Goal: Contribute content: Add original content to the website for others to see

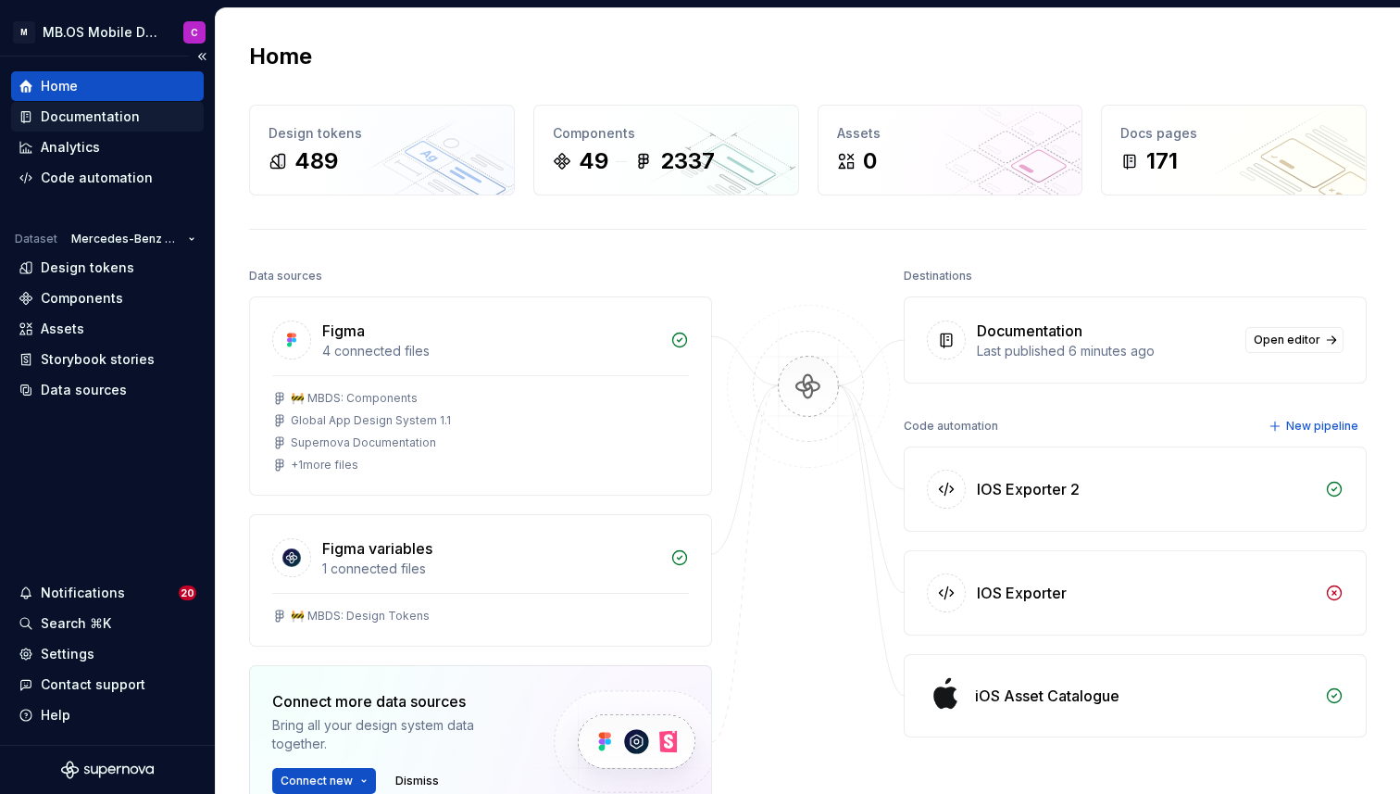
click at [75, 111] on div "Documentation" at bounding box center [90, 116] width 99 height 19
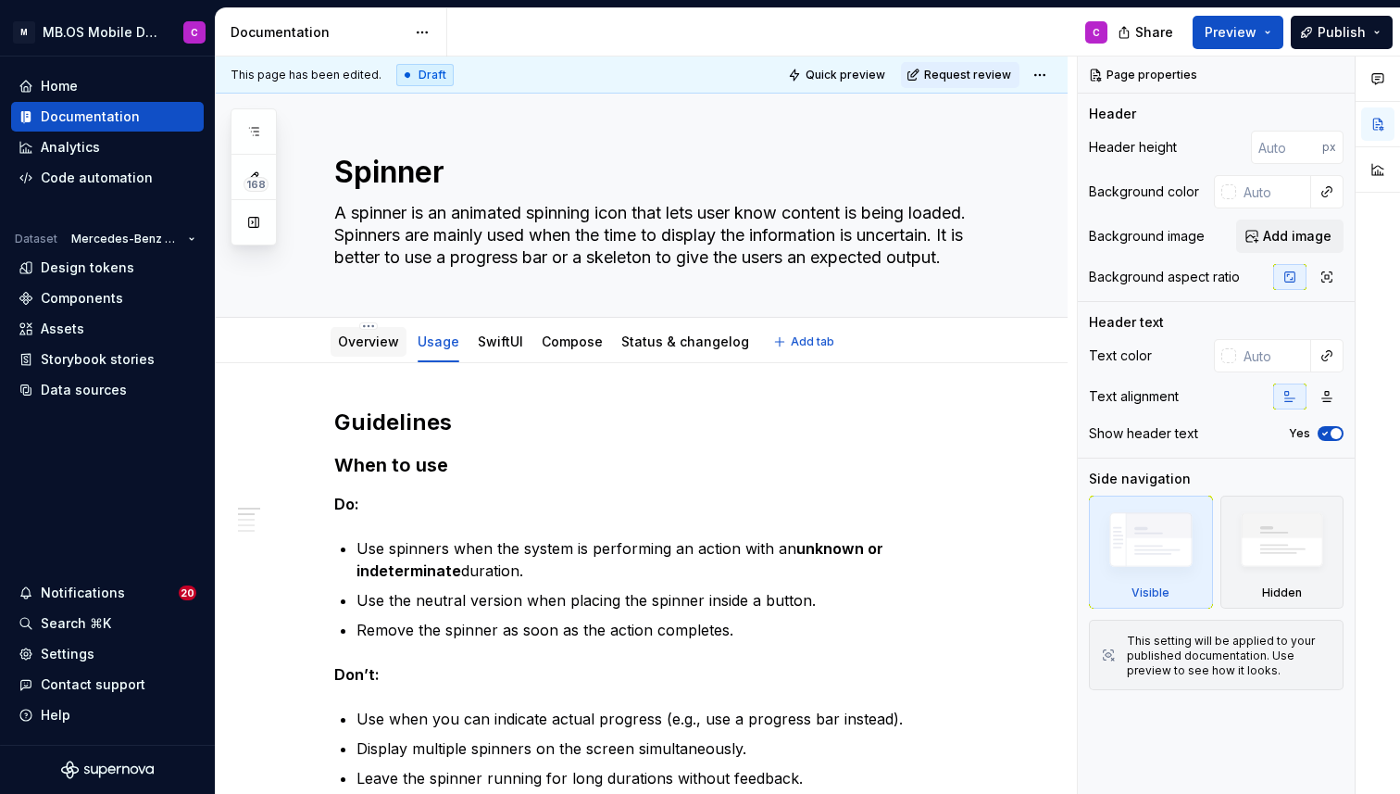
scroll to position [2, 0]
click at [355, 341] on link "Overview" at bounding box center [368, 342] width 61 height 16
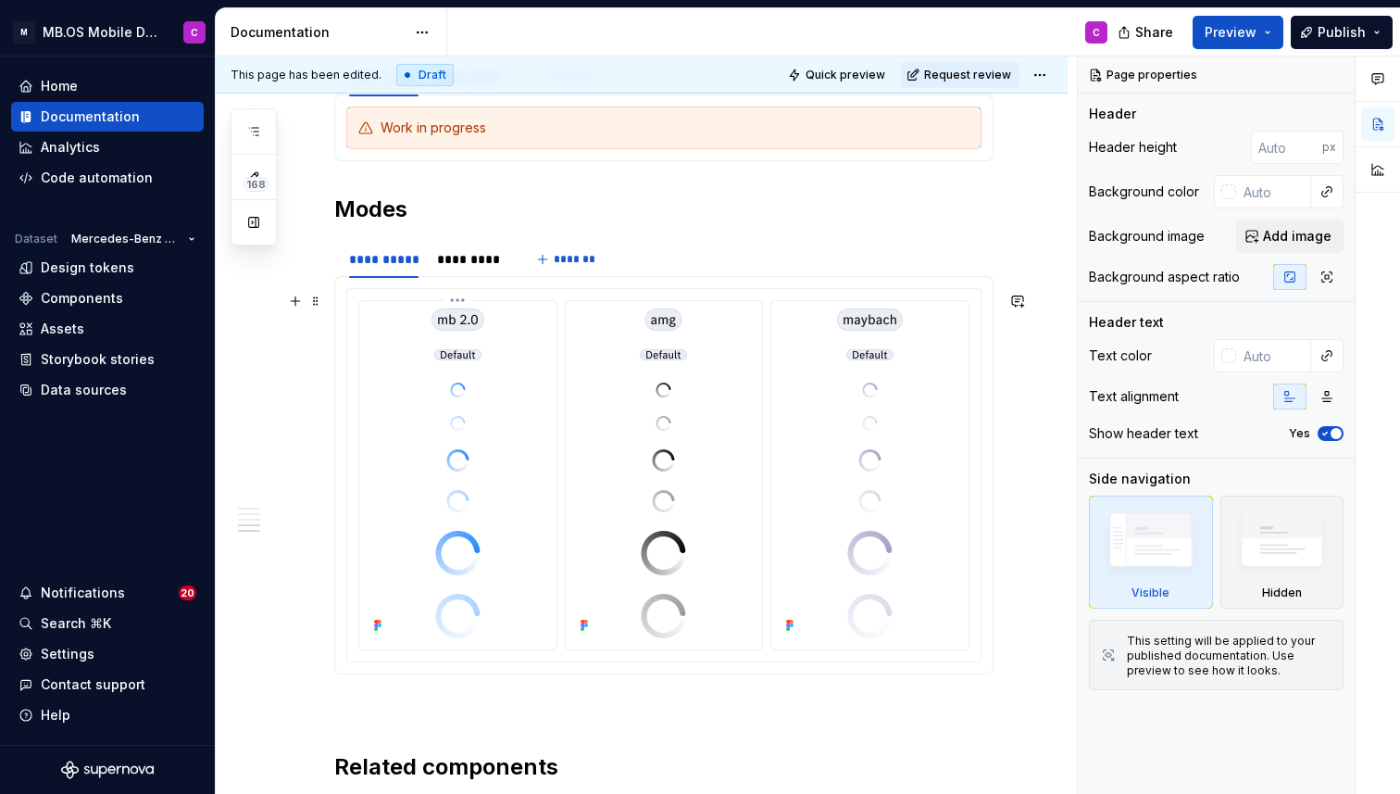
scroll to position [2205, 0]
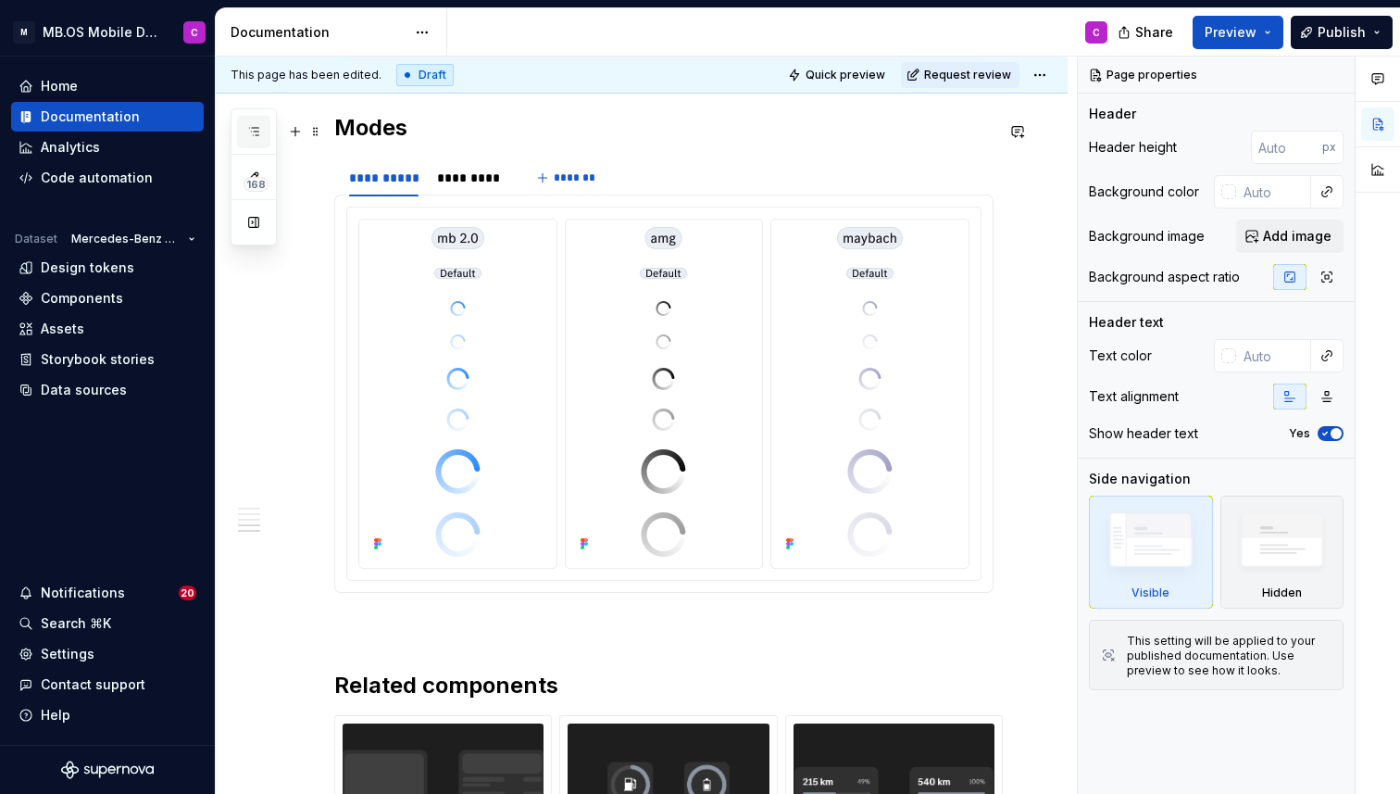
click at [253, 127] on icon "button" at bounding box center [253, 131] width 15 height 15
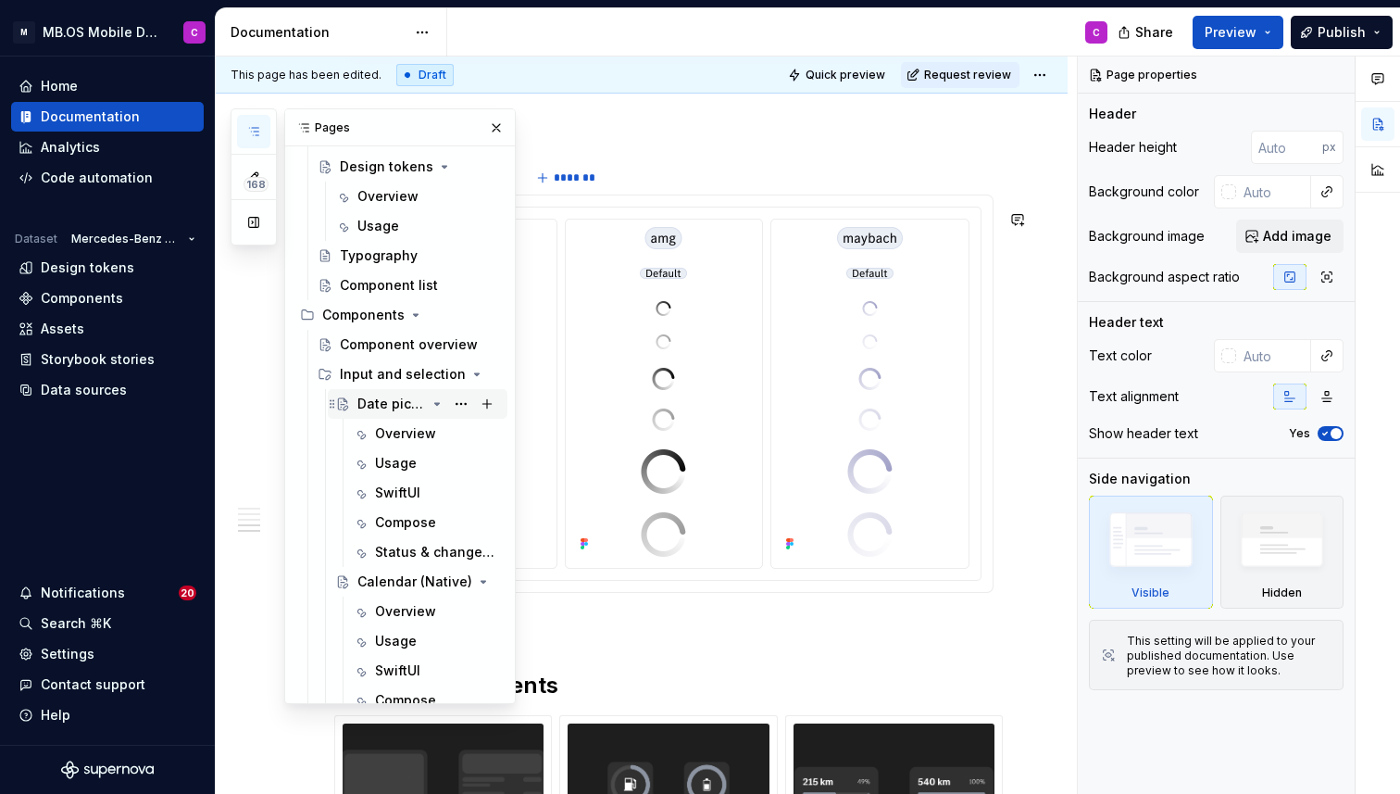
scroll to position [0, 0]
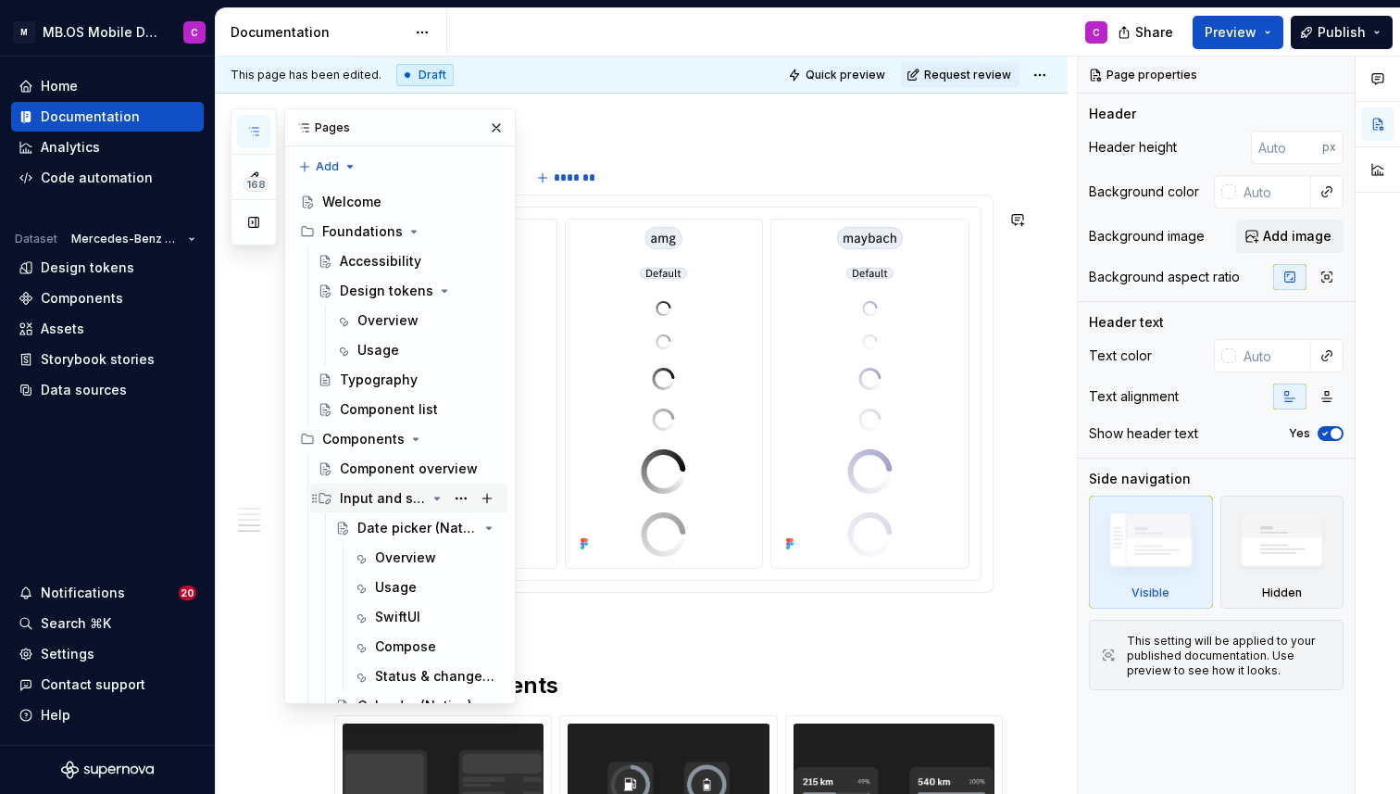
click at [437, 493] on icon "Page tree" at bounding box center [437, 498] width 15 height 15
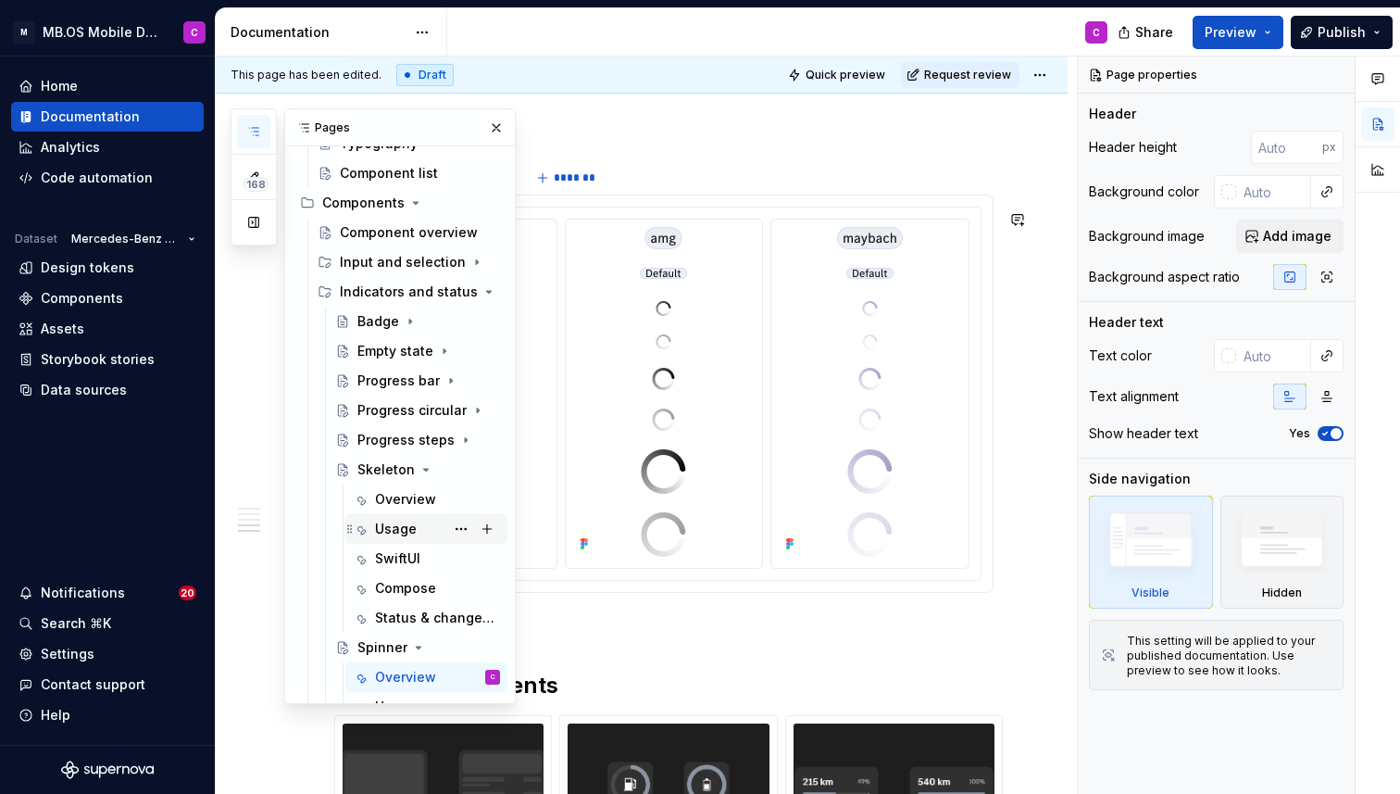
scroll to position [238, 0]
click at [381, 435] on div "Progress steps" at bounding box center [391, 438] width 69 height 19
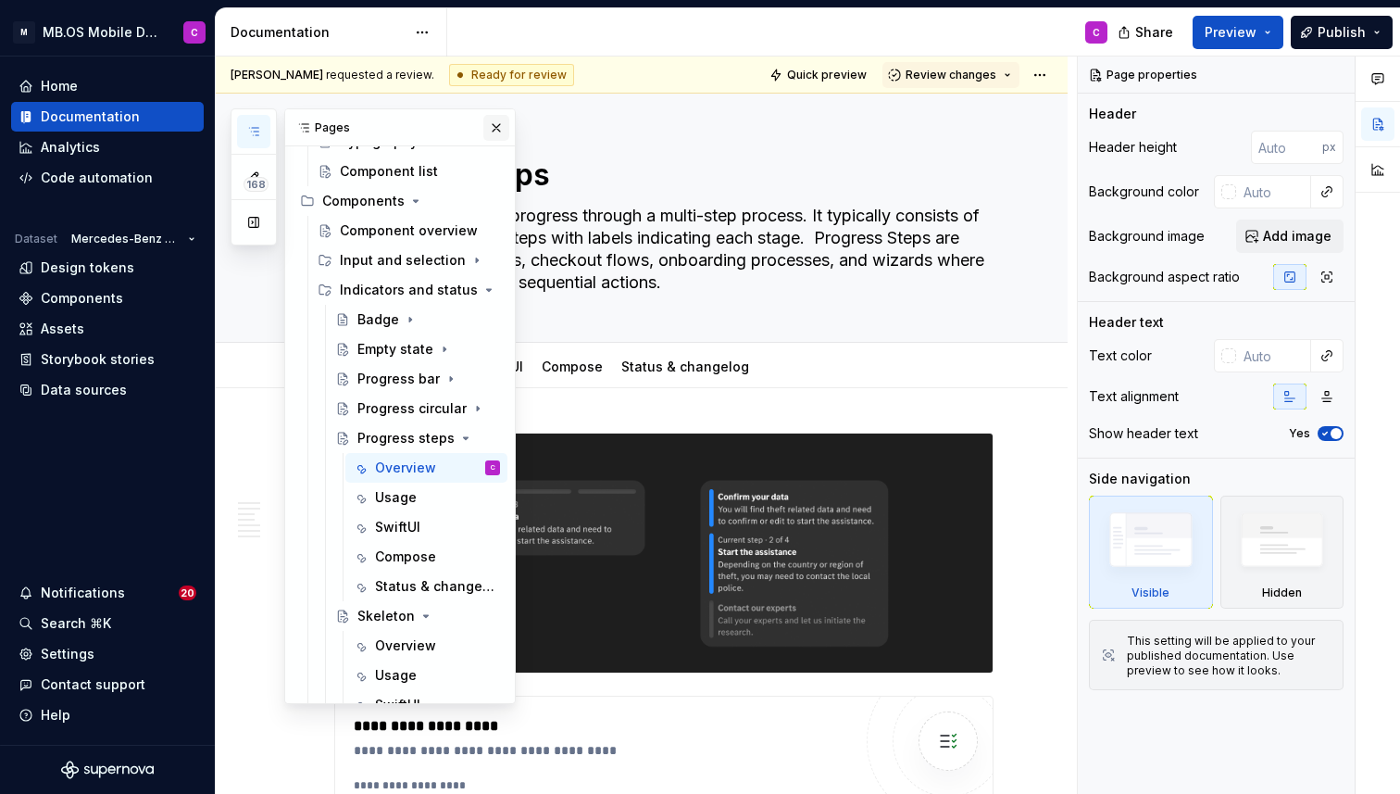
click at [499, 132] on button "button" at bounding box center [496, 128] width 26 height 26
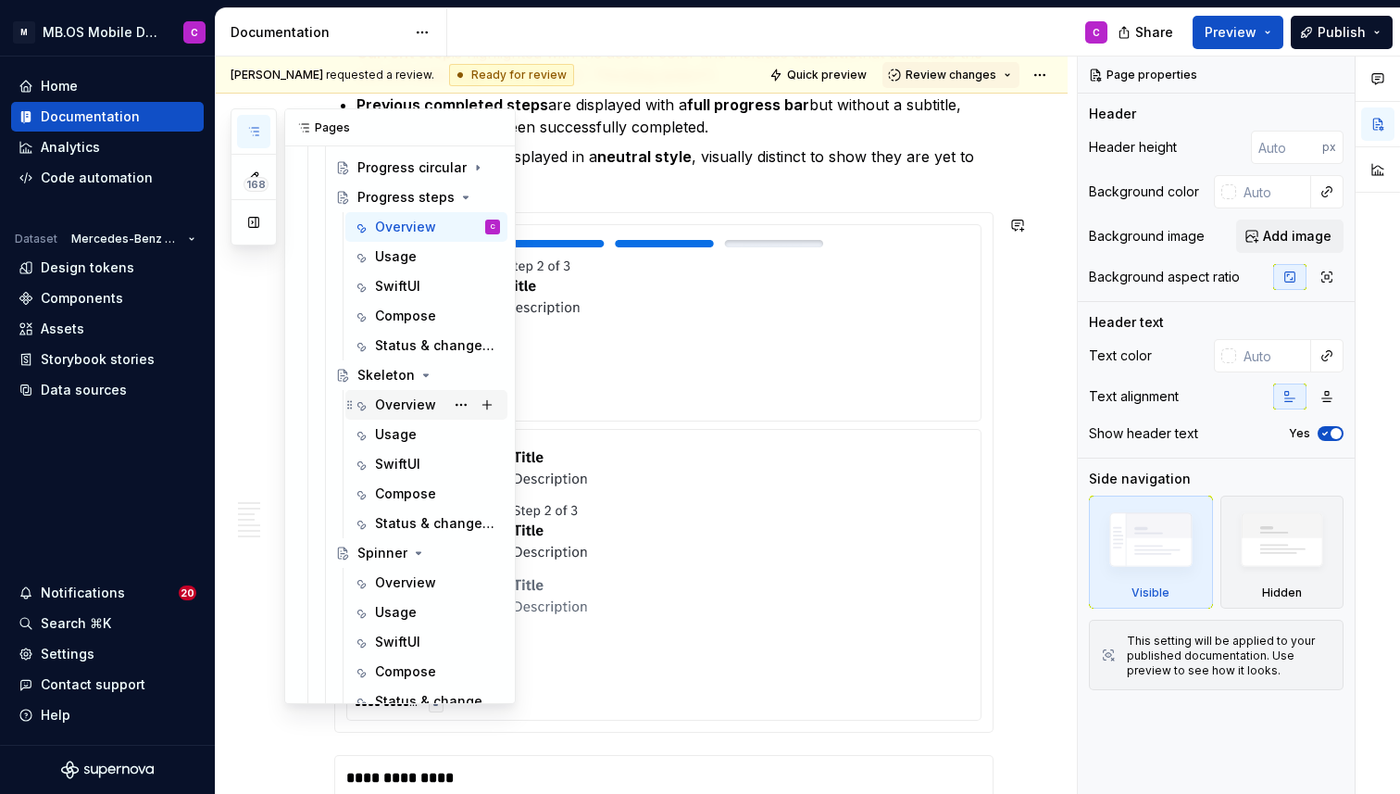
scroll to position [480, 0]
click at [399, 392] on div "Overview" at bounding box center [437, 404] width 125 height 26
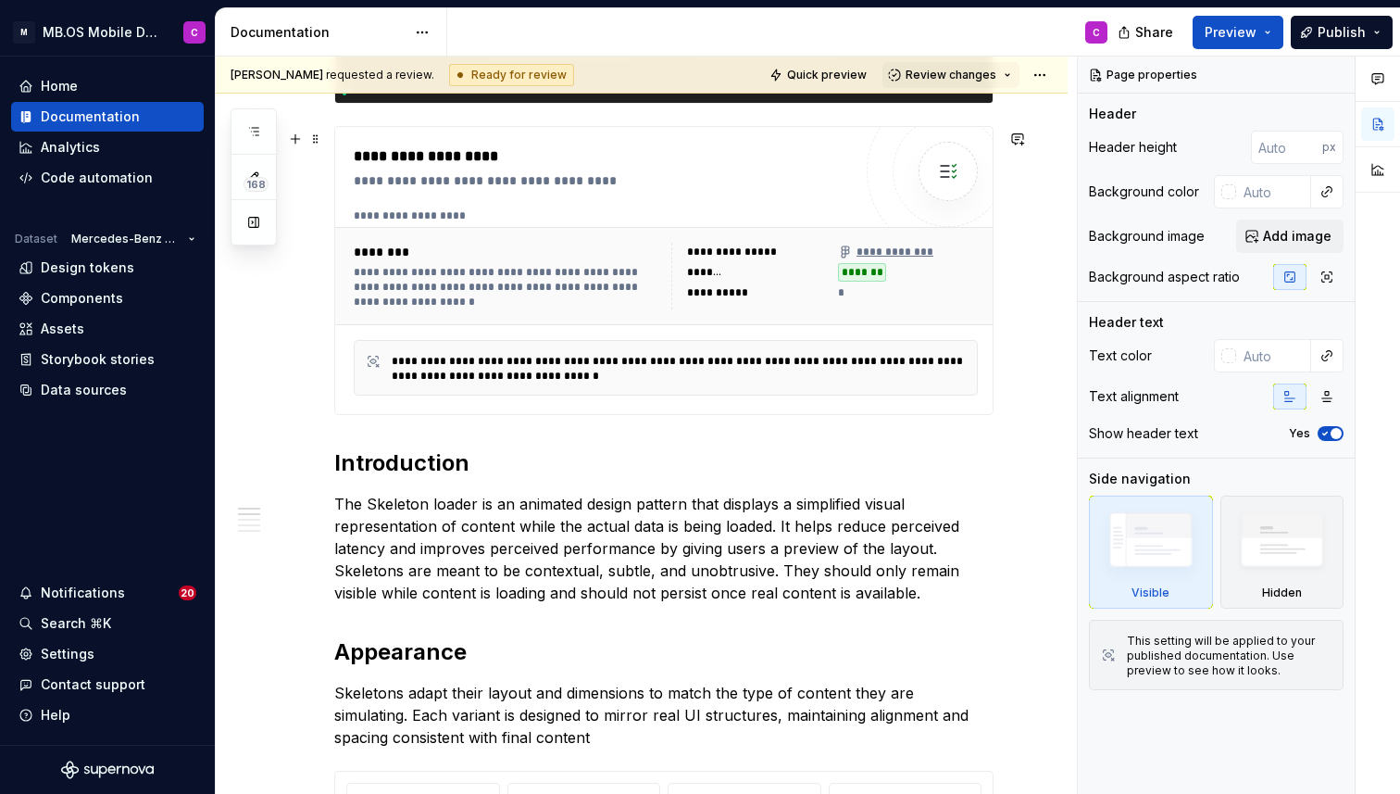
scroll to position [526, 0]
click at [867, 73] on span "Quick preview" at bounding box center [827, 75] width 80 height 15
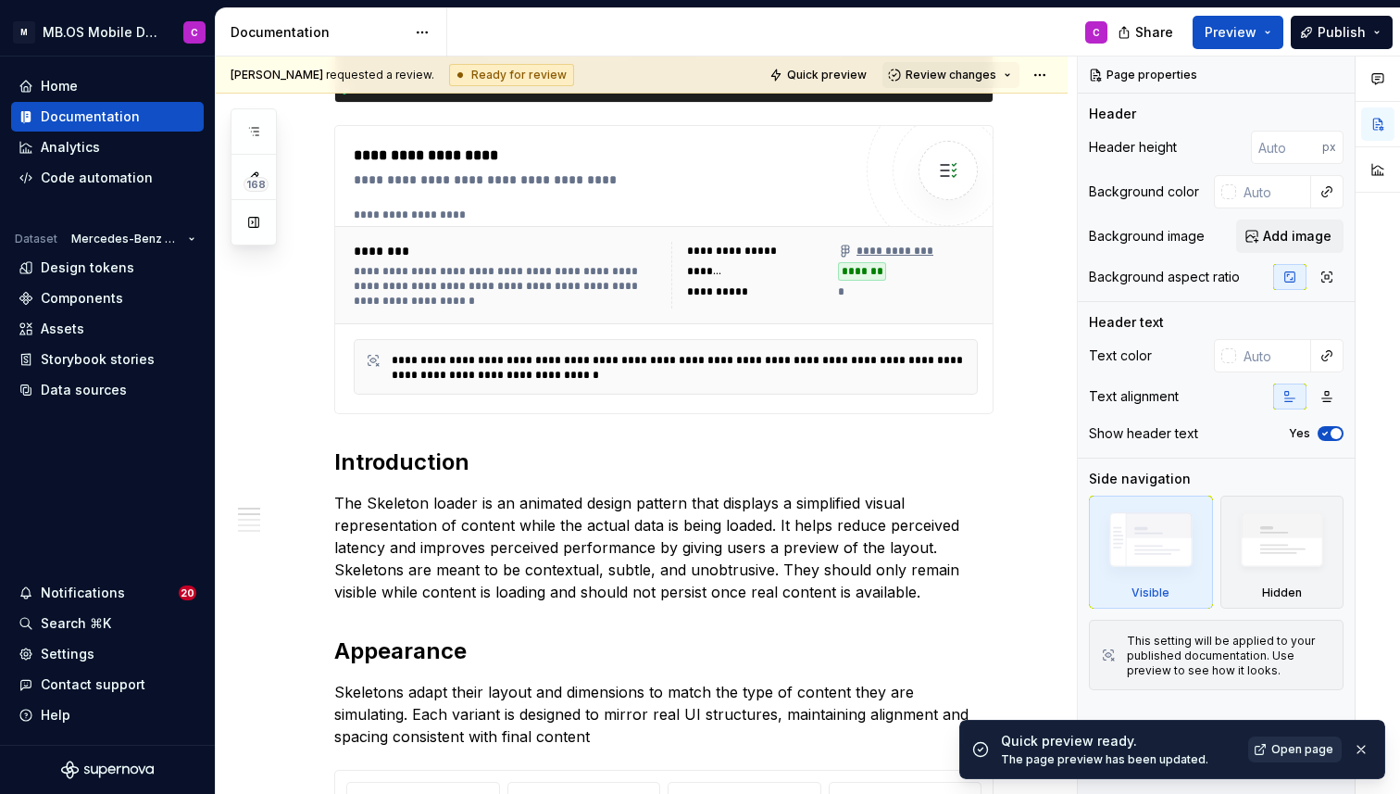
click at [1284, 745] on span "Open page" at bounding box center [1302, 749] width 62 height 15
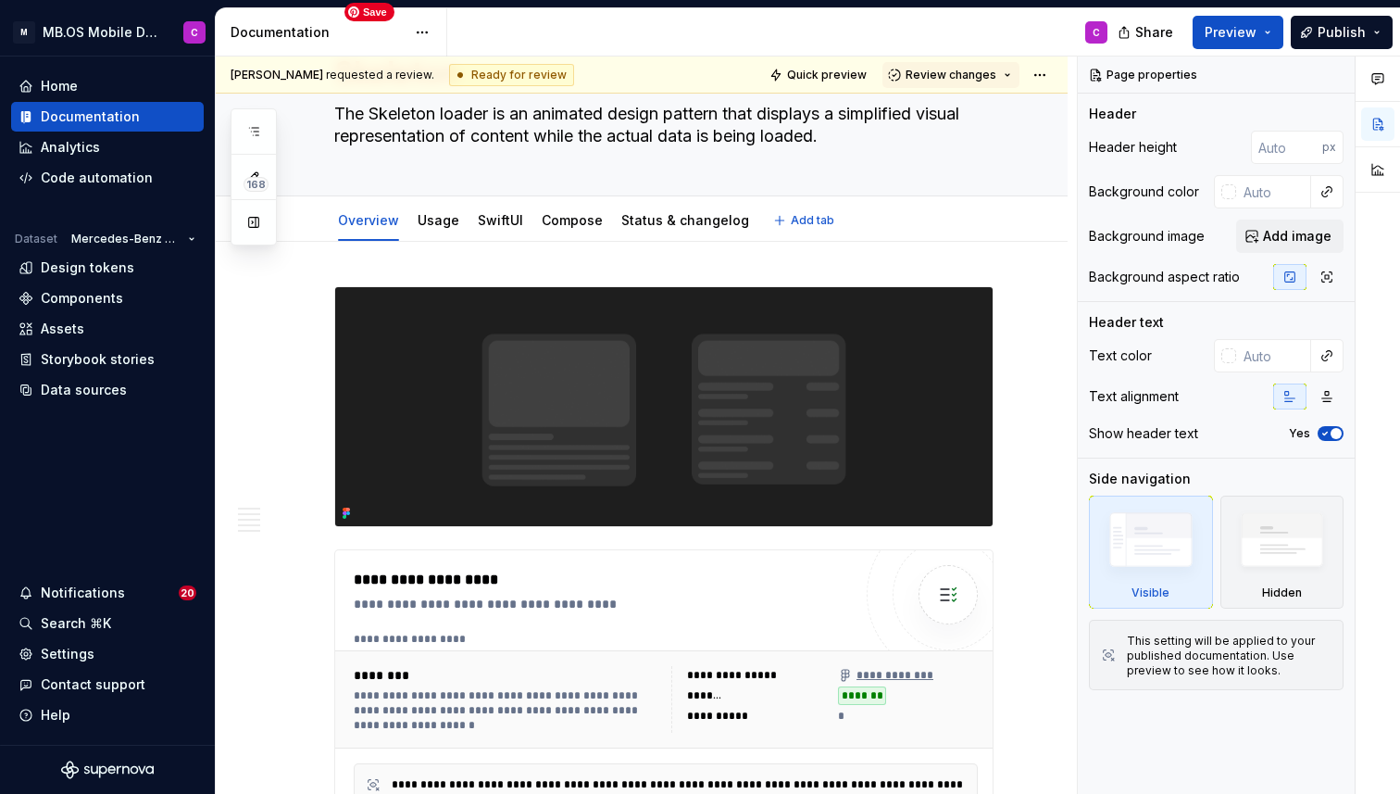
scroll to position [0, 0]
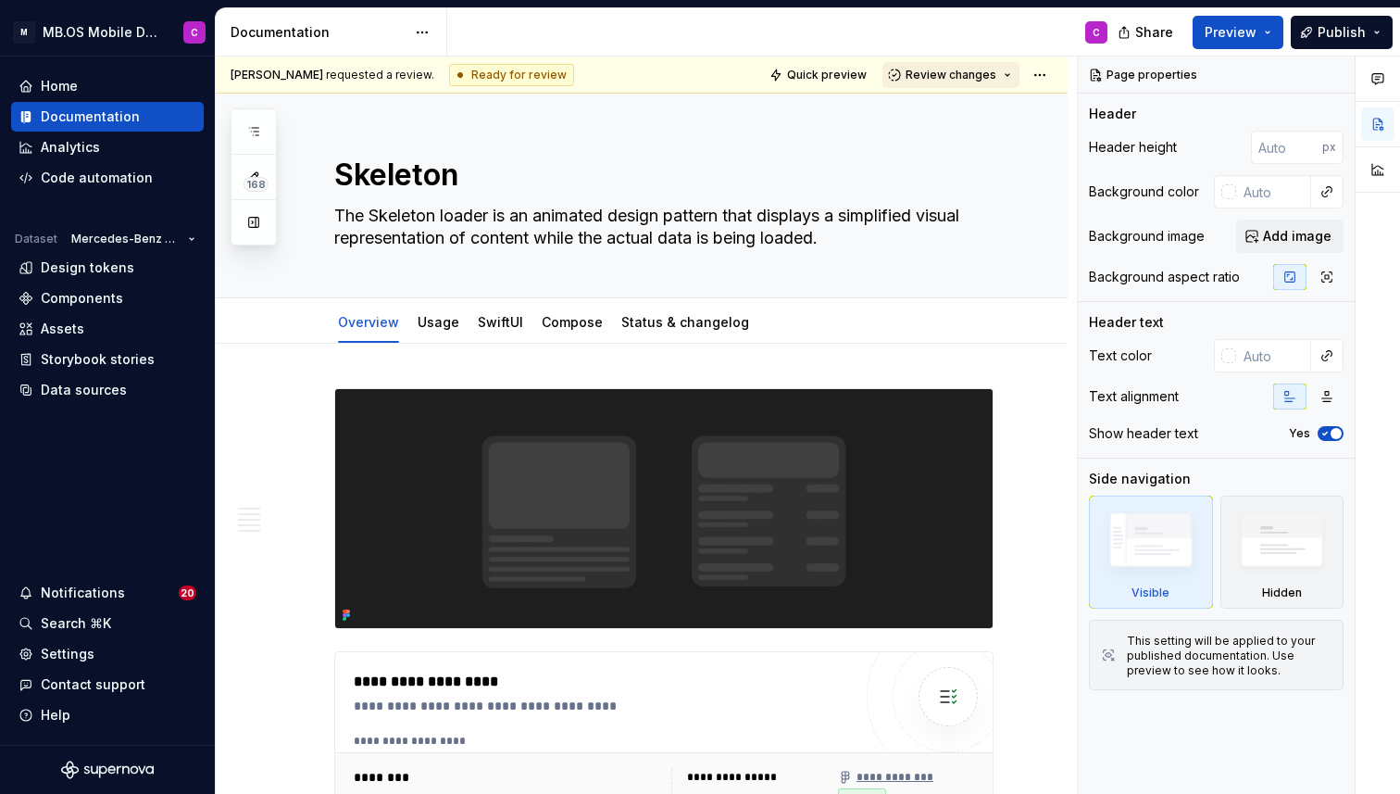
click at [1011, 70] on button "Review changes" at bounding box center [950, 75] width 137 height 26
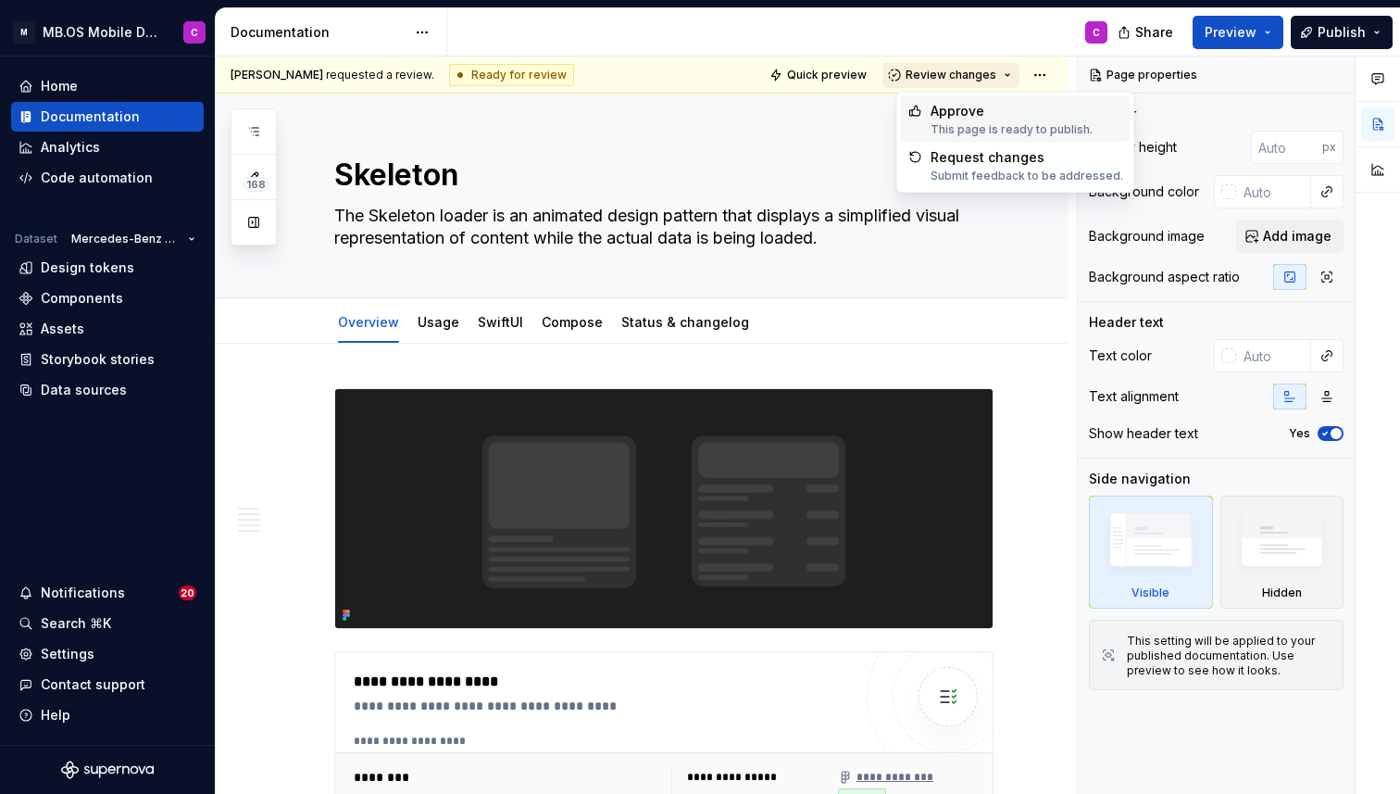
click at [1011, 70] on button "Review changes" at bounding box center [950, 75] width 137 height 26
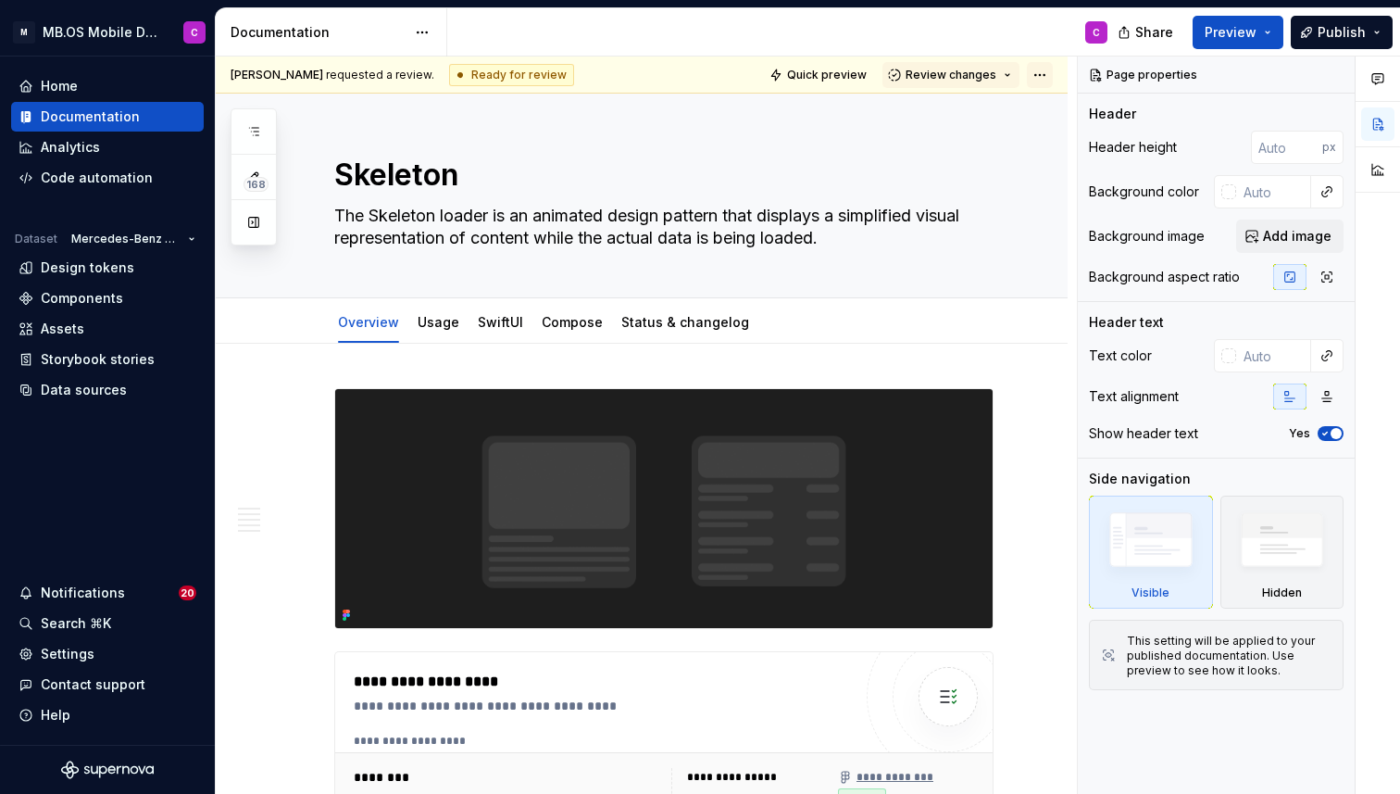
click at [1049, 72] on html "M MB.OS Mobile Design System C Home Documentation Analytics Code automation Dat…" at bounding box center [700, 397] width 1400 height 794
click at [1216, 36] on html "M MB.OS Mobile Design System C Home Documentation Analytics Code automation Dat…" at bounding box center [700, 397] width 1400 height 794
click at [1247, 30] on span "Preview" at bounding box center [1231, 32] width 52 height 19
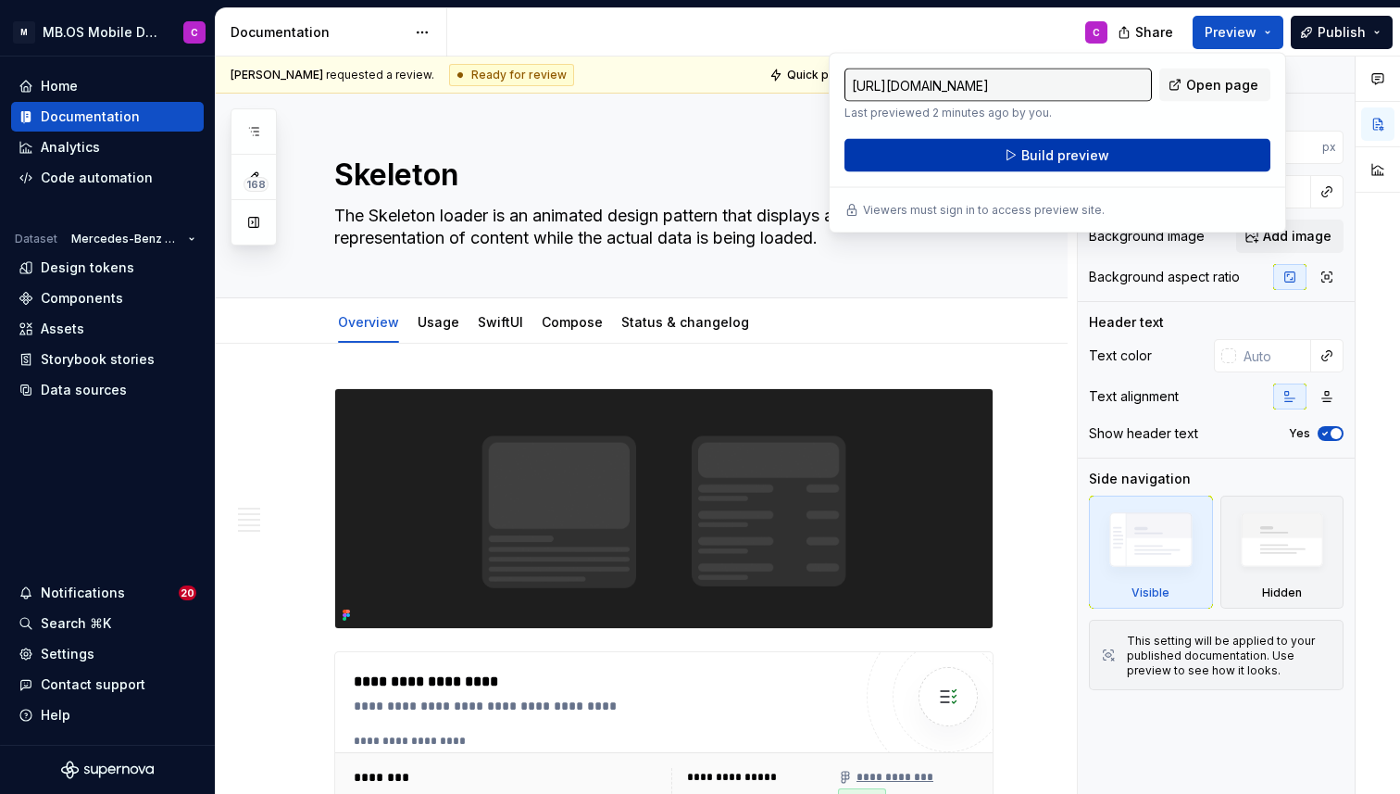
click at [1151, 152] on button "Build preview" at bounding box center [1057, 155] width 426 height 33
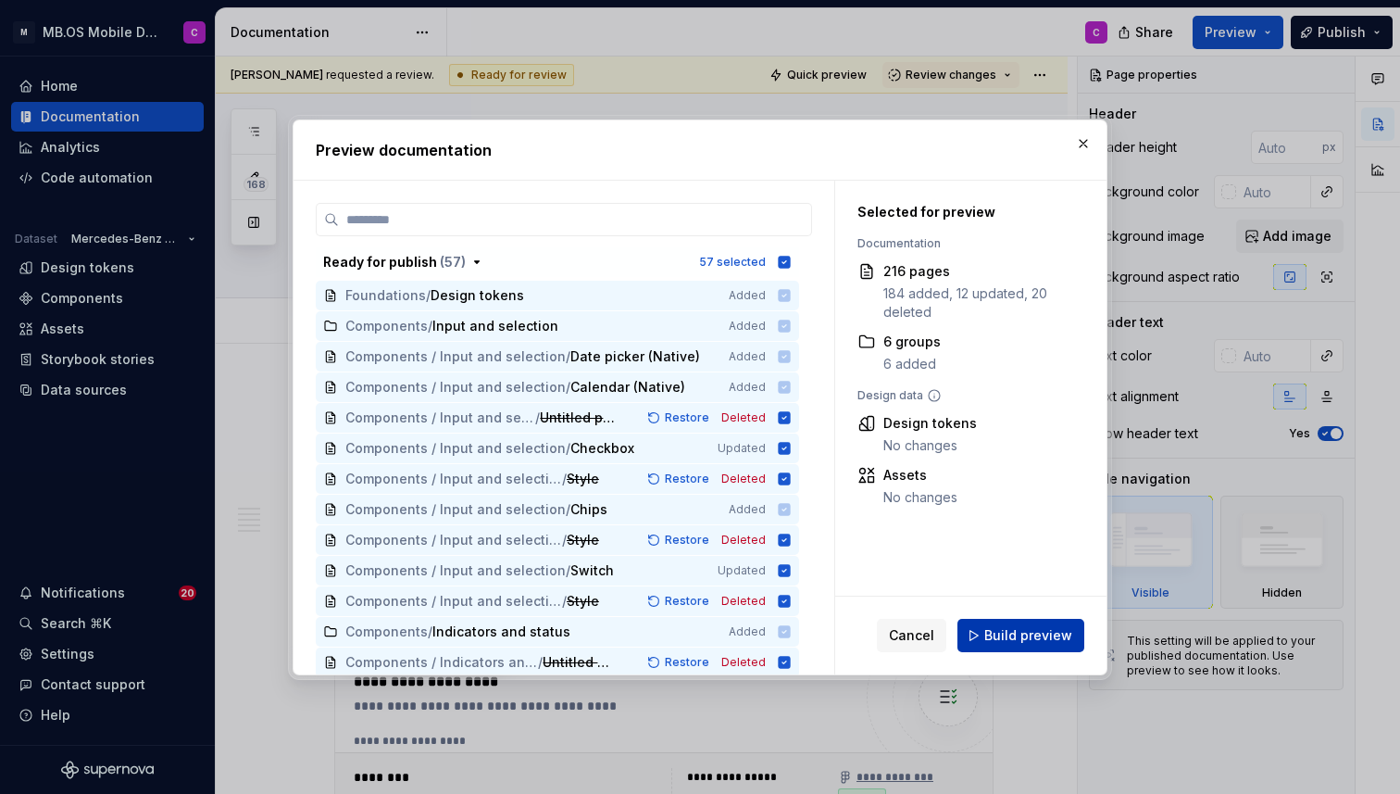
click at [1012, 631] on span "Build preview" at bounding box center [1028, 635] width 88 height 19
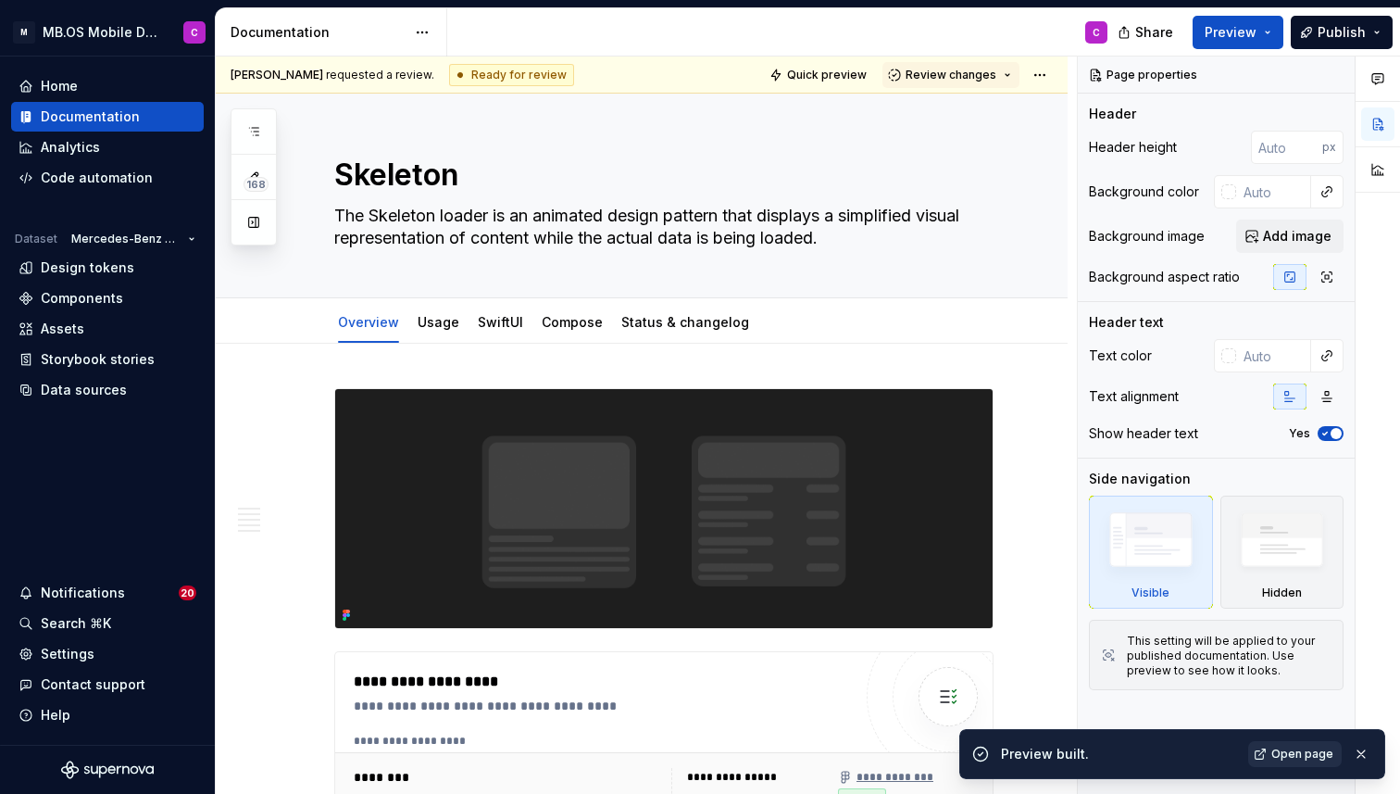
click at [1300, 753] on span "Open page" at bounding box center [1302, 753] width 62 height 15
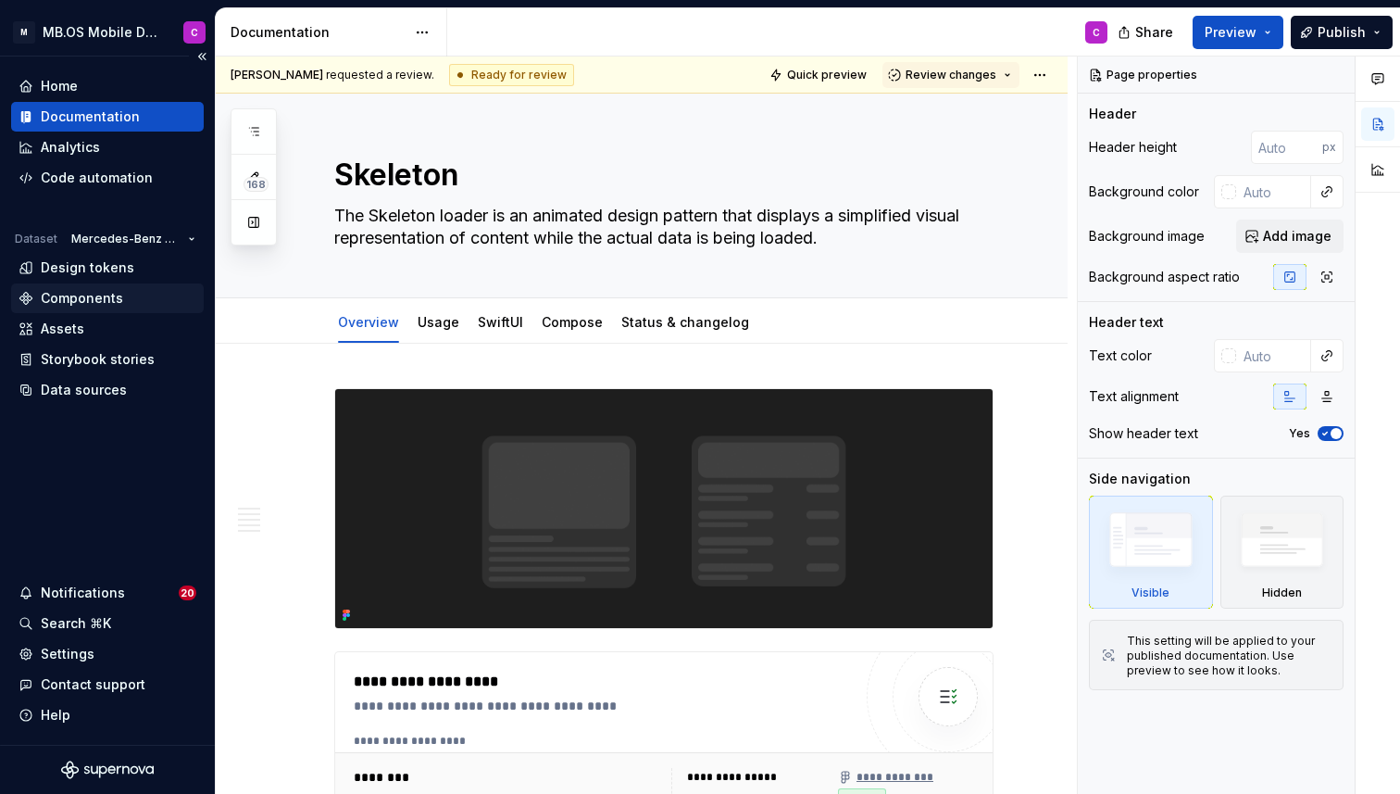
click at [80, 298] on div "Components" at bounding box center [82, 298] width 82 height 19
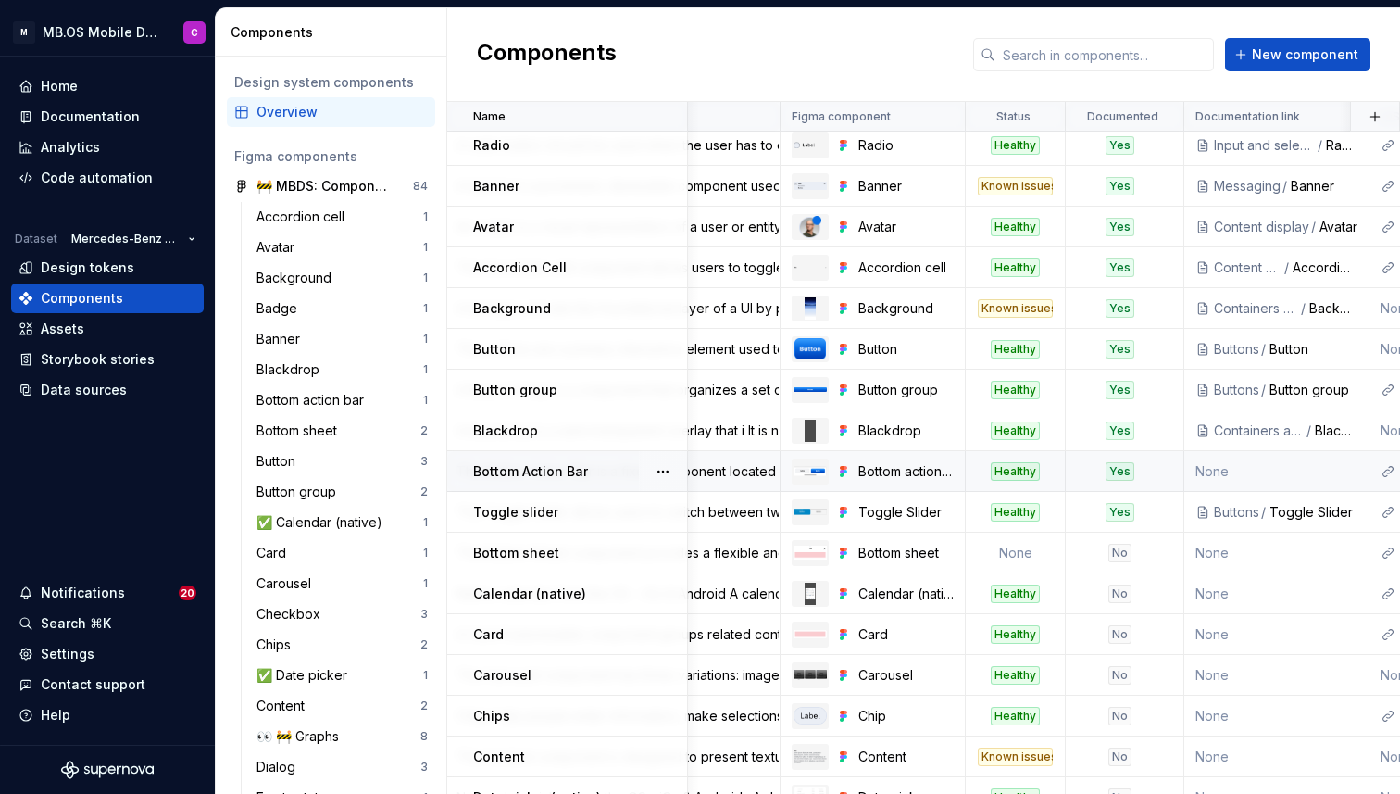
scroll to position [150, 244]
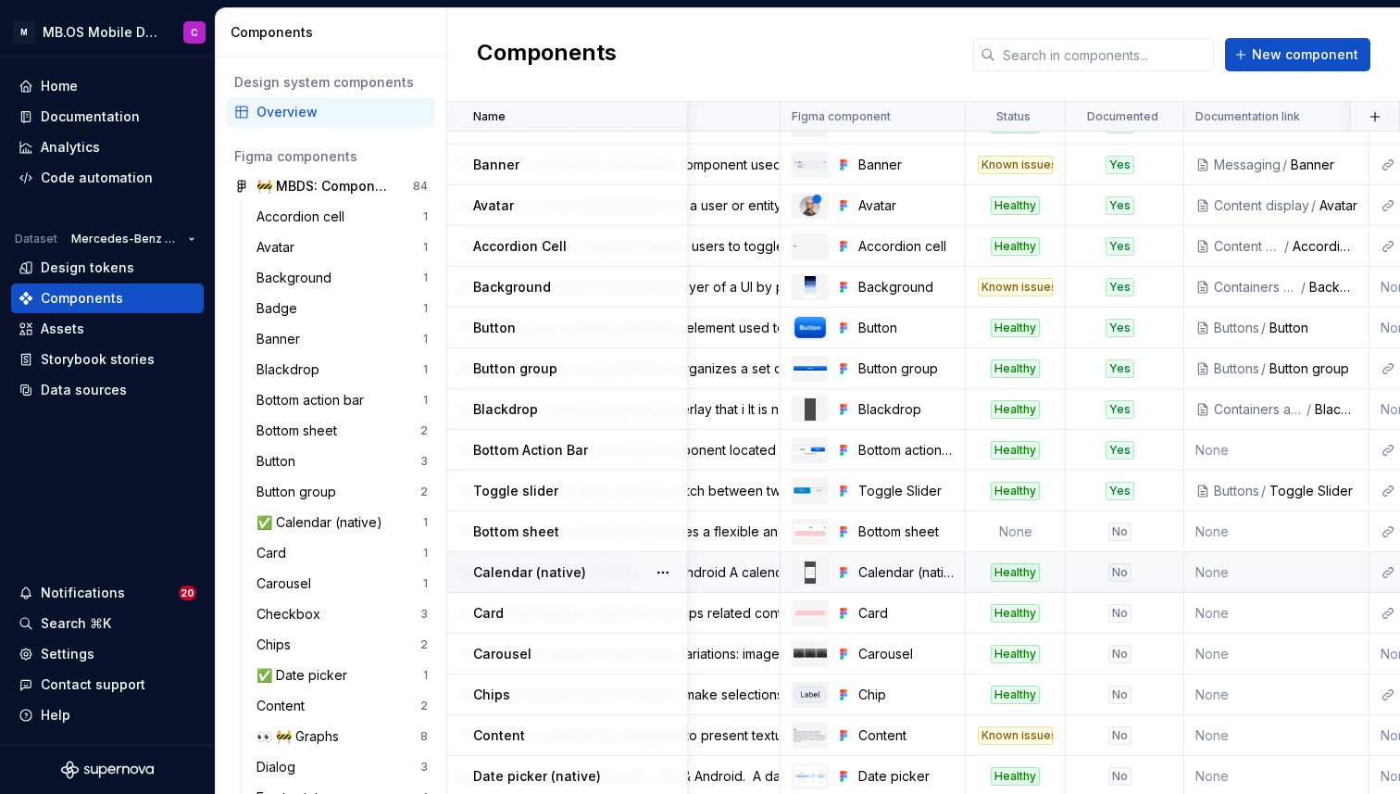
click at [1119, 572] on div "No" at bounding box center [1119, 572] width 23 height 19
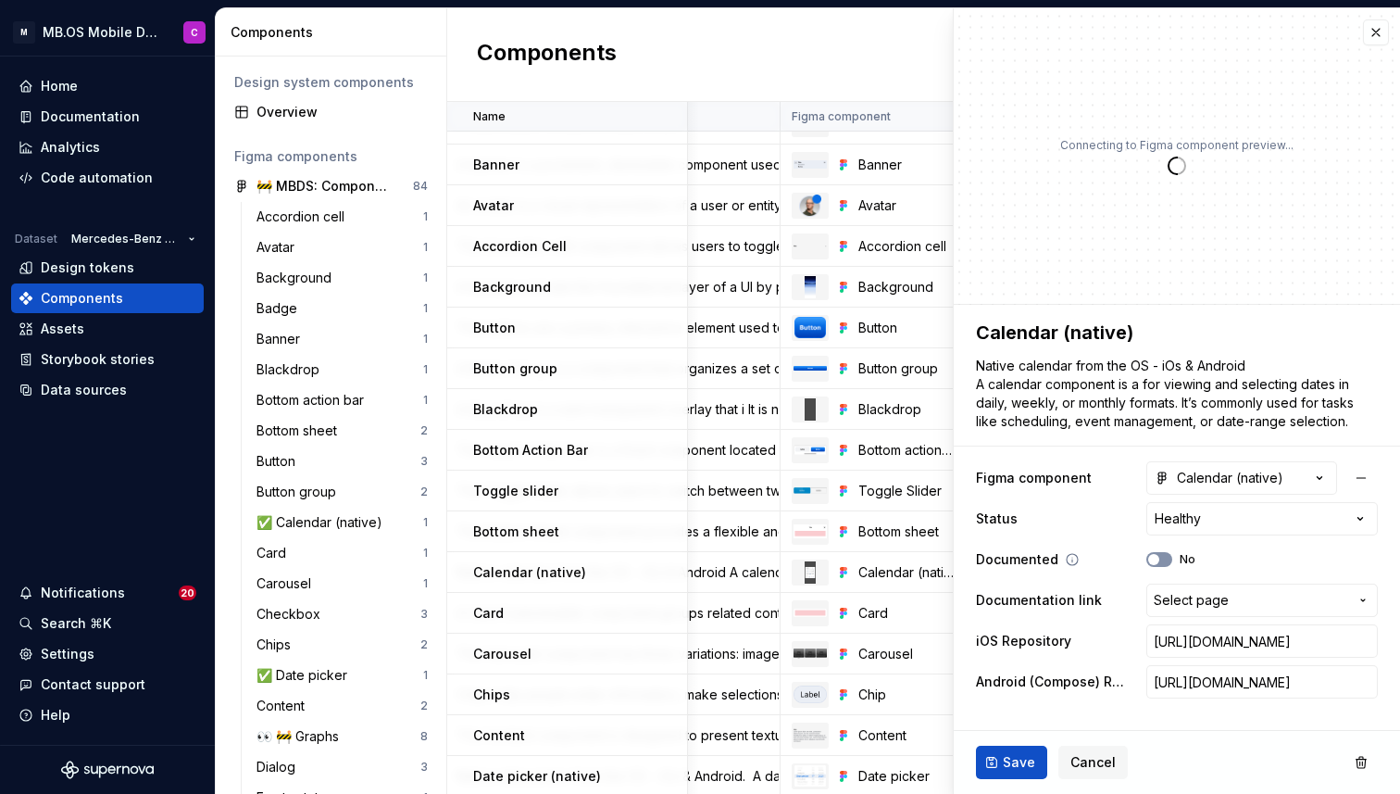
click at [1156, 557] on span "button" at bounding box center [1153, 559] width 11 height 11
click at [1002, 754] on button "Save" at bounding box center [1011, 761] width 71 height 33
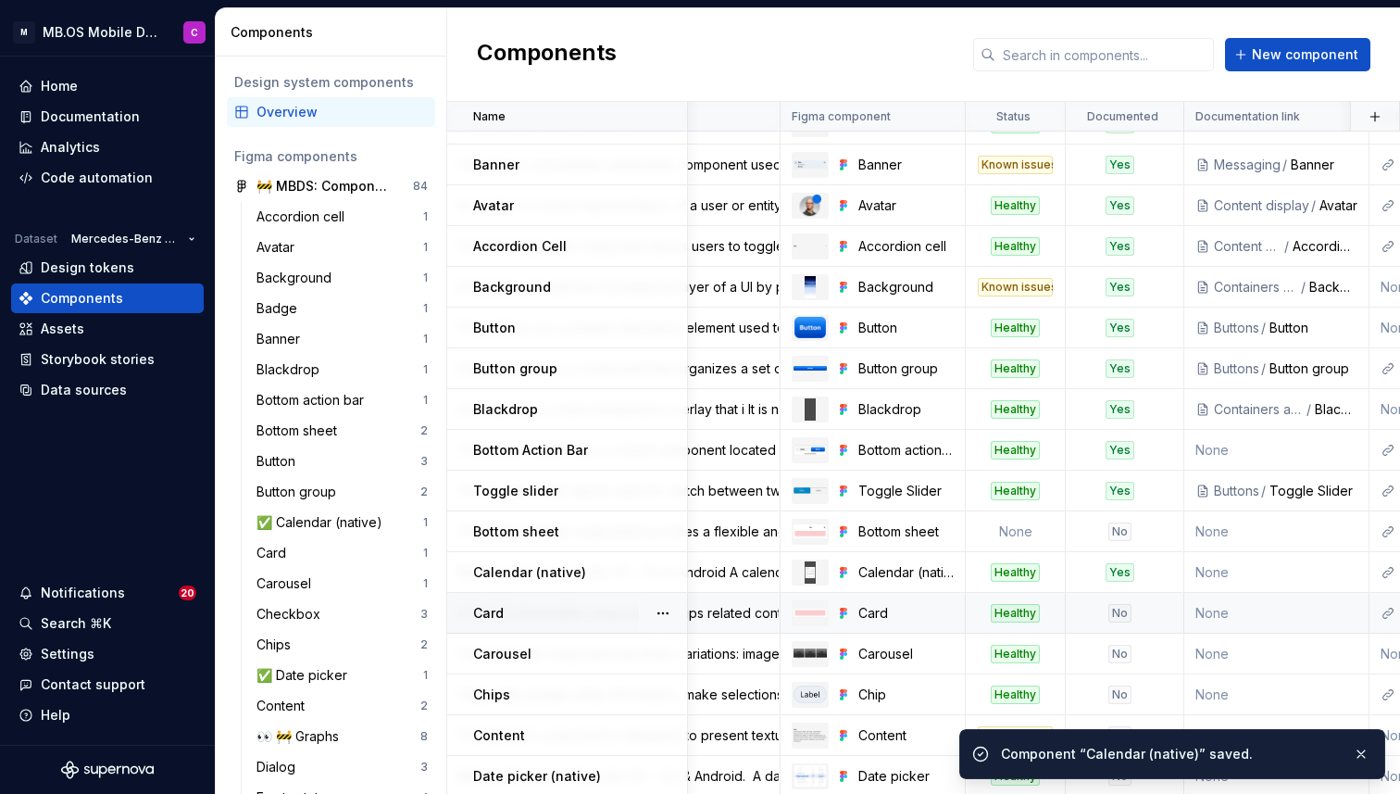
click at [1117, 612] on div "No" at bounding box center [1119, 613] width 23 height 19
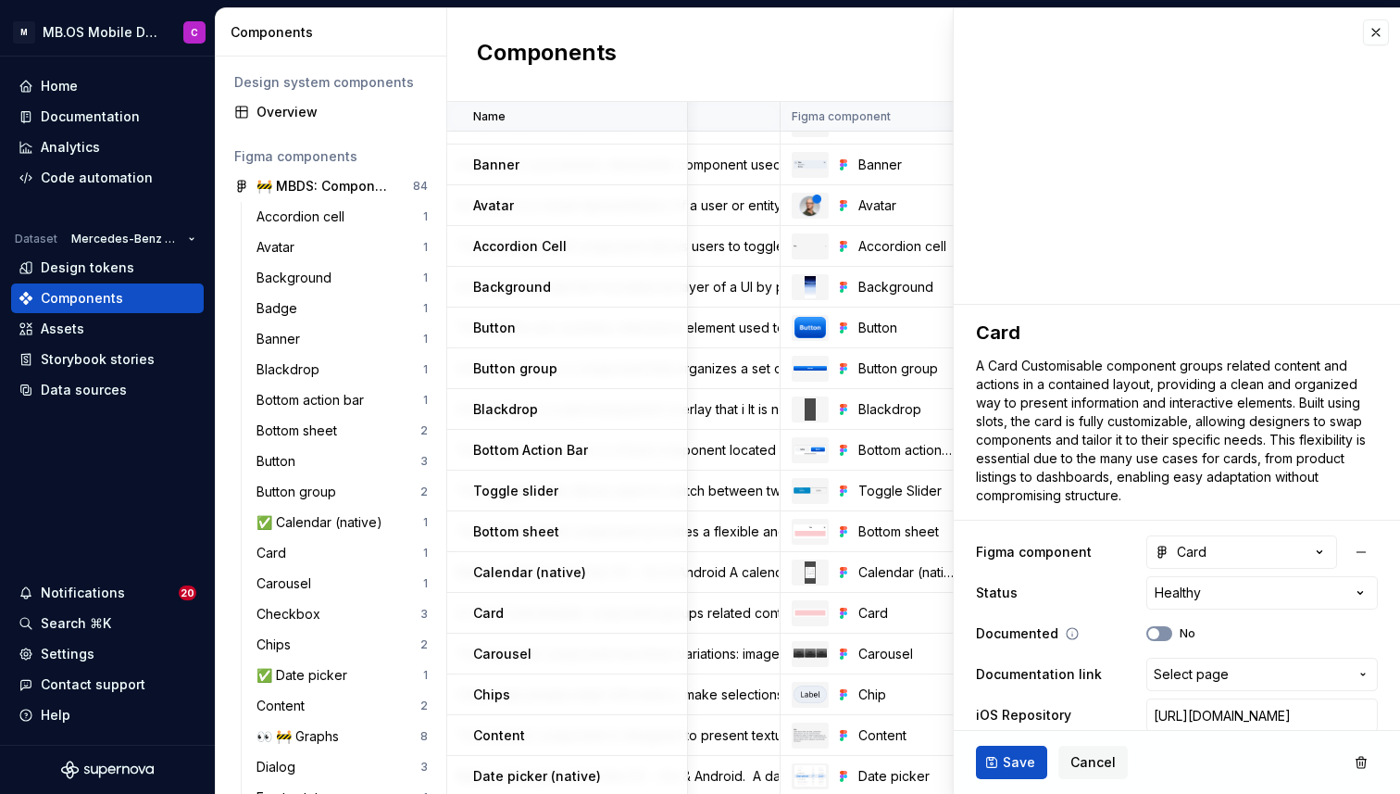
click at [1159, 631] on icon "button" at bounding box center [1153, 633] width 15 height 11
type textarea "*"
click at [1194, 670] on span "Select page" at bounding box center [1191, 674] width 75 height 19
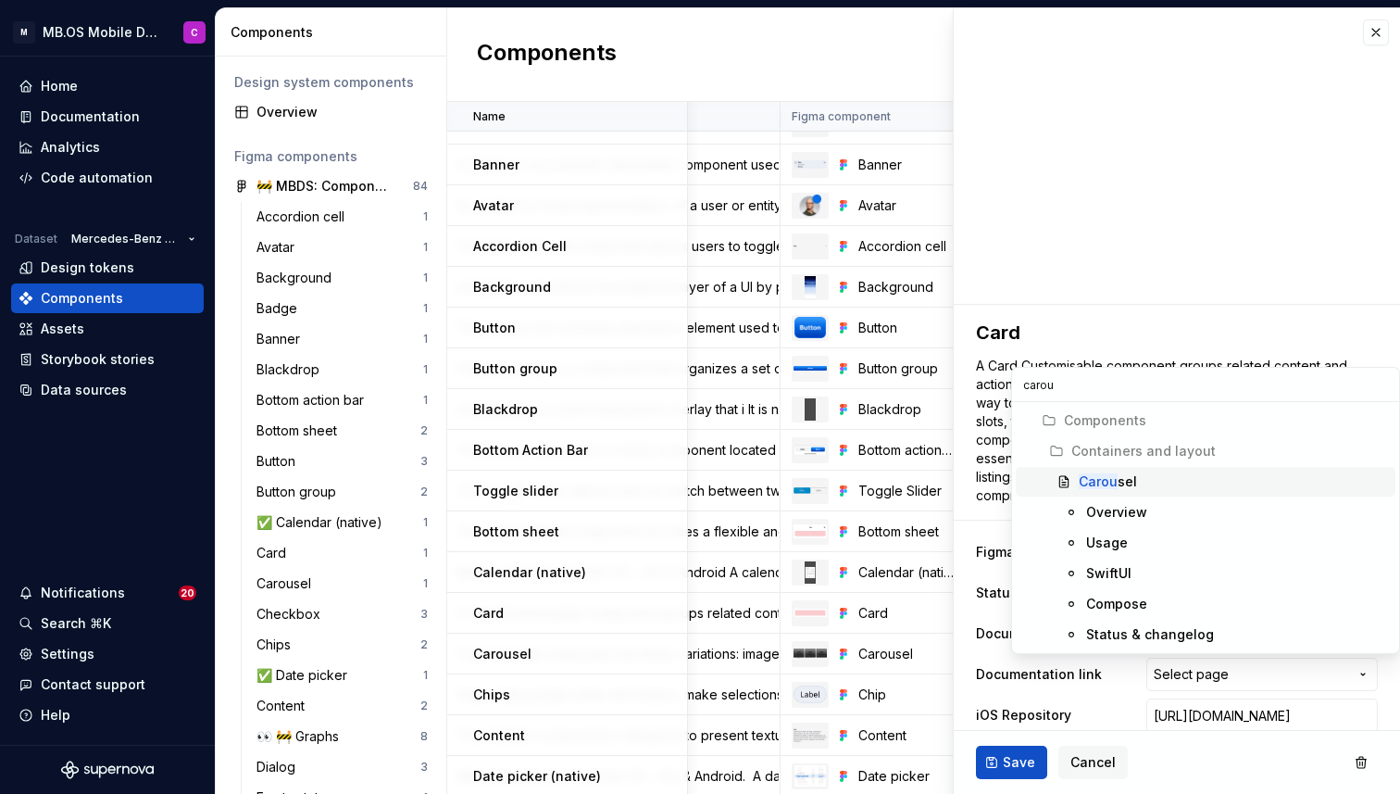
type input "carou"
click at [1123, 479] on div "Carou sel" at bounding box center [1108, 481] width 58 height 19
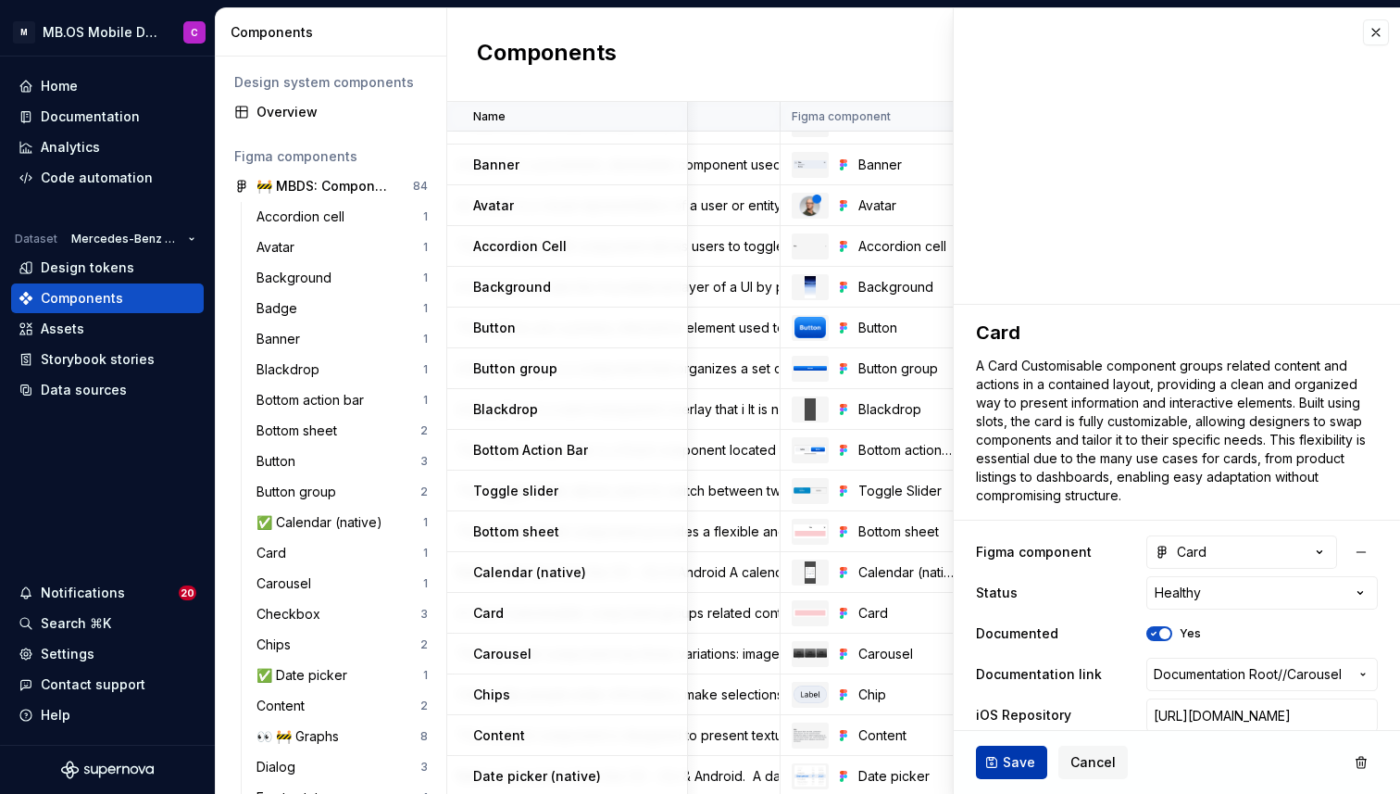
click at [999, 762] on button "Save" at bounding box center [1011, 761] width 71 height 33
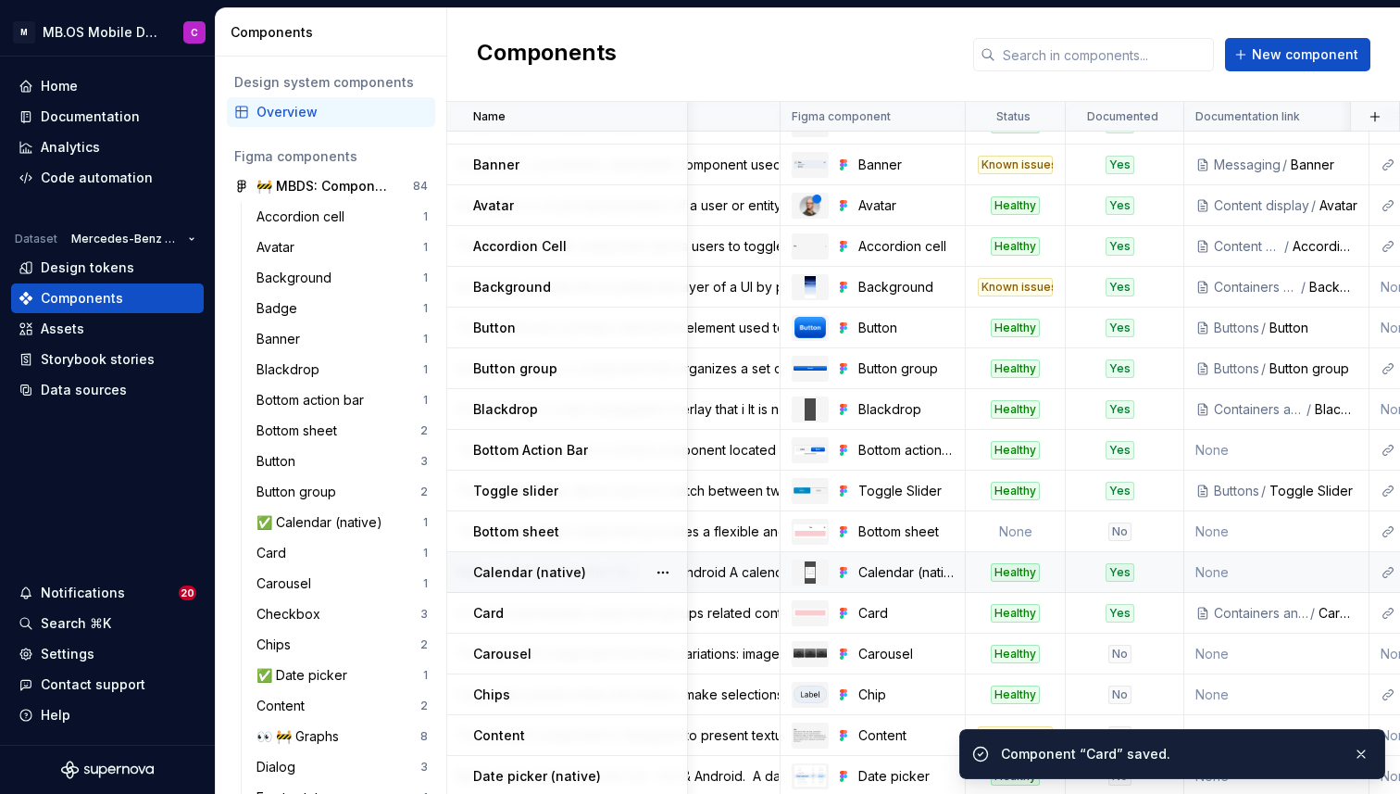
click at [1106, 567] on div "Yes" at bounding box center [1120, 572] width 29 height 19
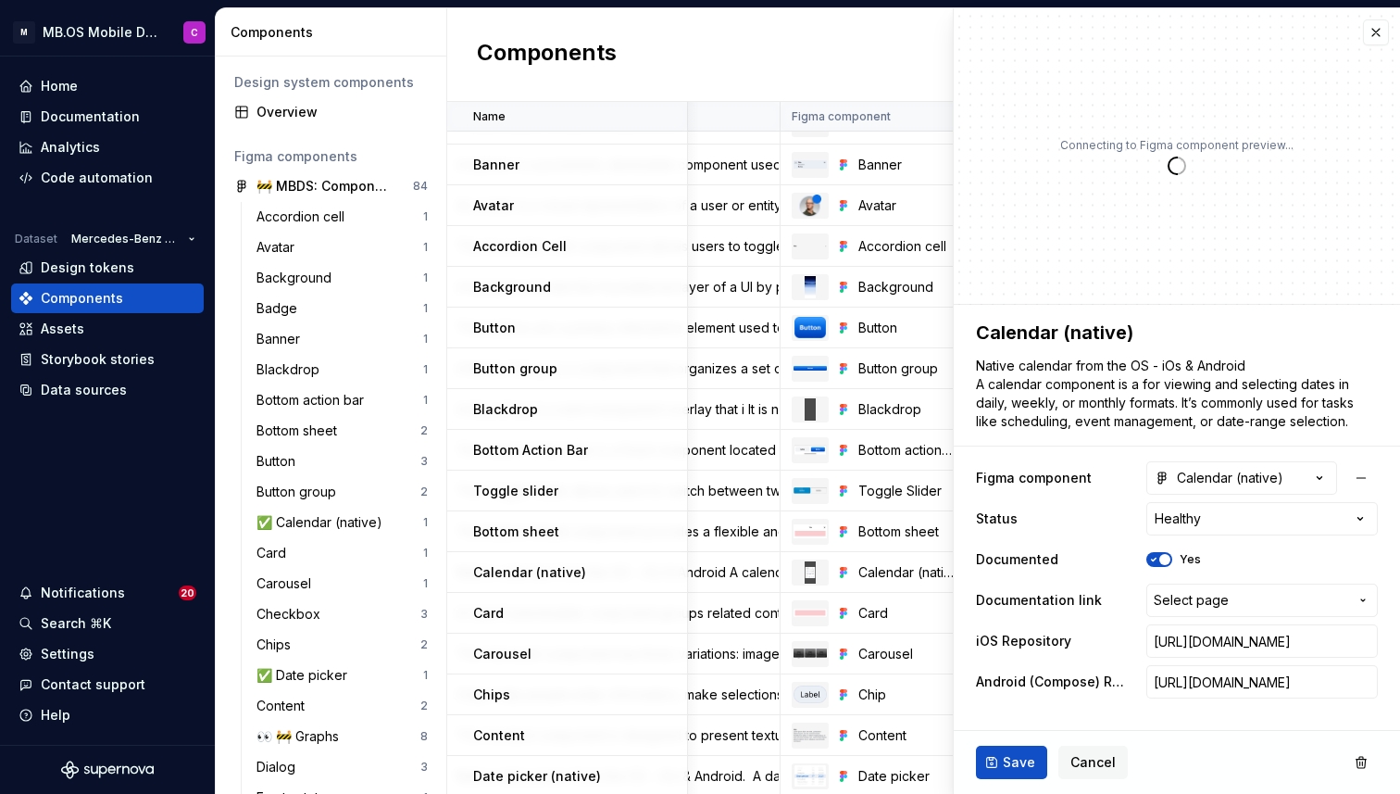
type textarea "*"
click at [1181, 600] on span "Select page" at bounding box center [1191, 600] width 75 height 19
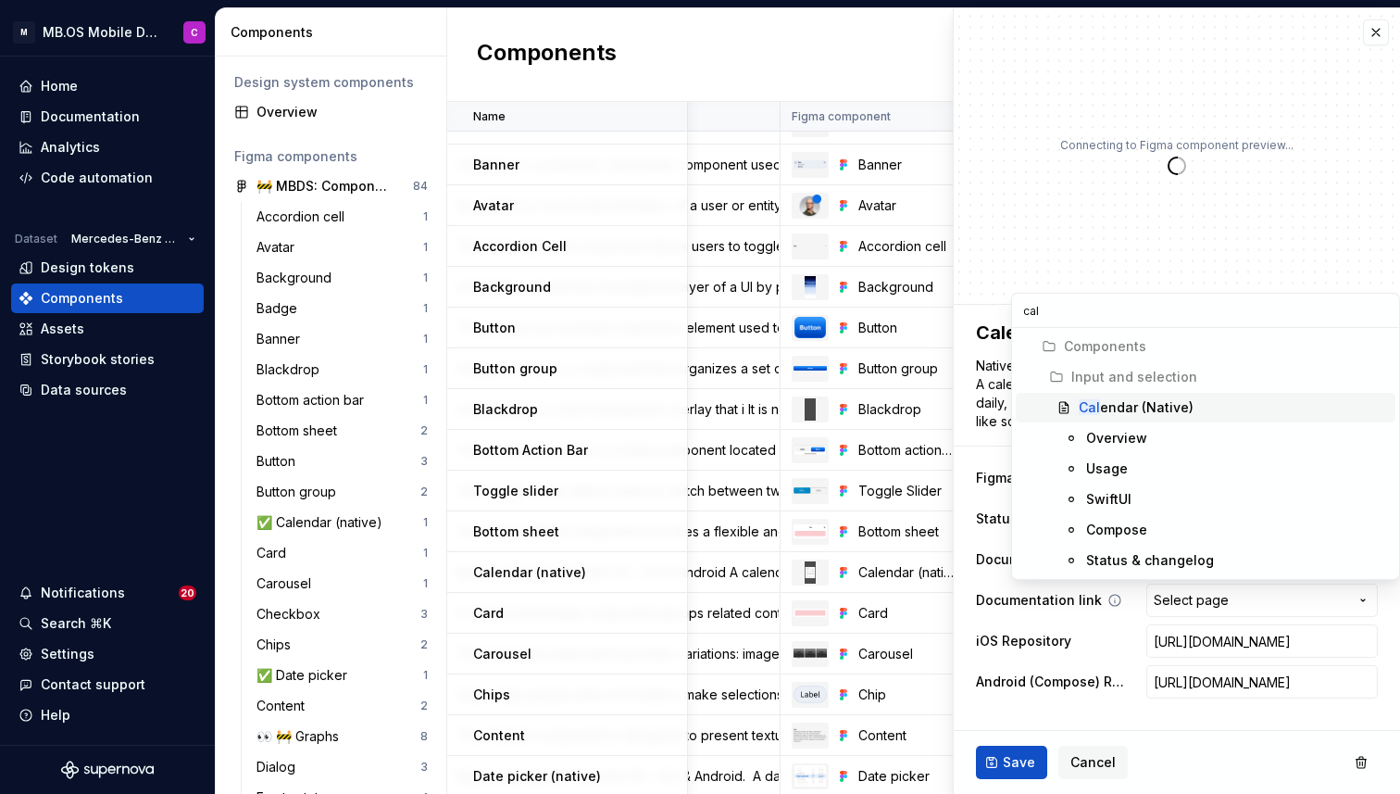
type input "cale"
type textarea "*"
type input "calendar"
click at [1112, 407] on mark "Calendar" at bounding box center [1108, 407] width 59 height 16
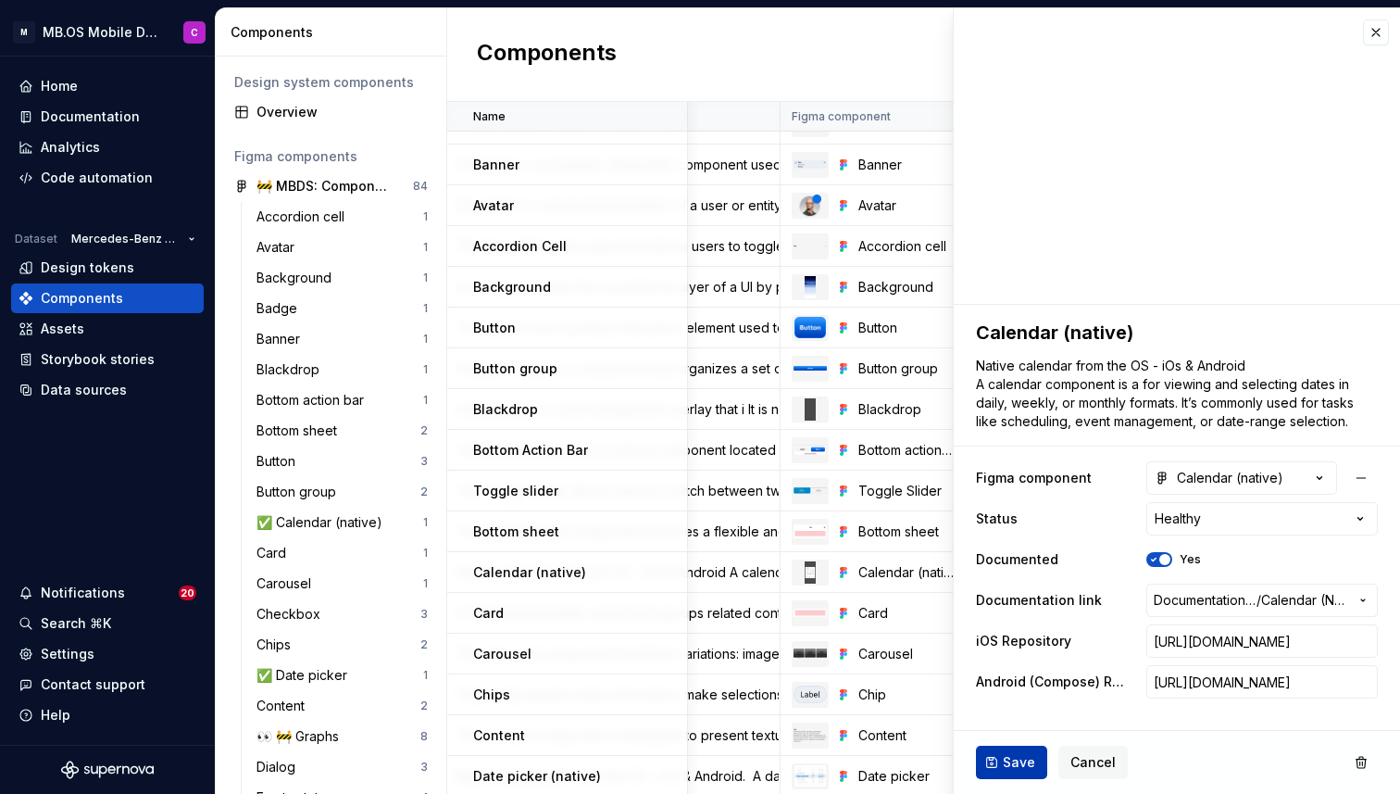
click at [1009, 756] on span "Save" at bounding box center [1019, 762] width 32 height 19
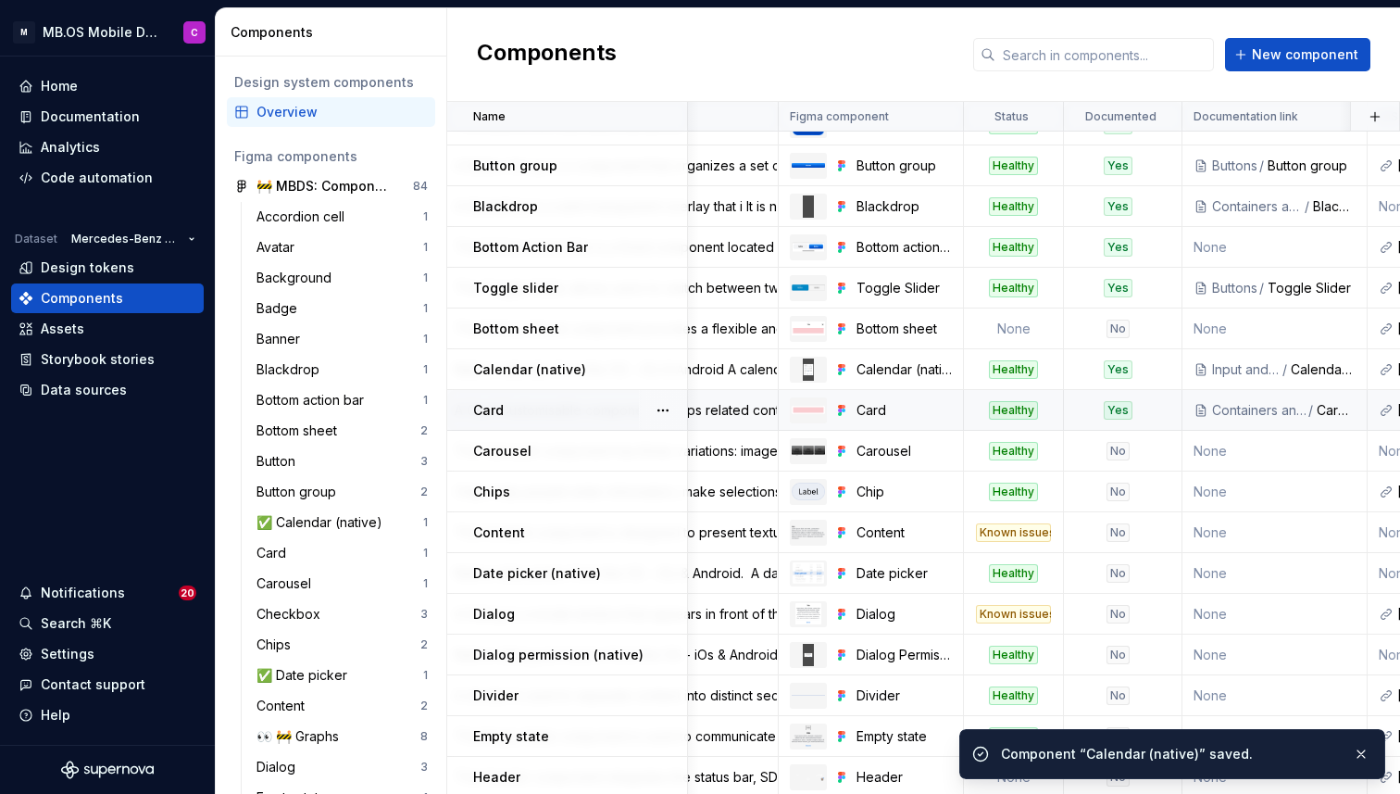
scroll to position [359, 245]
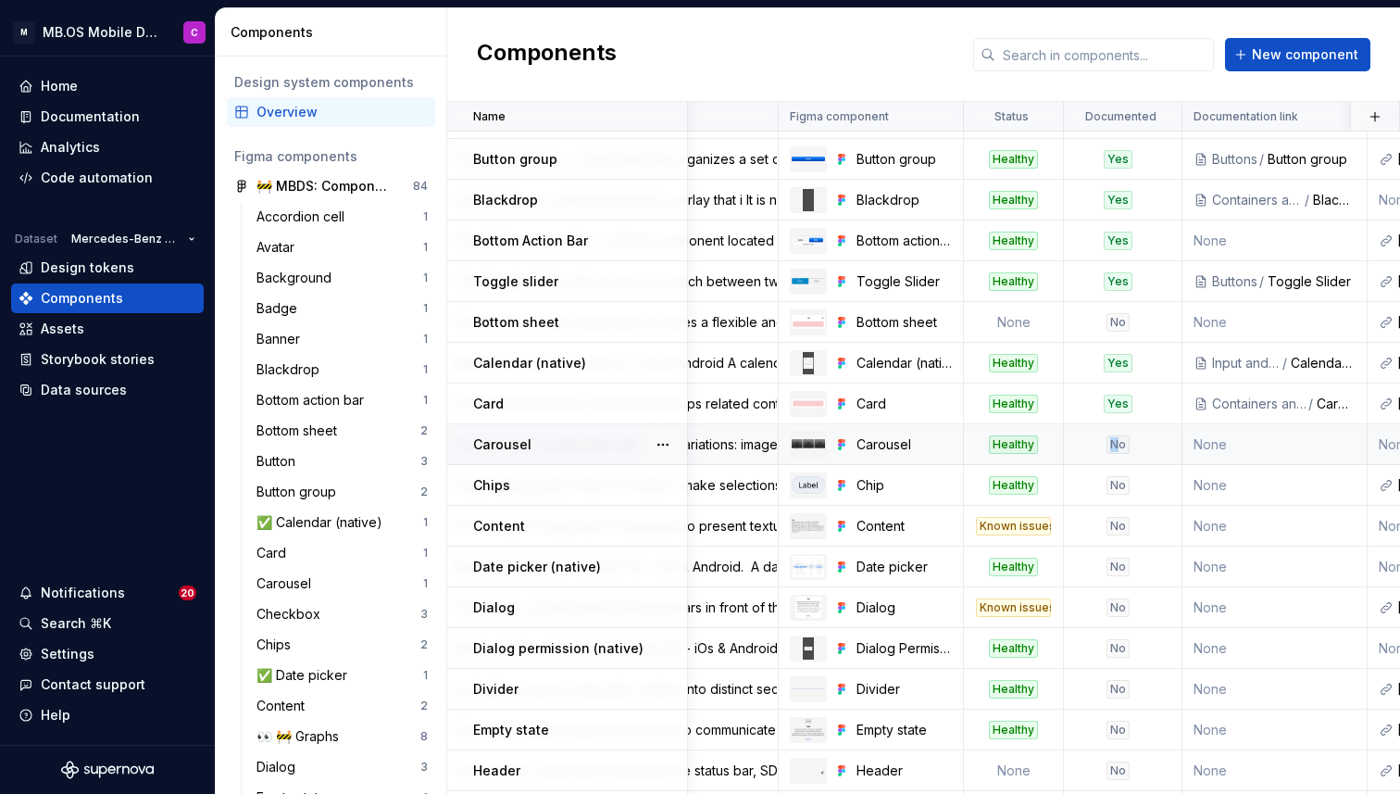
drag, startPoint x: 1119, startPoint y: 440, endPoint x: 1123, endPoint y: 426, distance: 14.4
click at [1123, 426] on td "No" at bounding box center [1123, 444] width 119 height 41
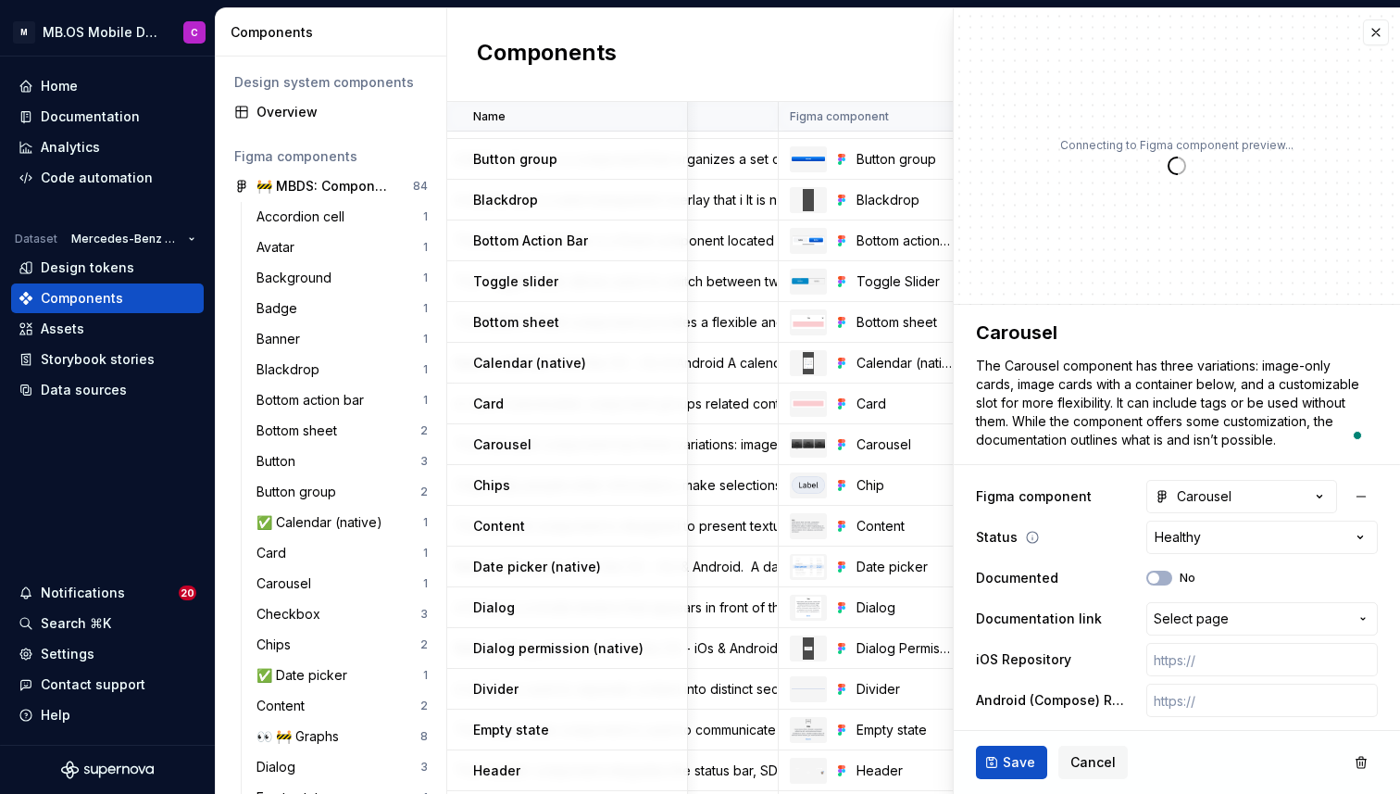
click at [898, 405] on div "Card" at bounding box center [903, 403] width 95 height 19
click at [1372, 35] on button "button" at bounding box center [1376, 32] width 26 height 26
click at [1070, 763] on span "Cancel" at bounding box center [1092, 762] width 45 height 19
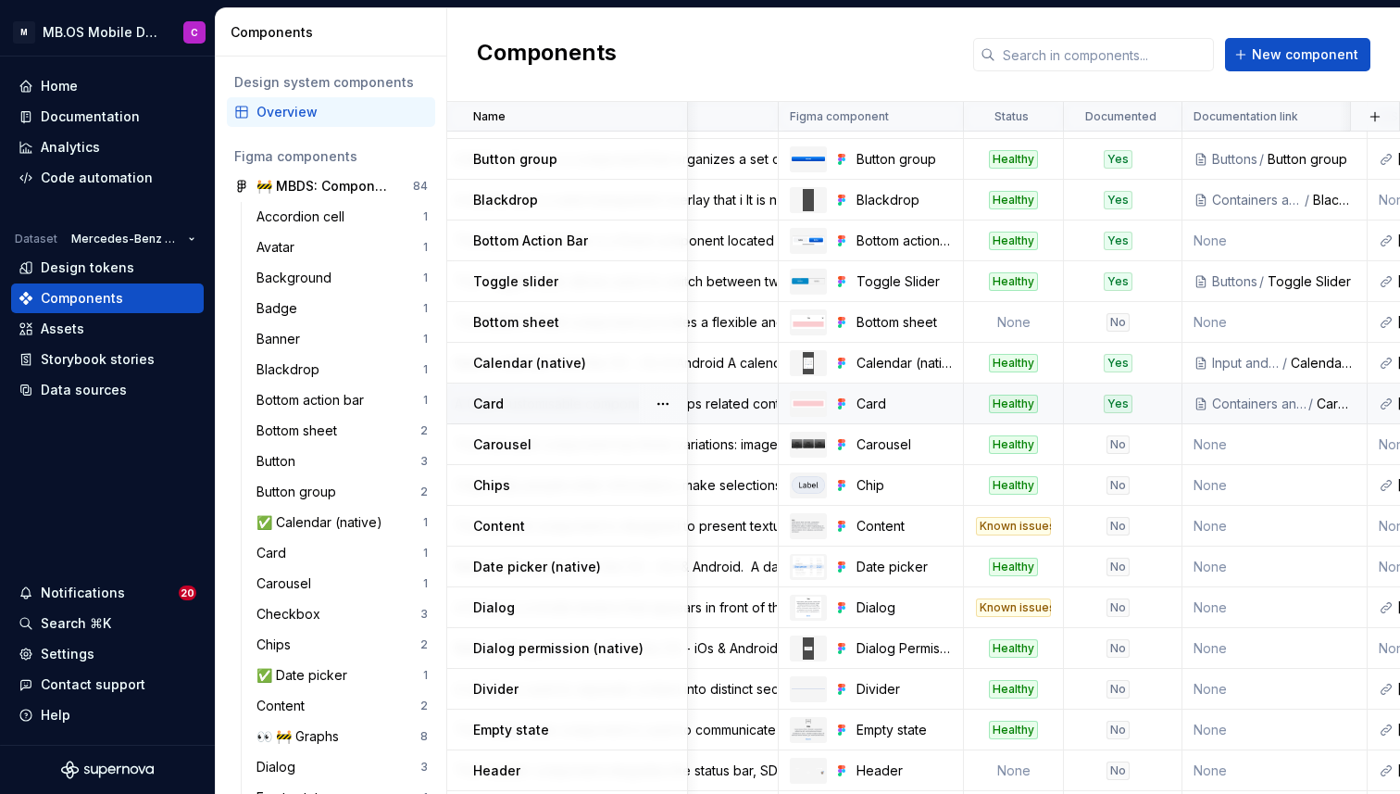
click at [634, 397] on div "Card" at bounding box center [579, 403] width 213 height 19
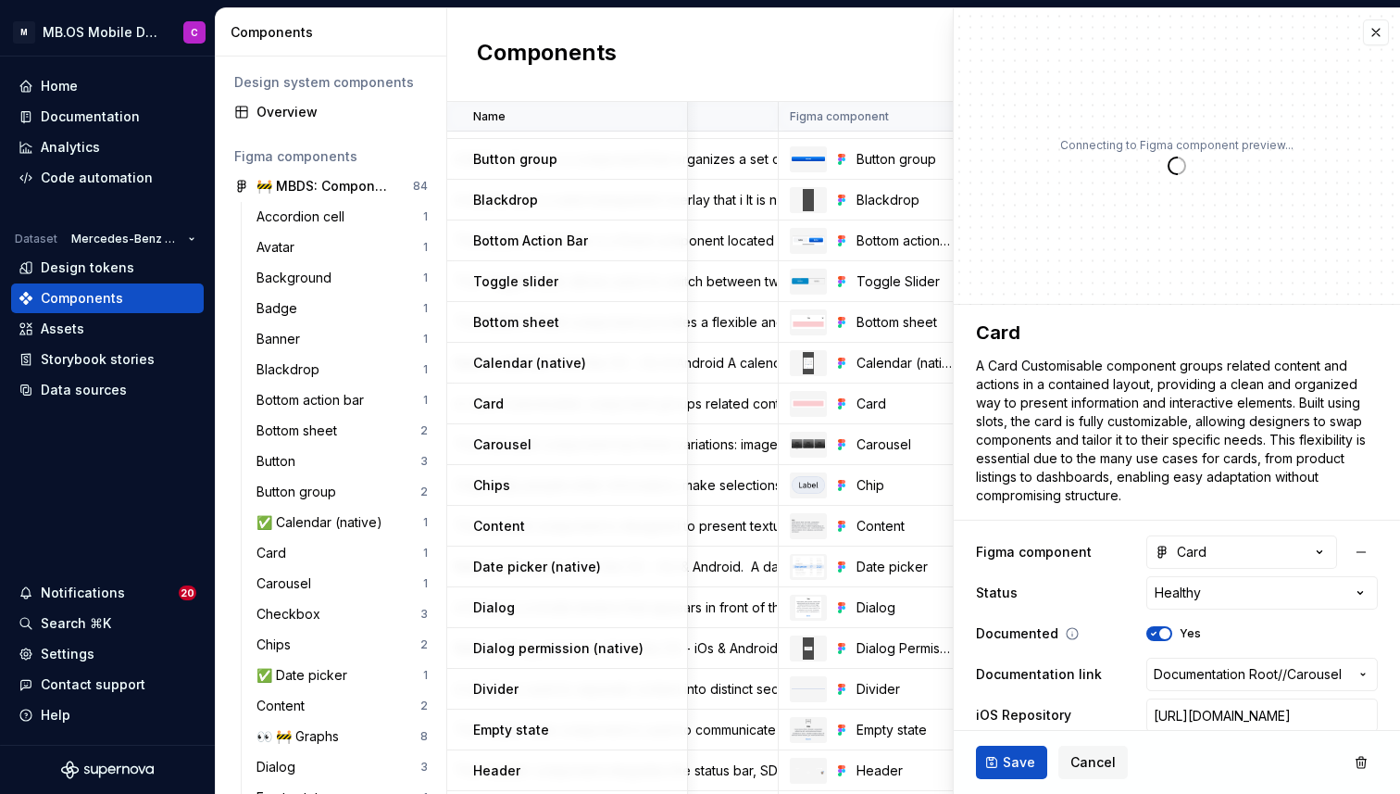
type textarea "*"
click at [1198, 667] on span "Documentation Root /" at bounding box center [1218, 674] width 129 height 19
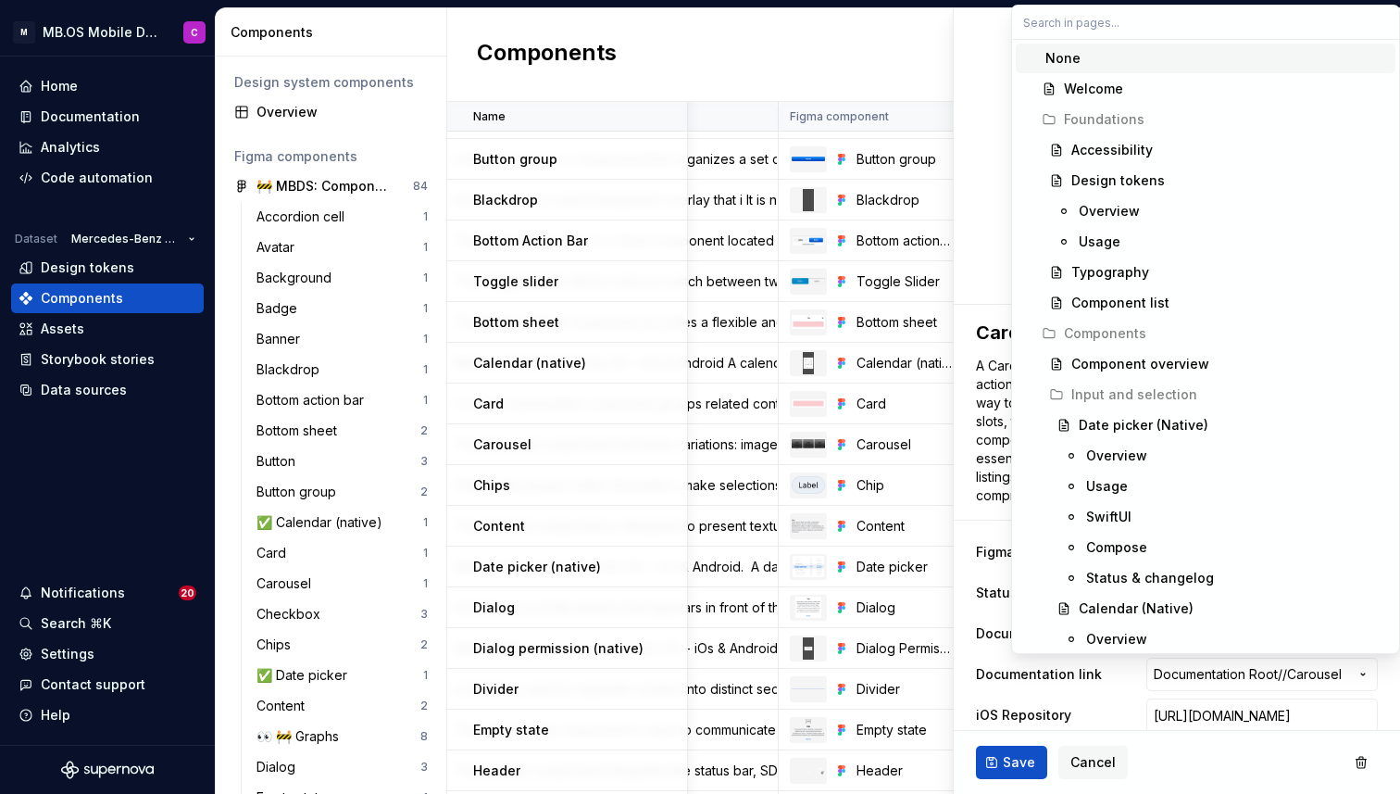
click at [1078, 31] on input "text" at bounding box center [1205, 22] width 387 height 33
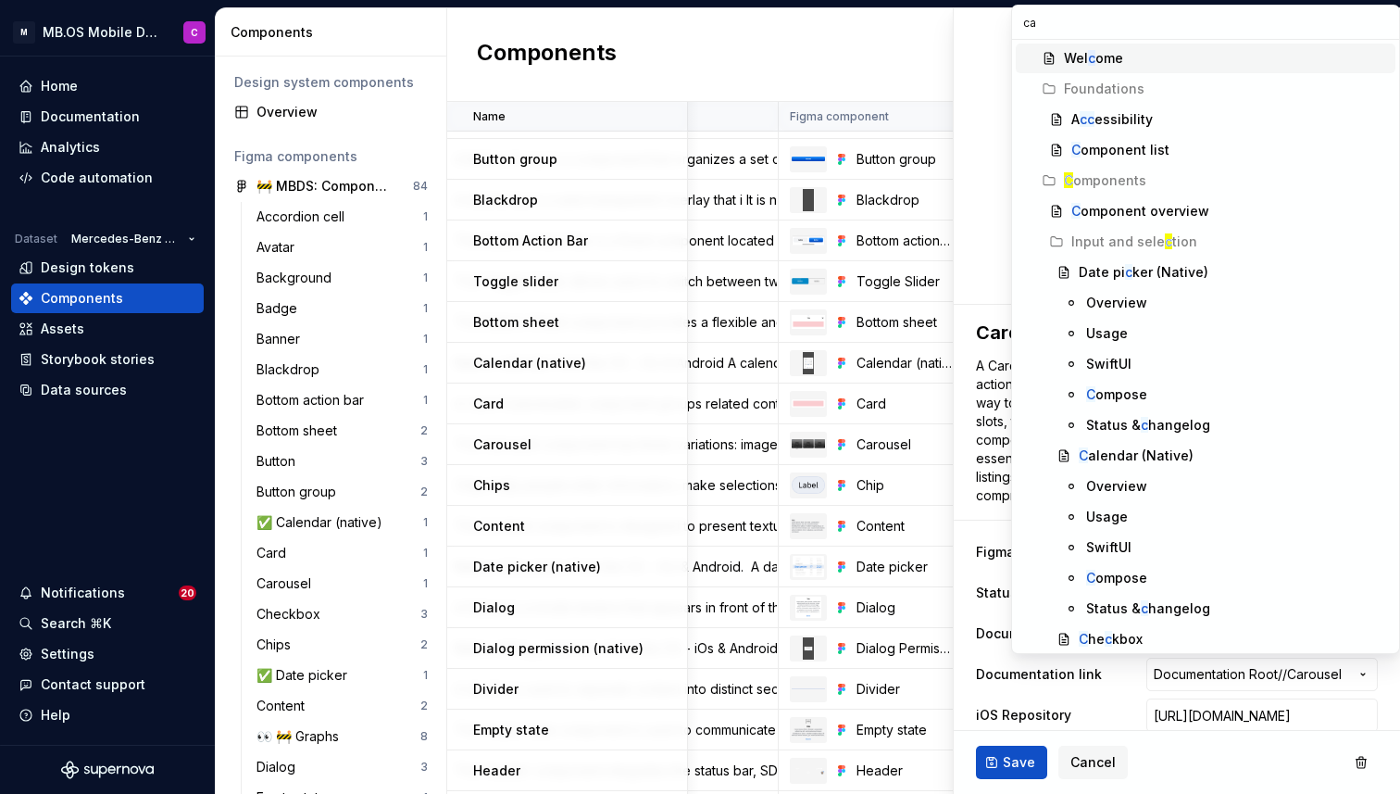
type input "car"
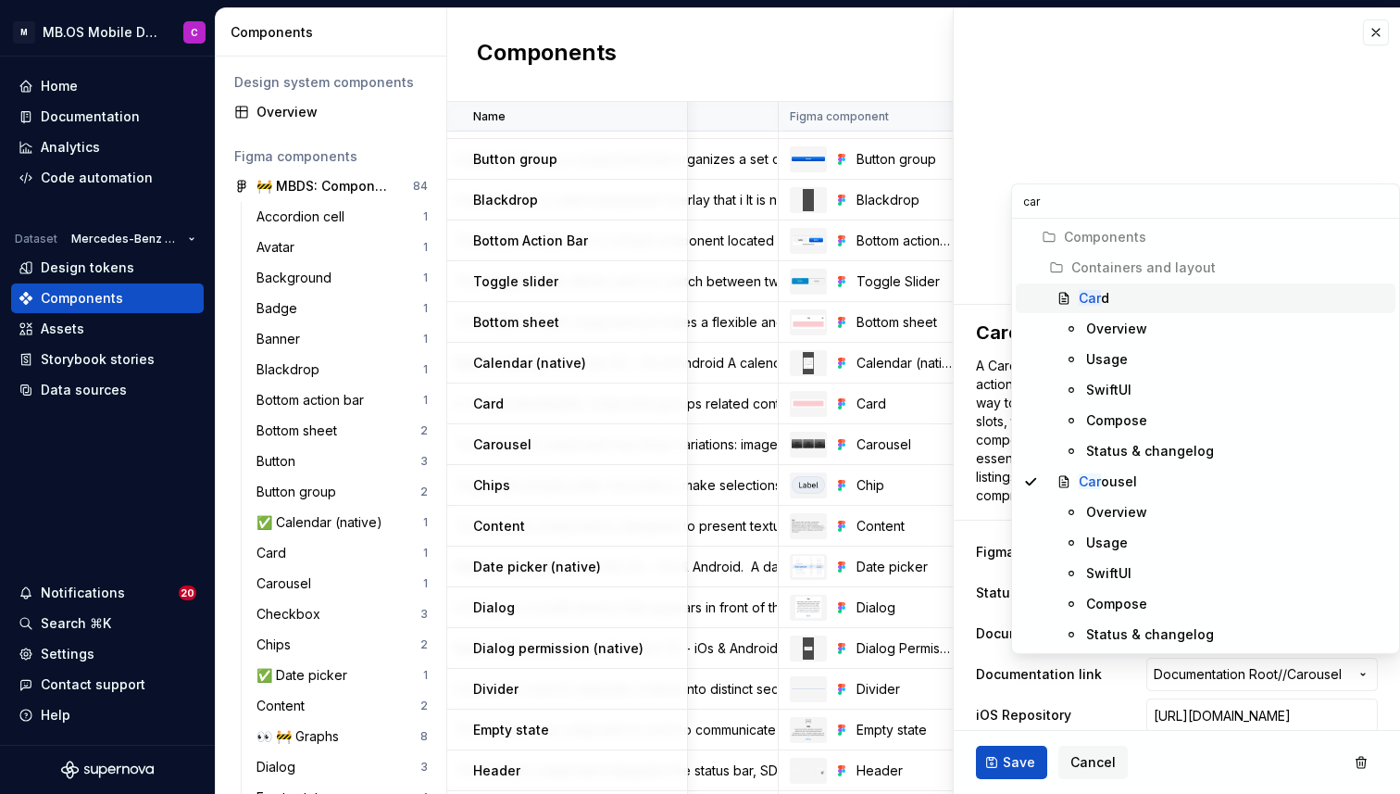
type textarea "*"
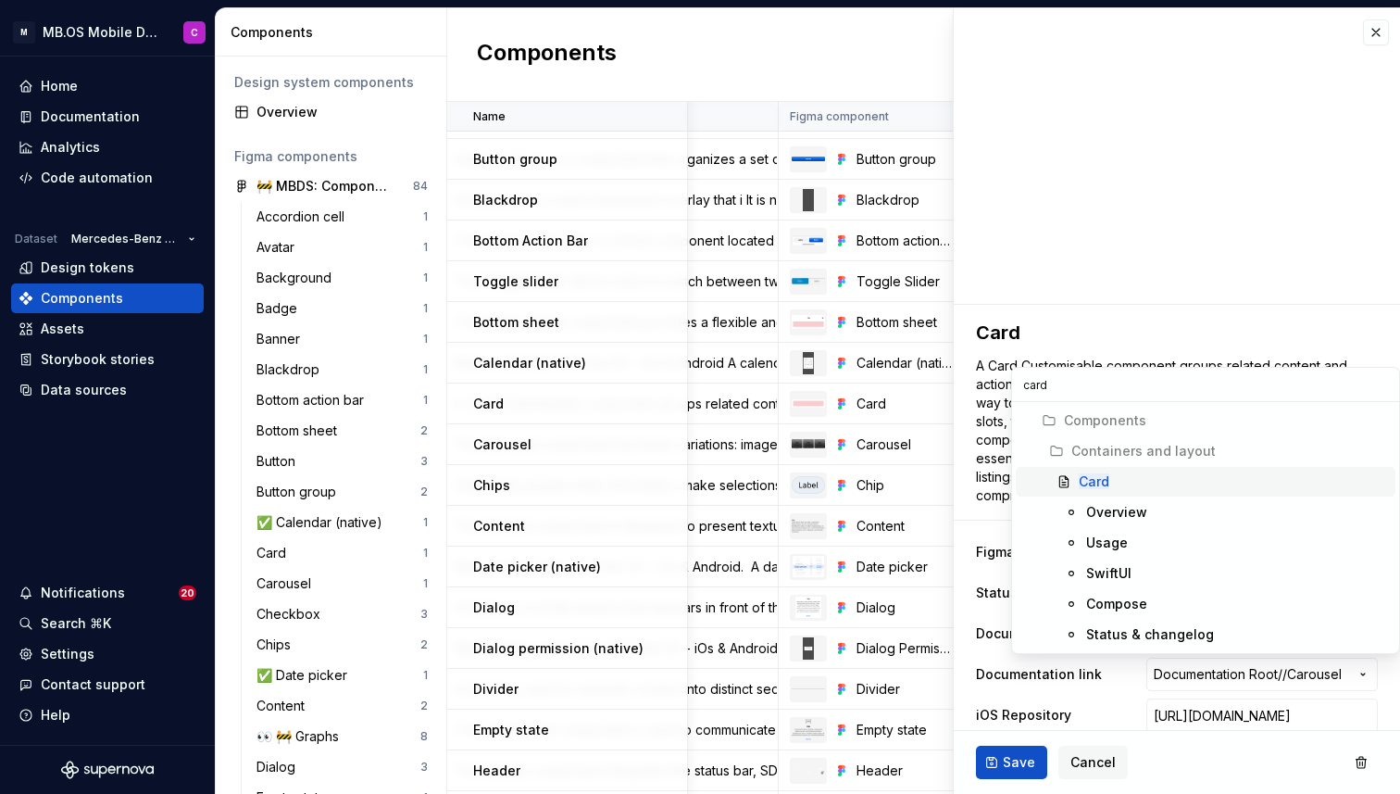
type input "card"
click at [1111, 470] on span "Card" at bounding box center [1206, 482] width 380 height 30
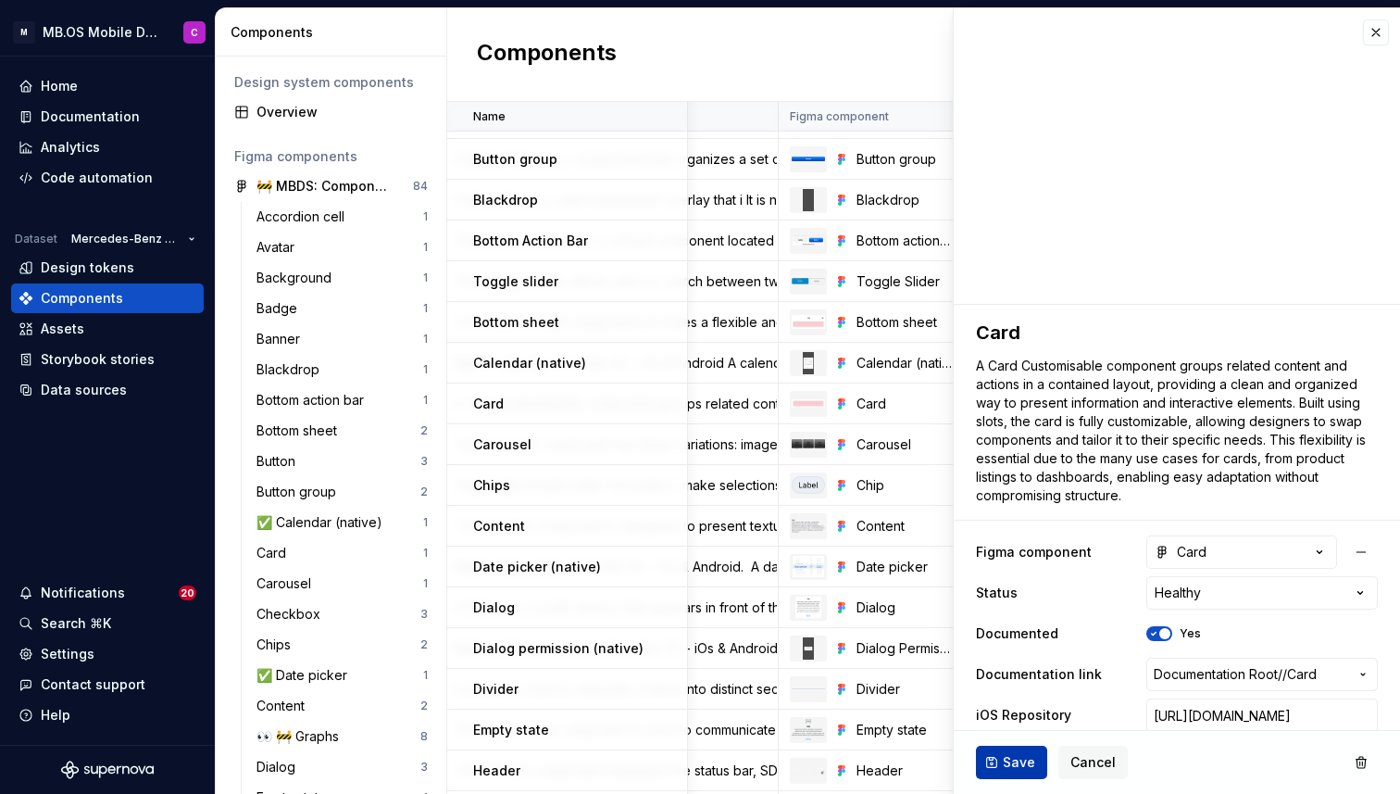
click at [1007, 760] on span "Save" at bounding box center [1019, 762] width 32 height 19
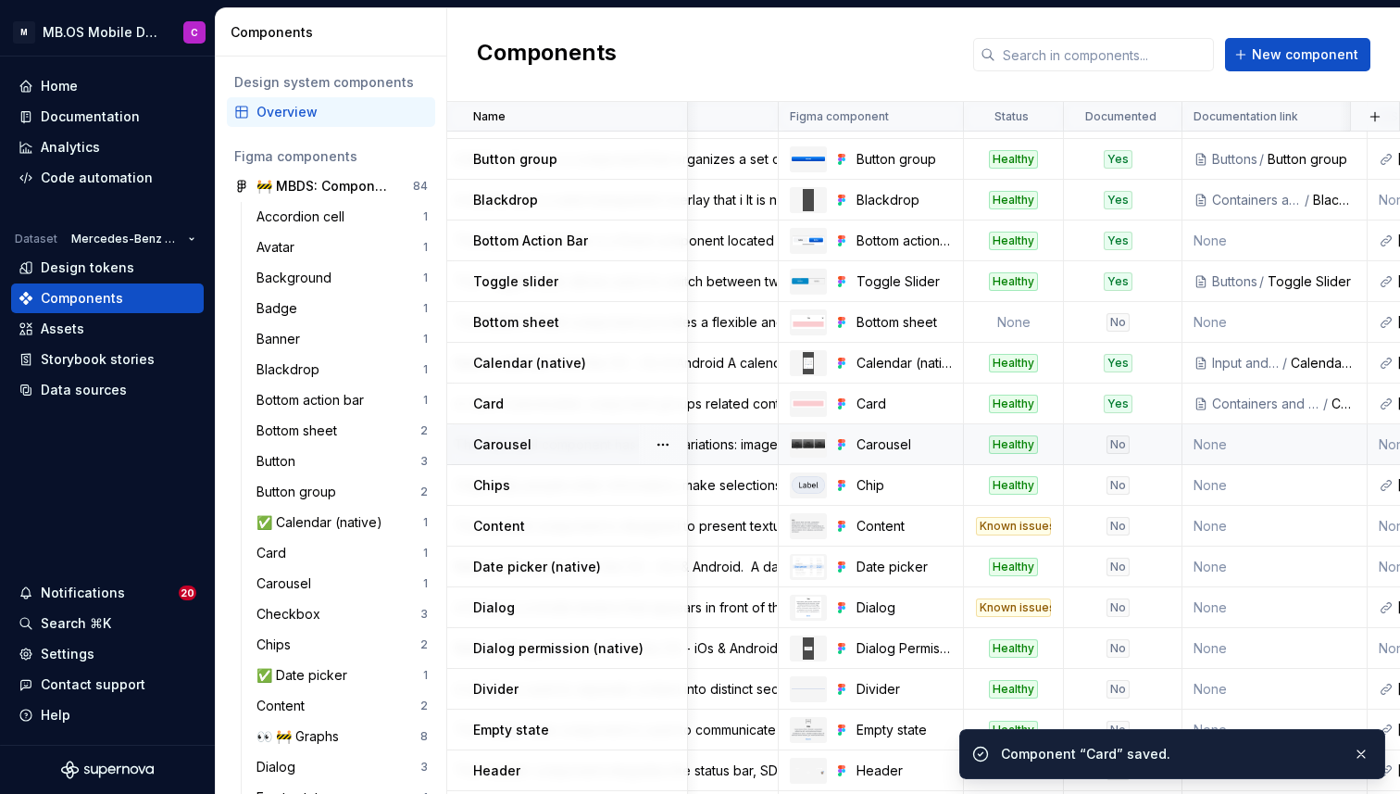
click at [1115, 447] on div "No" at bounding box center [1117, 444] width 23 height 19
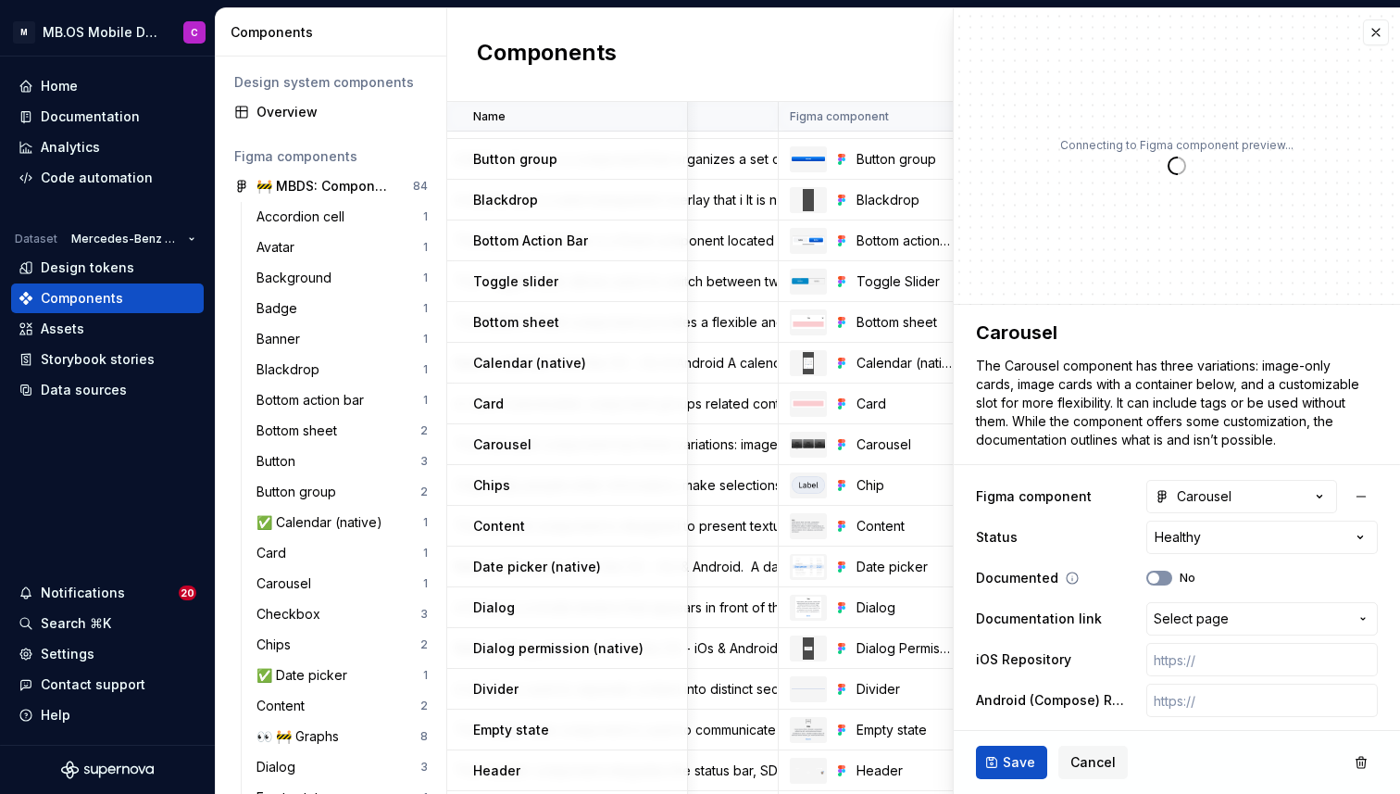
click at [1159, 581] on icon "button" at bounding box center [1153, 577] width 15 height 11
type textarea "*"
click at [1168, 621] on span "Select page" at bounding box center [1191, 618] width 75 height 19
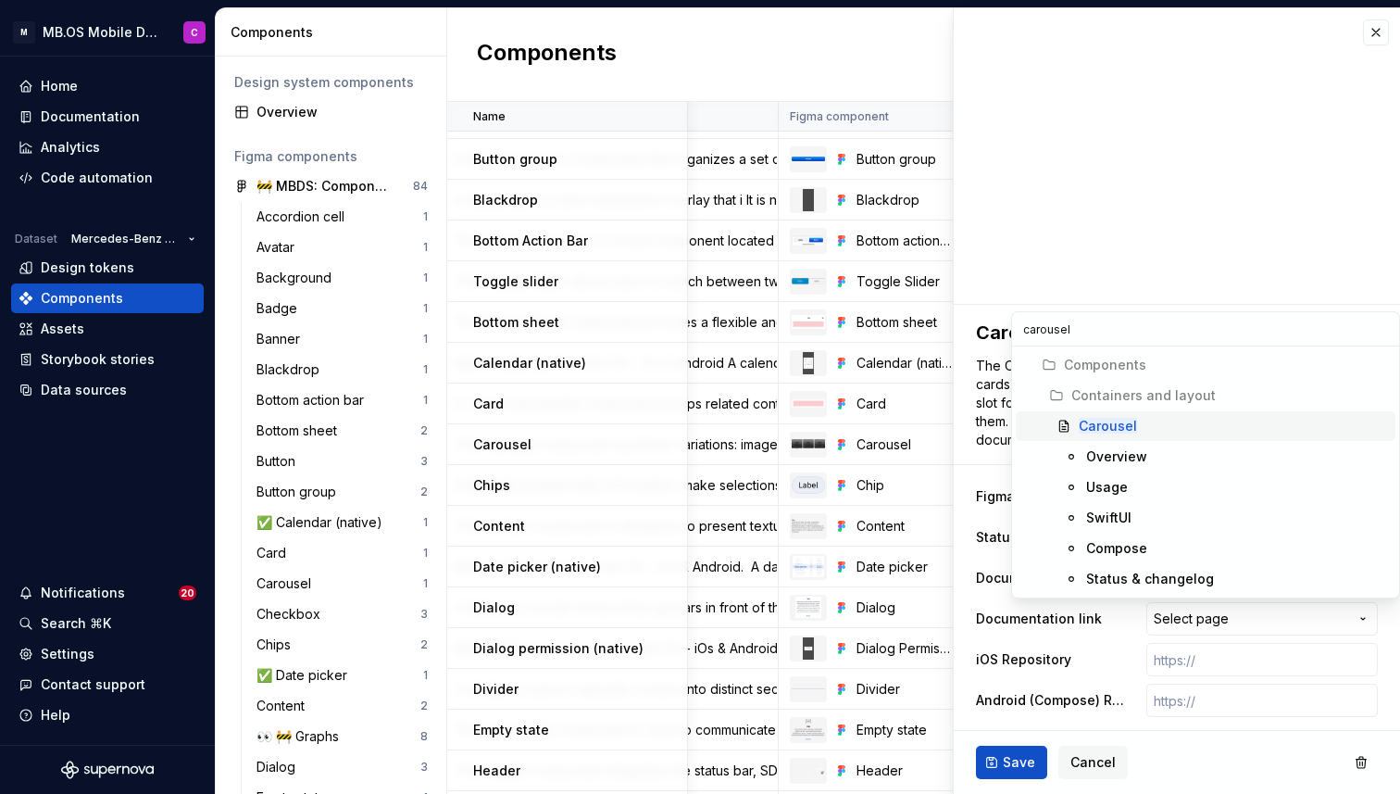
type input "carousel"
click at [1119, 427] on mark "Carousel" at bounding box center [1108, 426] width 58 height 16
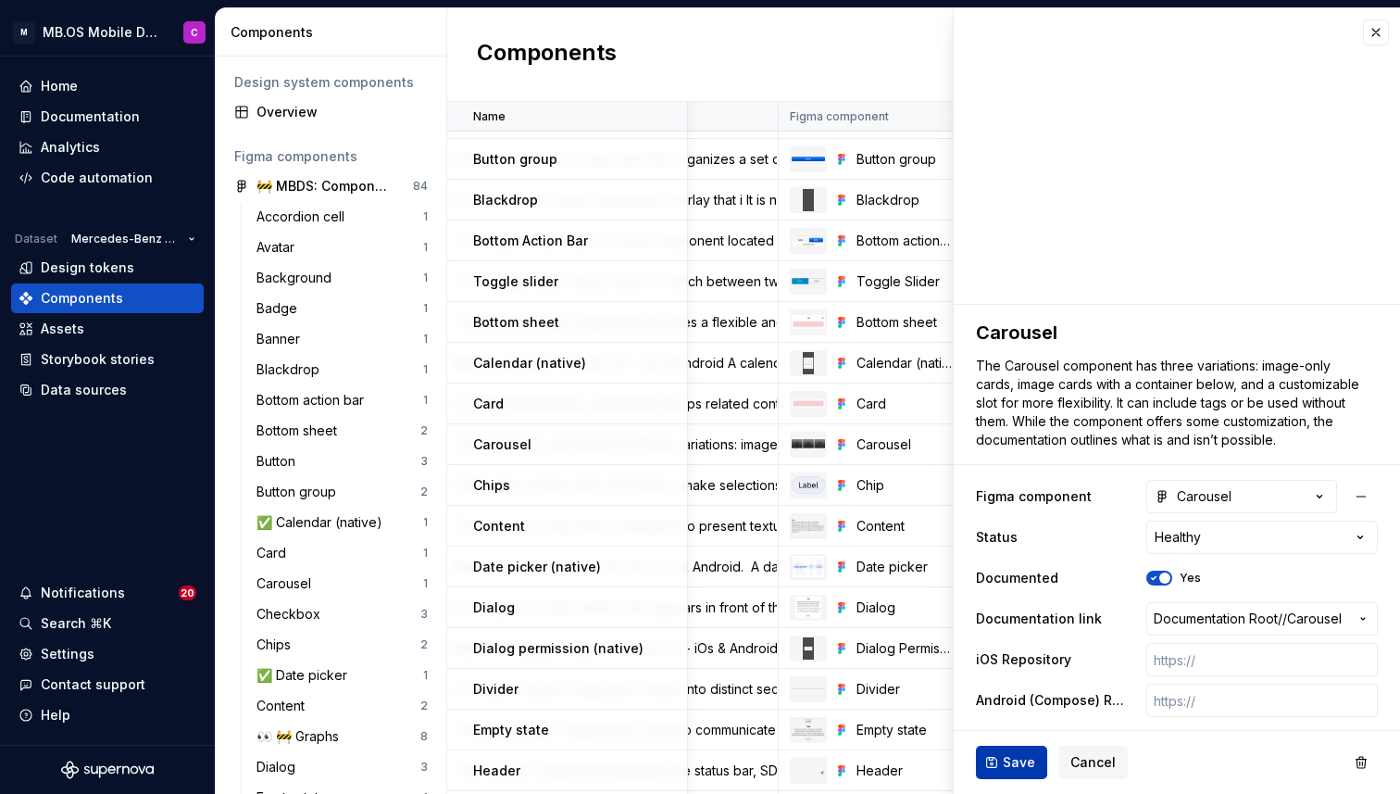
click at [1008, 756] on span "Save" at bounding box center [1019, 762] width 32 height 19
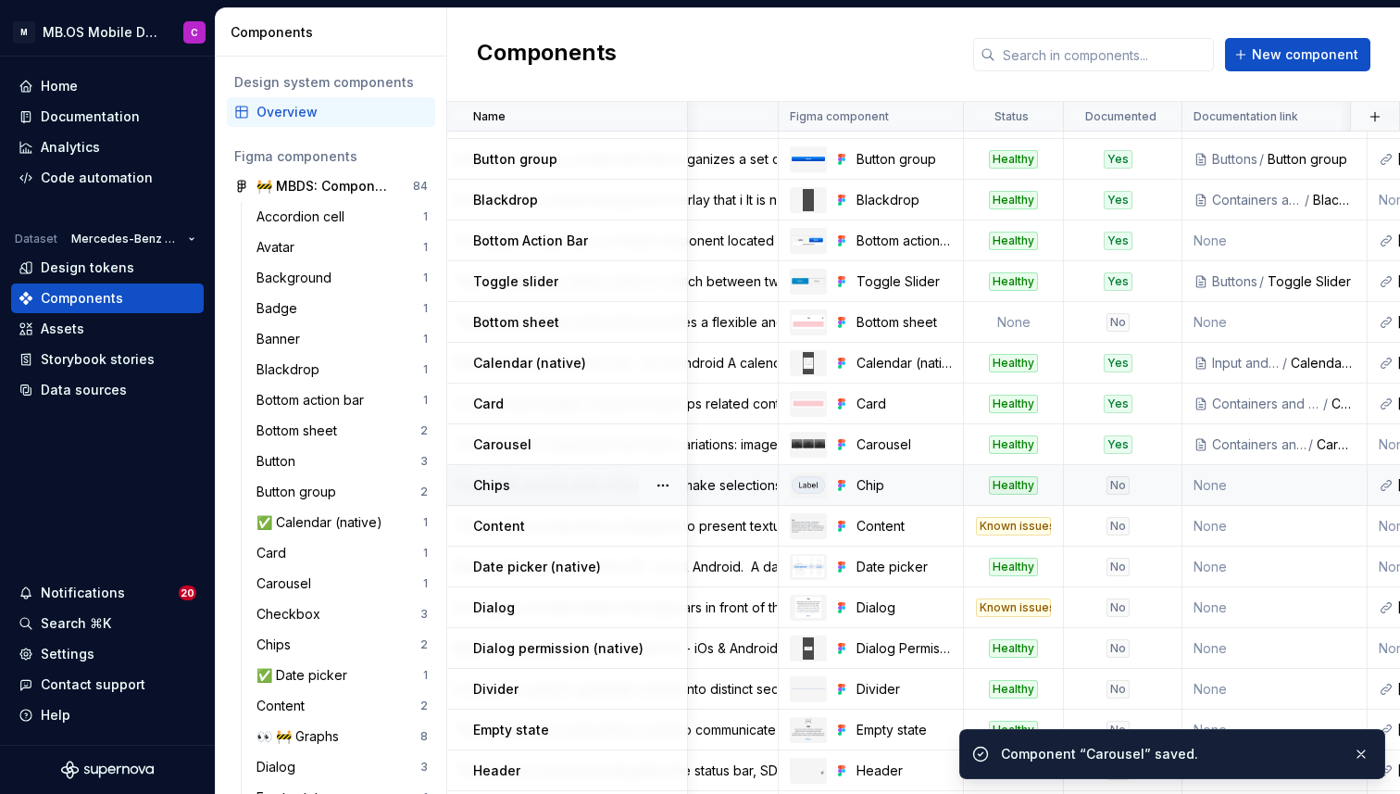
click at [1114, 484] on div "No" at bounding box center [1117, 485] width 23 height 19
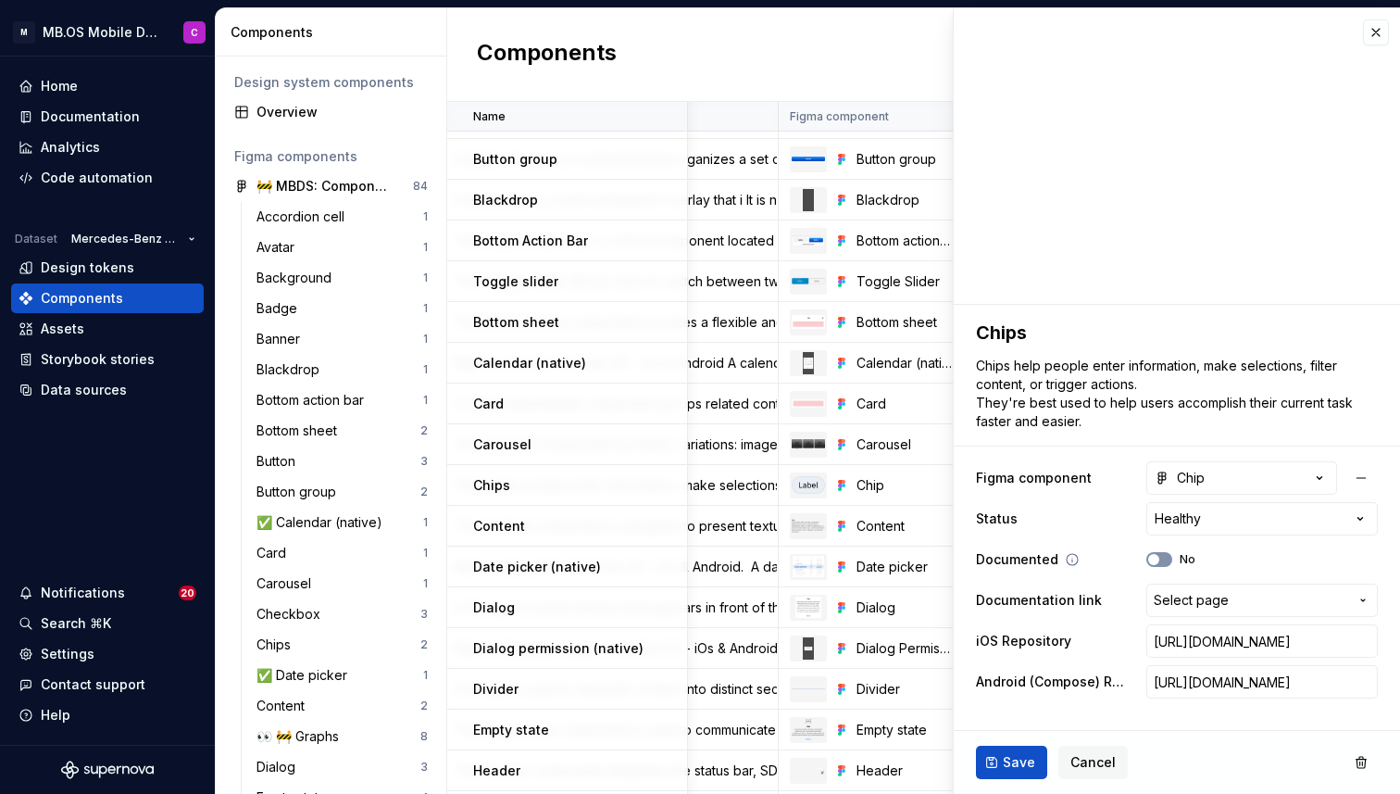
click at [1170, 557] on button "No" at bounding box center [1159, 559] width 26 height 15
type textarea "*"
click at [1201, 594] on span "Select page" at bounding box center [1191, 600] width 75 height 19
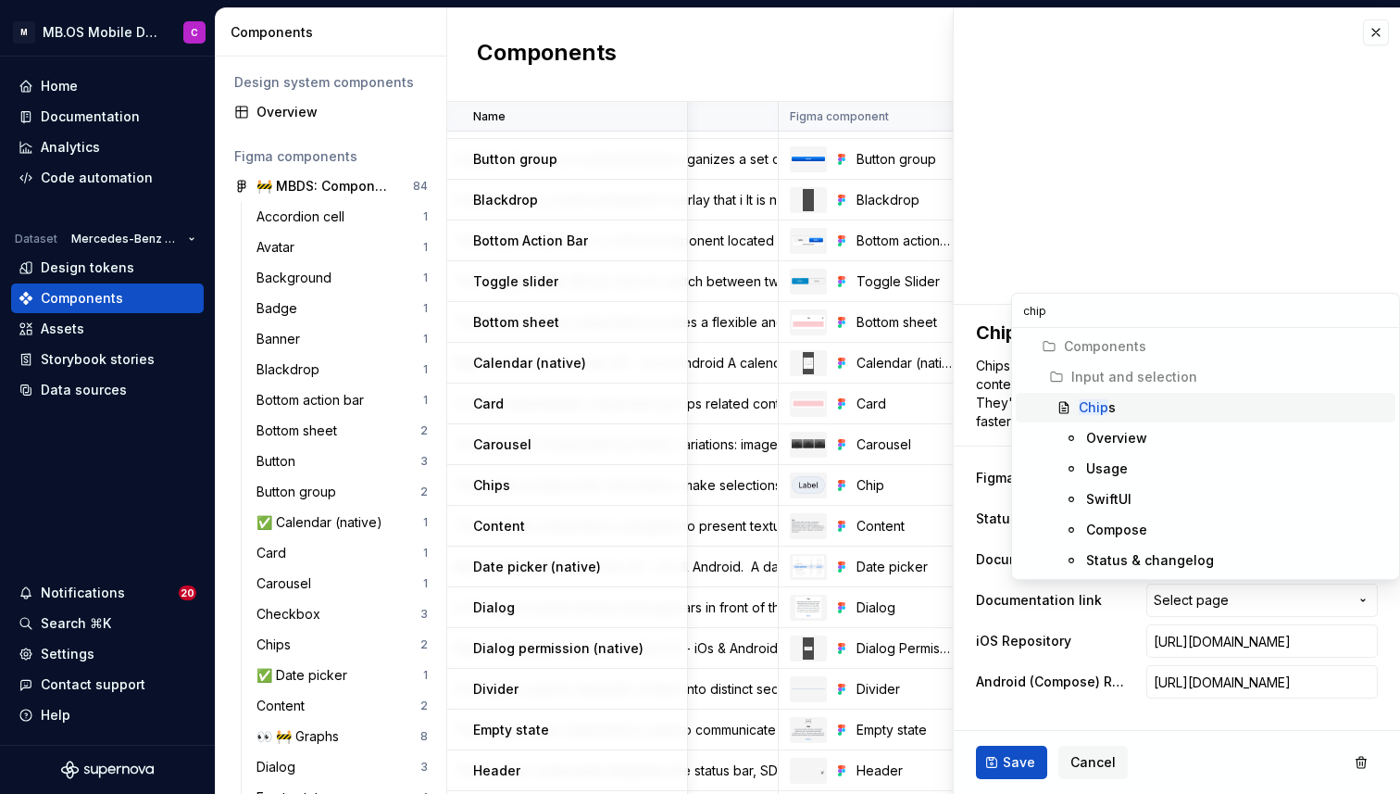
type input "chip"
click at [1117, 409] on div "Chip s" at bounding box center [1233, 407] width 309 height 19
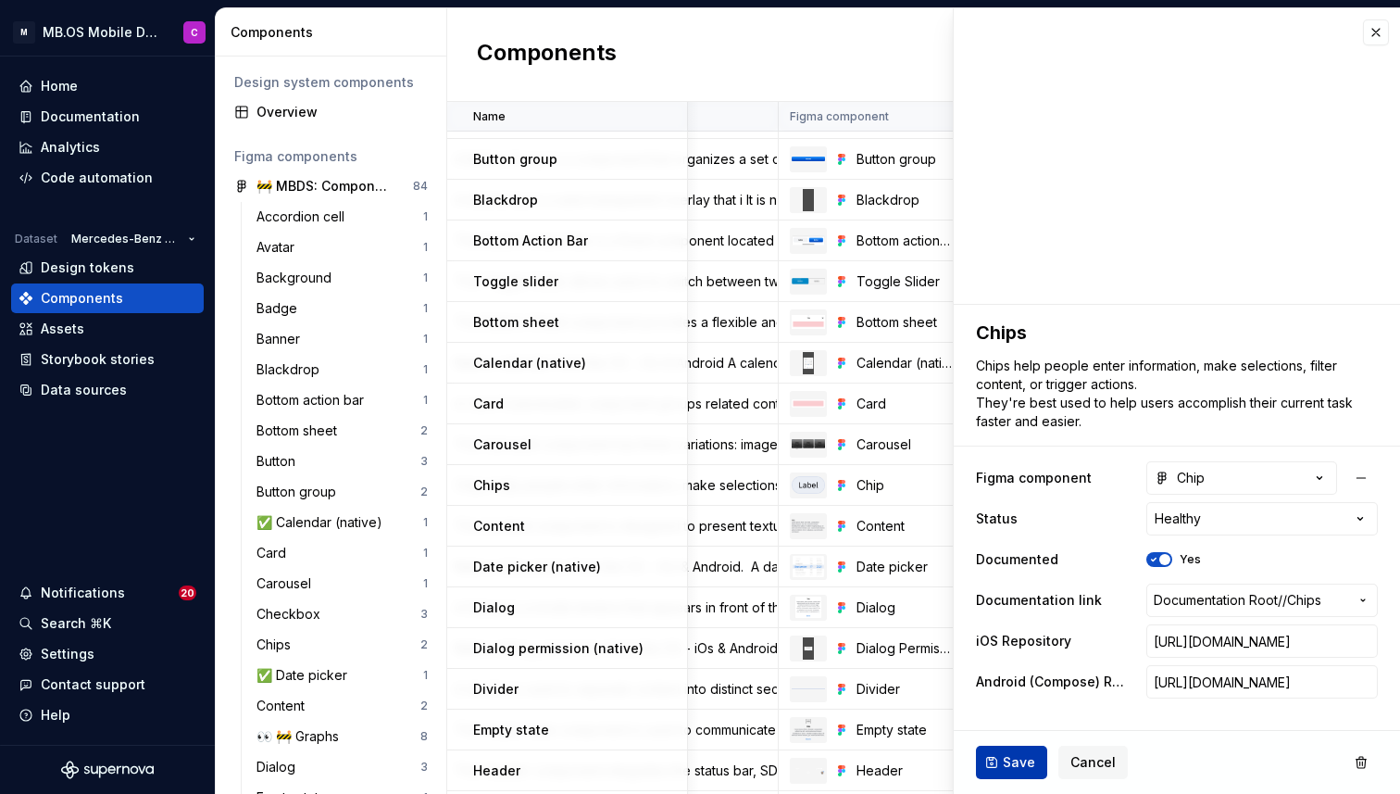
click at [998, 758] on button "Save" at bounding box center [1011, 761] width 71 height 33
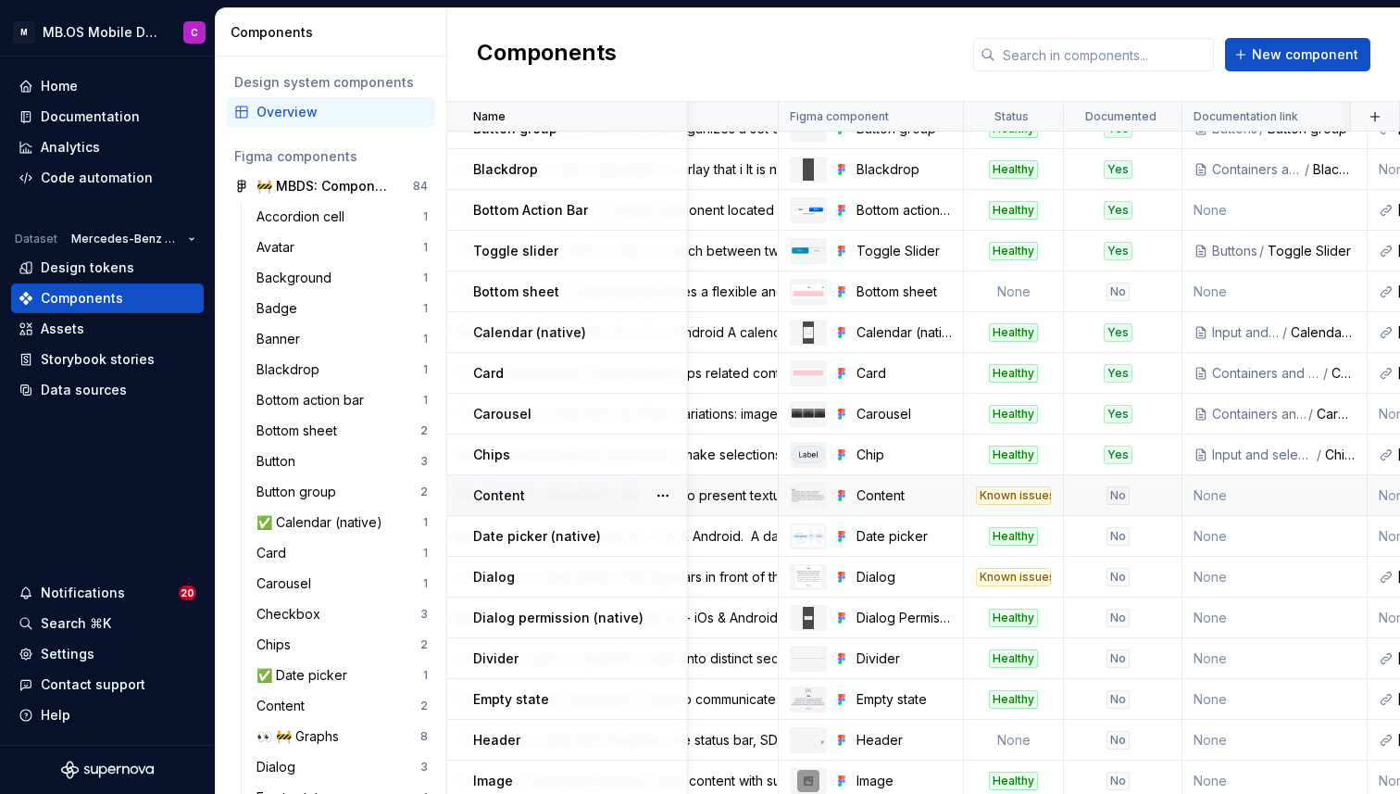
scroll to position [399, 245]
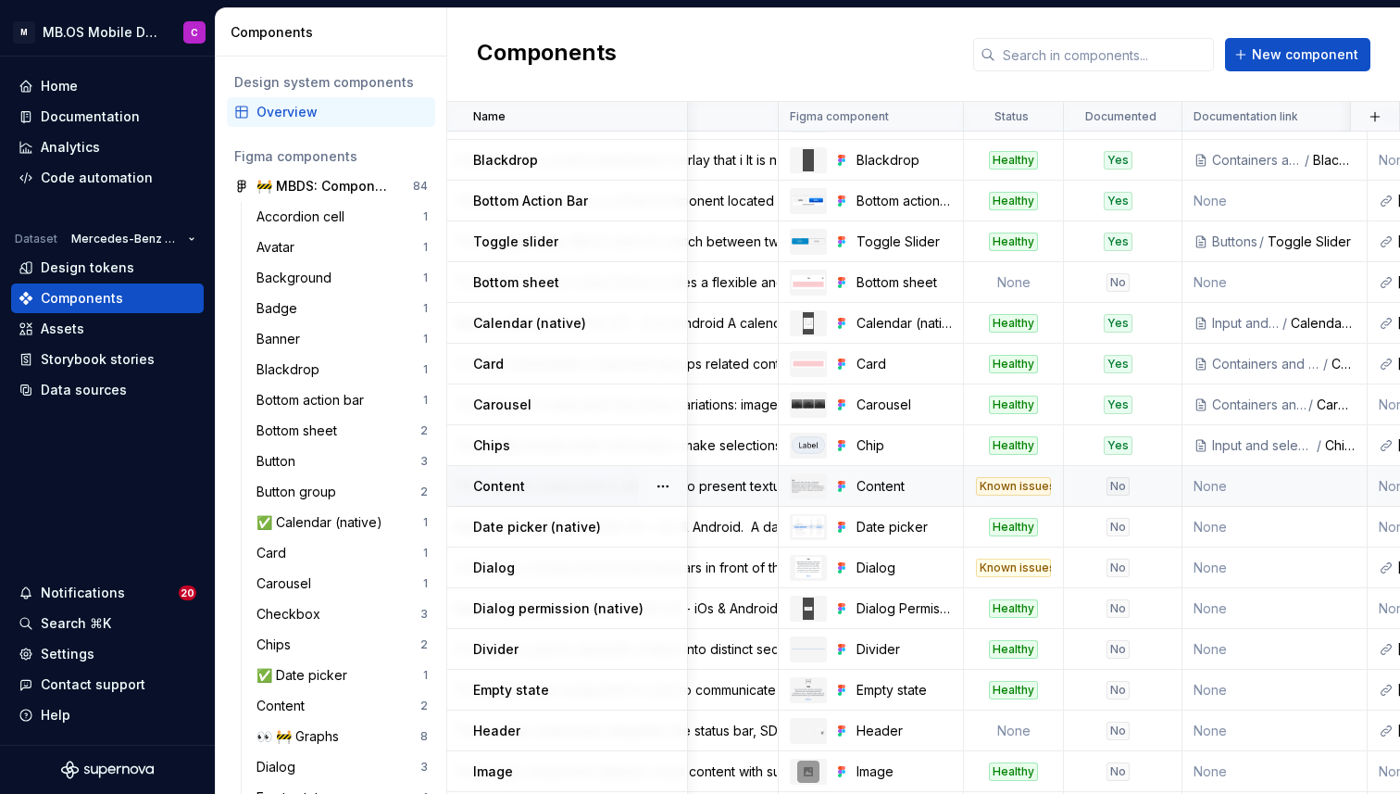
click at [1137, 486] on div "No" at bounding box center [1118, 486] width 106 height 19
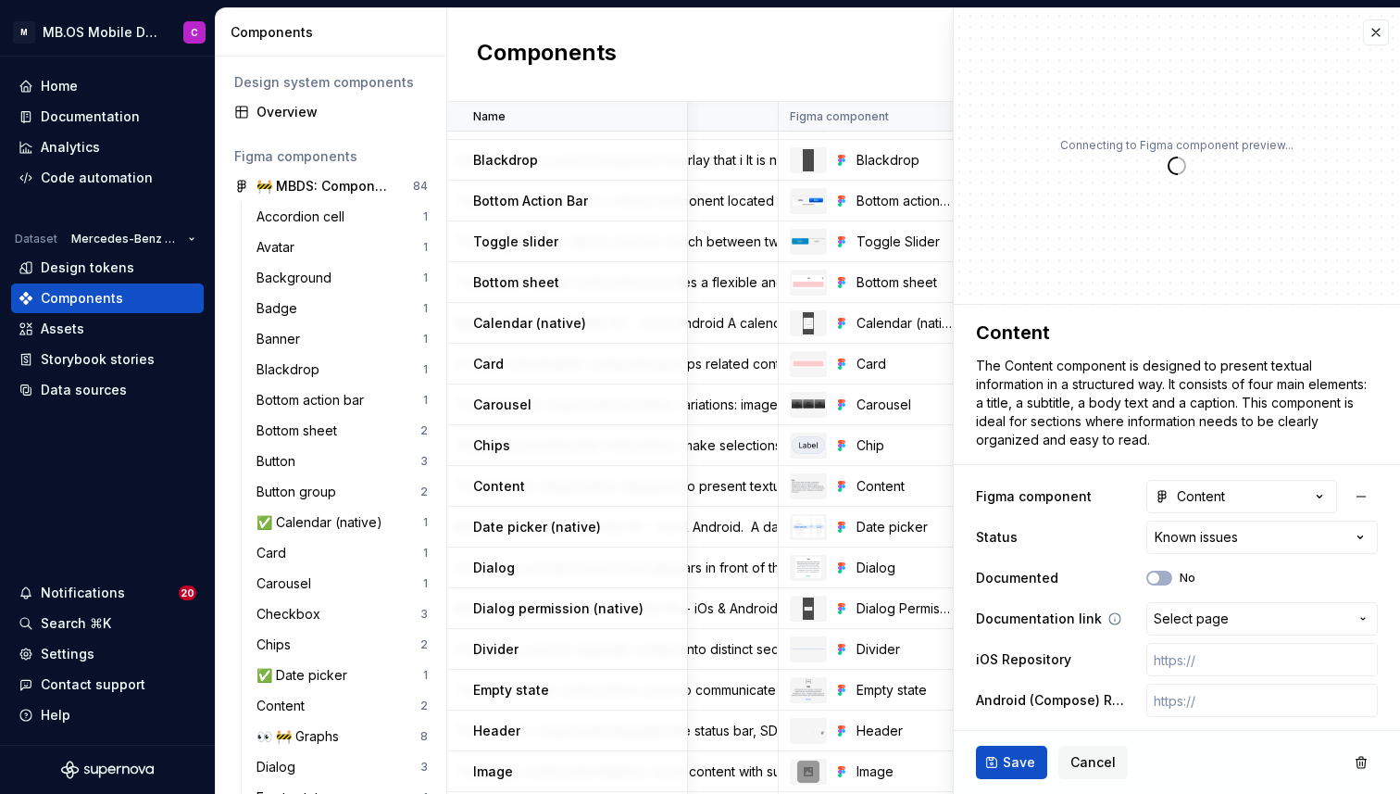
click at [1179, 620] on span "Select page" at bounding box center [1191, 618] width 75 height 19
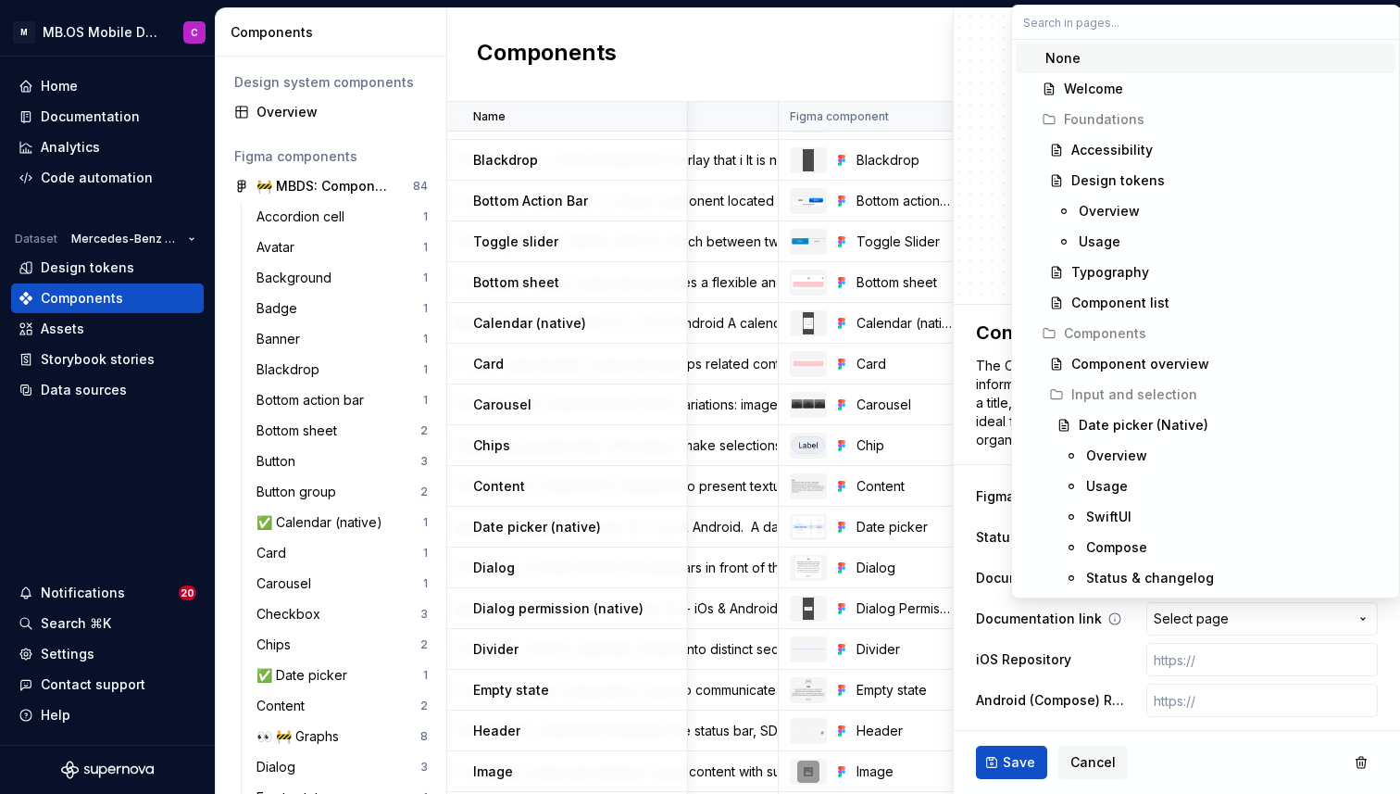
type textarea "*"
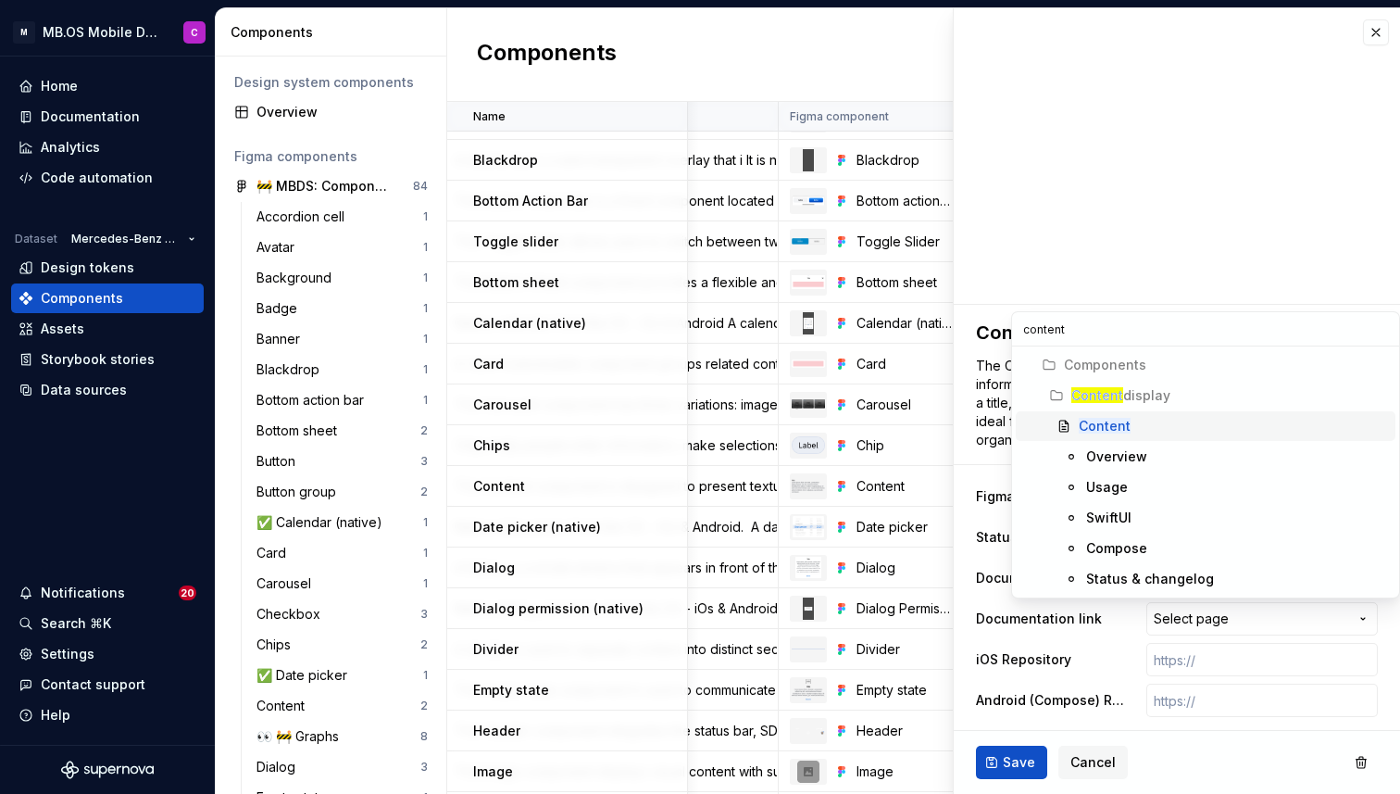
type input "content"
click at [1105, 418] on mark "Content" at bounding box center [1105, 426] width 52 height 16
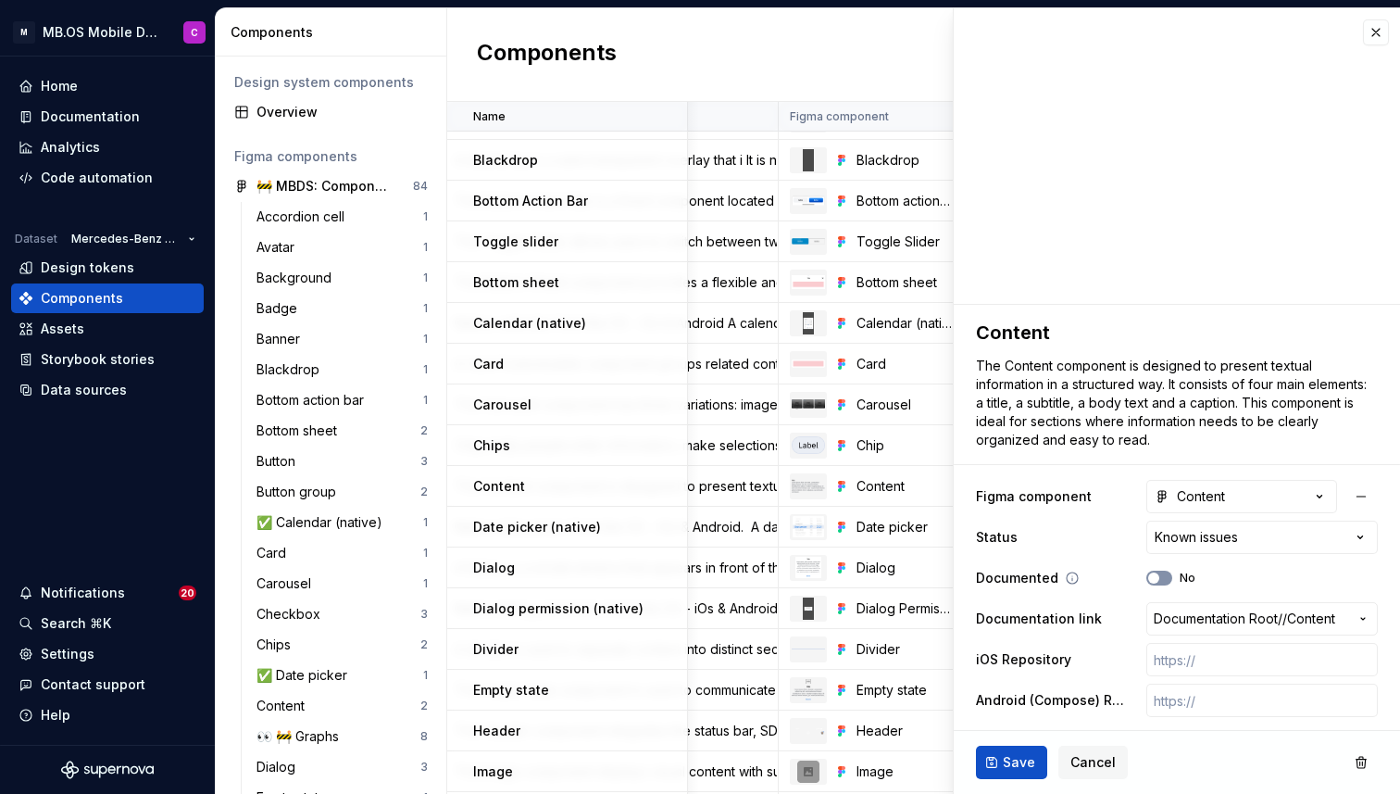
click at [1163, 575] on button "No" at bounding box center [1159, 577] width 26 height 15
click at [1012, 756] on span "Save" at bounding box center [1019, 762] width 32 height 19
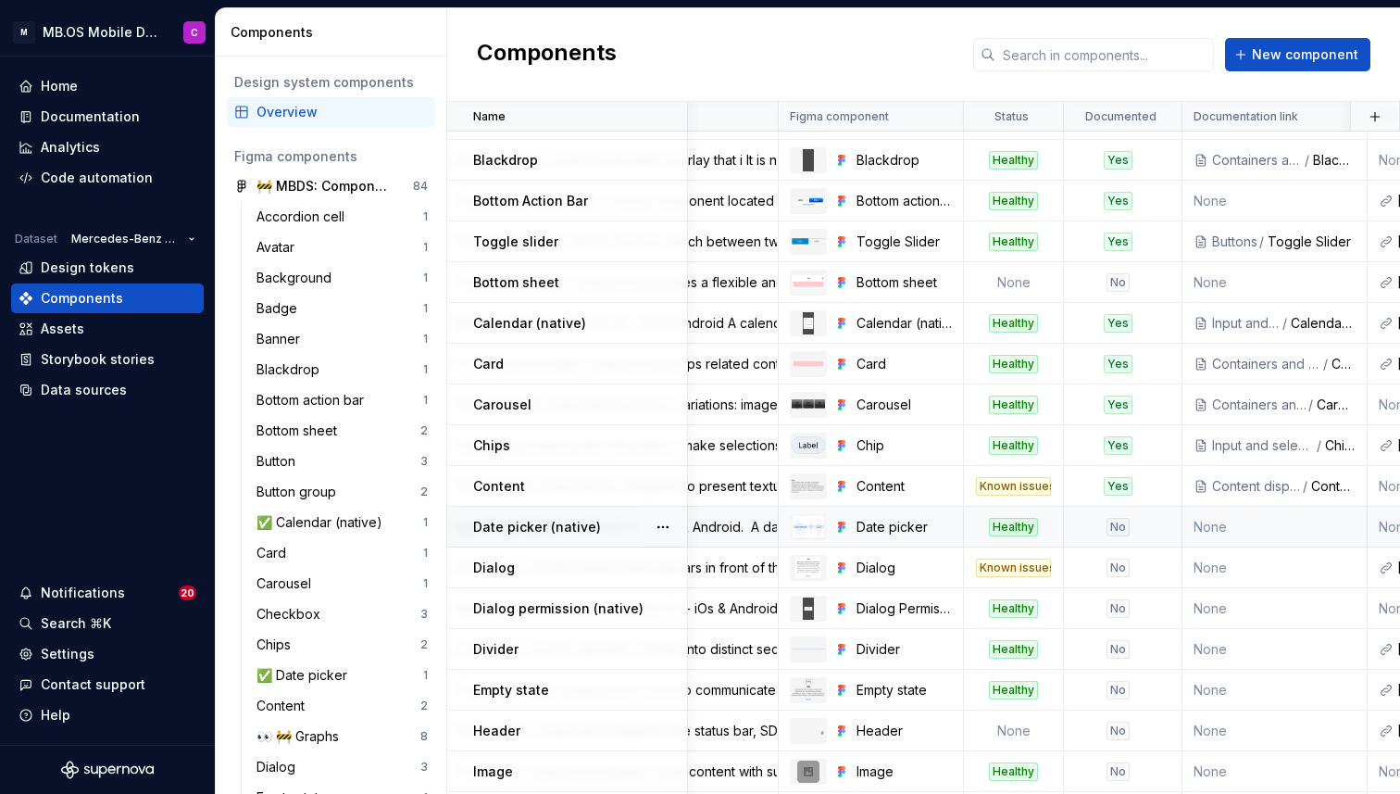
click at [1109, 519] on div "No" at bounding box center [1117, 527] width 23 height 19
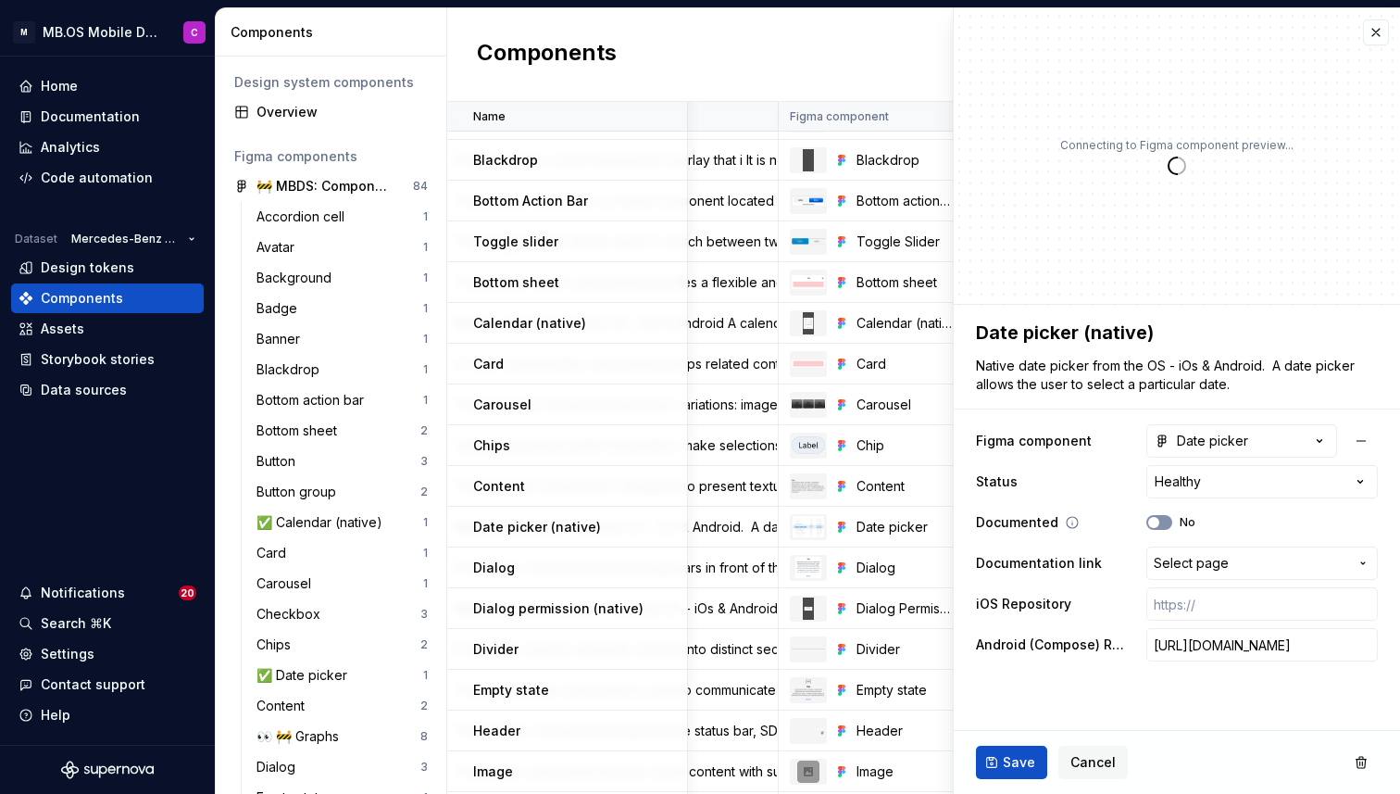
click at [1165, 522] on button "No" at bounding box center [1159, 522] width 26 height 15
click at [1006, 759] on span "Save" at bounding box center [1019, 762] width 32 height 19
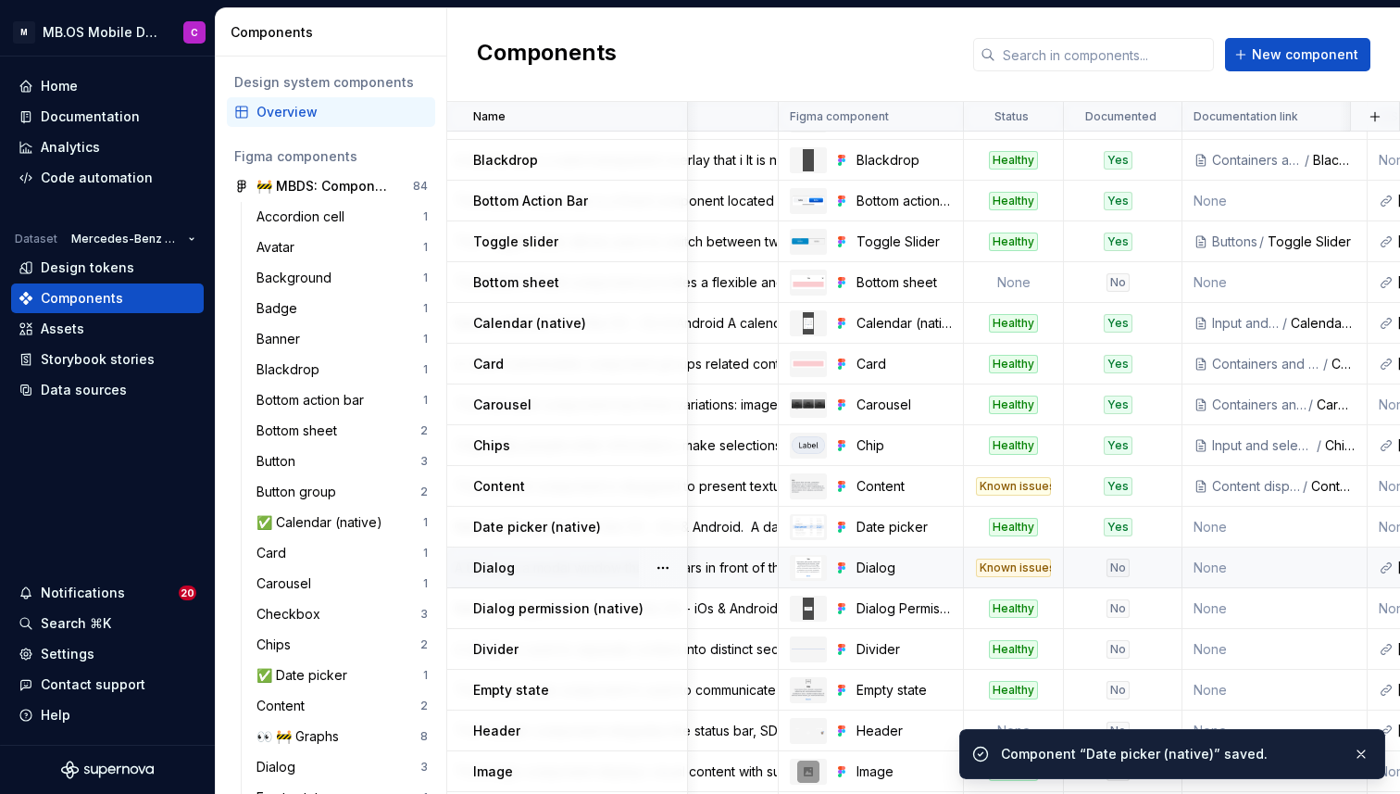
click at [1180, 562] on td "No" at bounding box center [1123, 567] width 119 height 41
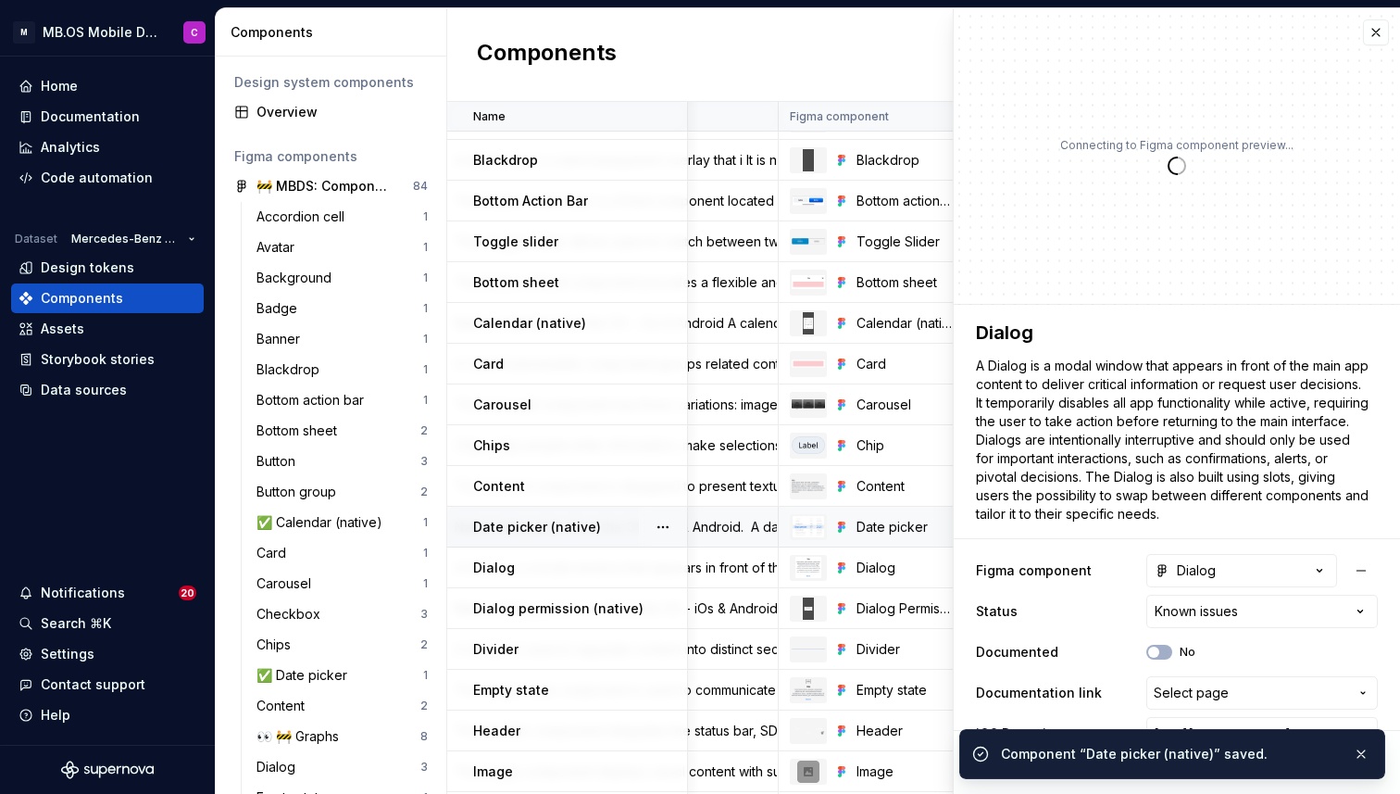
click at [581, 531] on p "Date picker (native)" at bounding box center [537, 527] width 128 height 19
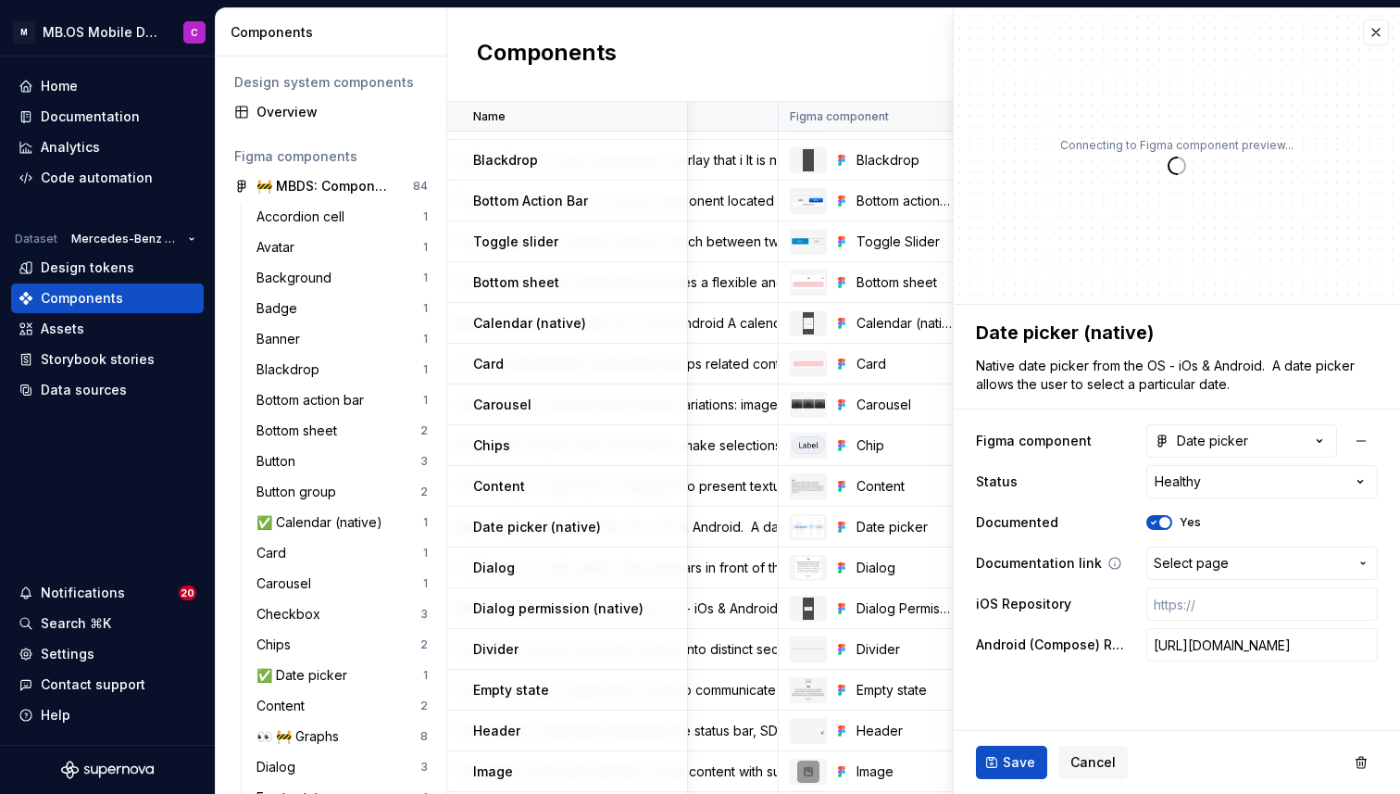
click at [1173, 560] on span "Select page" at bounding box center [1191, 563] width 75 height 19
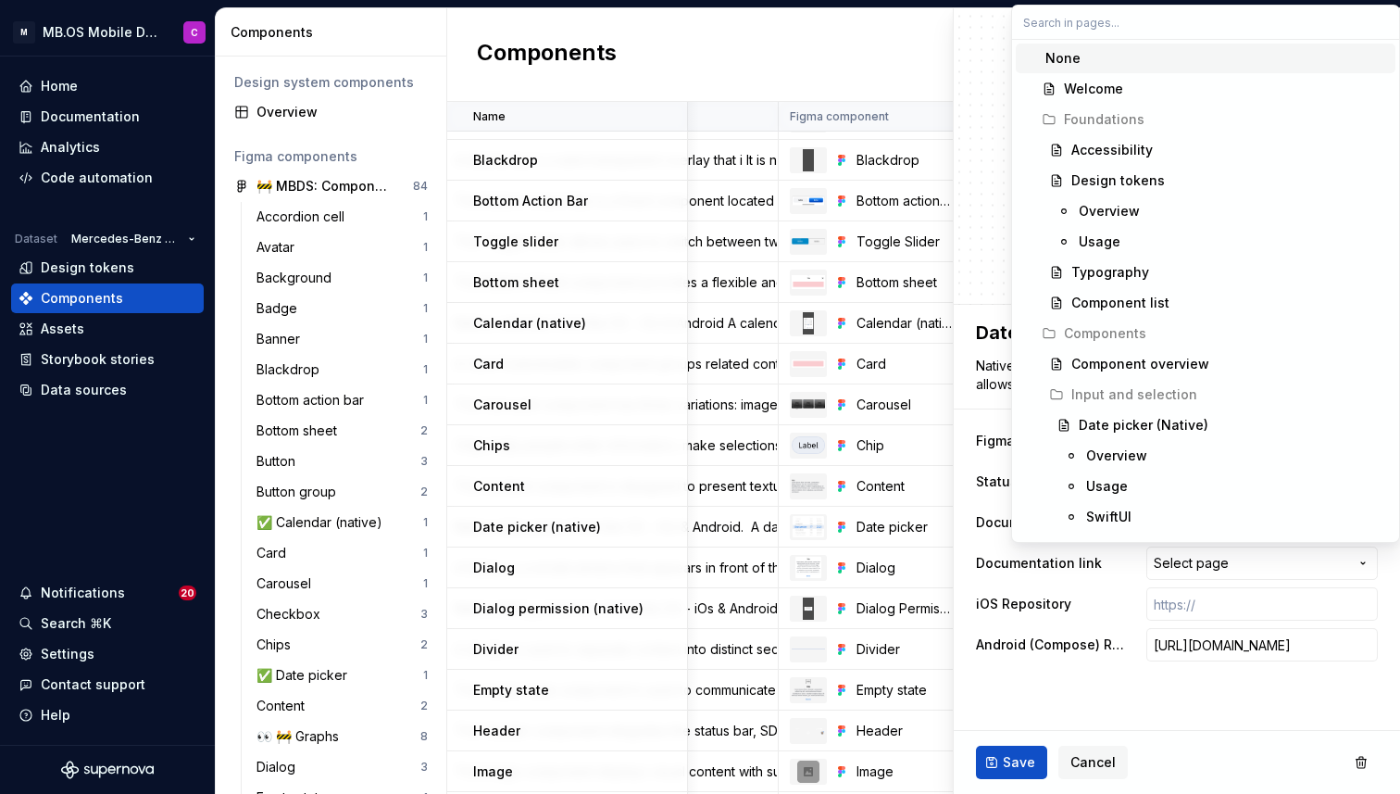
type textarea "*"
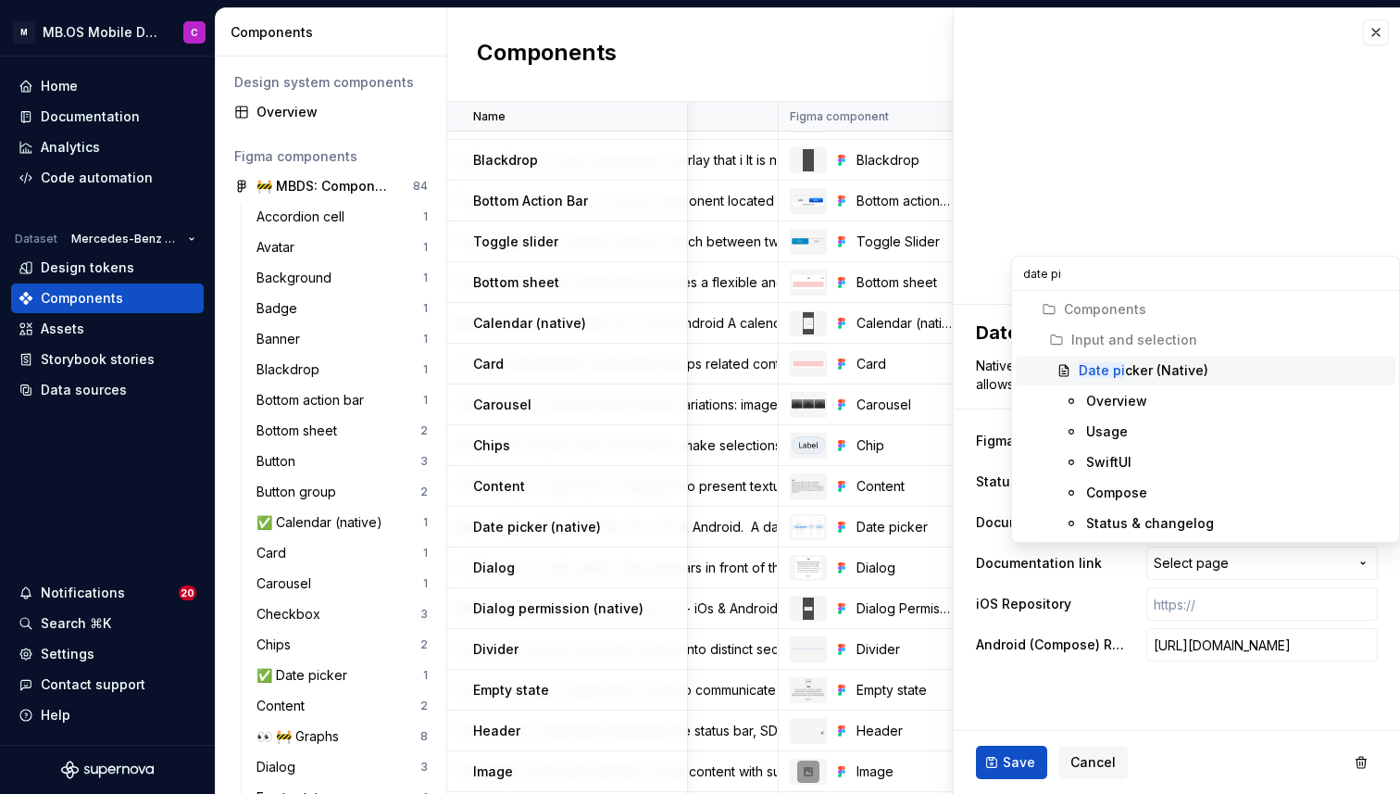
type input "date pi"
click at [1116, 363] on mark "Date pi" at bounding box center [1102, 370] width 46 height 16
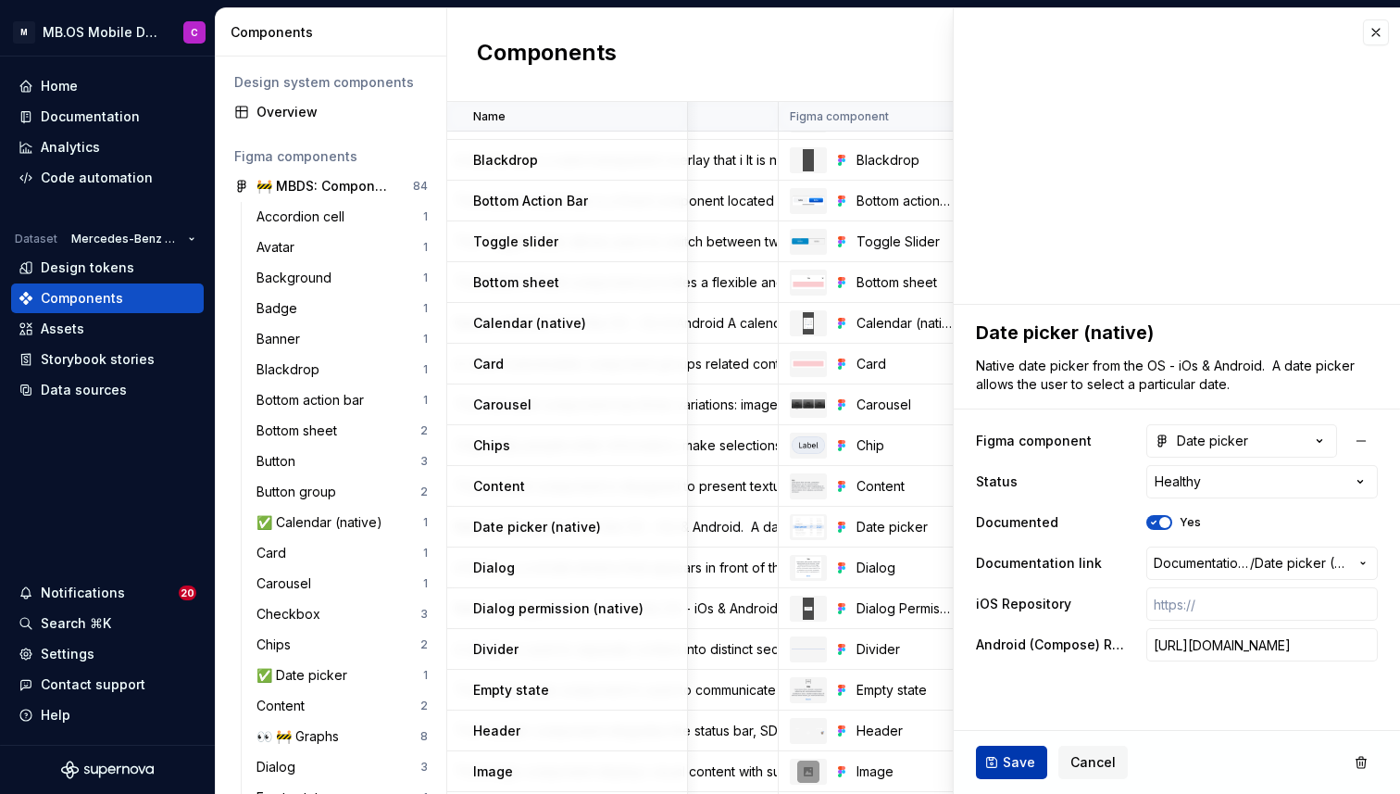
click at [1007, 756] on span "Save" at bounding box center [1019, 762] width 32 height 19
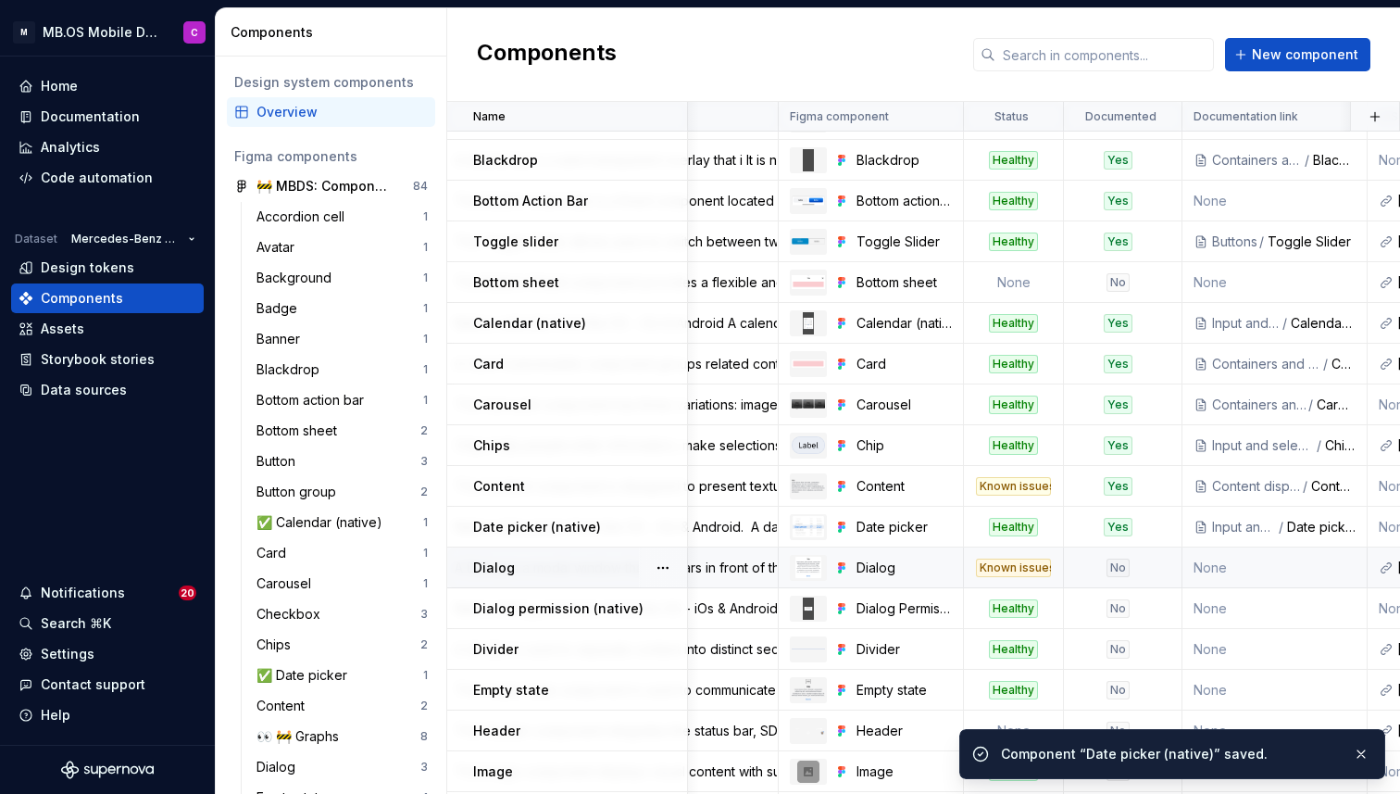
click at [1120, 568] on div "No" at bounding box center [1117, 567] width 23 height 19
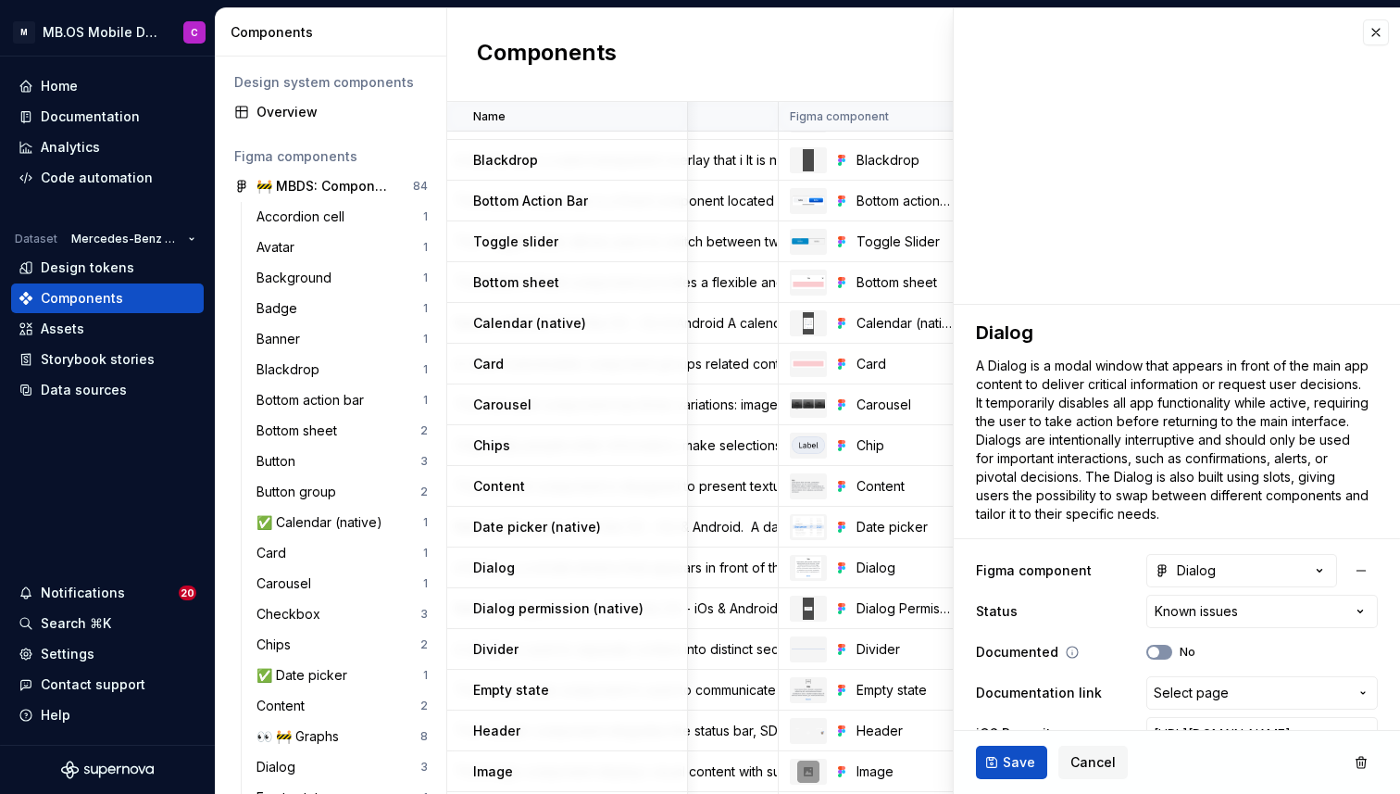
click at [1157, 650] on span "button" at bounding box center [1153, 651] width 11 height 11
type textarea "*"
click at [1172, 686] on span "Select page" at bounding box center [1191, 692] width 75 height 19
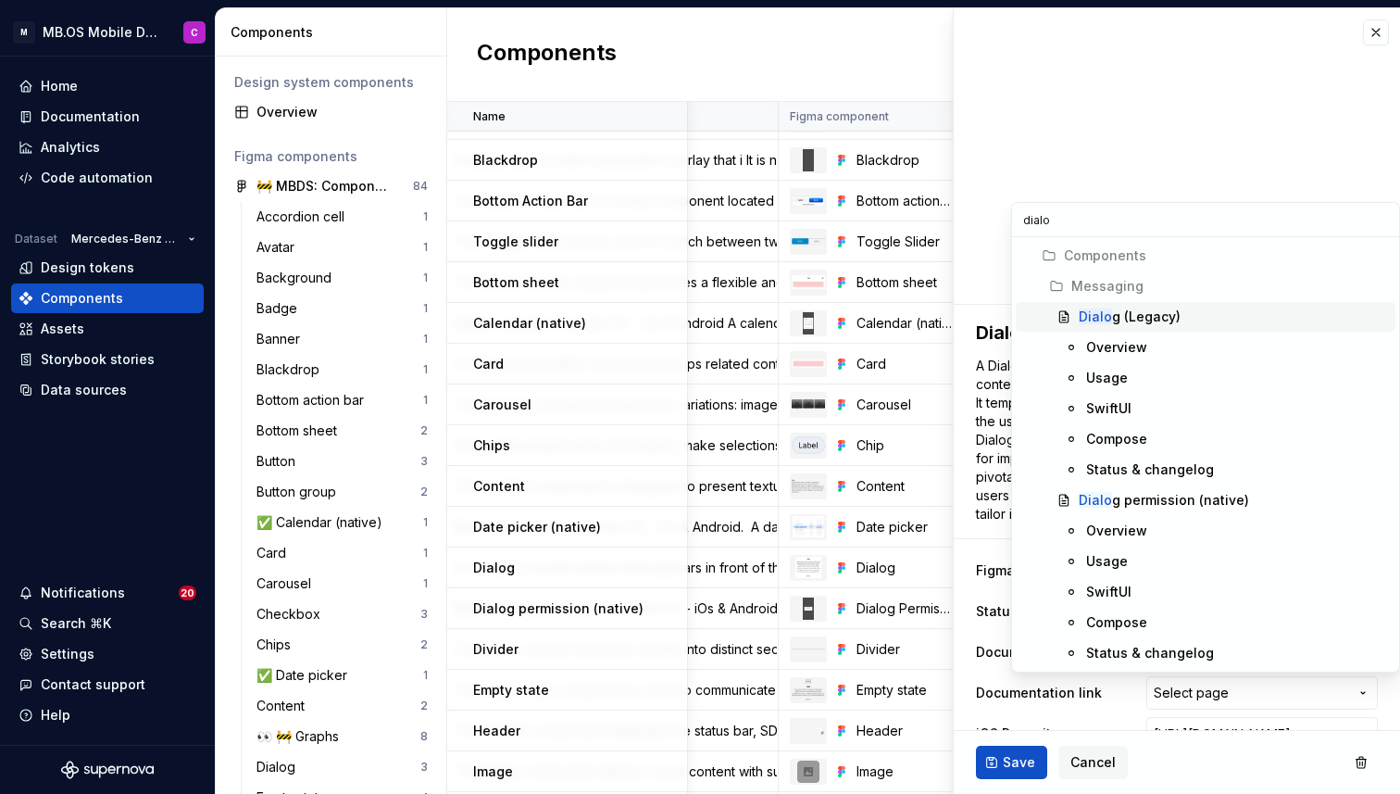
type input "dialo"
click at [1119, 307] on div "Dialo g (Legacy)" at bounding box center [1130, 316] width 102 height 19
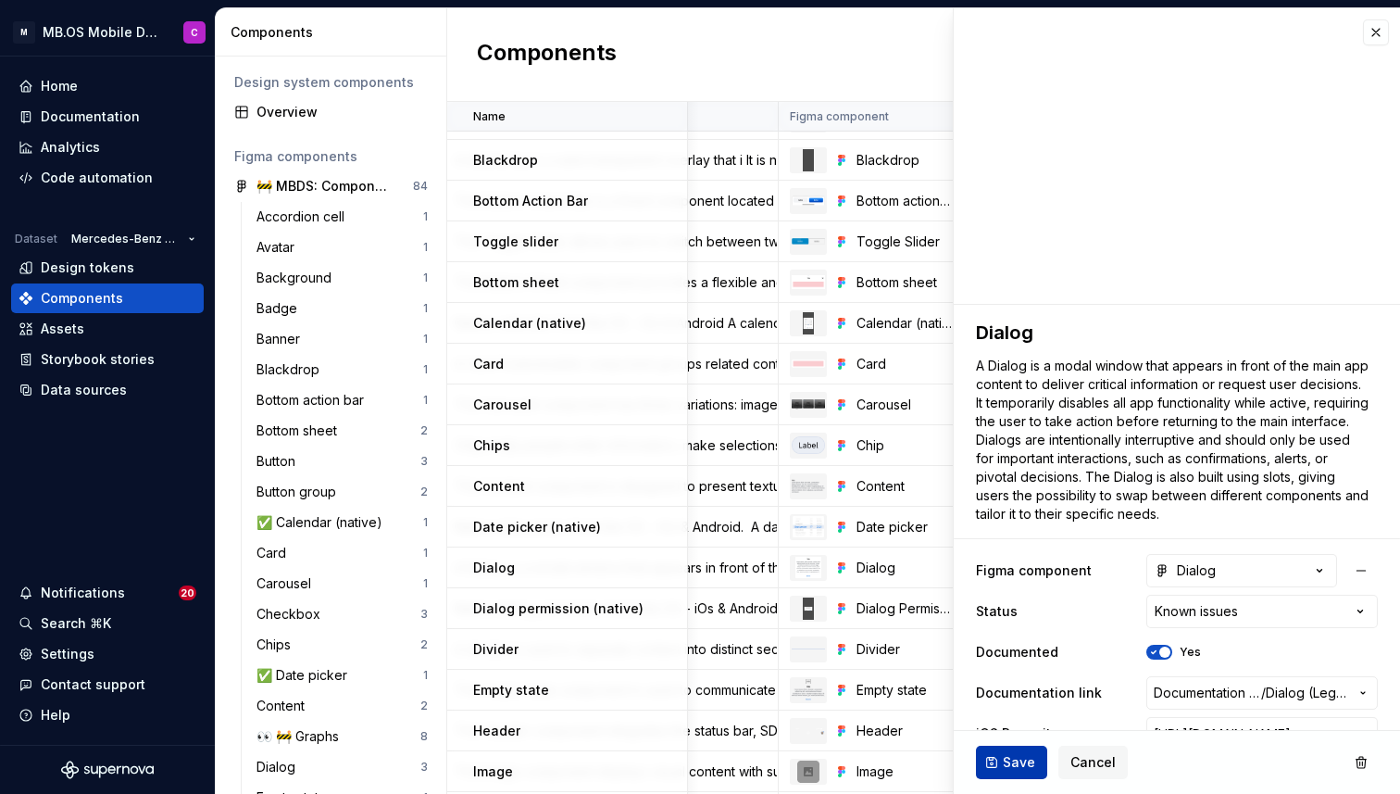
click at [1009, 756] on span "Save" at bounding box center [1019, 762] width 32 height 19
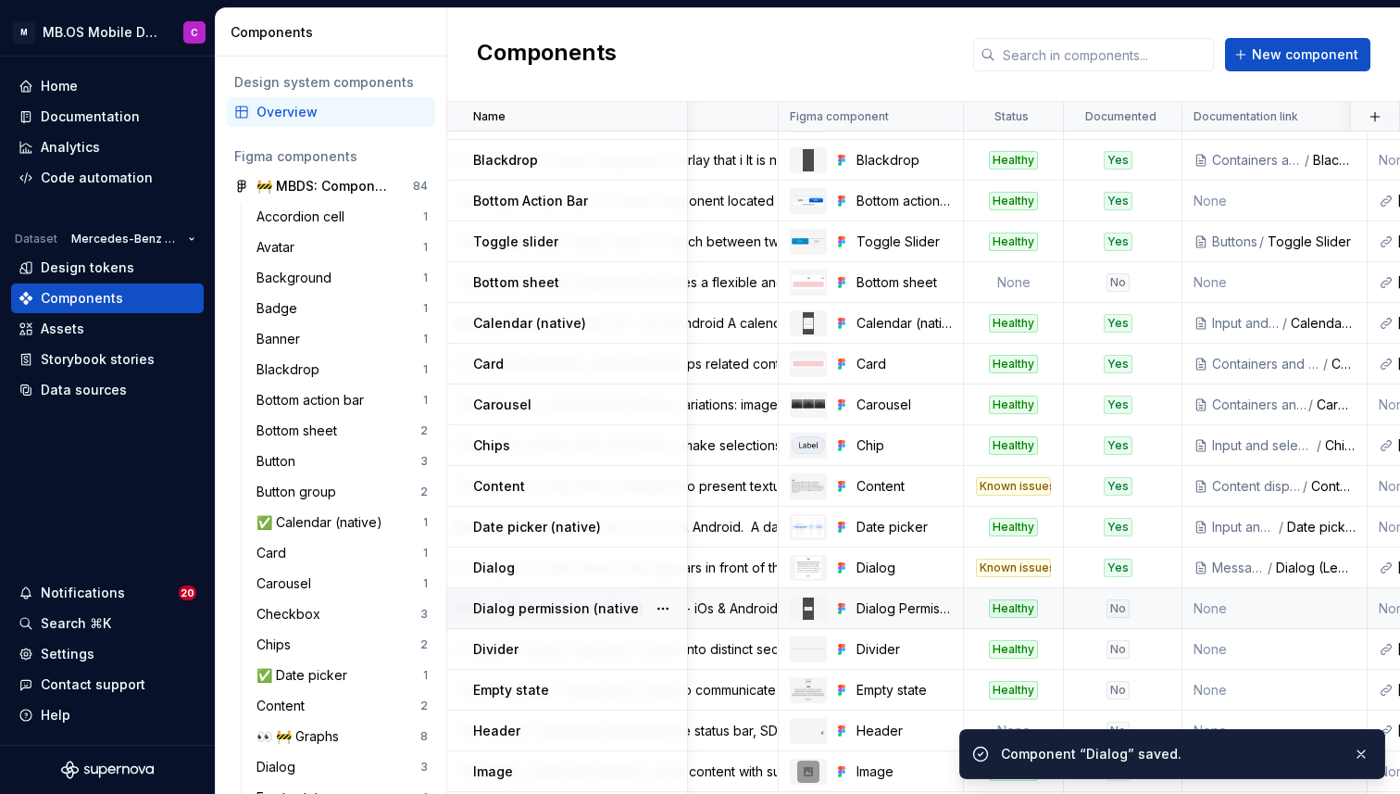
click at [1117, 601] on div "No" at bounding box center [1117, 608] width 23 height 19
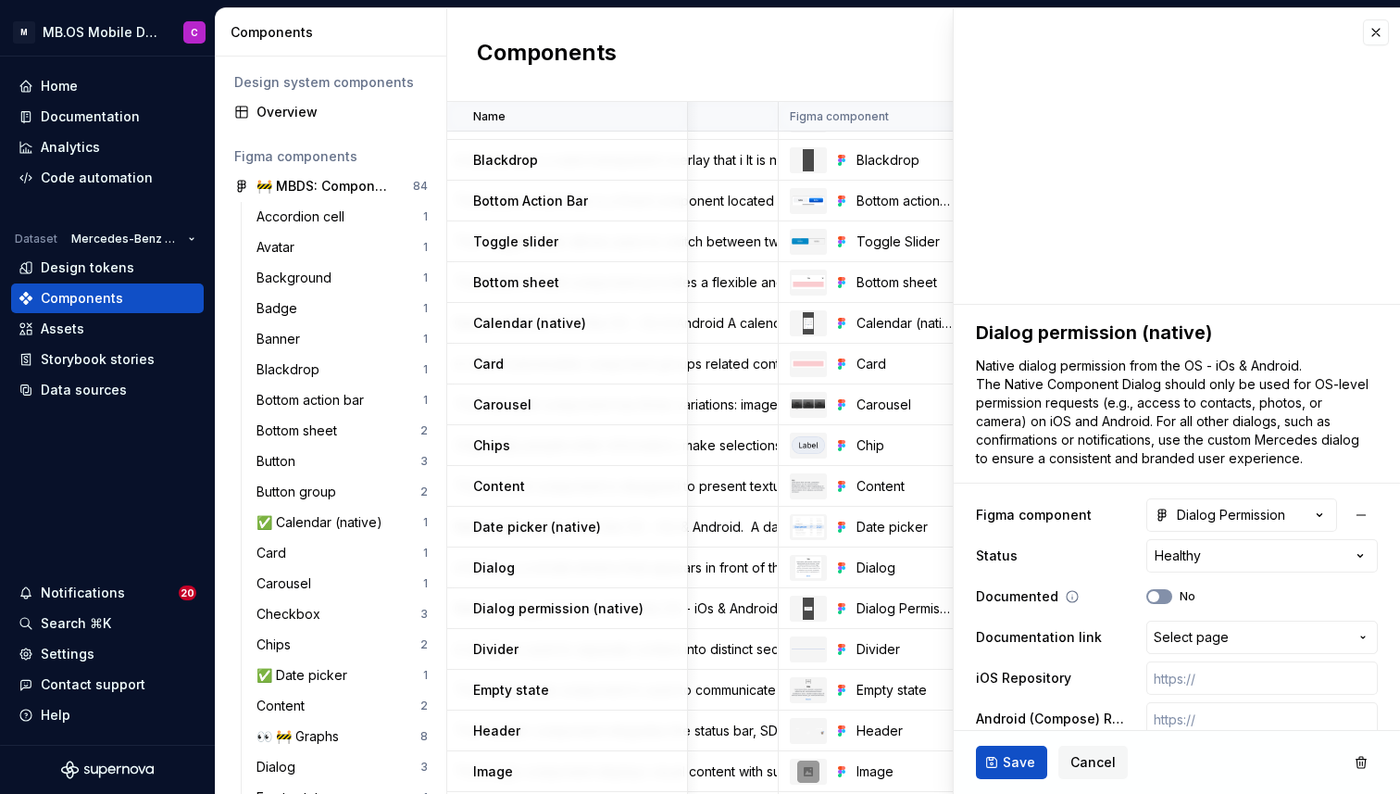
click at [1156, 595] on span "button" at bounding box center [1153, 596] width 11 height 11
type textarea "*"
click at [1164, 633] on span "Select page" at bounding box center [1191, 637] width 75 height 19
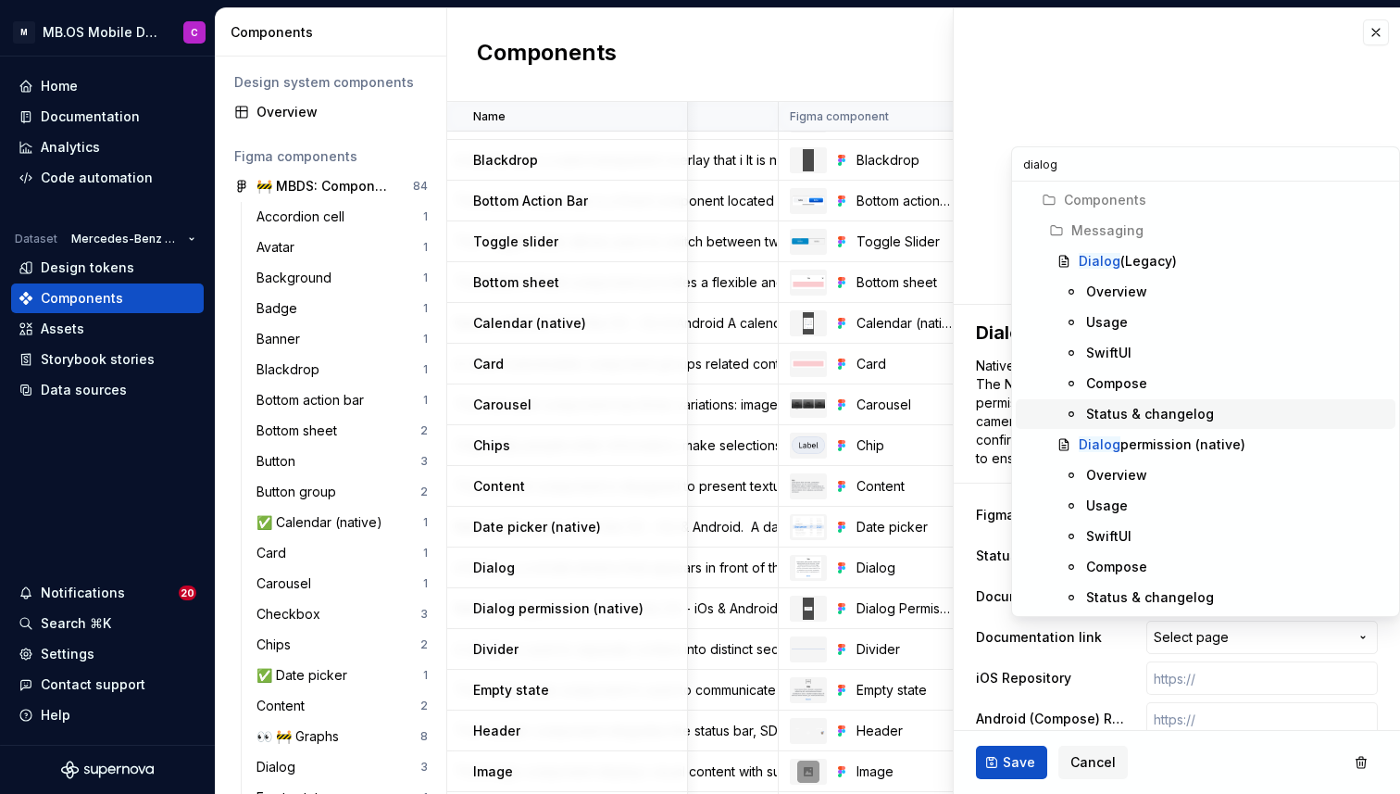
type input "dialog"
click at [1192, 448] on div "Dialog permission (native)" at bounding box center [1162, 444] width 167 height 19
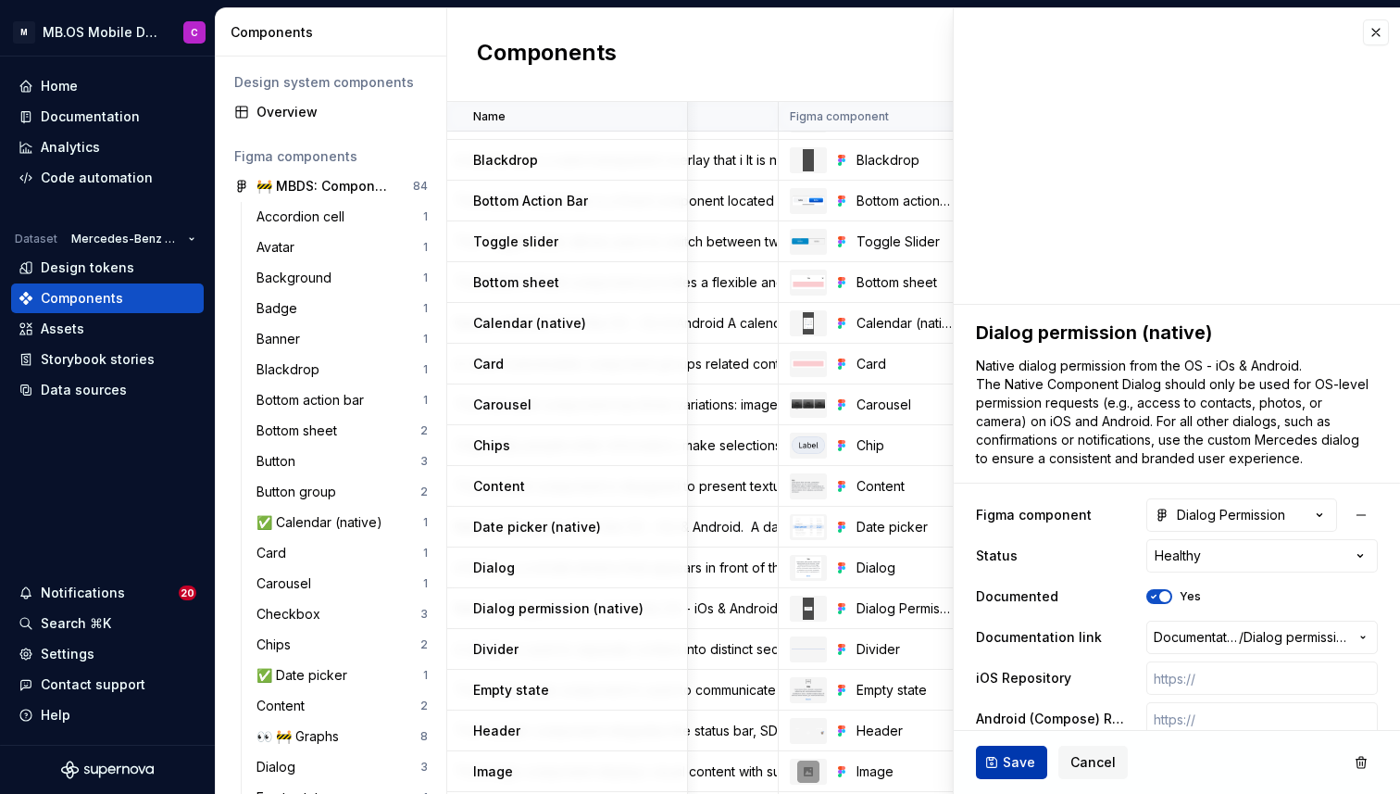
click at [1004, 765] on span "Save" at bounding box center [1019, 762] width 32 height 19
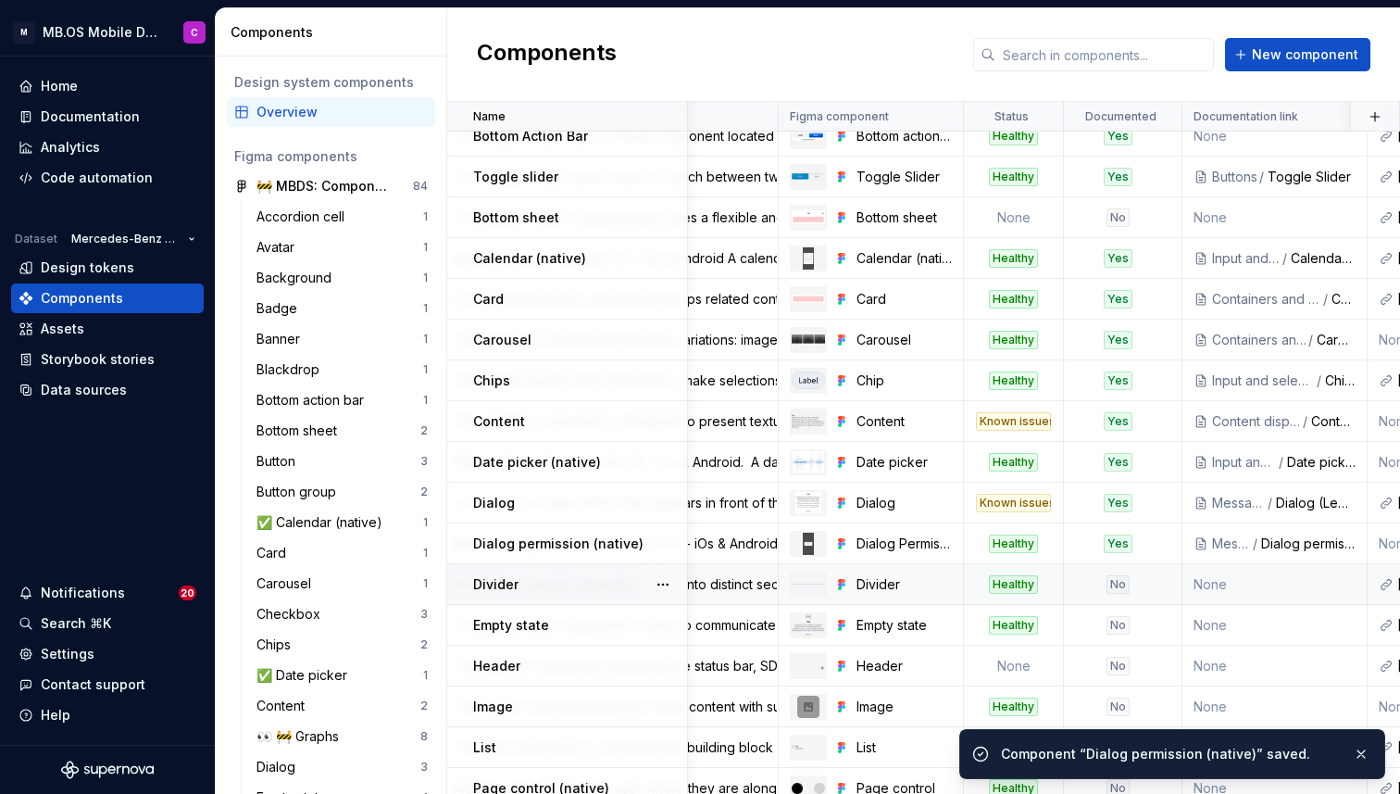
scroll to position [468, 245]
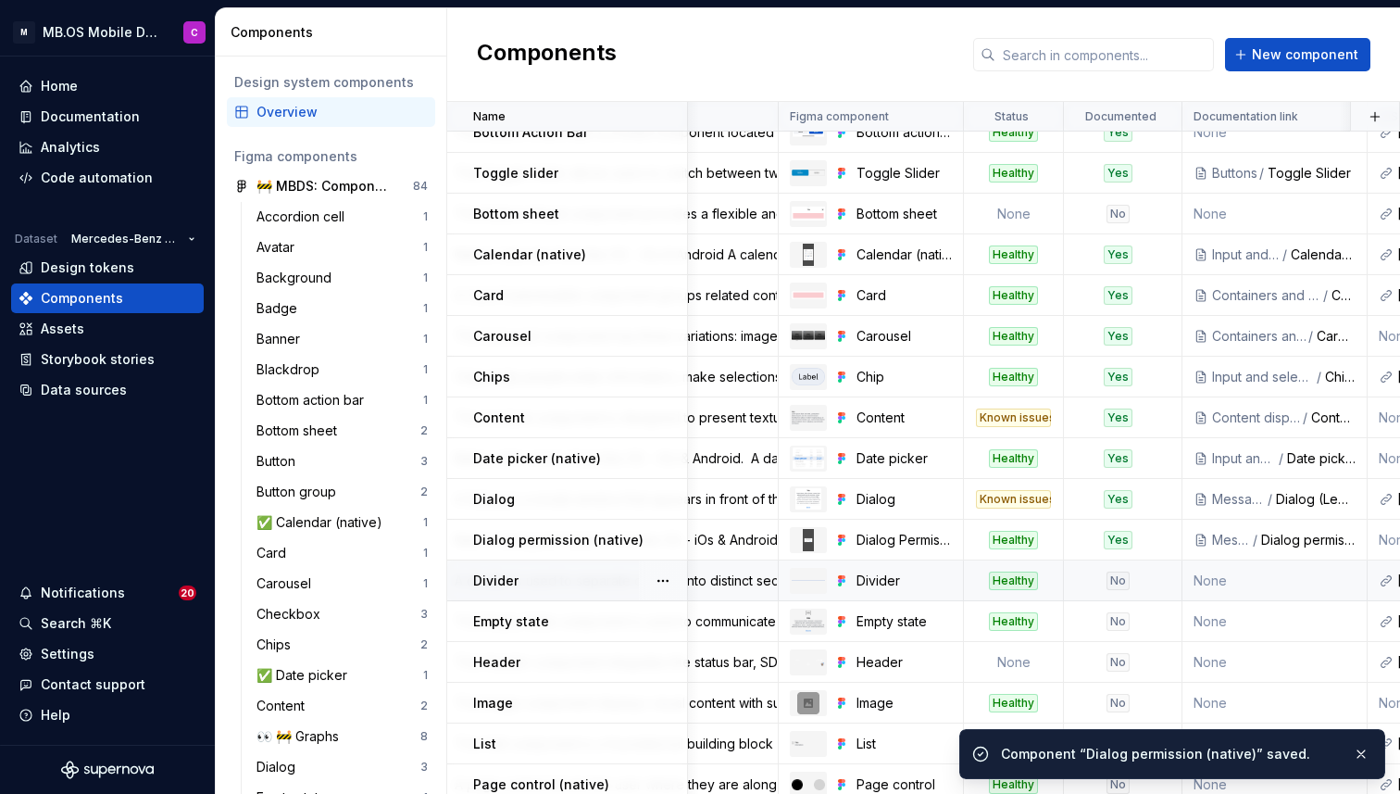
click at [1118, 572] on div "No" at bounding box center [1117, 580] width 23 height 19
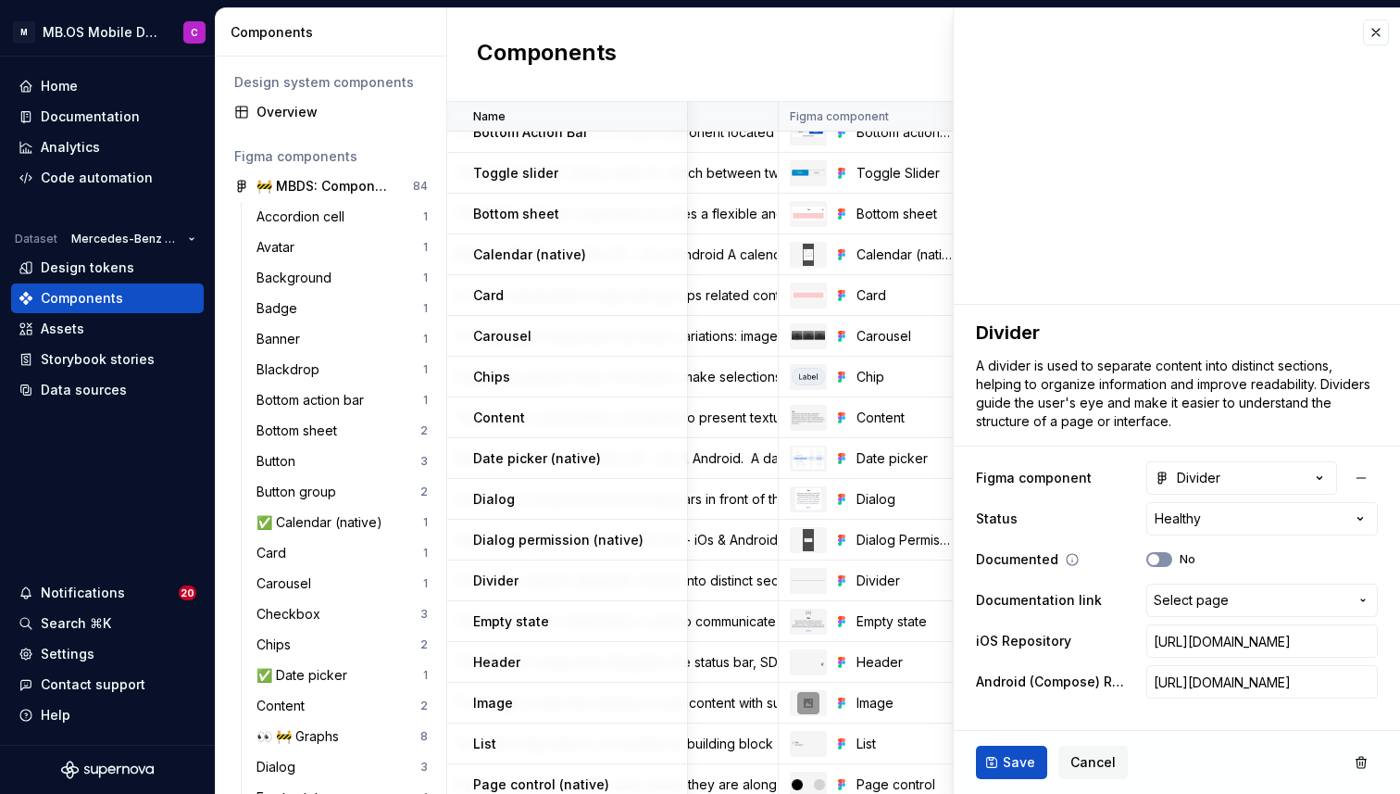
click at [1158, 559] on span "button" at bounding box center [1153, 559] width 11 height 11
click at [1188, 593] on span "Select page" at bounding box center [1191, 600] width 75 height 19
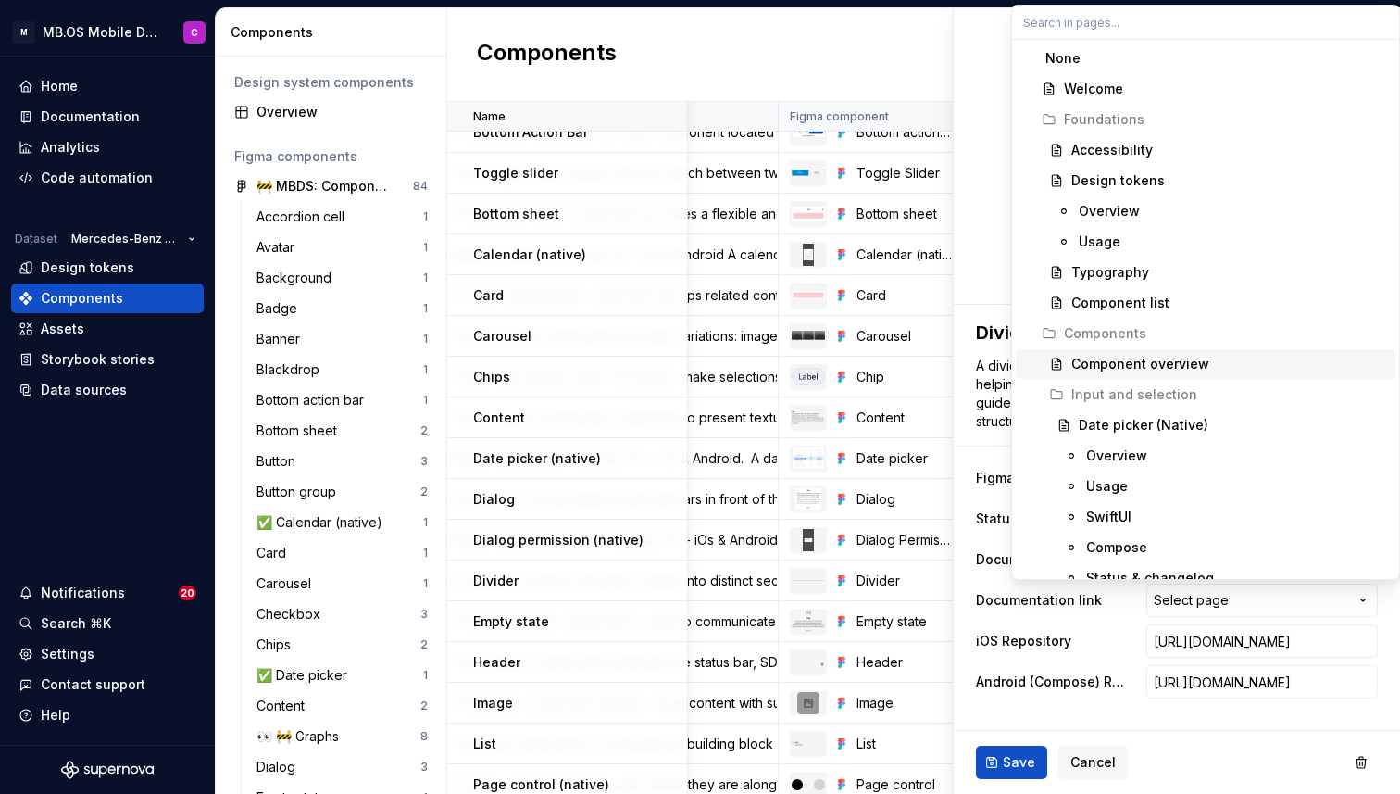
type textarea "*"
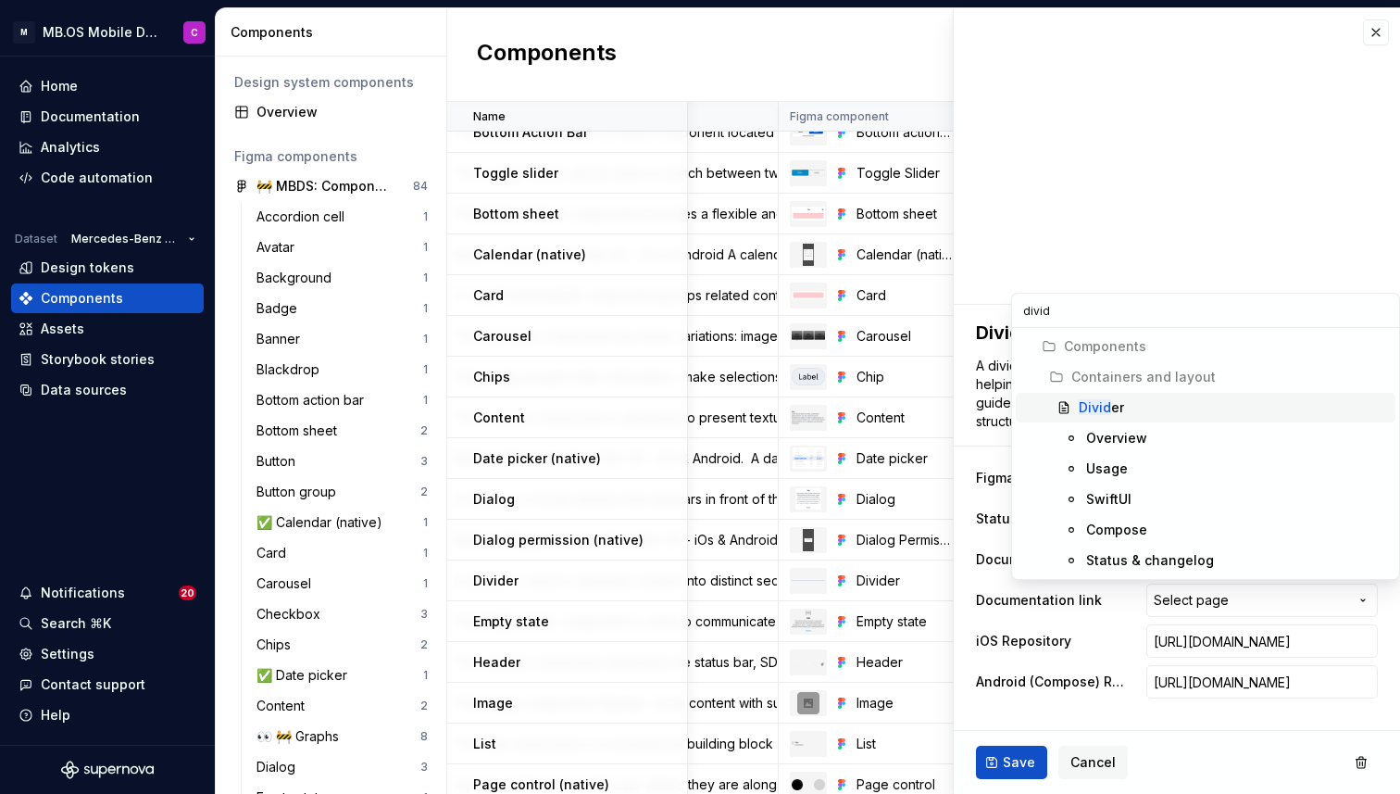
type input "divid"
click at [1094, 394] on span "Divid er" at bounding box center [1206, 408] width 380 height 30
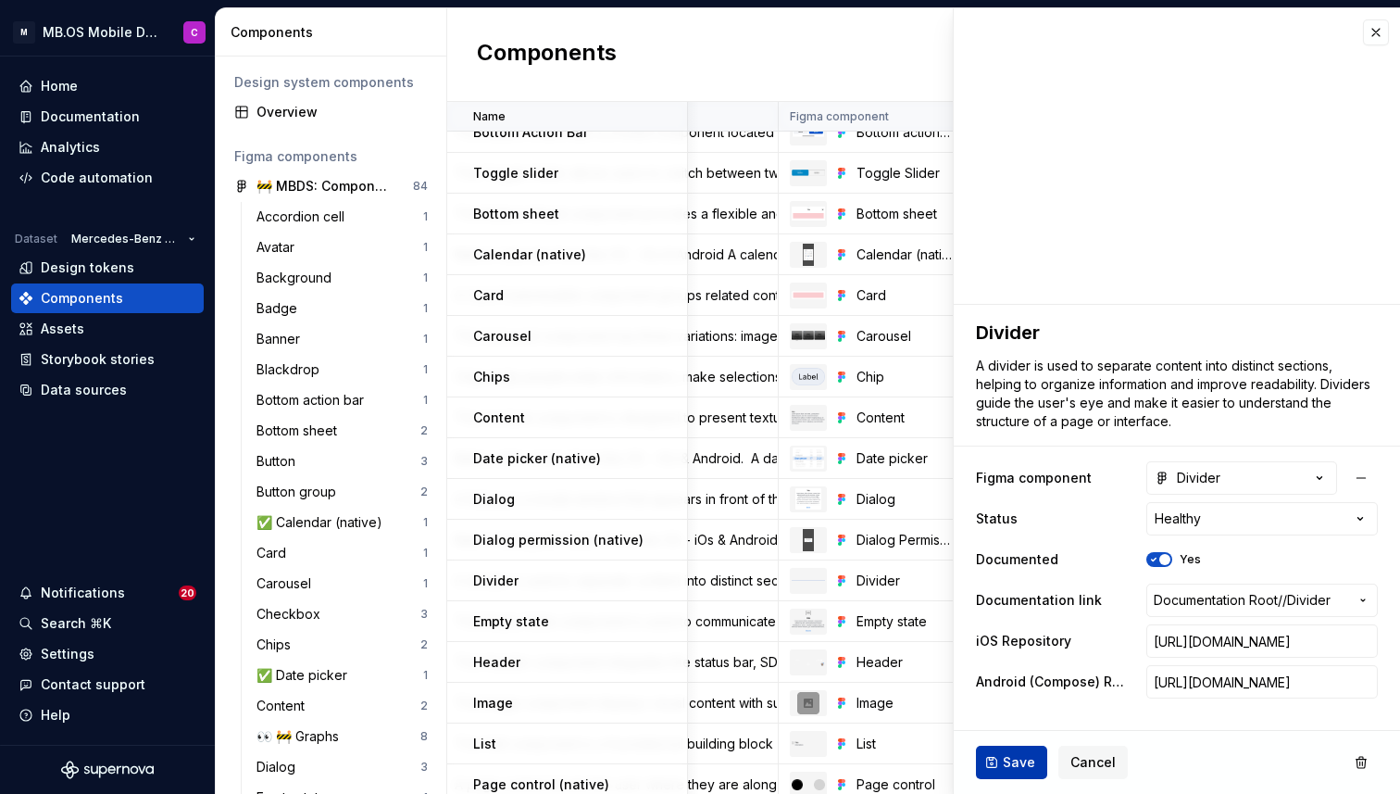
click at [1006, 758] on span "Save" at bounding box center [1019, 762] width 32 height 19
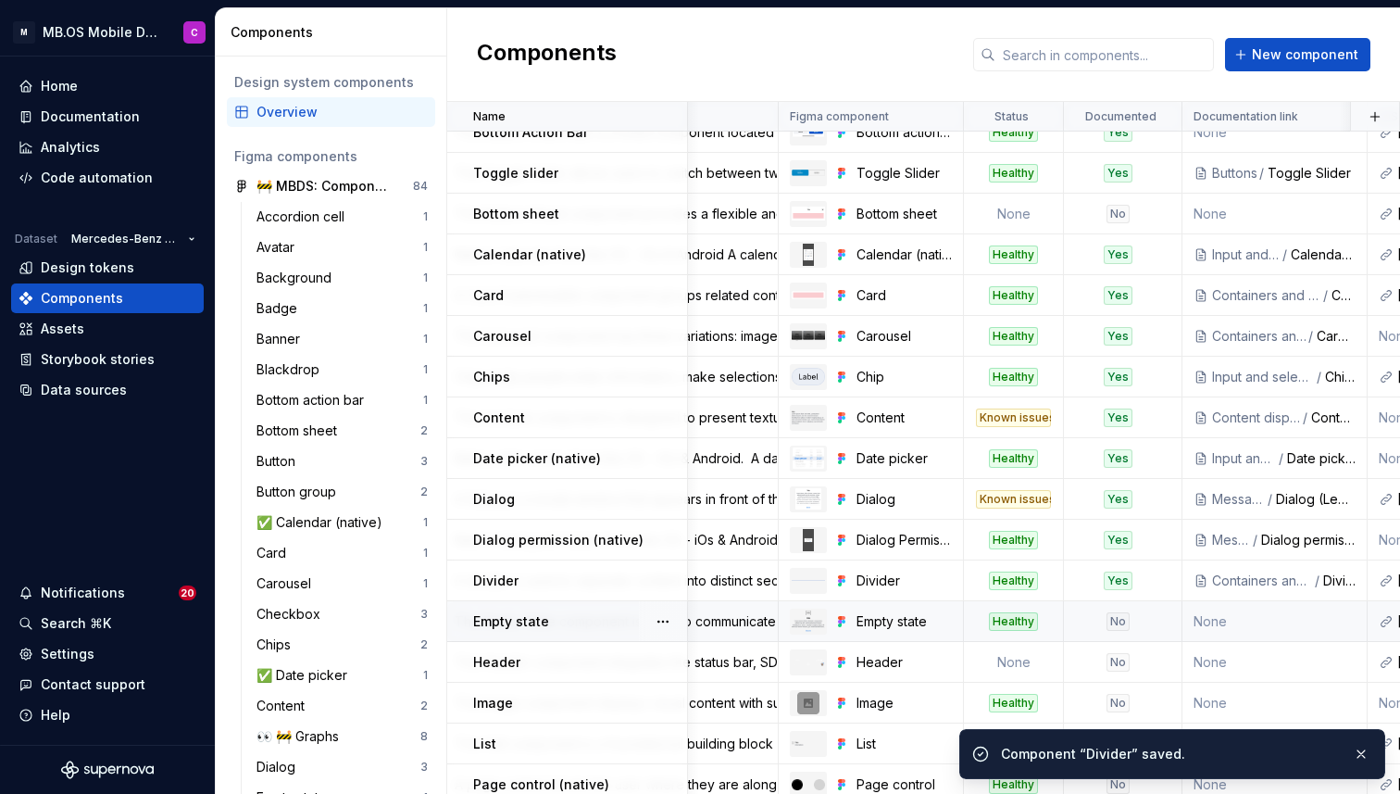
click at [557, 622] on div "Empty state" at bounding box center [579, 621] width 213 height 19
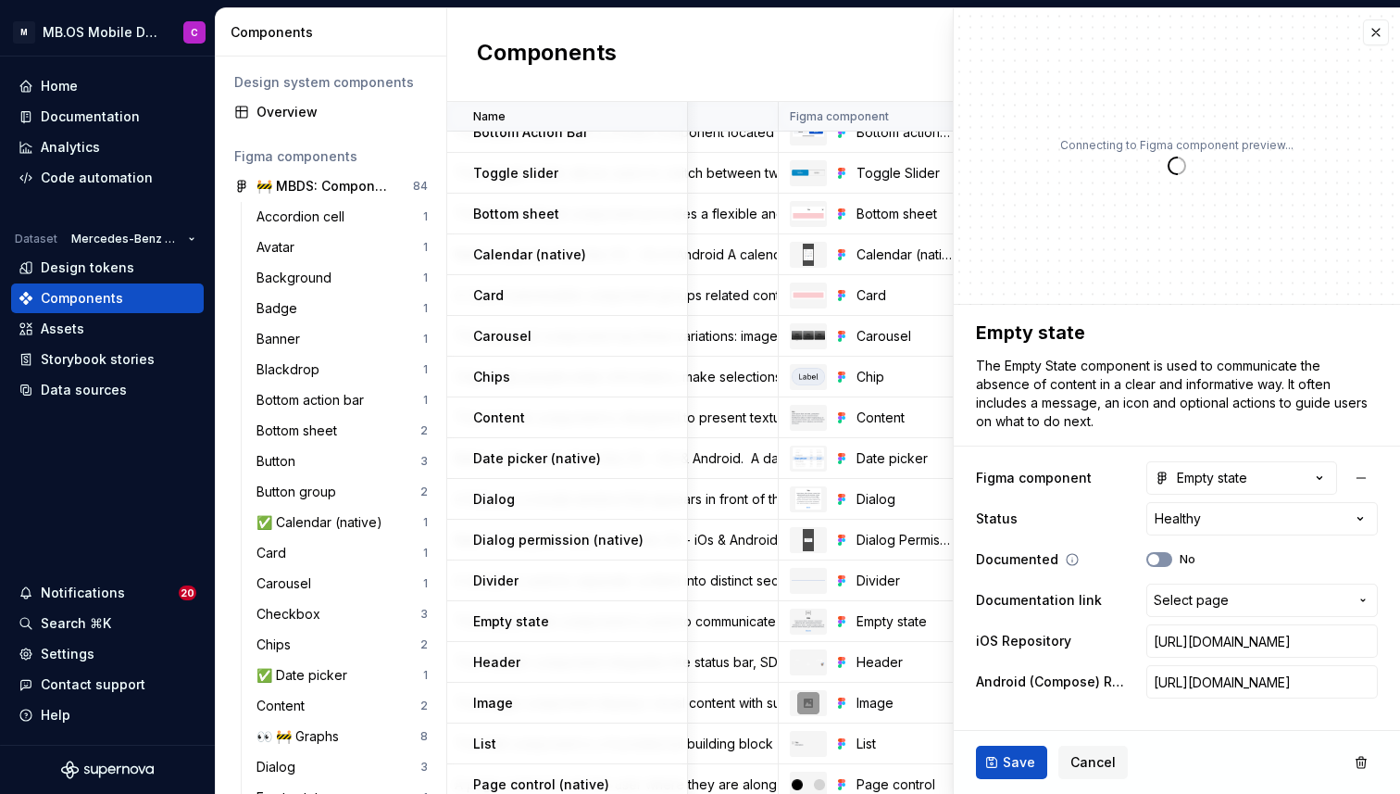
click at [1157, 557] on span "button" at bounding box center [1153, 559] width 11 height 11
type textarea "*"
click at [1169, 592] on span "Select page" at bounding box center [1191, 600] width 75 height 19
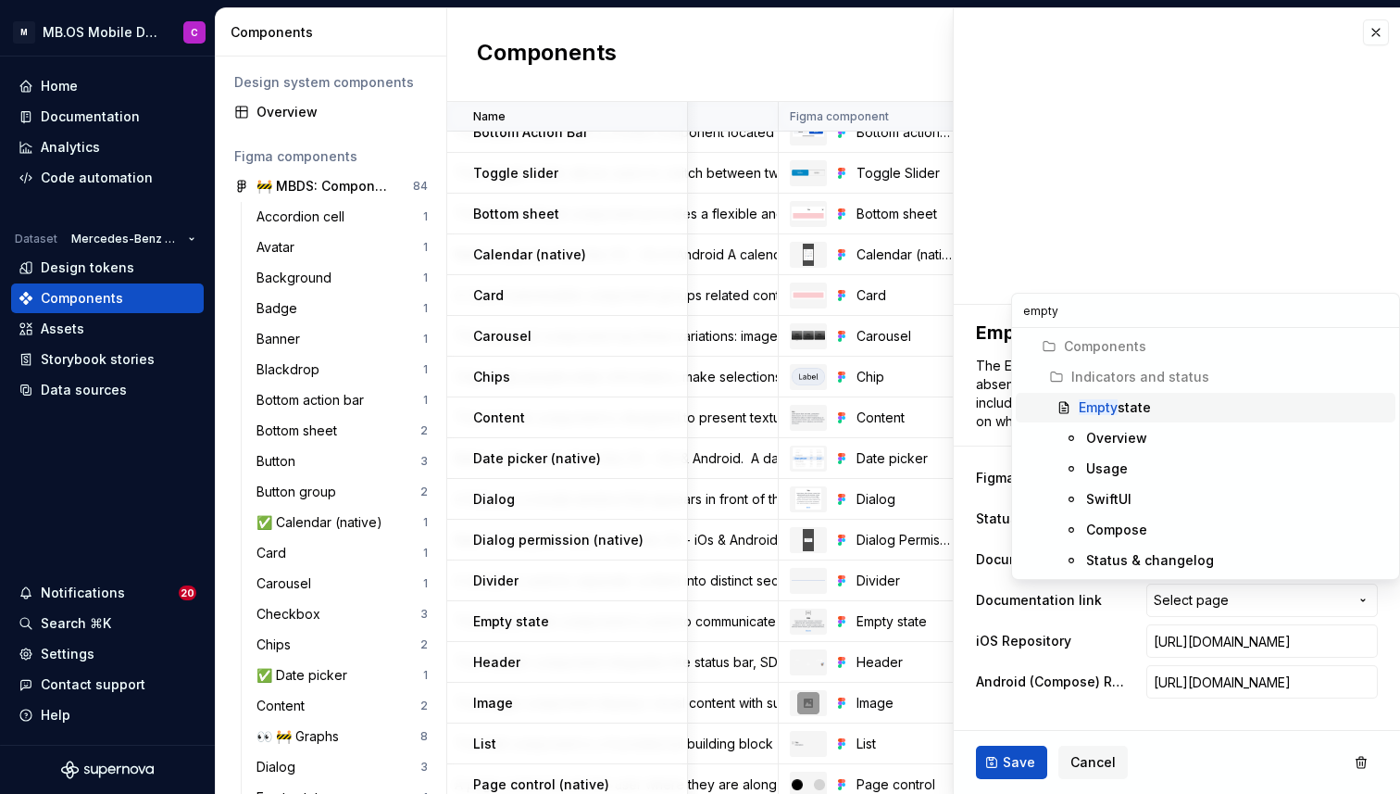
type input "empty"
click at [1191, 417] on span "Empty state" at bounding box center [1206, 408] width 380 height 30
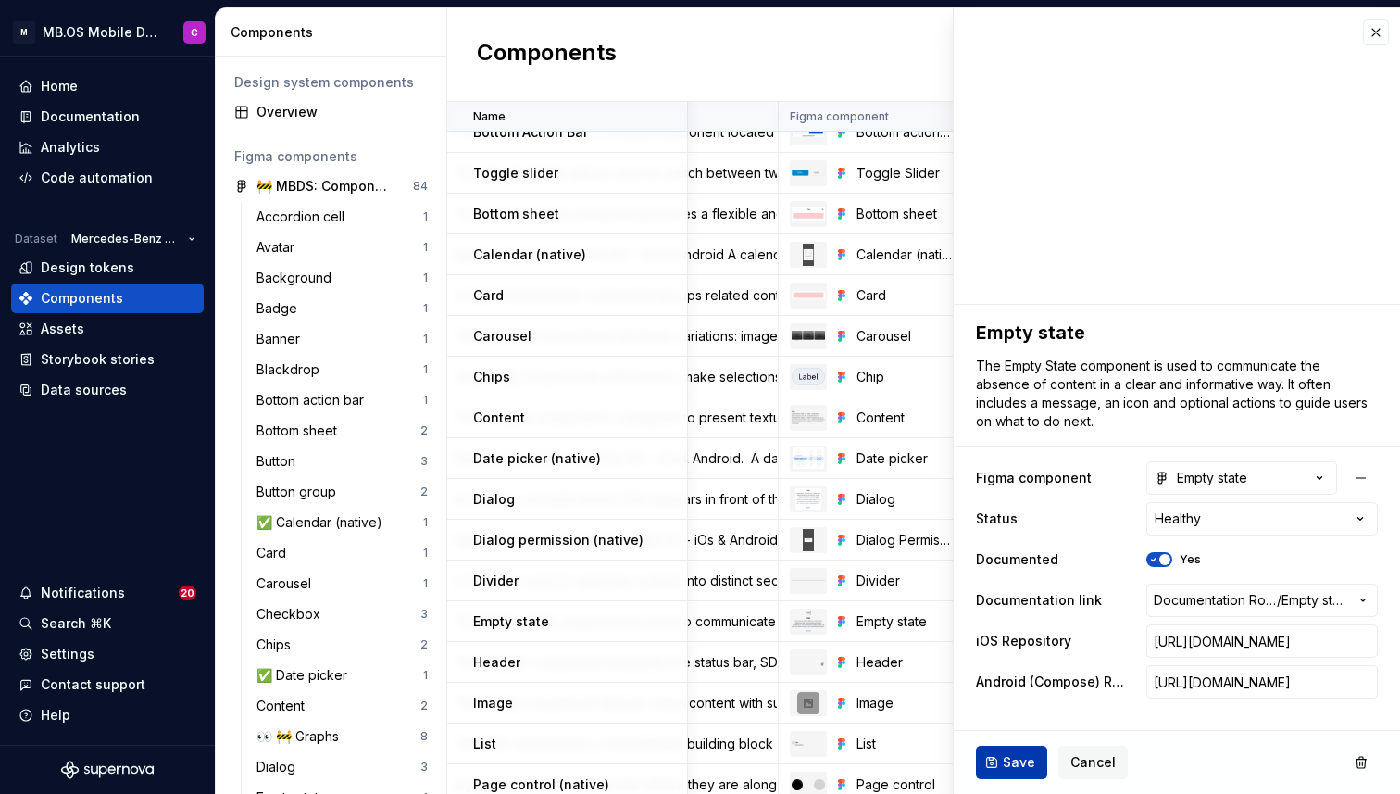
click at [1004, 765] on span "Save" at bounding box center [1019, 762] width 32 height 19
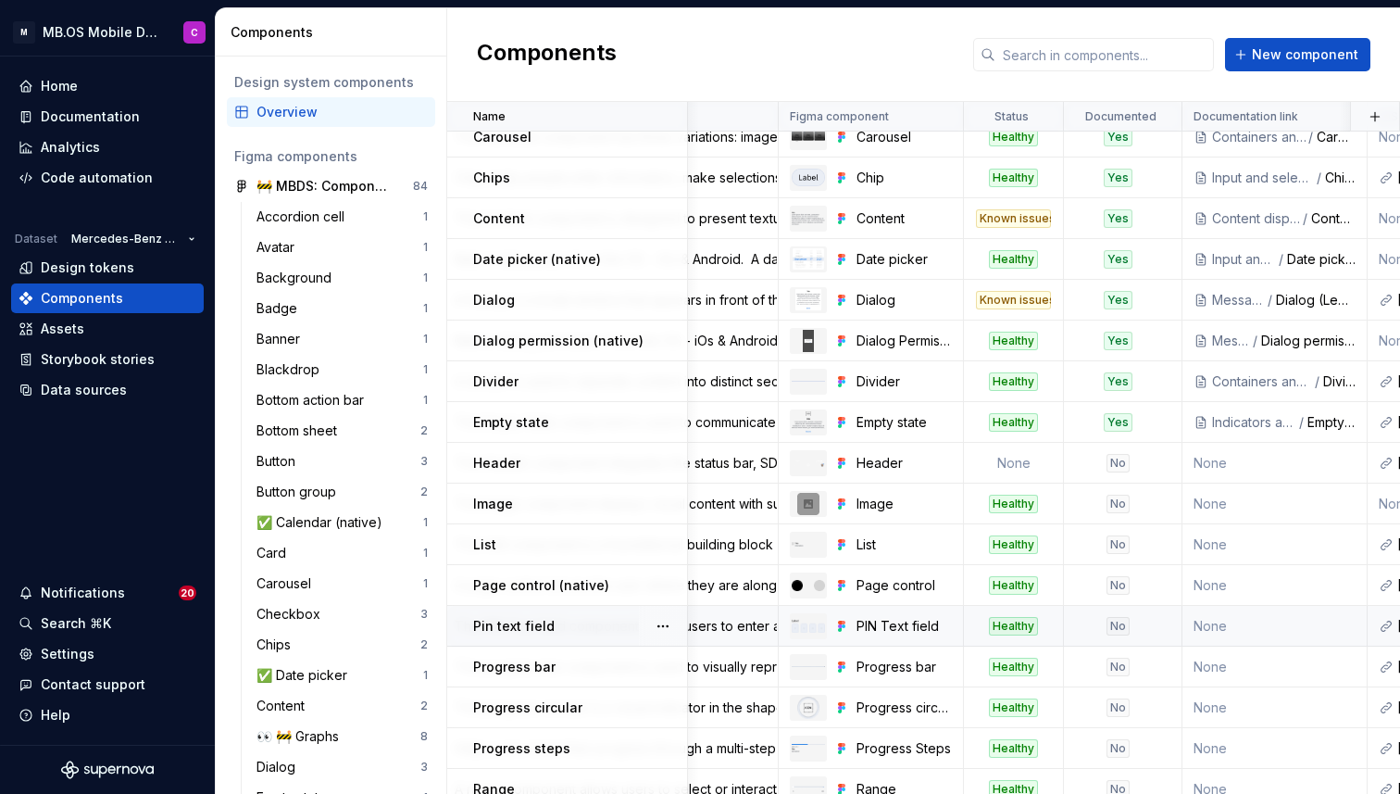
scroll to position [709, 245]
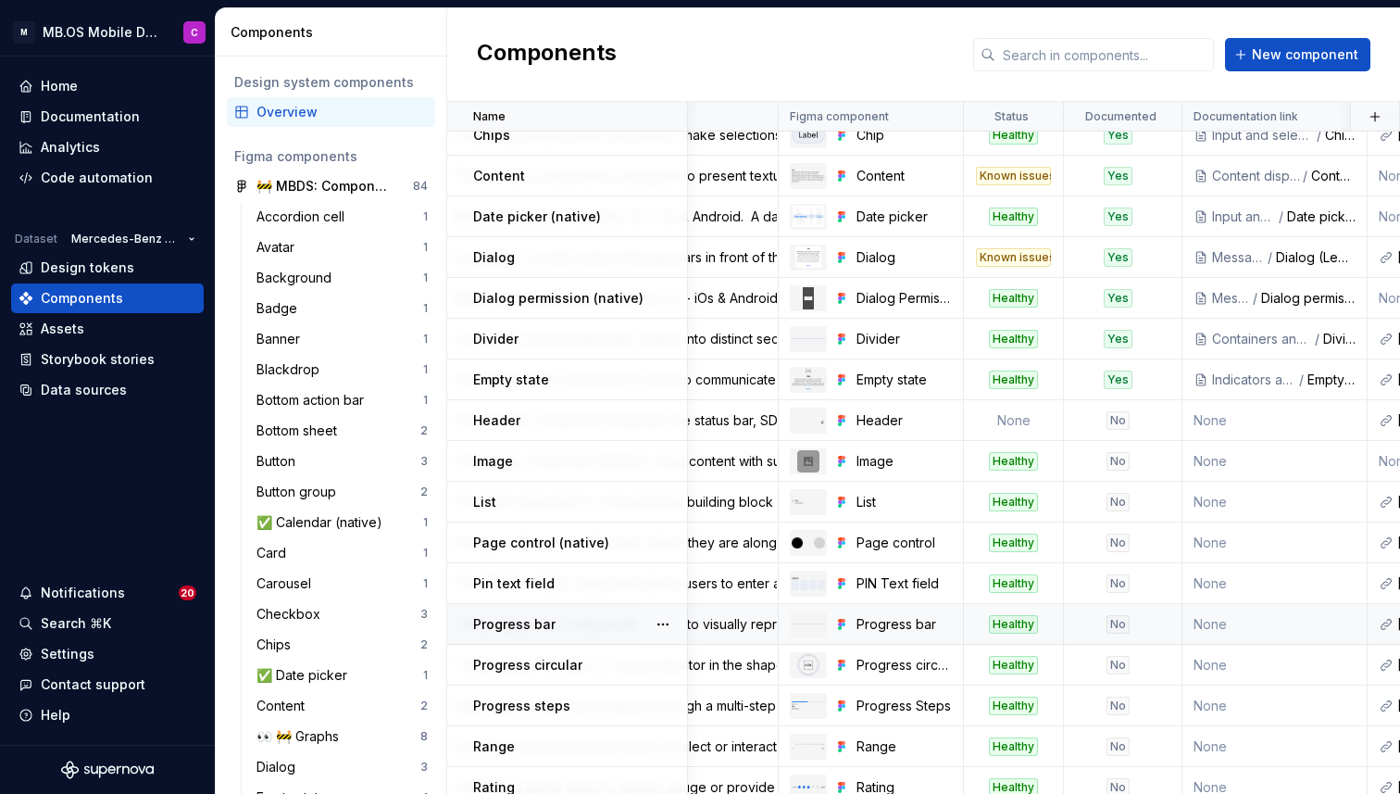
click at [1093, 620] on div "No" at bounding box center [1118, 624] width 106 height 19
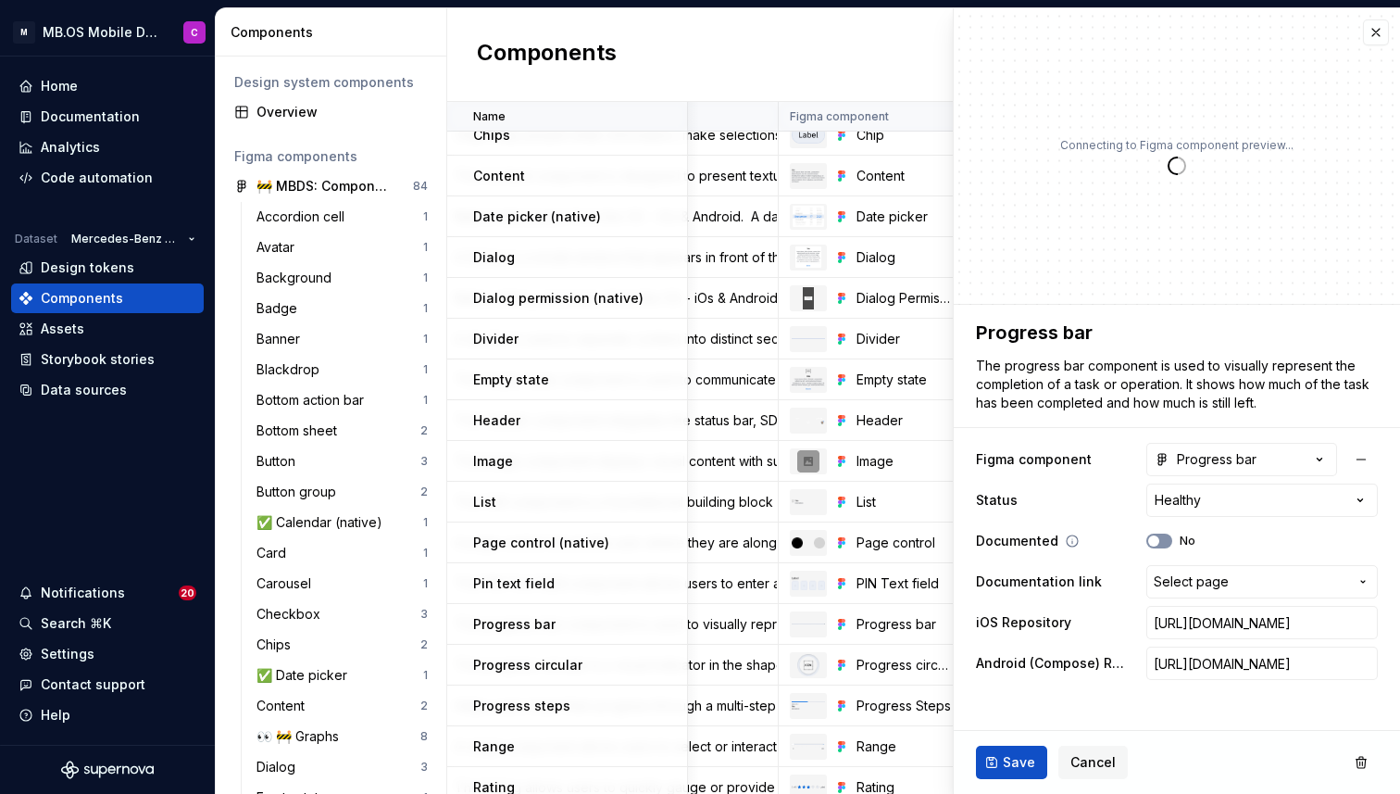
click at [1163, 538] on button "No" at bounding box center [1159, 540] width 26 height 15
type textarea "*"
click at [1177, 577] on span "Select page" at bounding box center [1191, 581] width 75 height 19
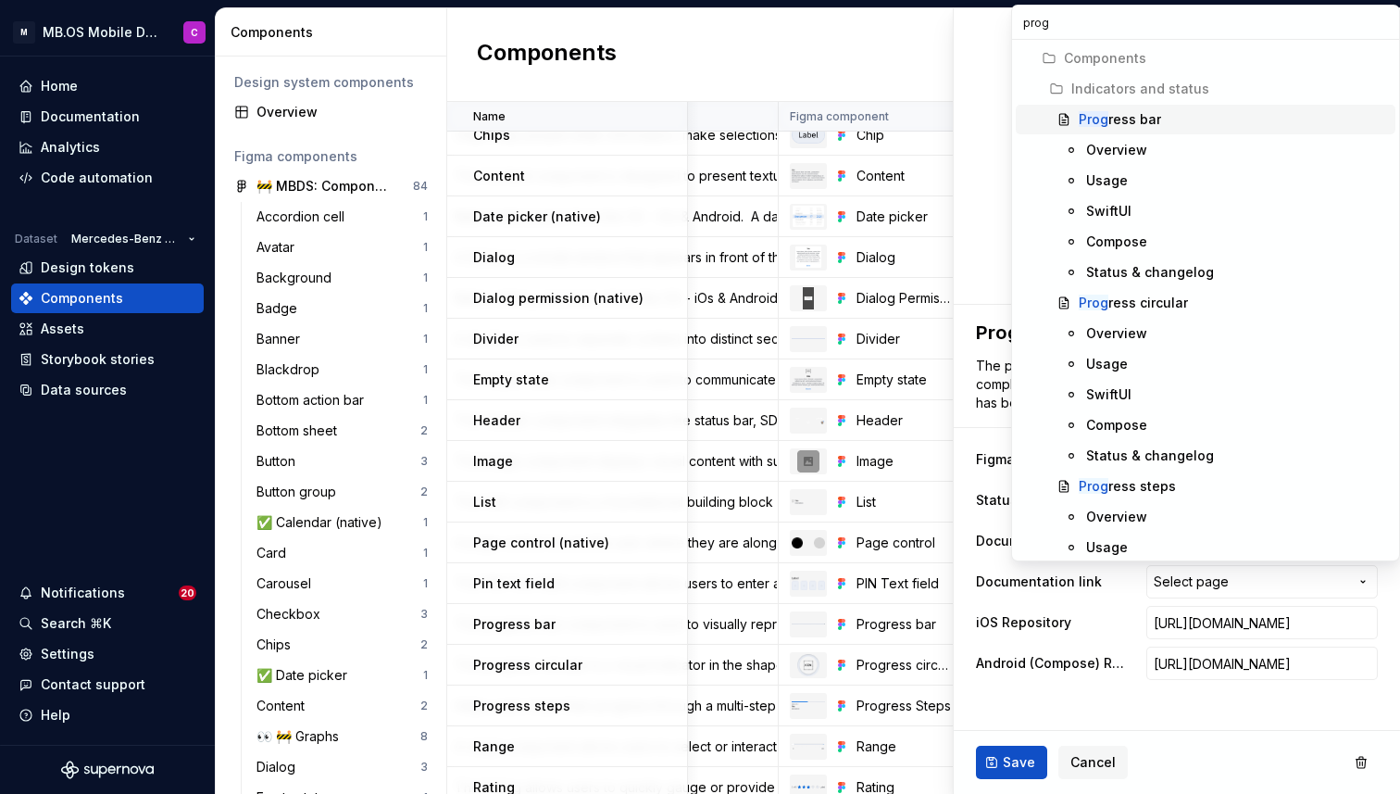
type input "progr"
click at [1105, 117] on mark "Progr" at bounding box center [1096, 119] width 34 height 16
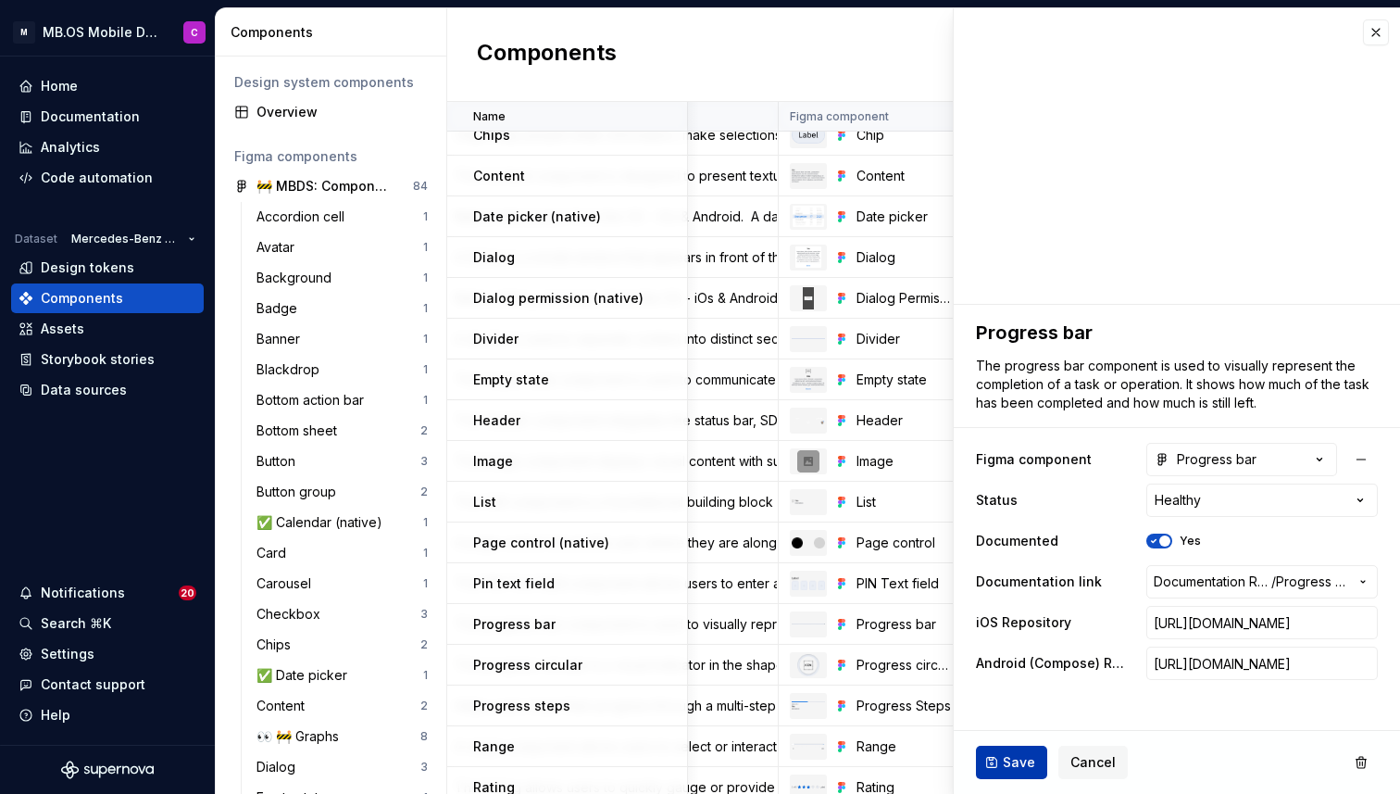
click at [1004, 764] on span "Save" at bounding box center [1019, 762] width 32 height 19
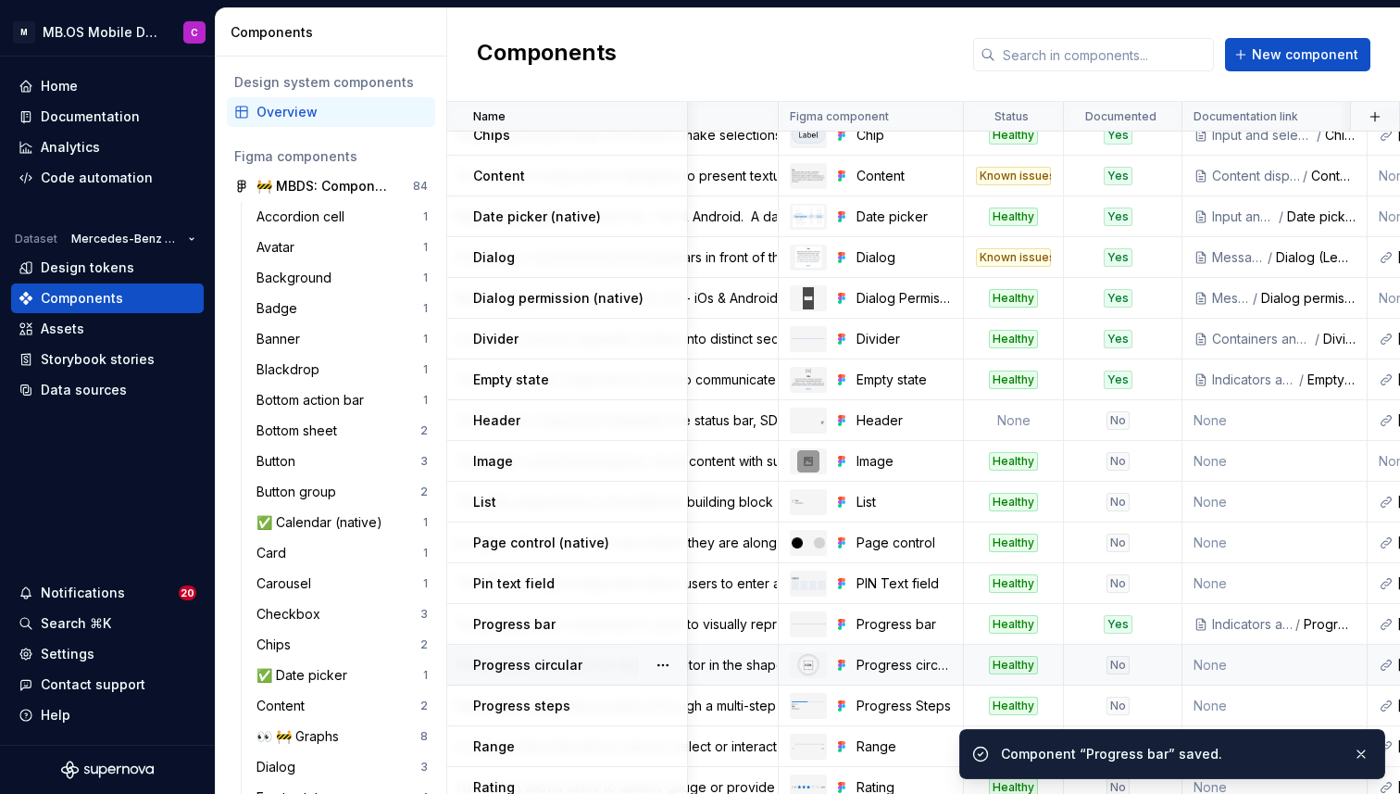
click at [595, 661] on div "Progress circular" at bounding box center [579, 665] width 213 height 19
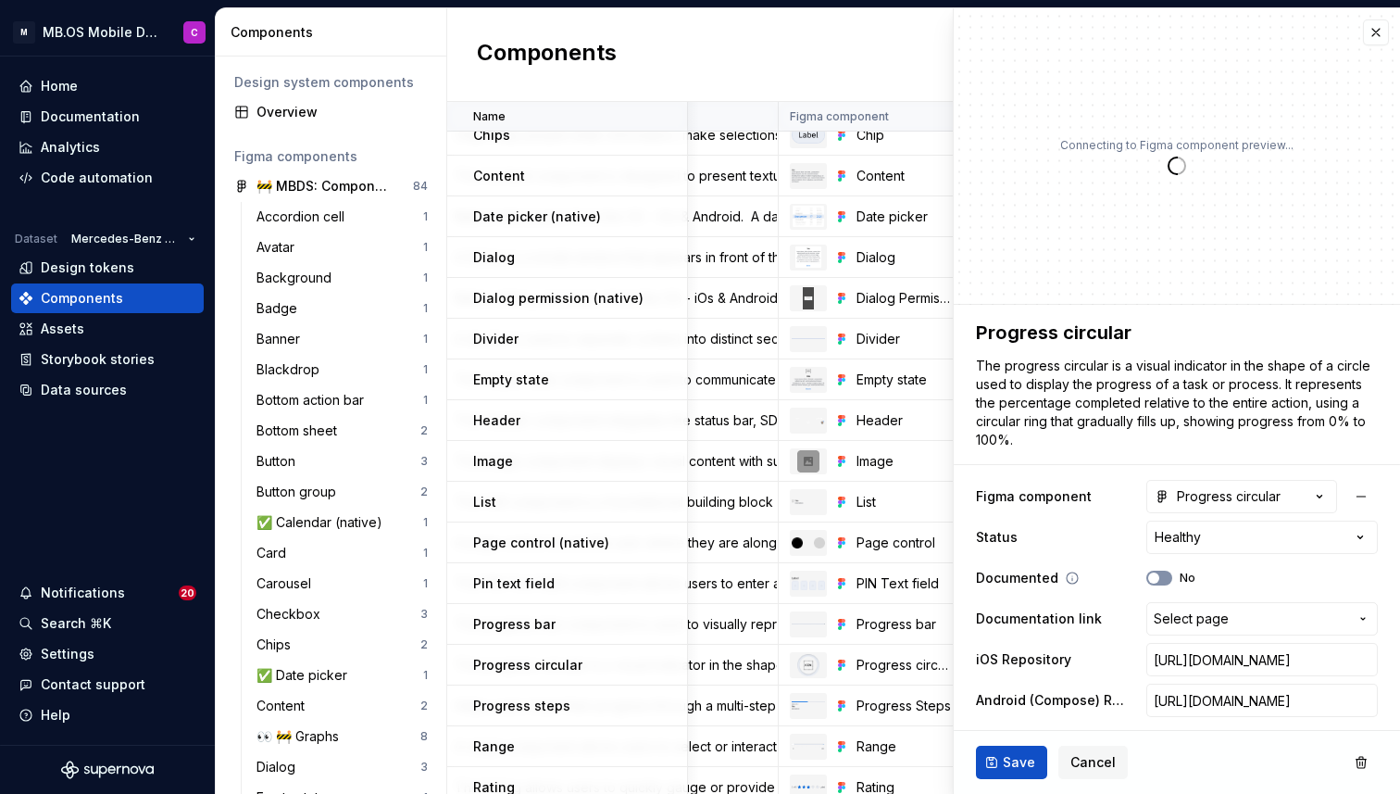
click at [1156, 571] on button "No" at bounding box center [1159, 577] width 26 height 15
click at [1180, 617] on span "Select page" at bounding box center [1191, 618] width 75 height 19
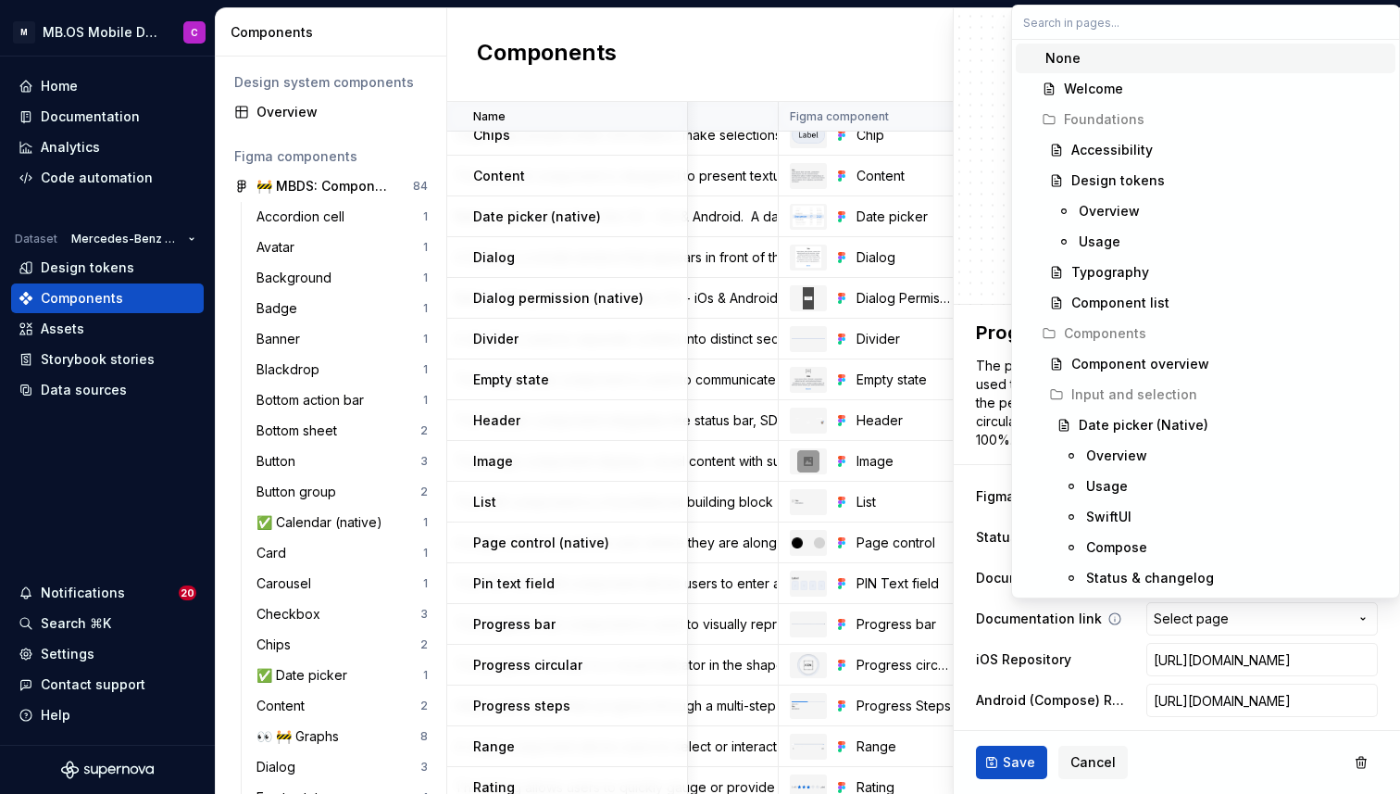
type textarea "*"
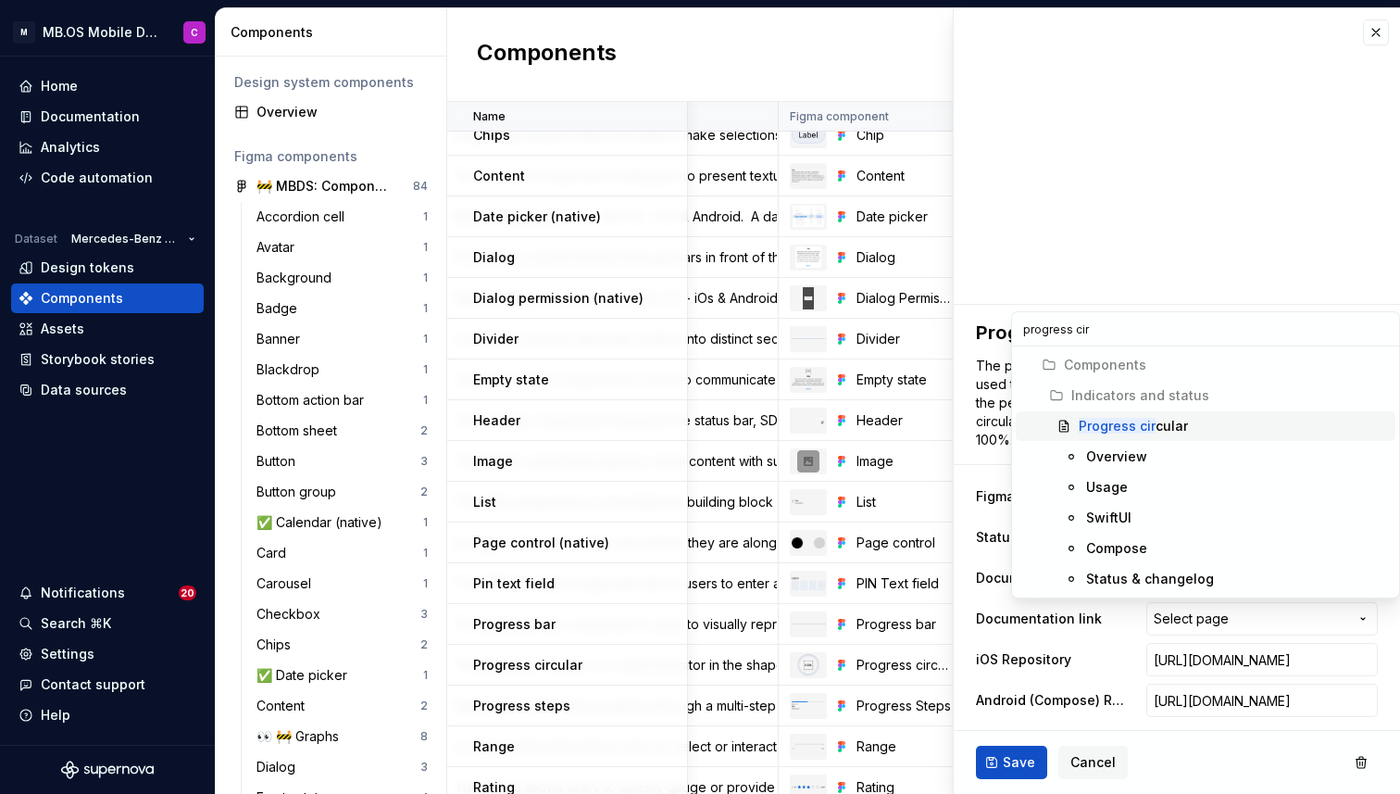
type input "progress cir"
click at [1156, 426] on div "Progress cir cular" at bounding box center [1133, 426] width 109 height 19
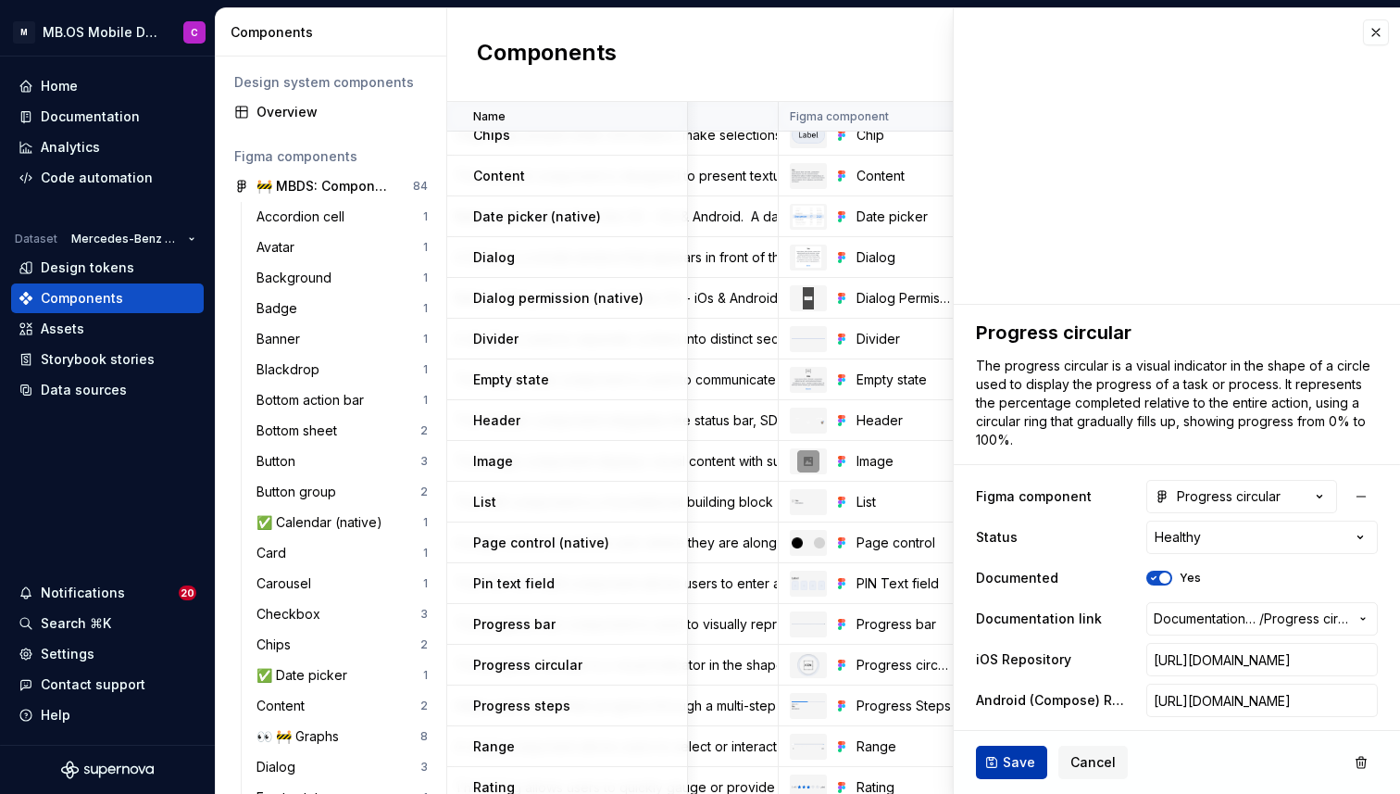
click at [994, 763] on button "Save" at bounding box center [1011, 761] width 71 height 33
type textarea "*"
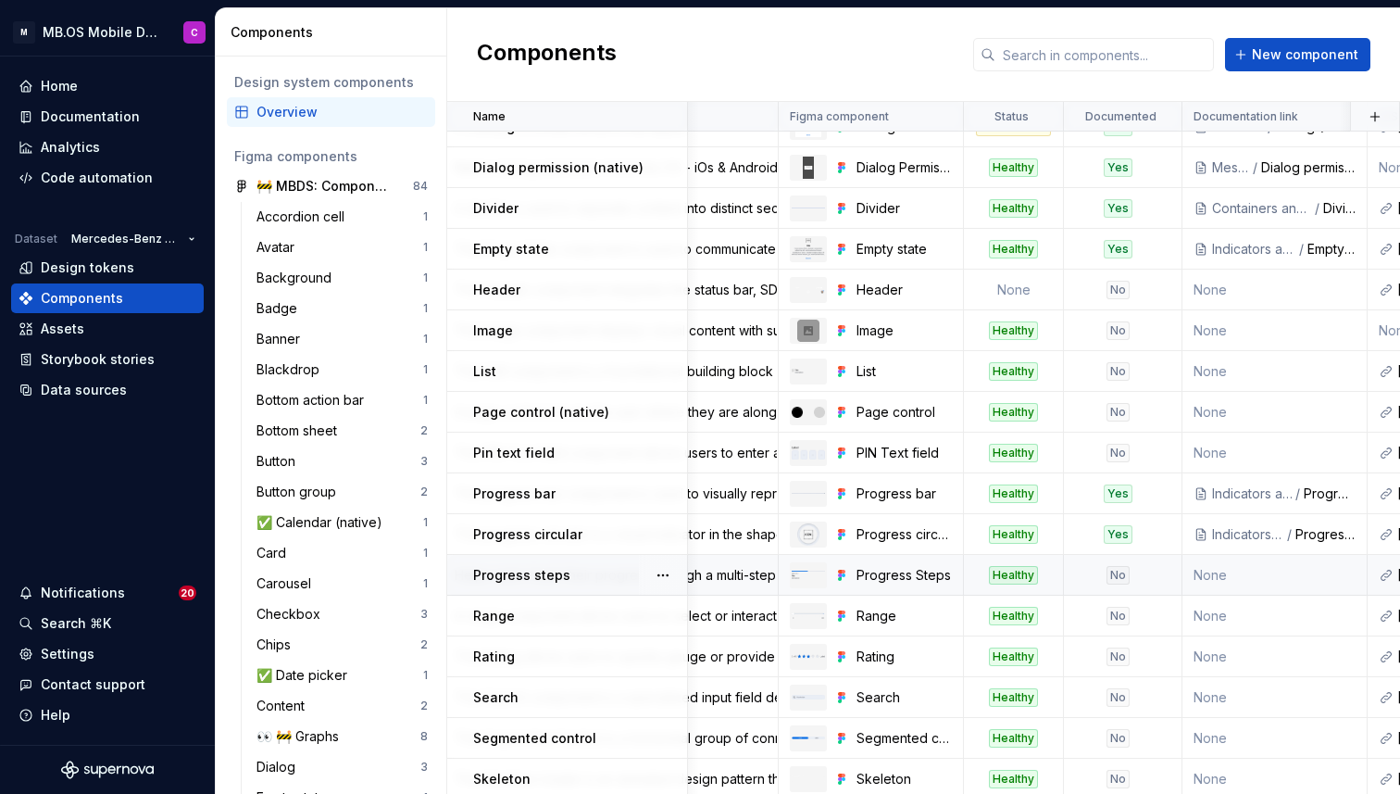
click at [1119, 569] on div "No" at bounding box center [1117, 575] width 23 height 19
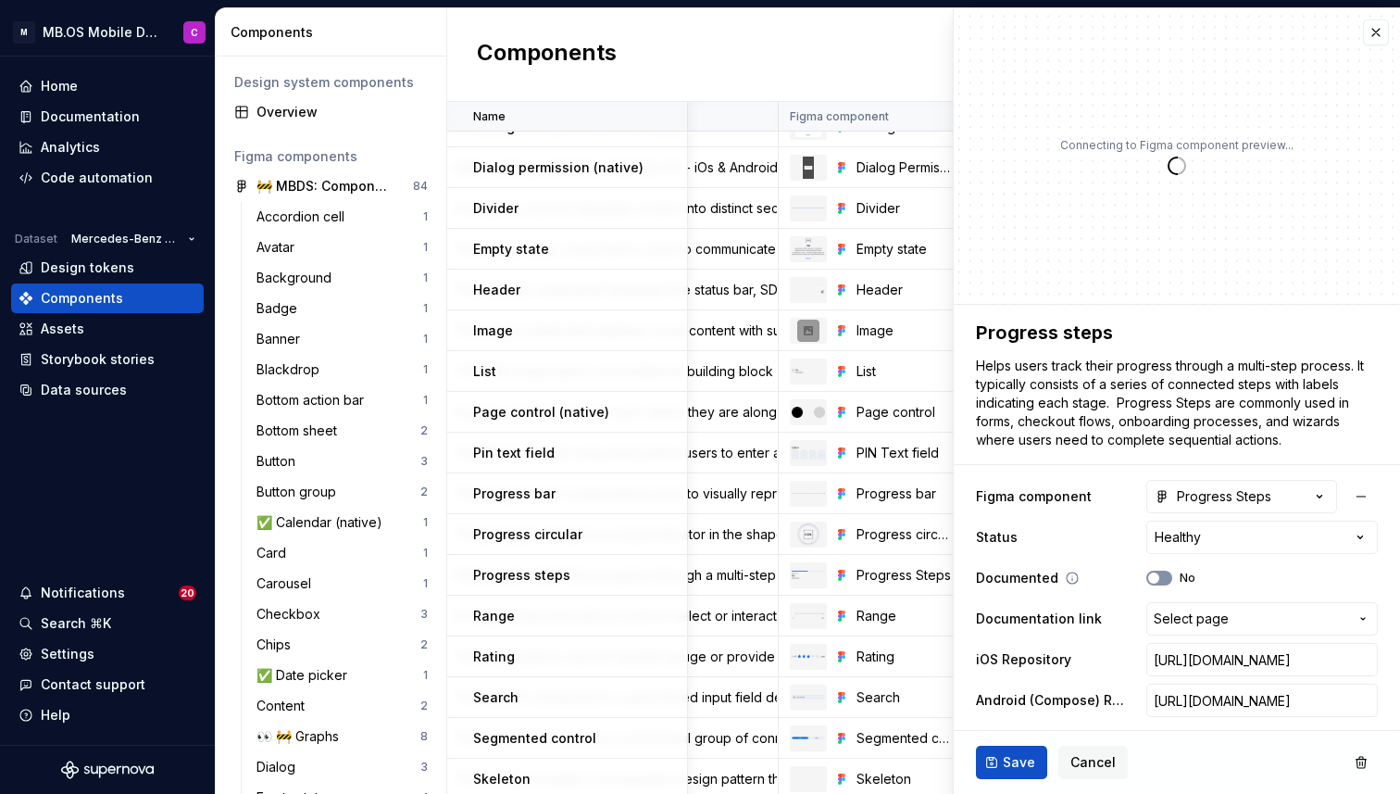
click at [1160, 580] on icon "button" at bounding box center [1153, 577] width 15 height 11
click at [1169, 620] on span "Select page" at bounding box center [1191, 618] width 75 height 19
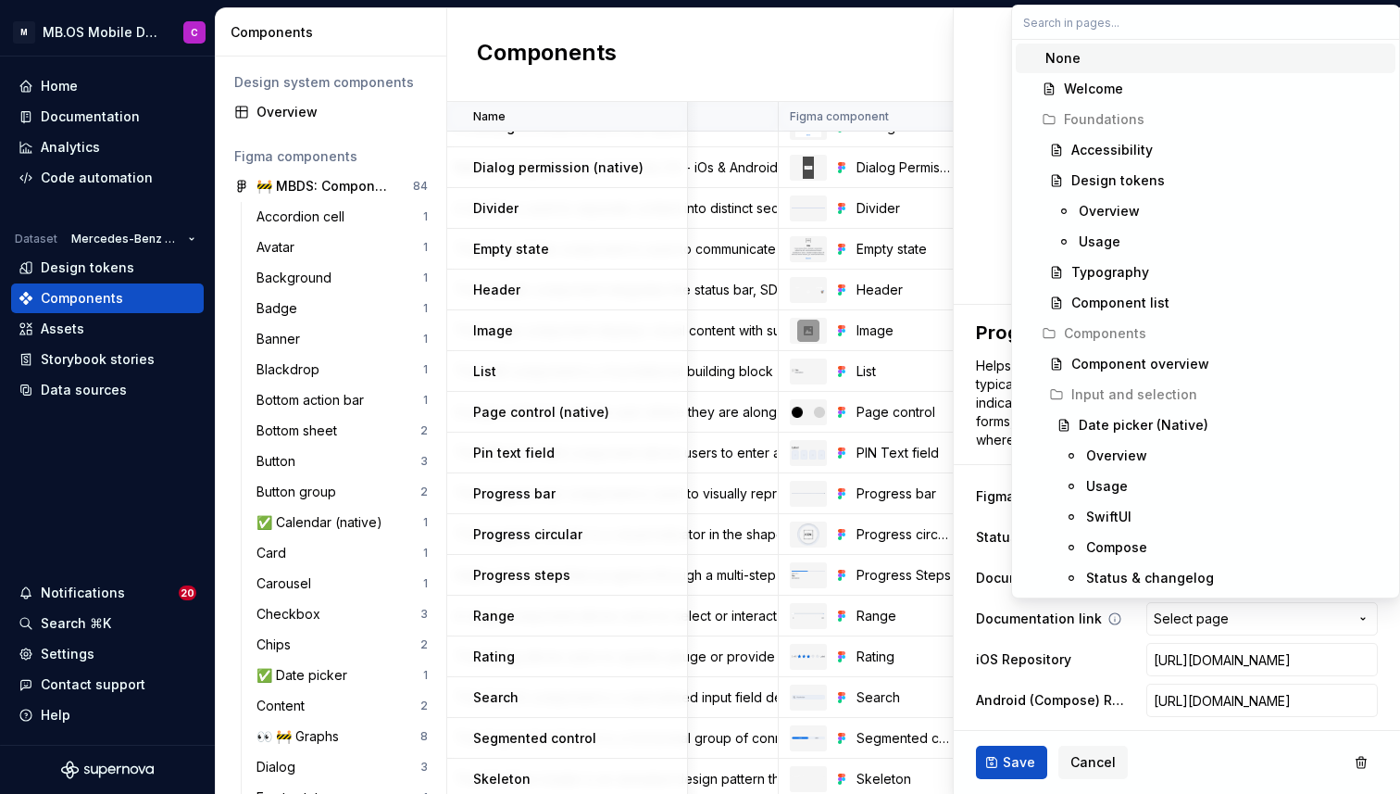
type textarea "*"
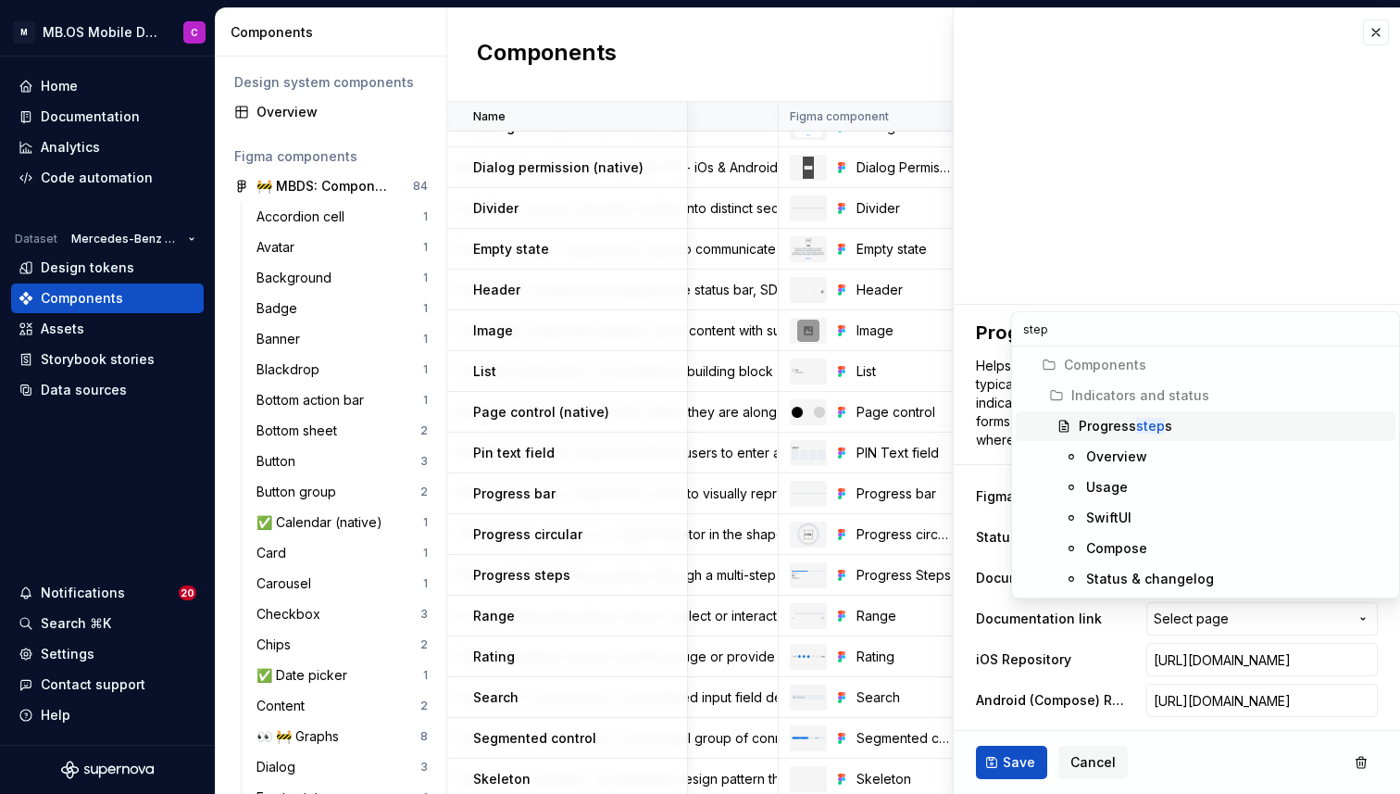
type input "step"
click at [1099, 421] on div "Progress step s" at bounding box center [1126, 426] width 94 height 19
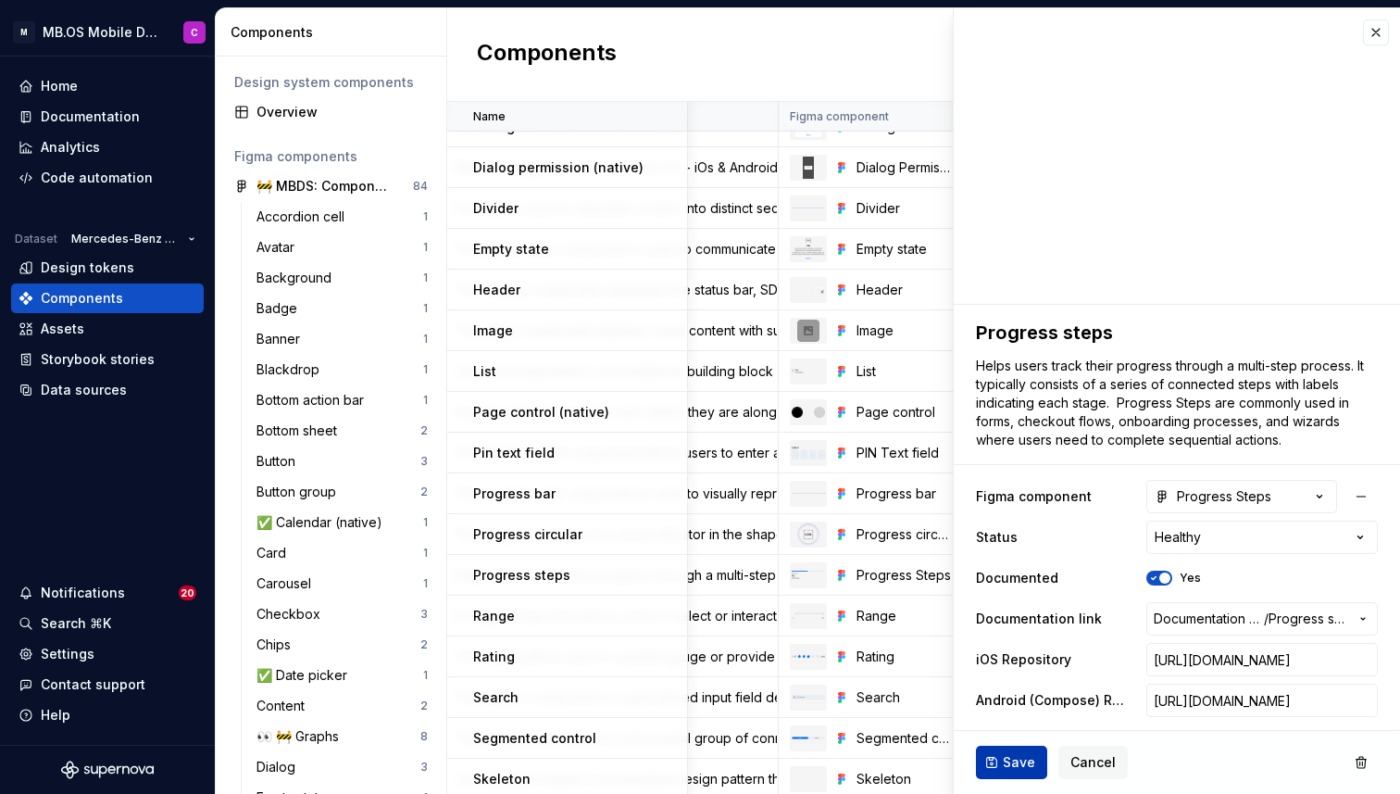
click at [1017, 762] on span "Save" at bounding box center [1019, 762] width 32 height 19
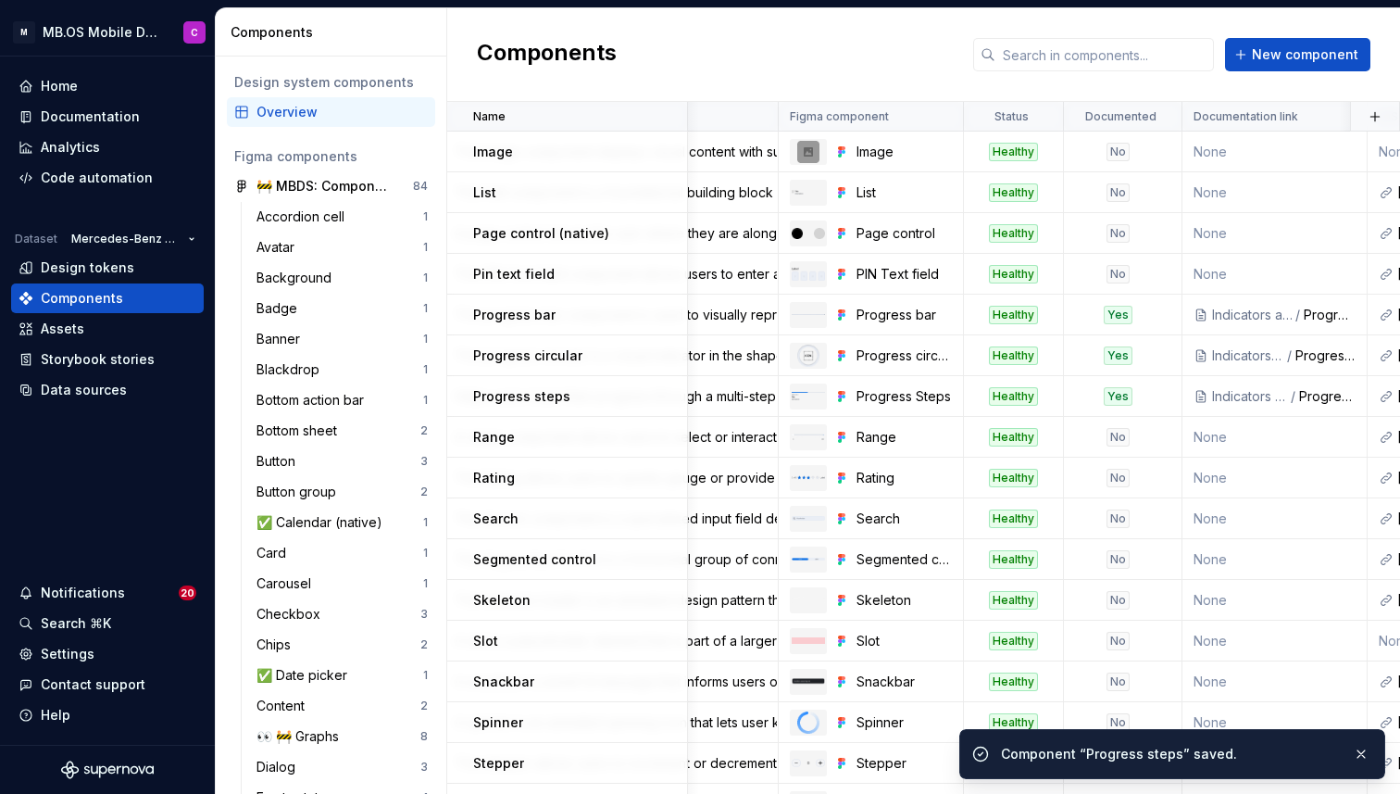
scroll to position [1033, 245]
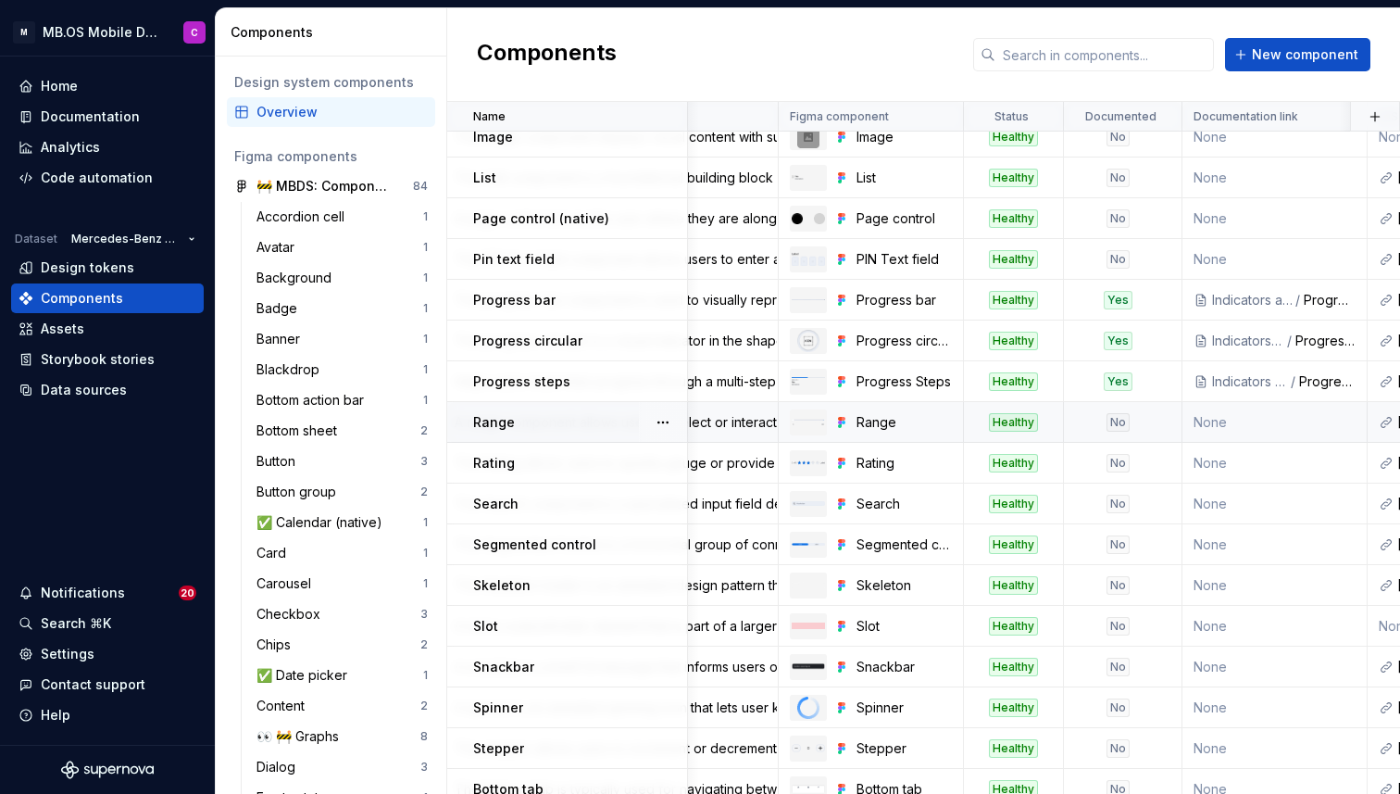
click at [1111, 417] on div "No" at bounding box center [1117, 422] width 23 height 19
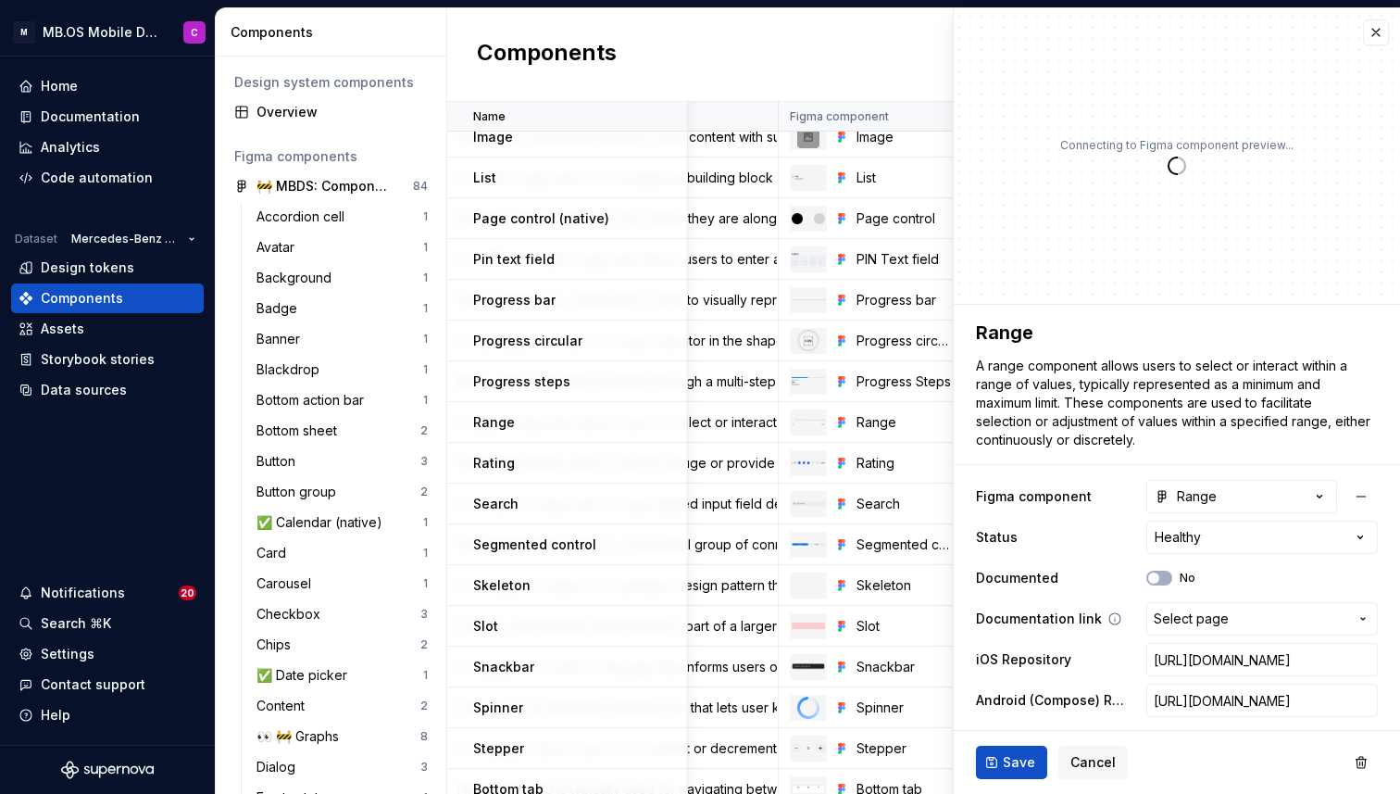
click at [1183, 624] on span "Select page" at bounding box center [1191, 618] width 75 height 19
type textarea "*"
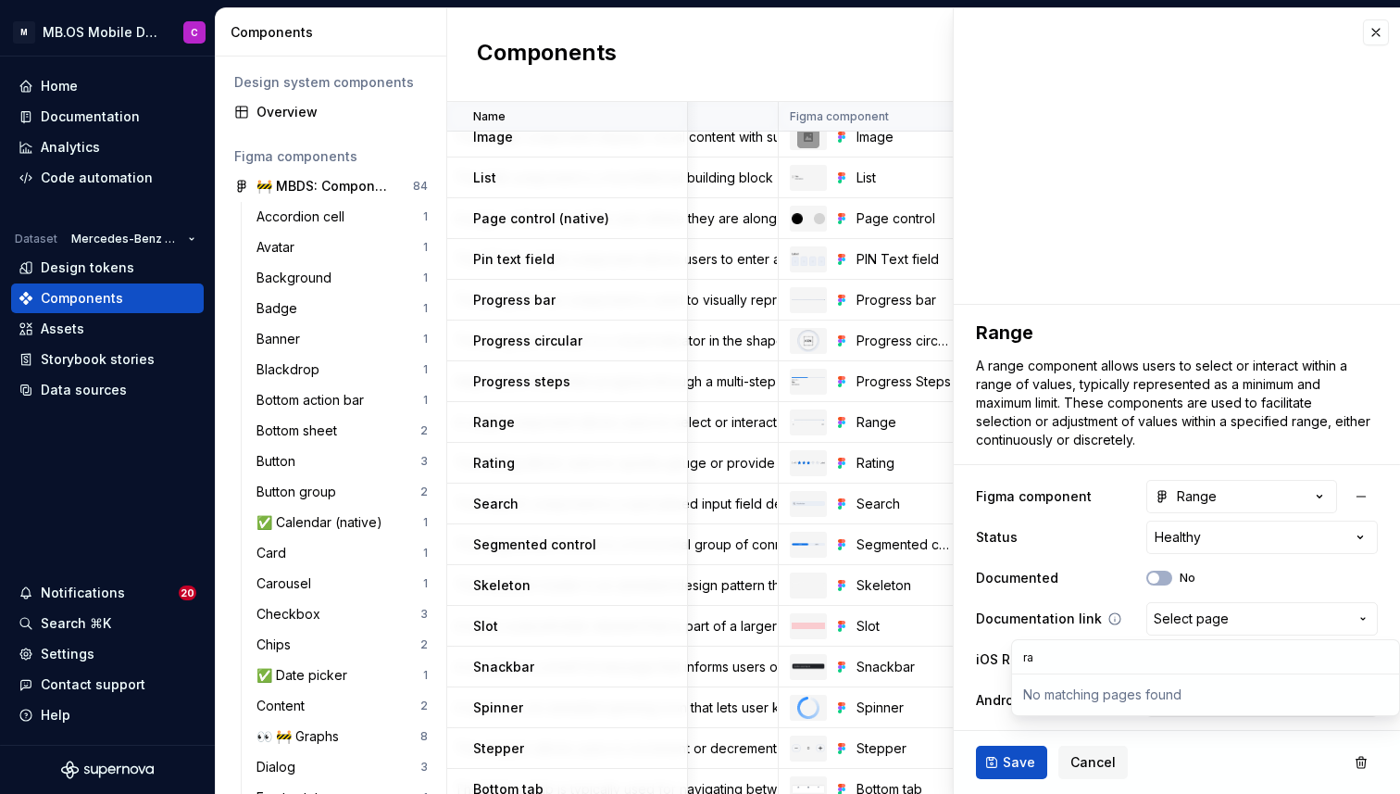
type input "r"
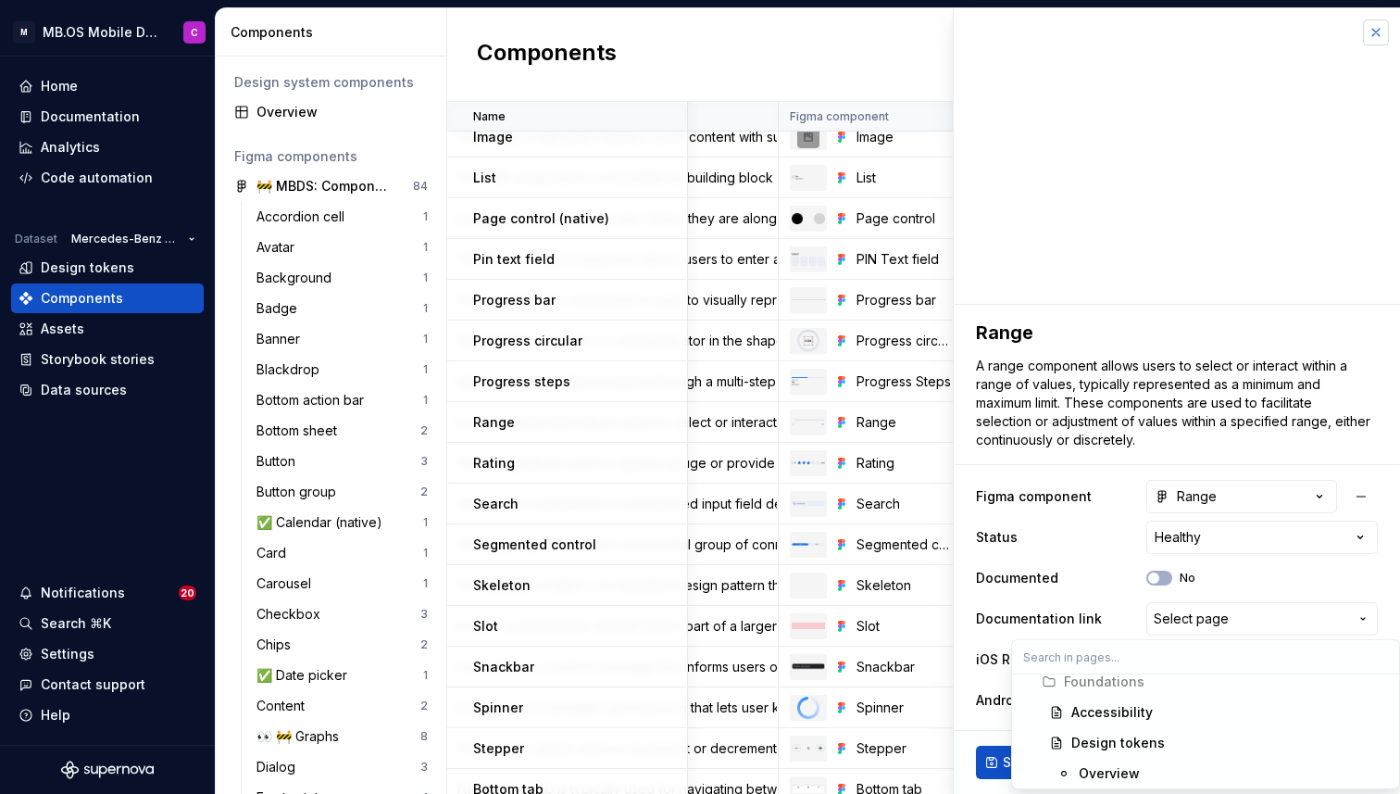
click at [1376, 31] on html "M MB.OS Mobile Design System C Home Documentation Analytics Code automation Dat…" at bounding box center [700, 397] width 1400 height 794
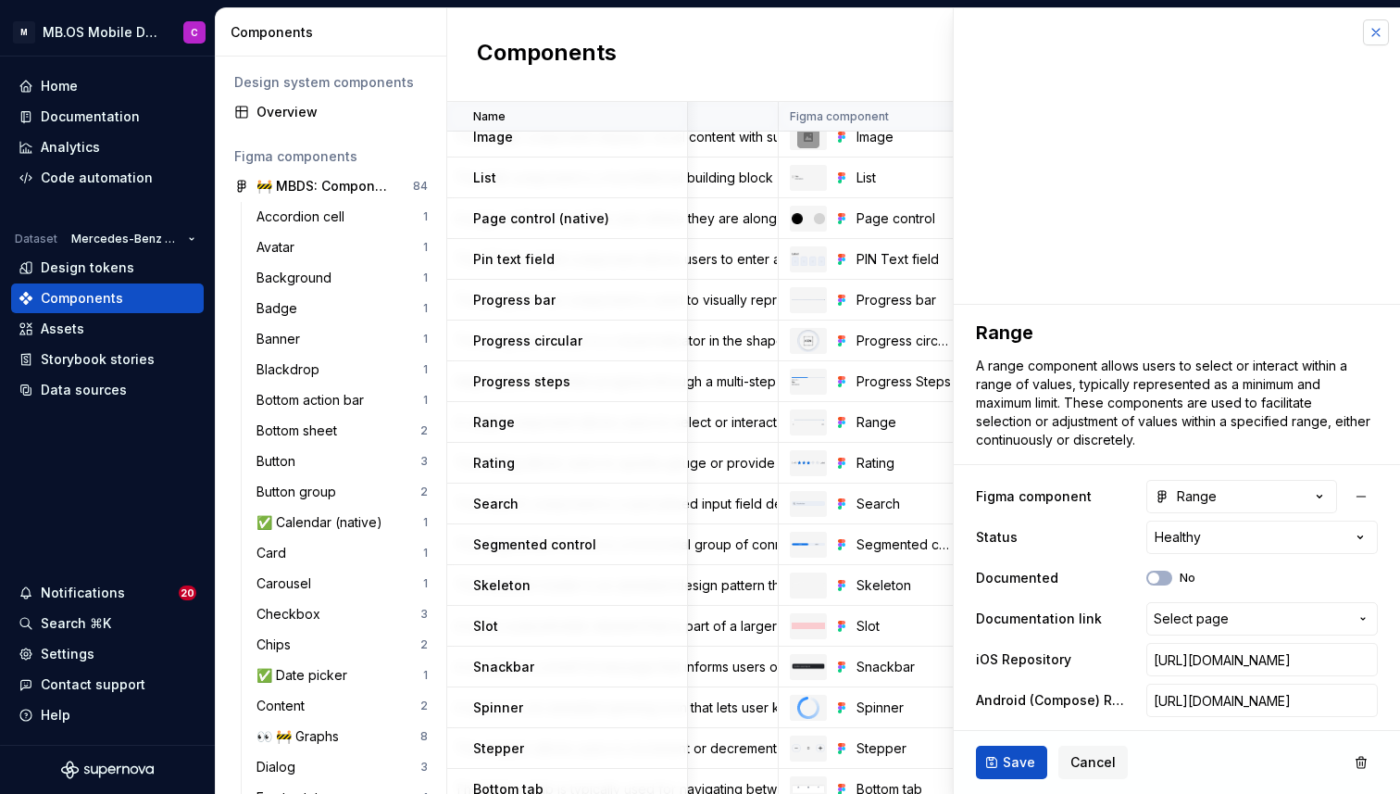
click at [1370, 34] on button "button" at bounding box center [1376, 32] width 26 height 26
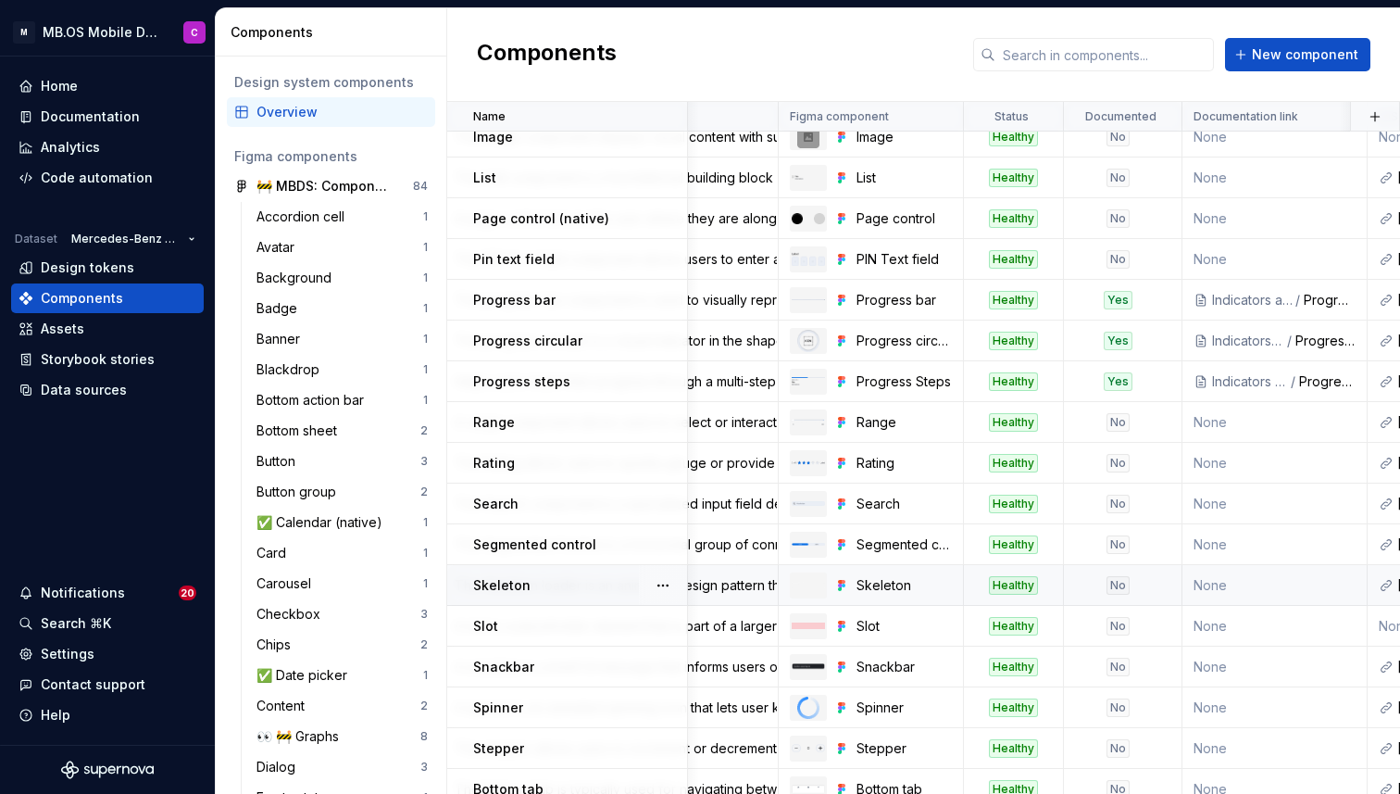
click at [1119, 586] on div "No" at bounding box center [1117, 585] width 23 height 19
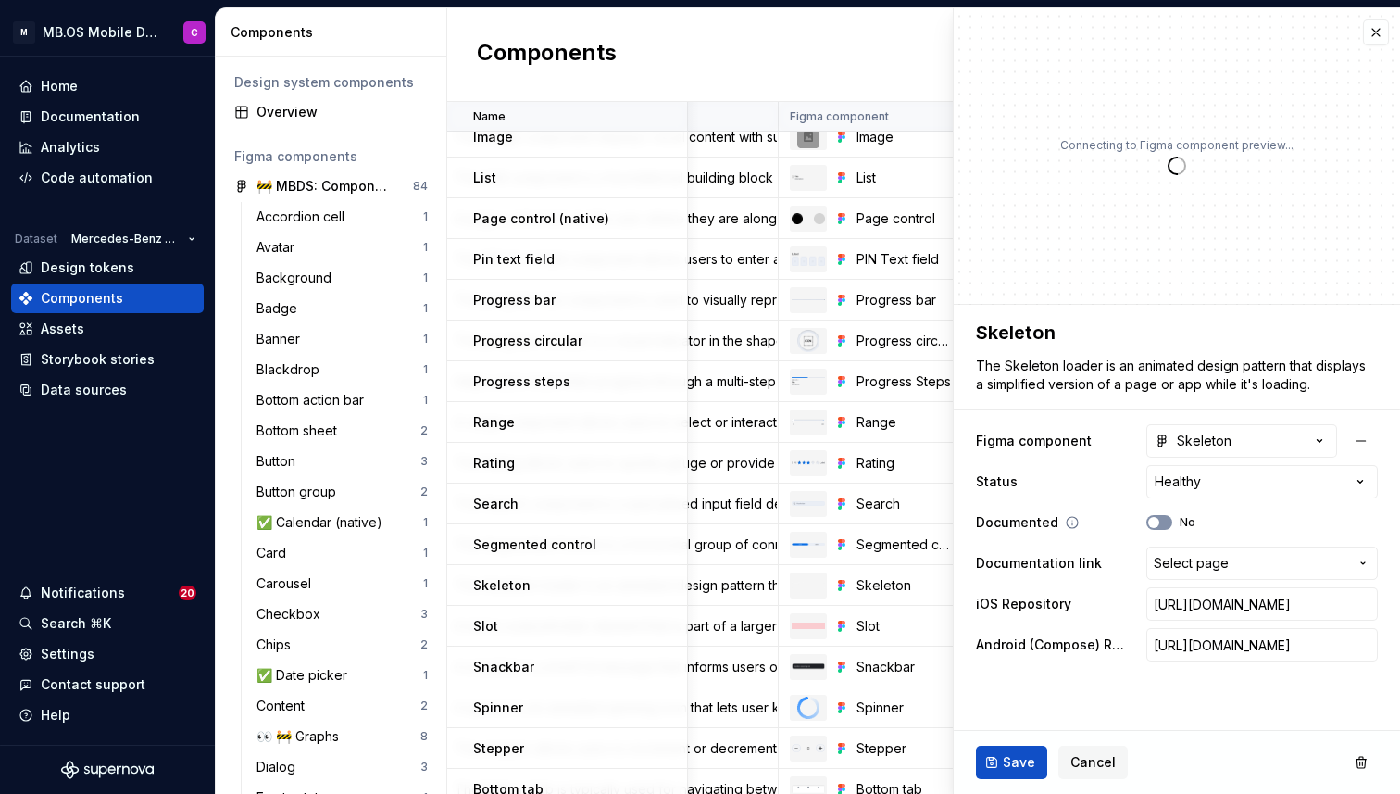
click at [1164, 528] on button "No" at bounding box center [1159, 522] width 26 height 15
click at [1175, 560] on span "Select page" at bounding box center [1191, 563] width 75 height 19
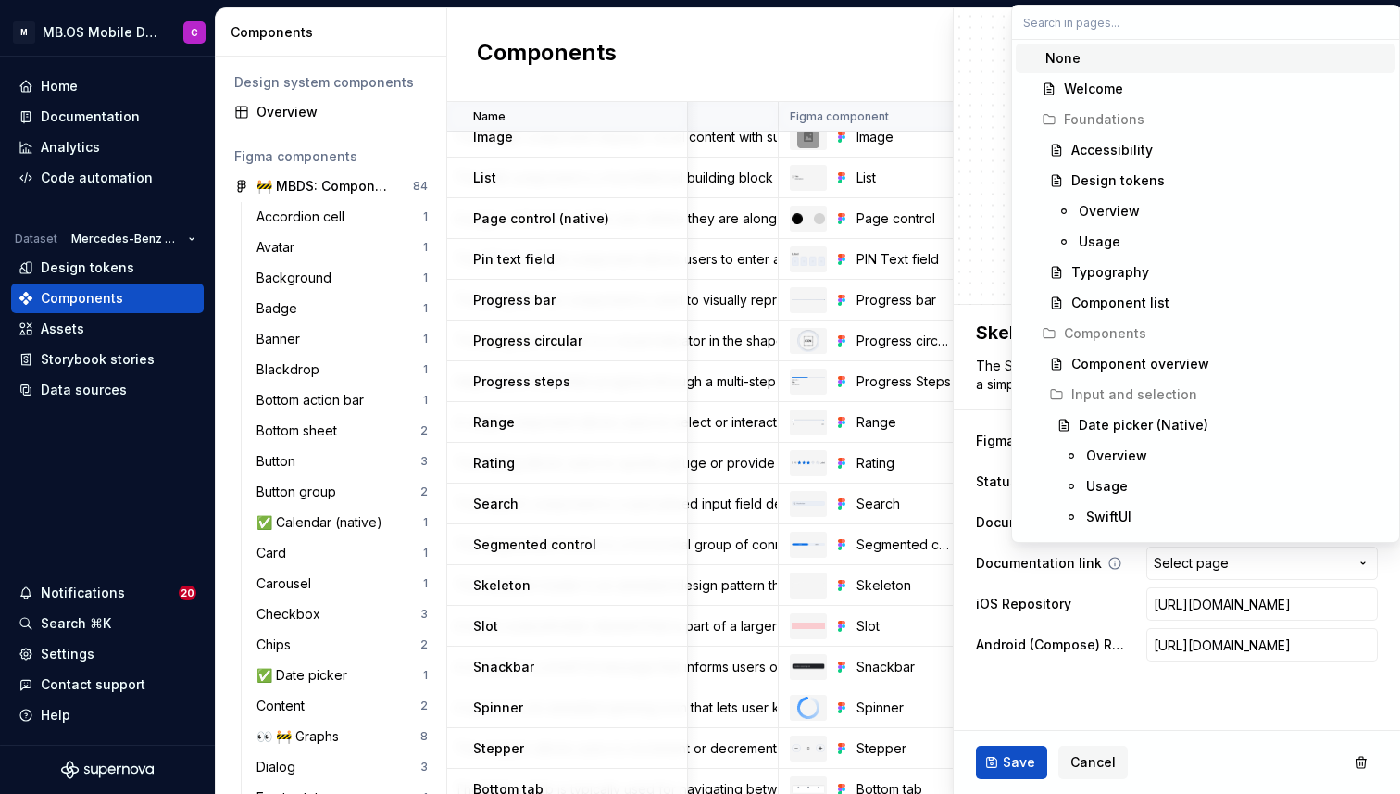
type textarea "*"
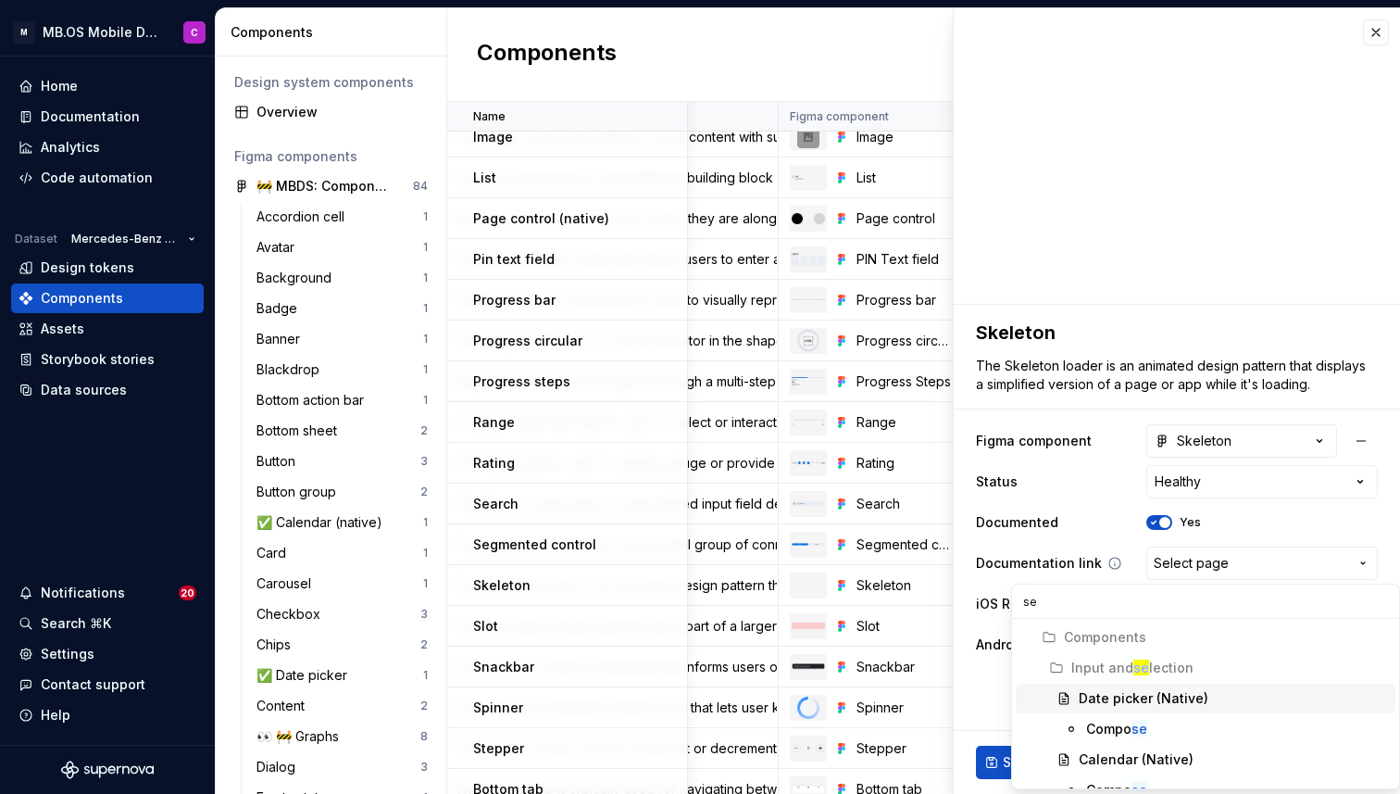
type input "s"
type input "ske"
click at [1131, 697] on div "Ske leton" at bounding box center [1107, 698] width 57 height 19
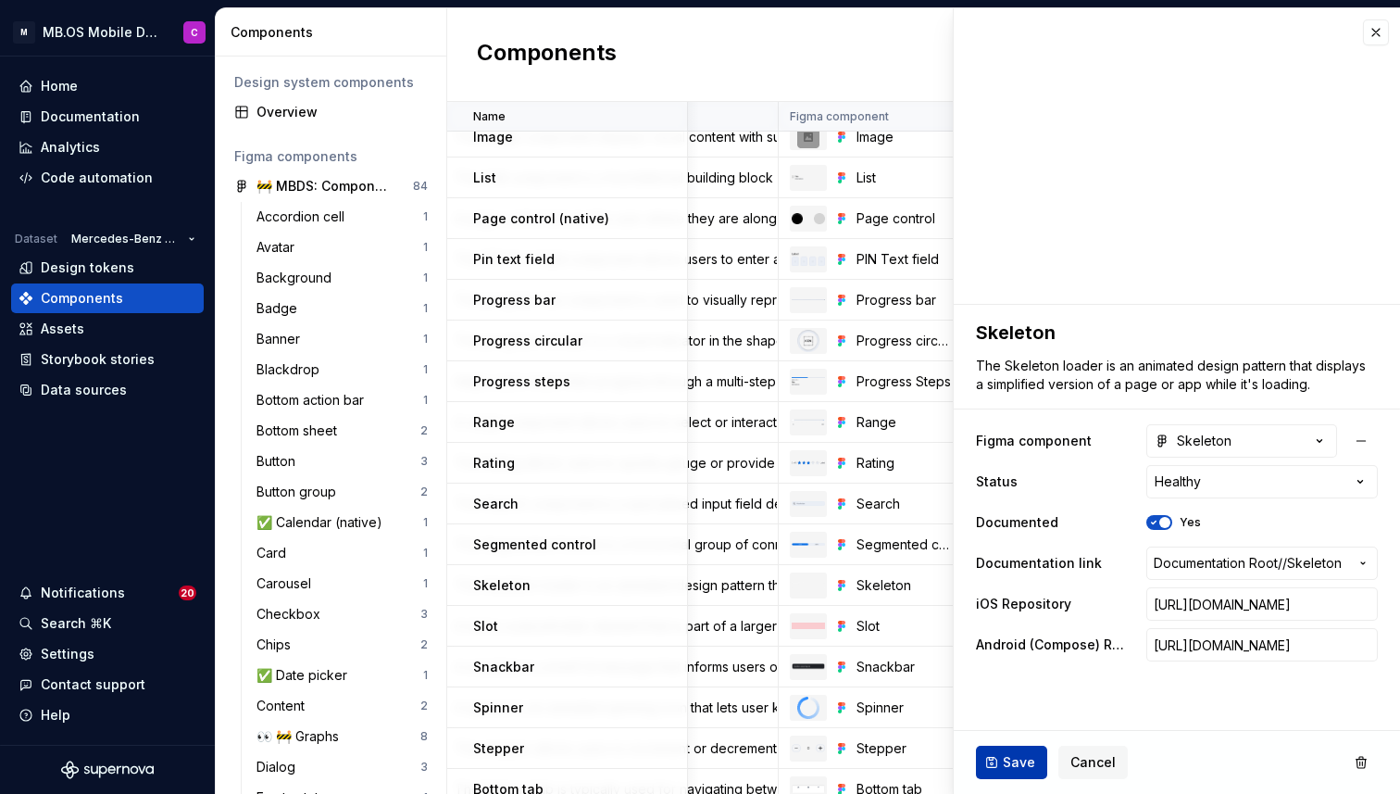
click at [1006, 765] on span "Save" at bounding box center [1019, 762] width 32 height 19
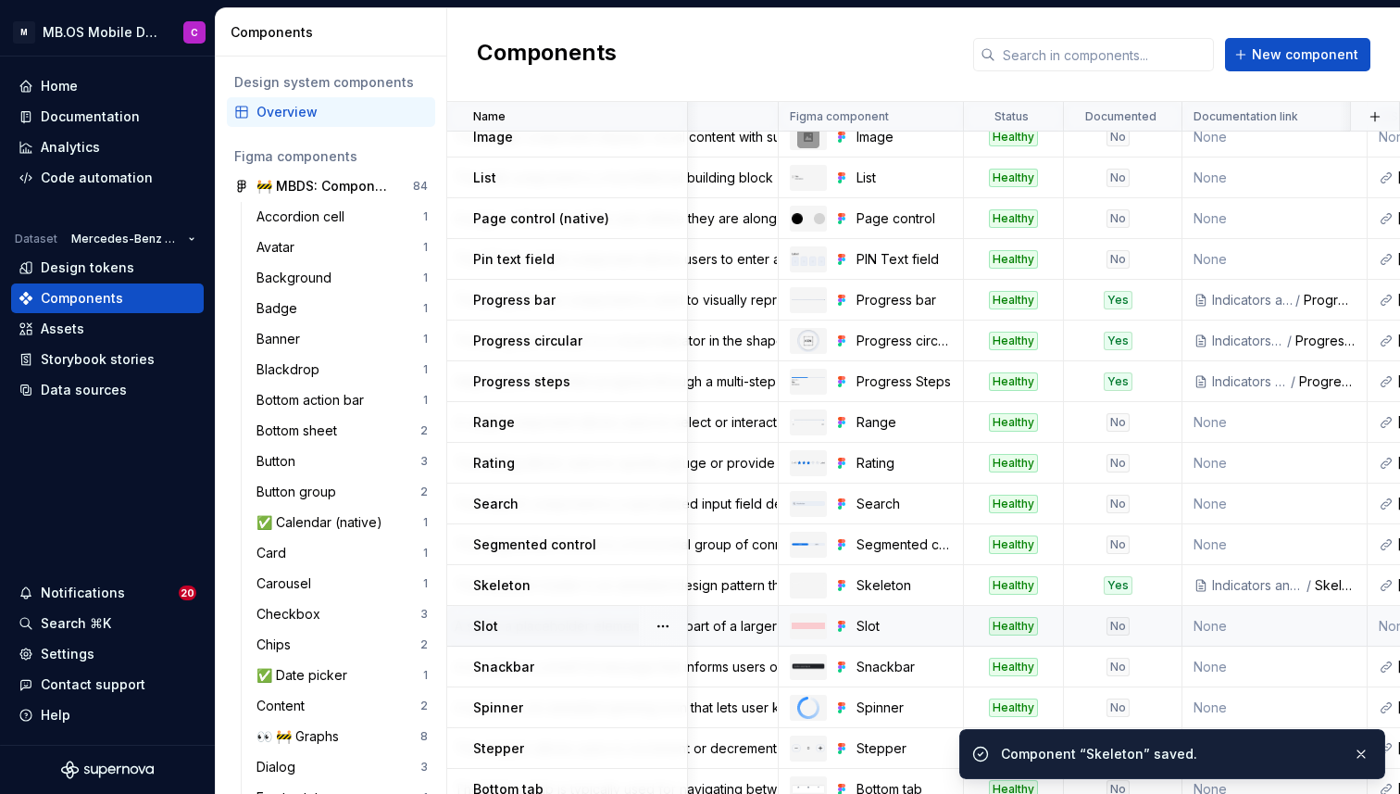
click at [1122, 631] on div "No" at bounding box center [1117, 626] width 23 height 19
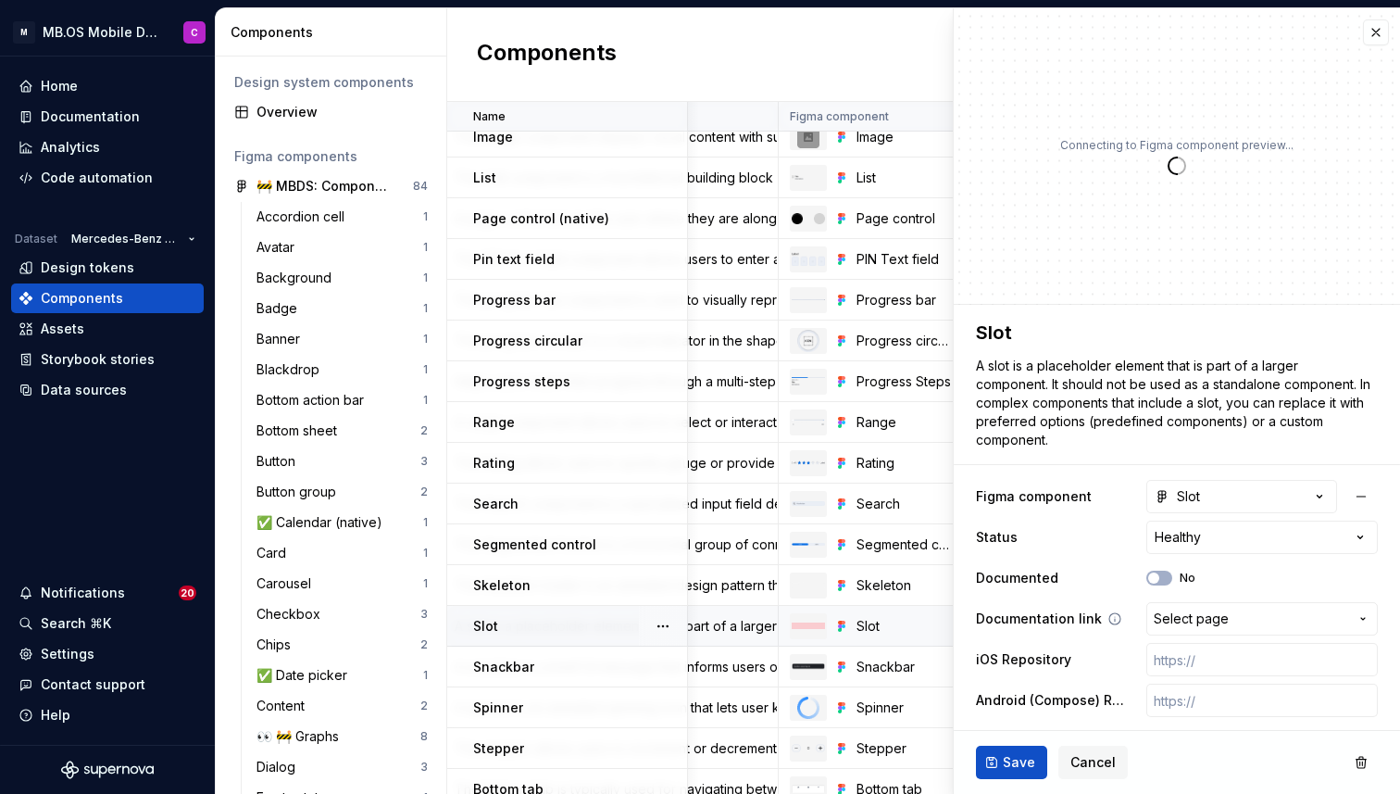
type textarea "*"
click at [1172, 623] on span "Select page" at bounding box center [1191, 618] width 75 height 19
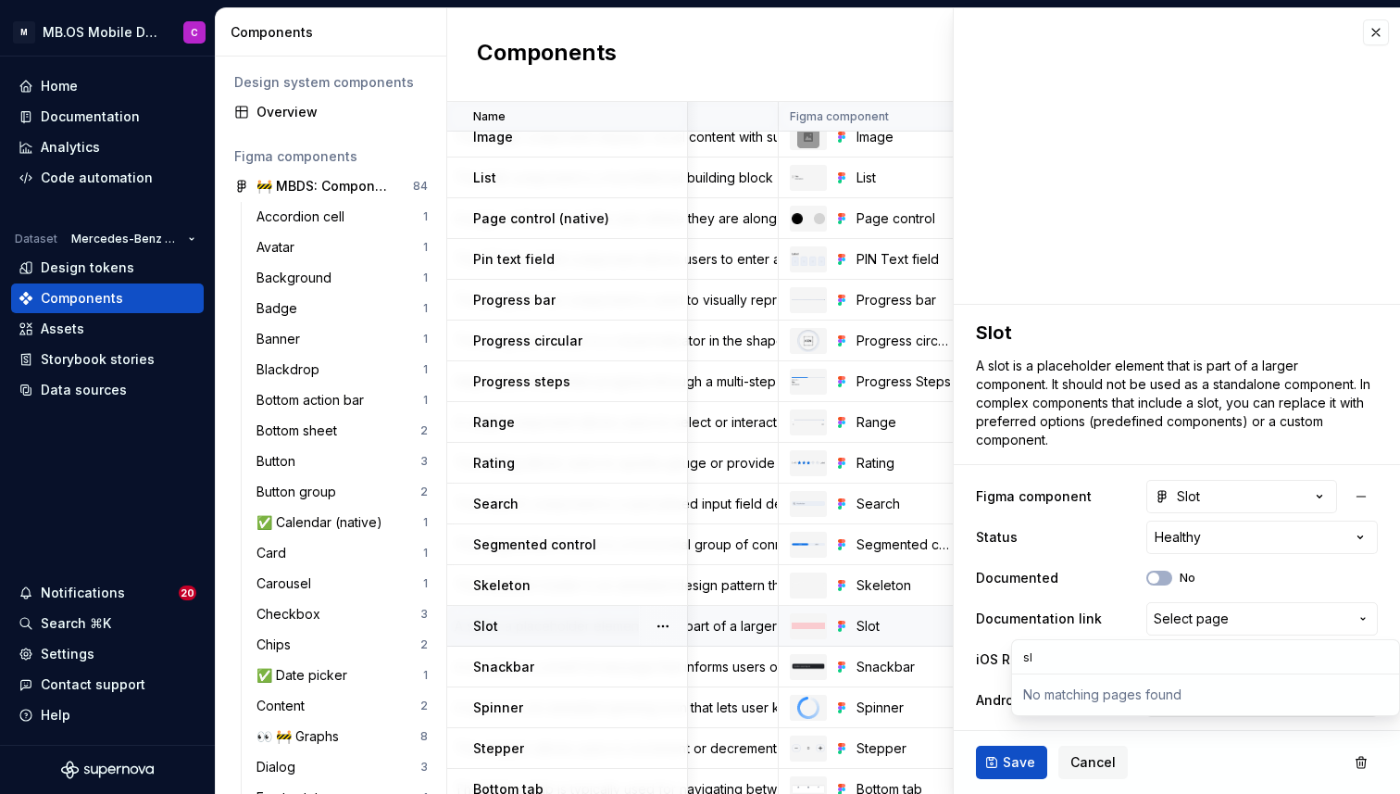
type input "s"
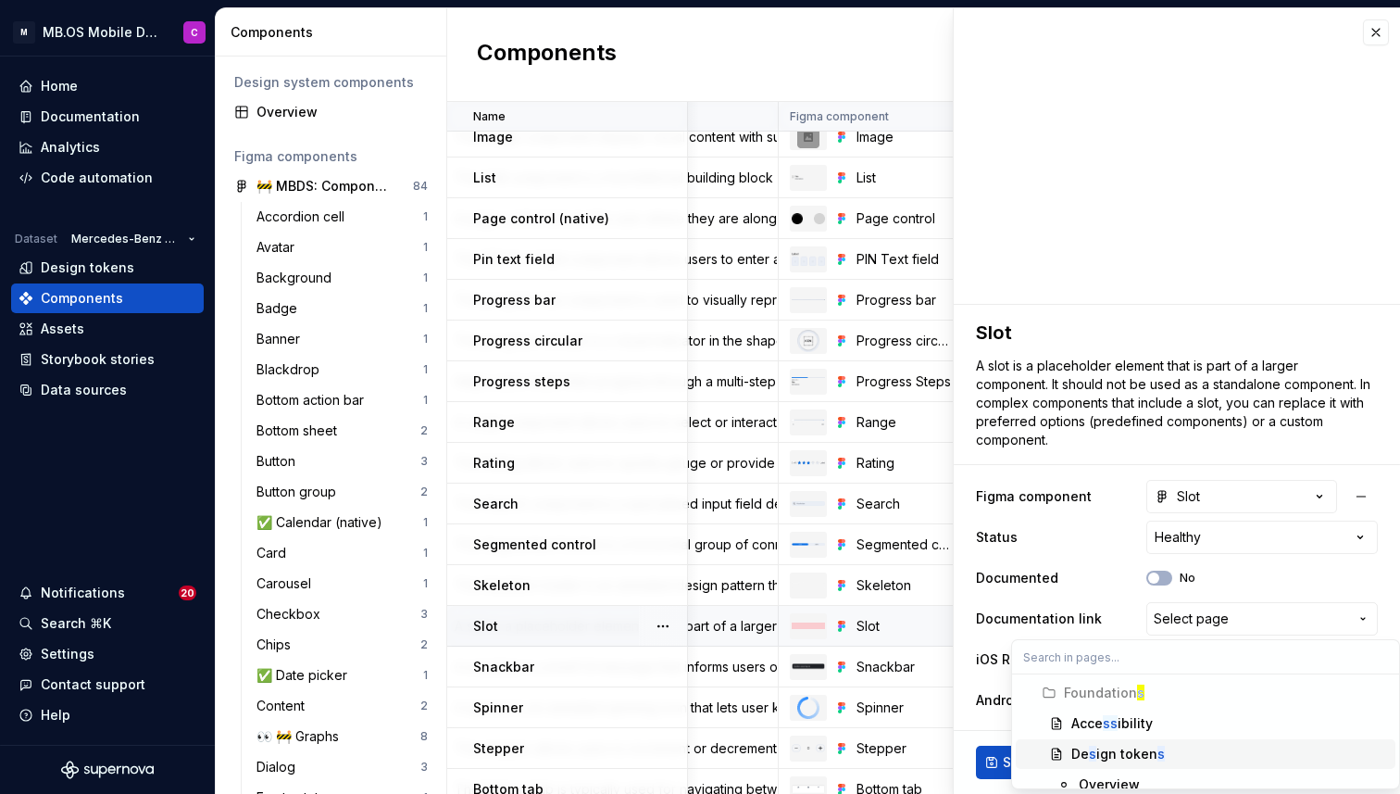
scroll to position [137, 0]
click at [1374, 27] on html "M MB.OS Mobile Design System C Home Documentation Analytics Code automation Dat…" at bounding box center [700, 397] width 1400 height 794
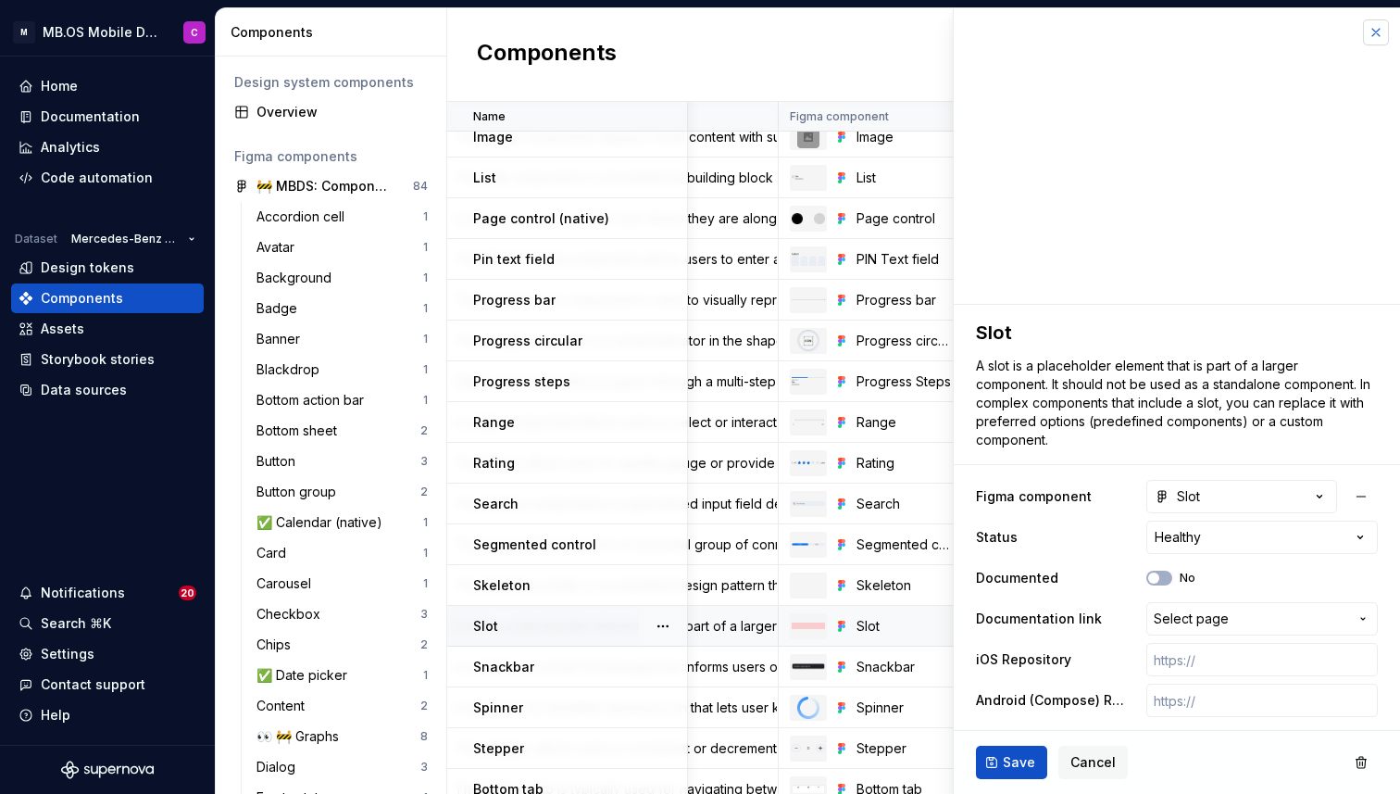
click at [1374, 38] on button "button" at bounding box center [1376, 32] width 26 height 26
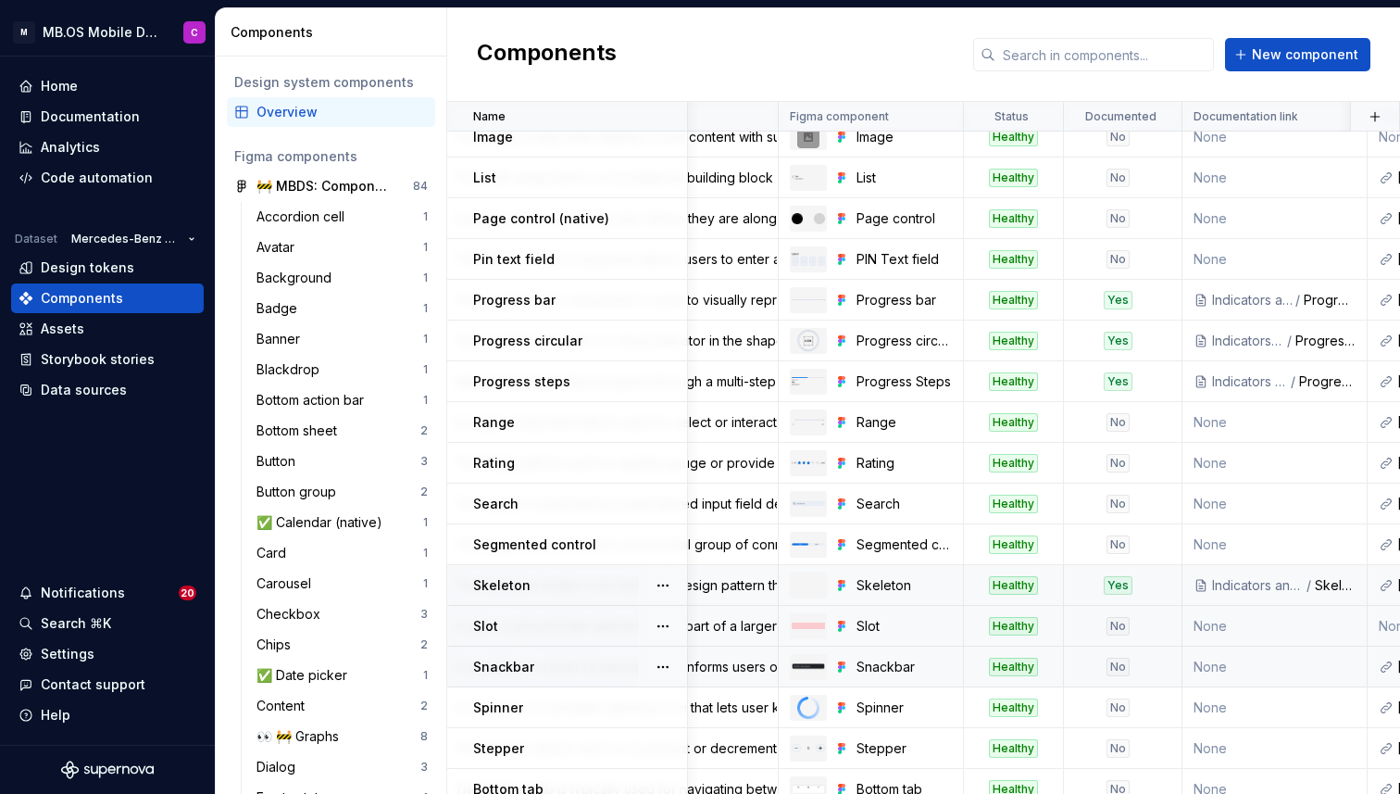
click at [1091, 660] on div "No" at bounding box center [1118, 666] width 106 height 19
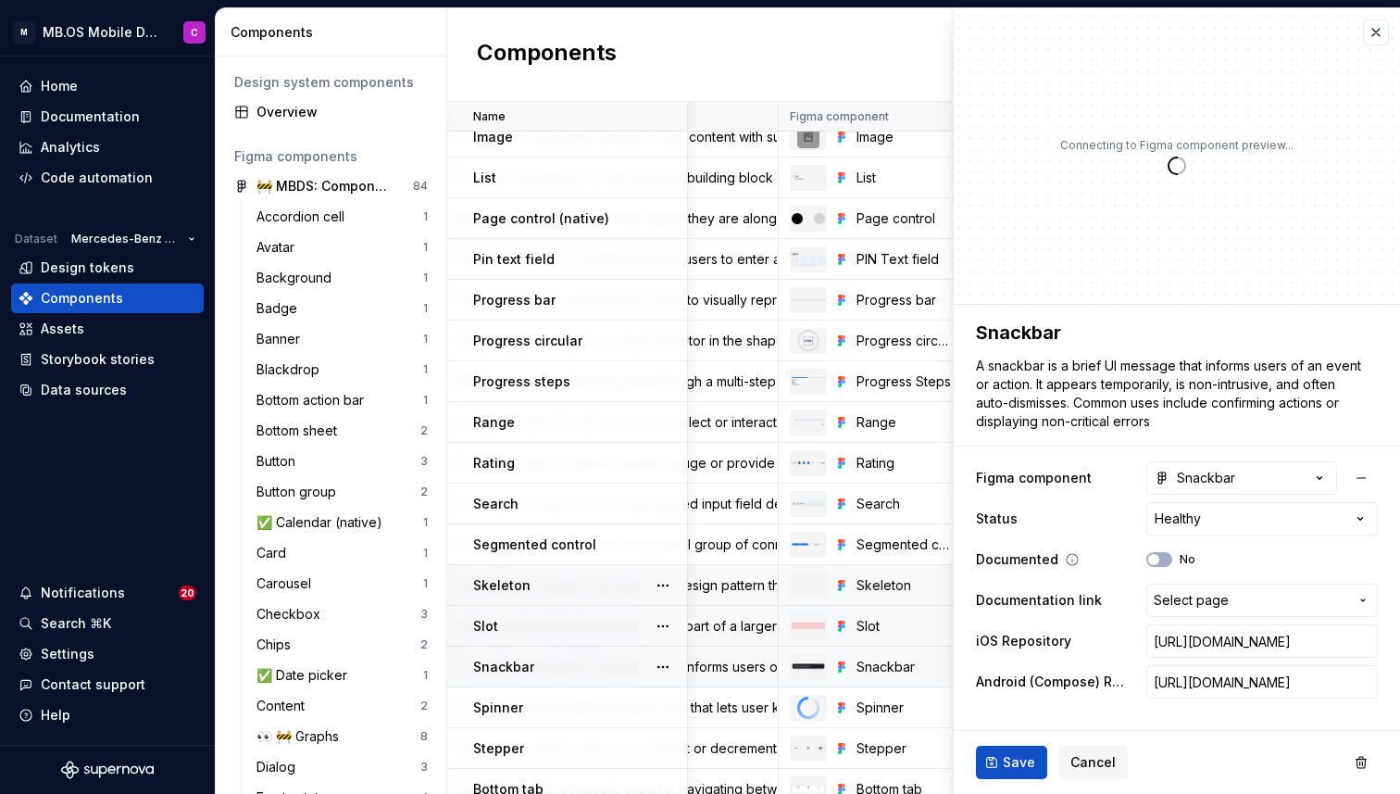
click at [1165, 551] on div "Documented No" at bounding box center [1177, 559] width 402 height 33
click at [1159, 557] on icon "button" at bounding box center [1153, 559] width 15 height 11
type textarea "*"
click at [1175, 599] on span "Select page" at bounding box center [1191, 600] width 75 height 19
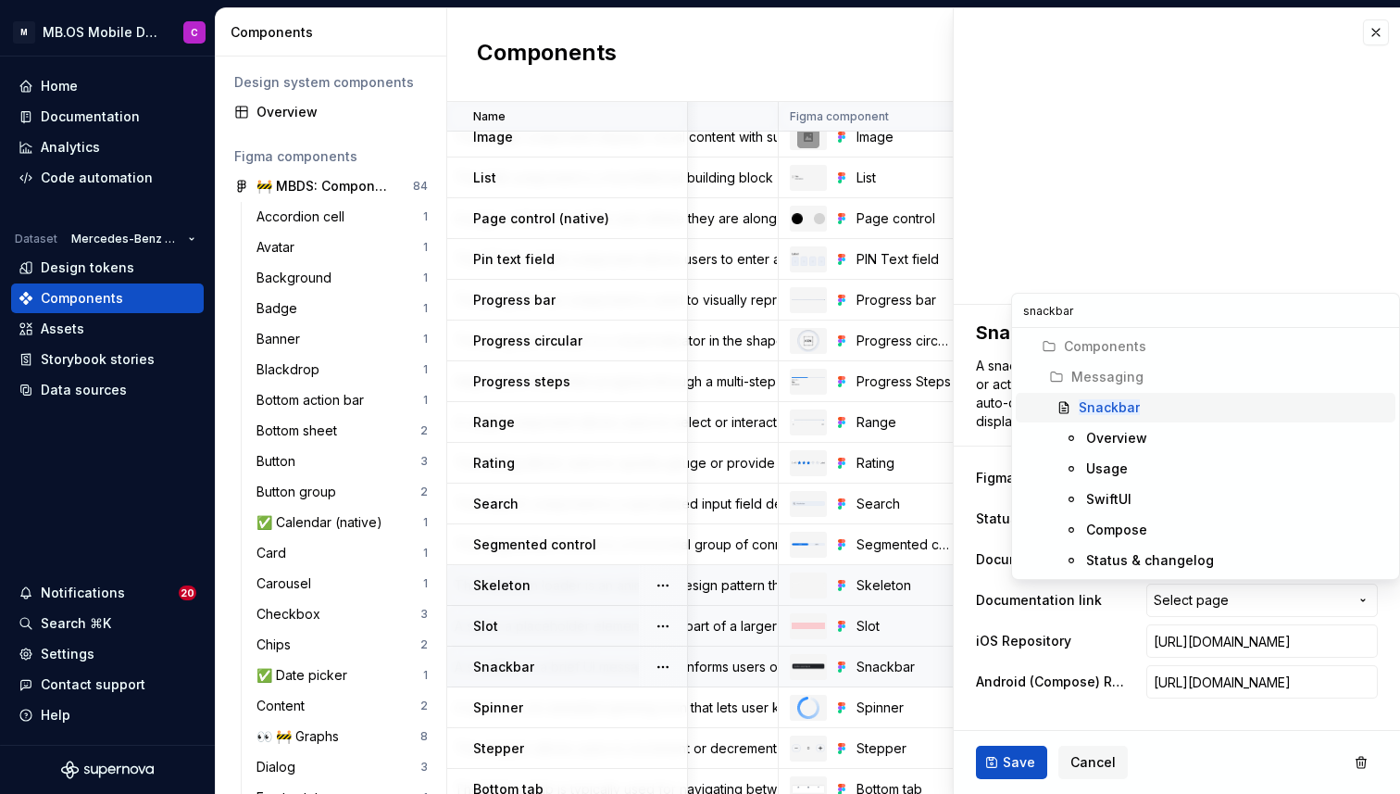
type input "snackbar"
click at [1173, 400] on div "Snackbar" at bounding box center [1233, 407] width 309 height 19
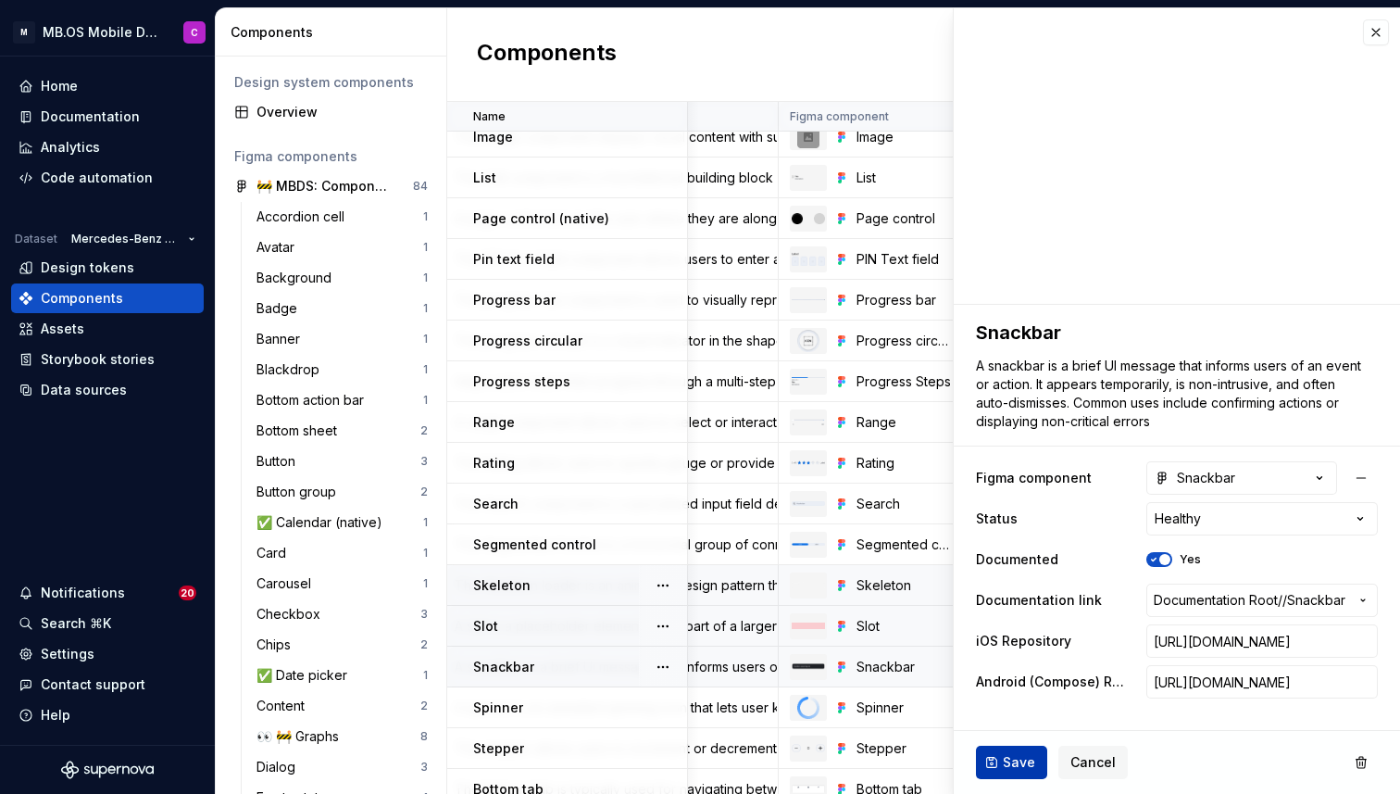
click at [1000, 761] on button "Save" at bounding box center [1011, 761] width 71 height 33
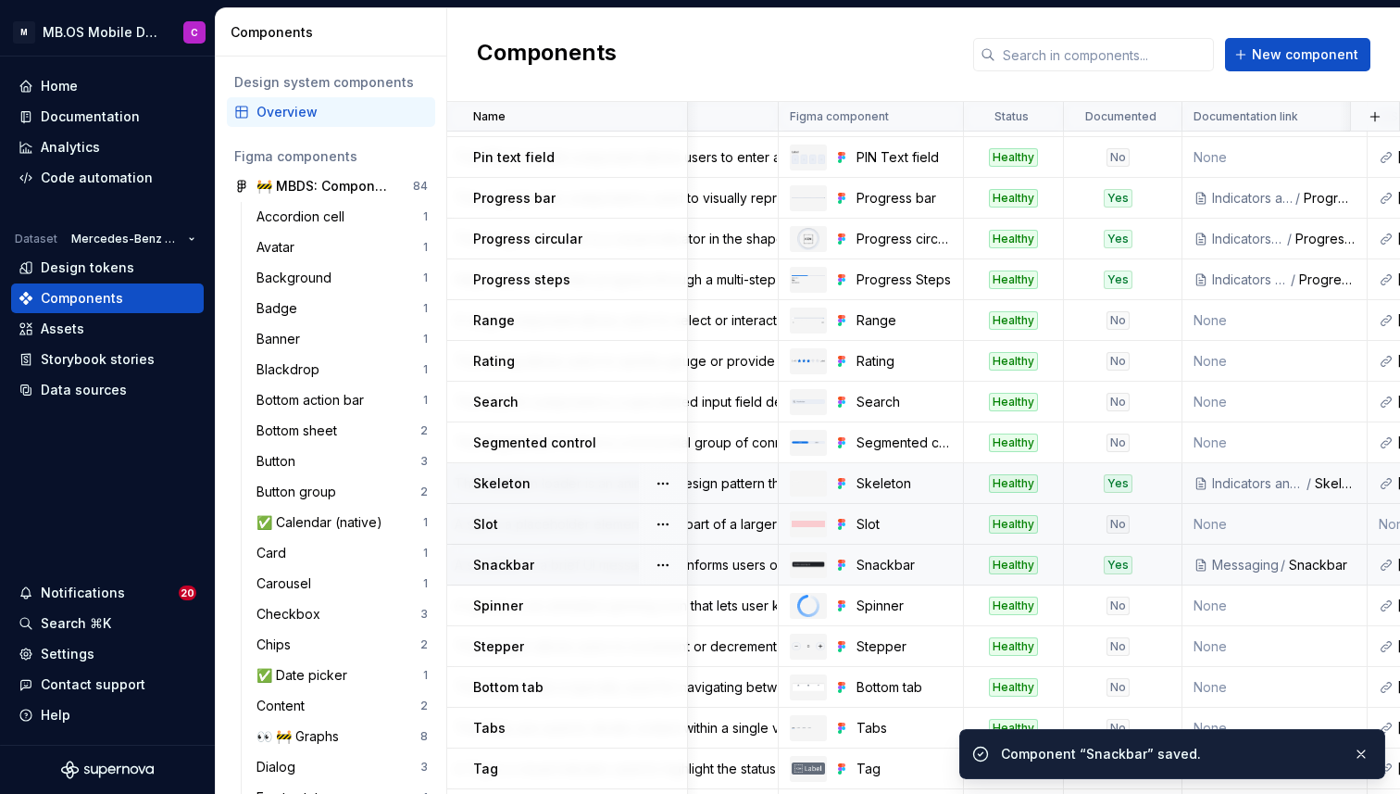
scroll to position [1138, 245]
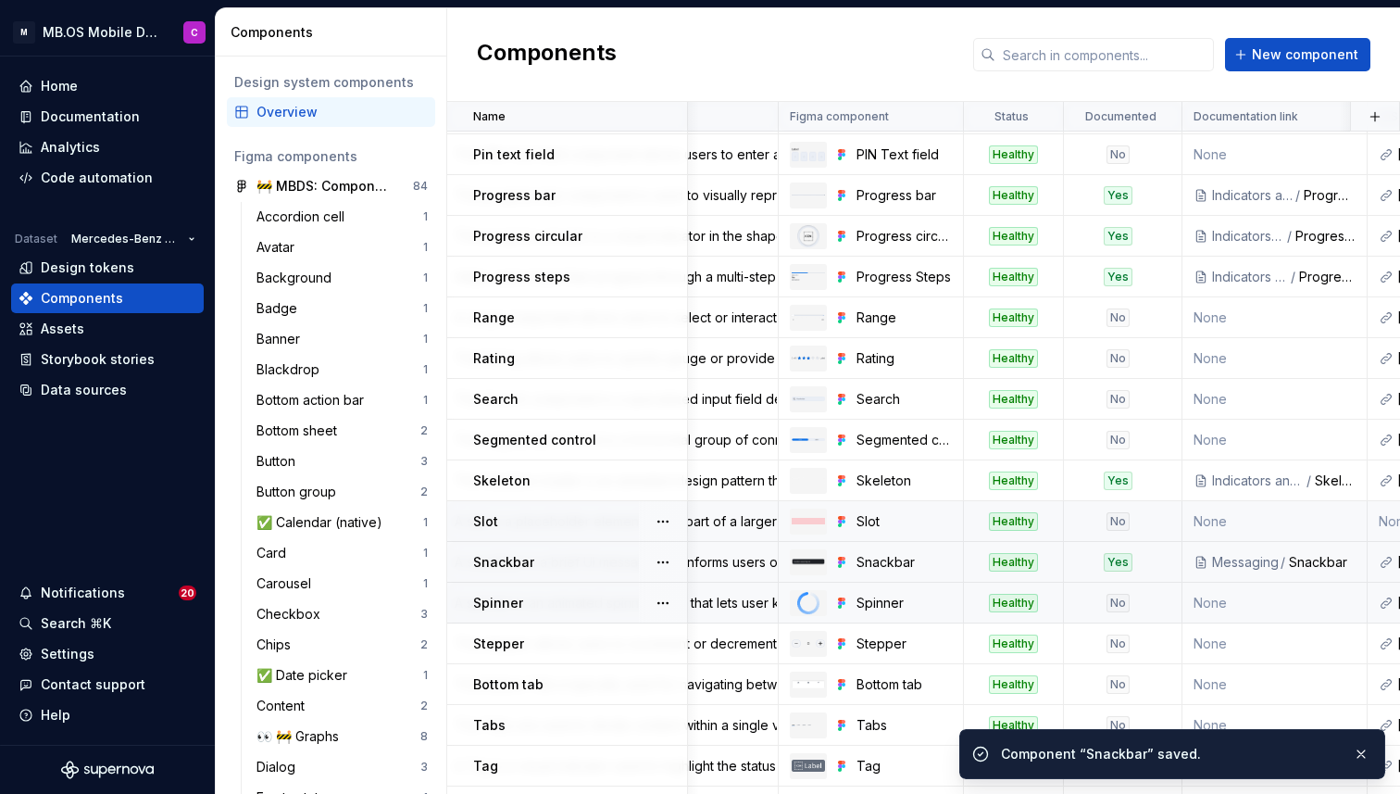
click at [1110, 602] on div "No" at bounding box center [1117, 603] width 23 height 19
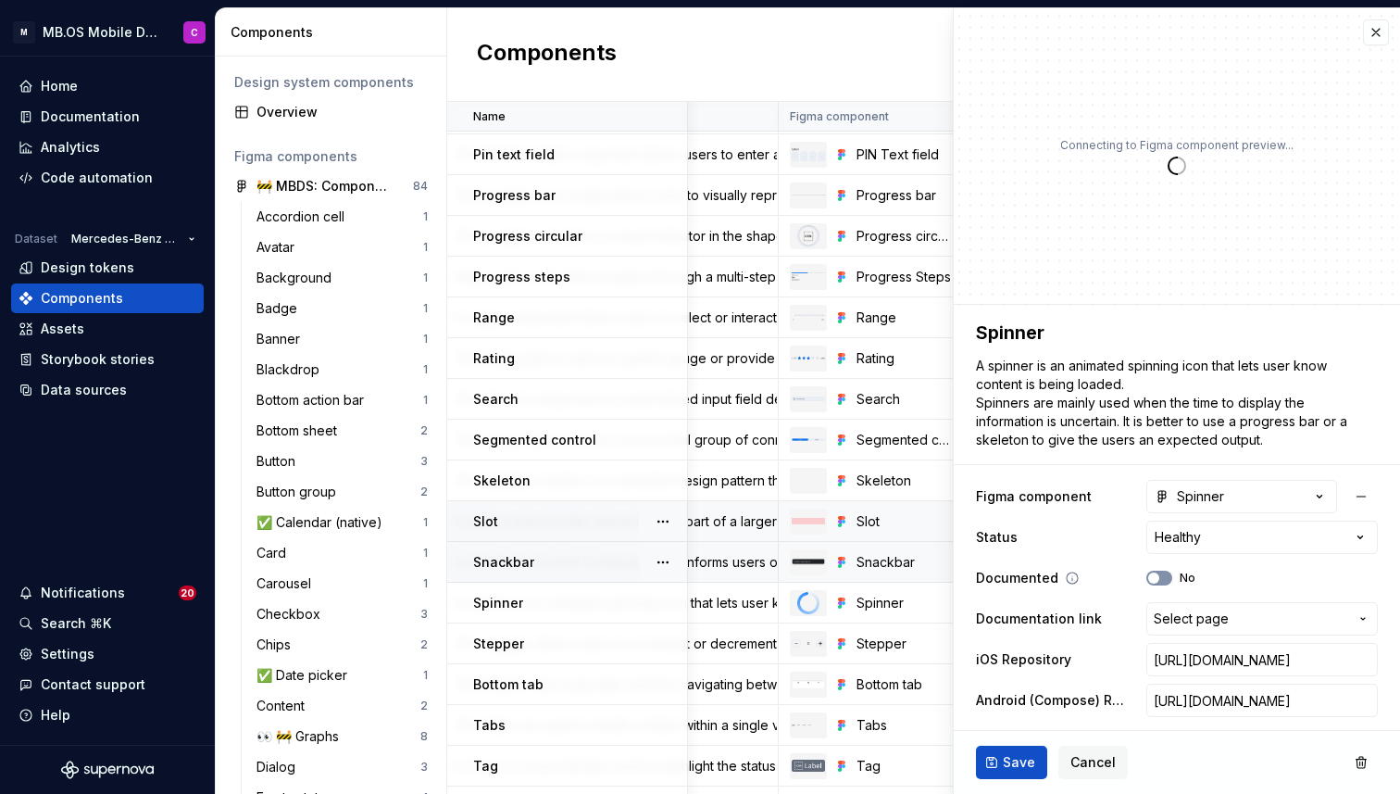
click at [1158, 582] on icon "button" at bounding box center [1153, 577] width 15 height 11
click at [1162, 623] on span "Select page" at bounding box center [1191, 618] width 75 height 19
type textarea "*"
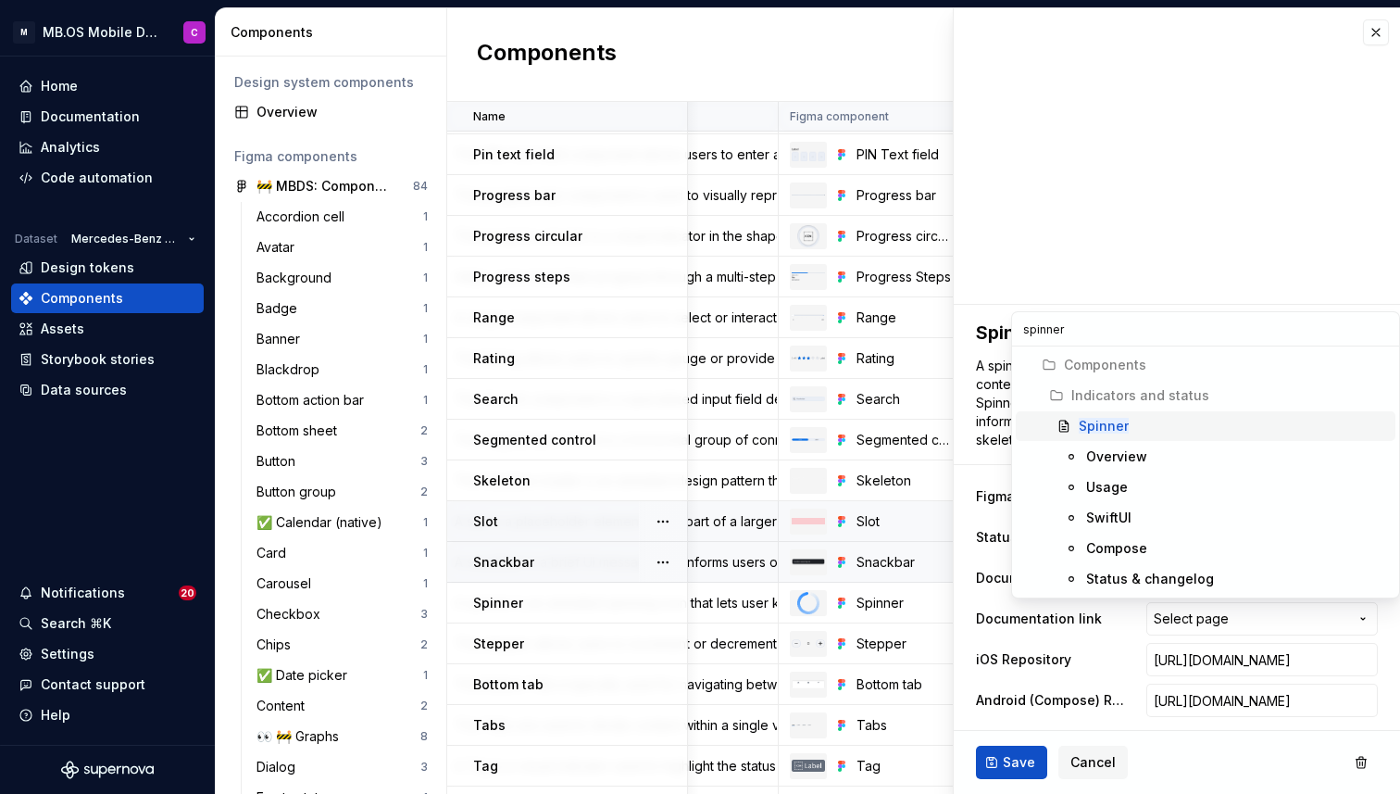
type input "spinner"
click at [1144, 424] on div "Spinner" at bounding box center [1233, 426] width 309 height 19
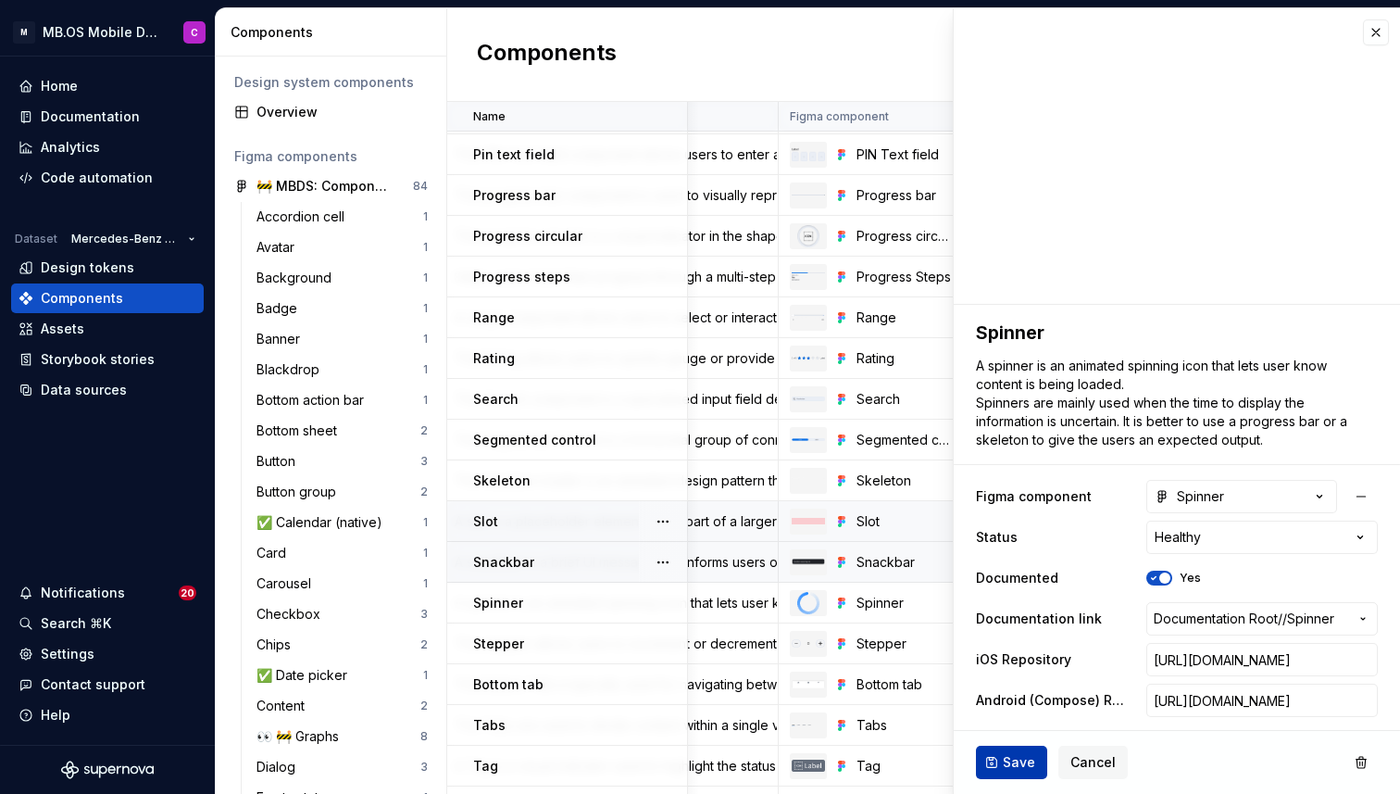
click at [1005, 758] on span "Save" at bounding box center [1019, 762] width 32 height 19
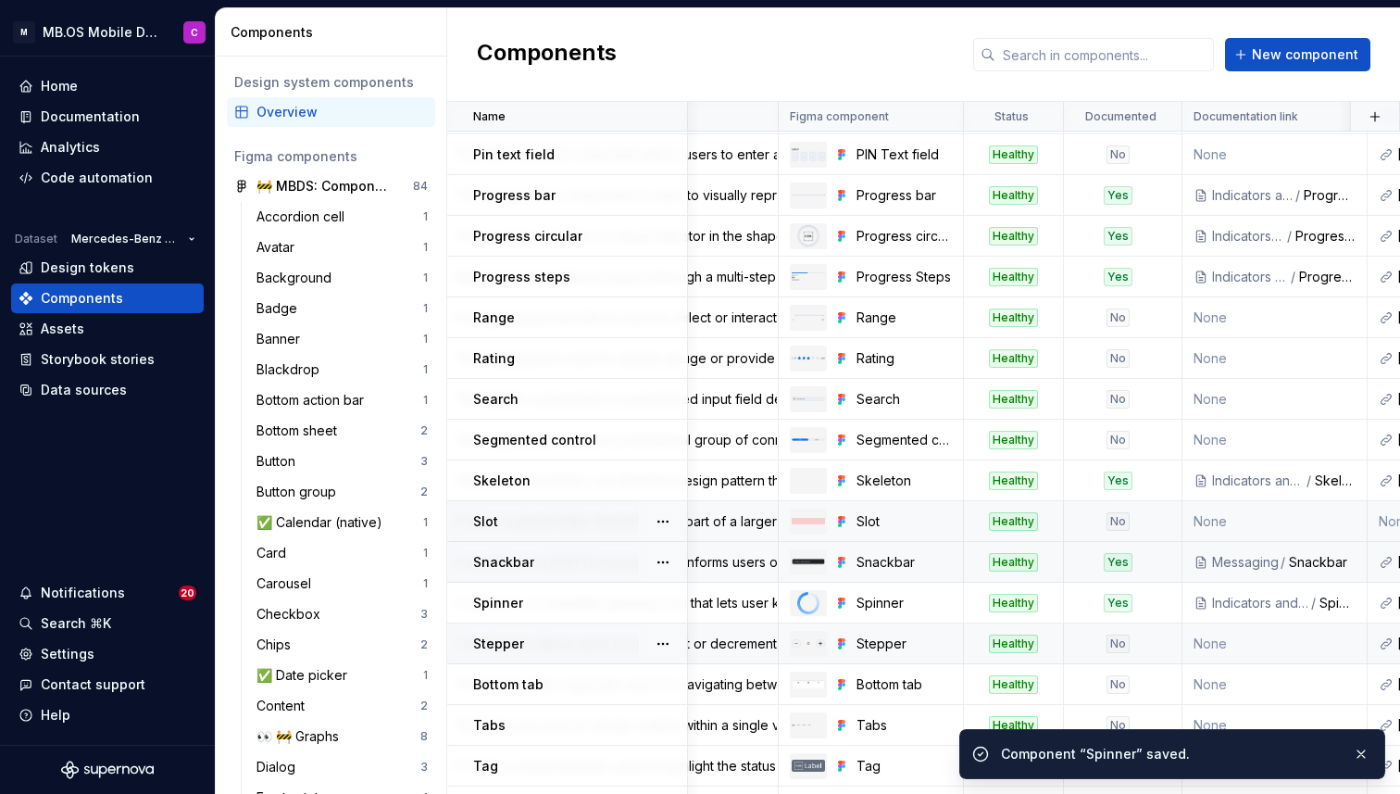
click at [1105, 643] on div "No" at bounding box center [1118, 643] width 106 height 19
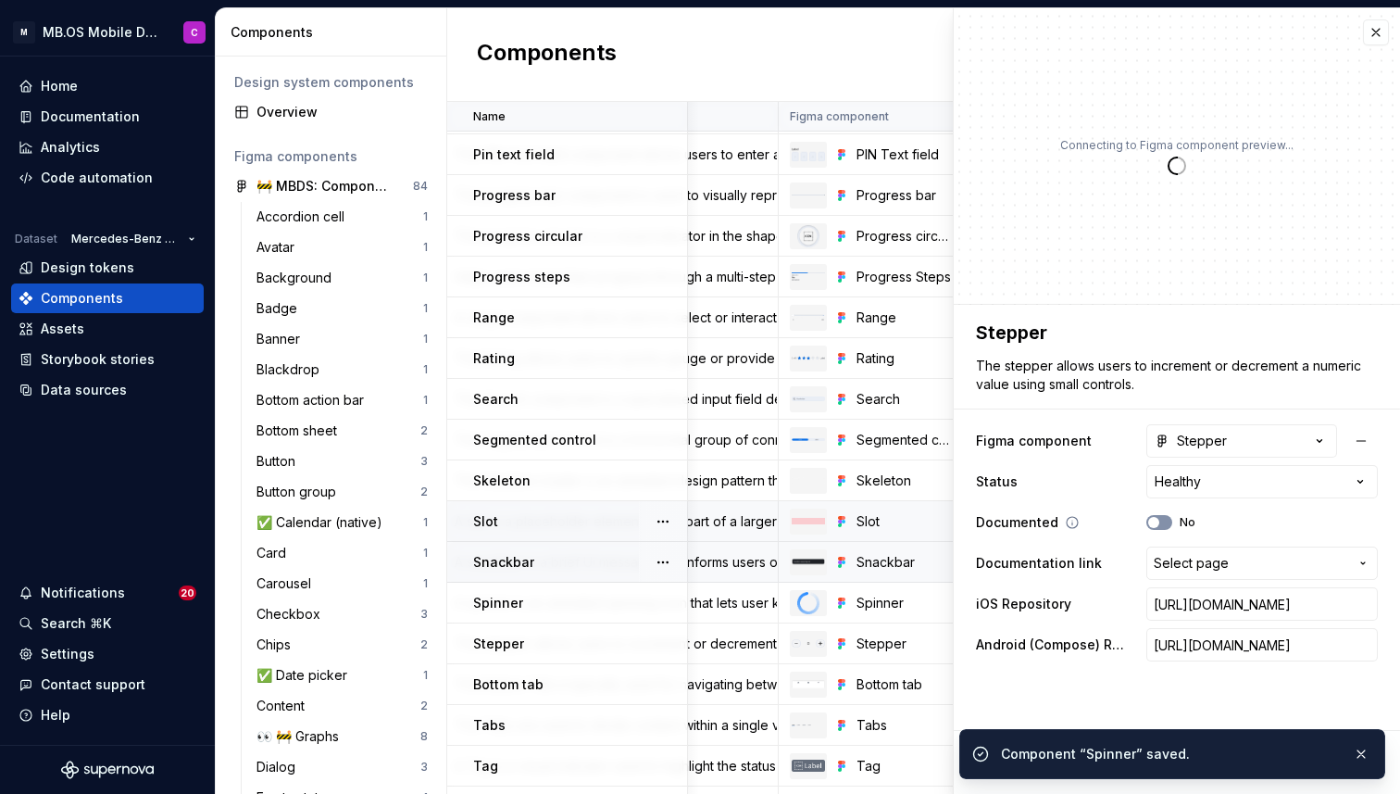
click at [1160, 516] on button "No" at bounding box center [1159, 522] width 26 height 15
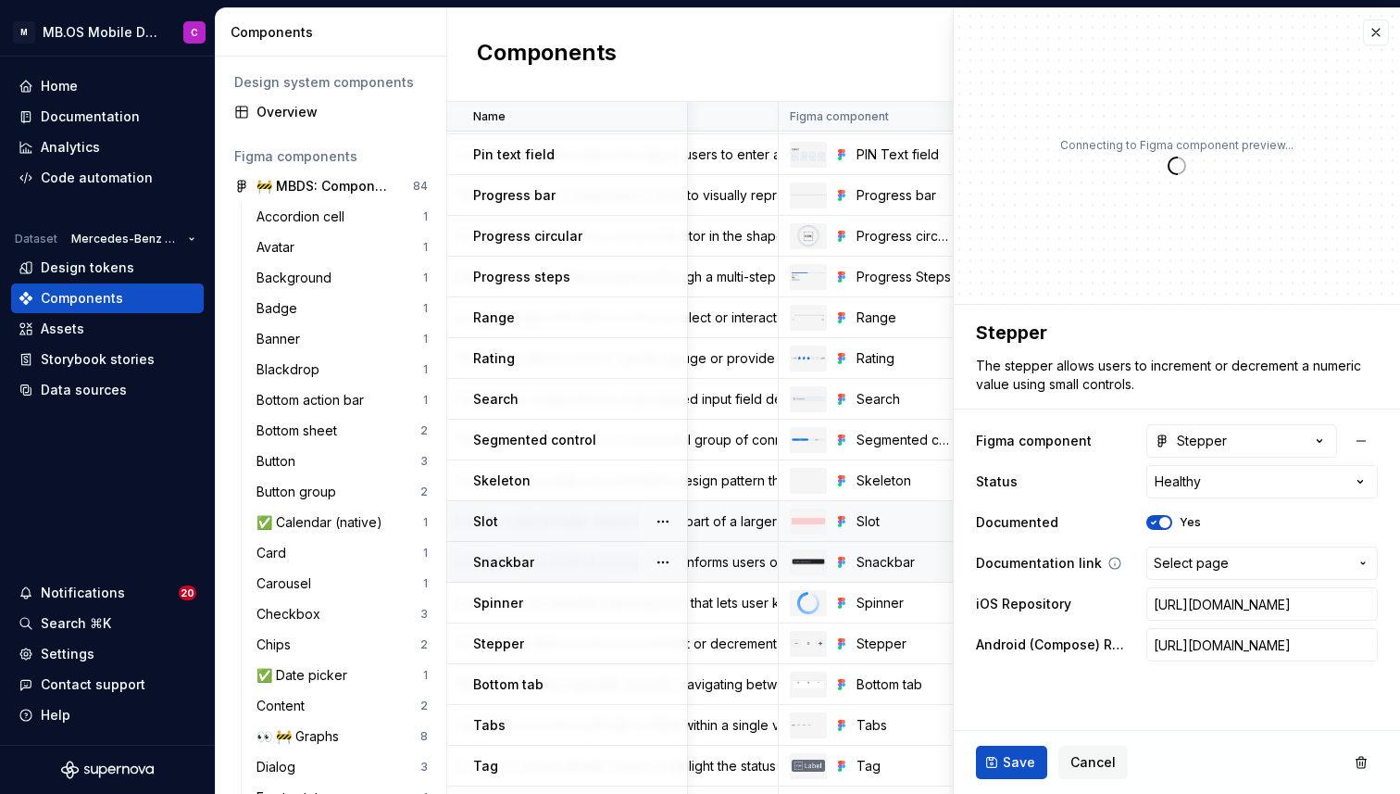
type textarea "*"
click at [1188, 569] on span "Select page" at bounding box center [1191, 563] width 75 height 19
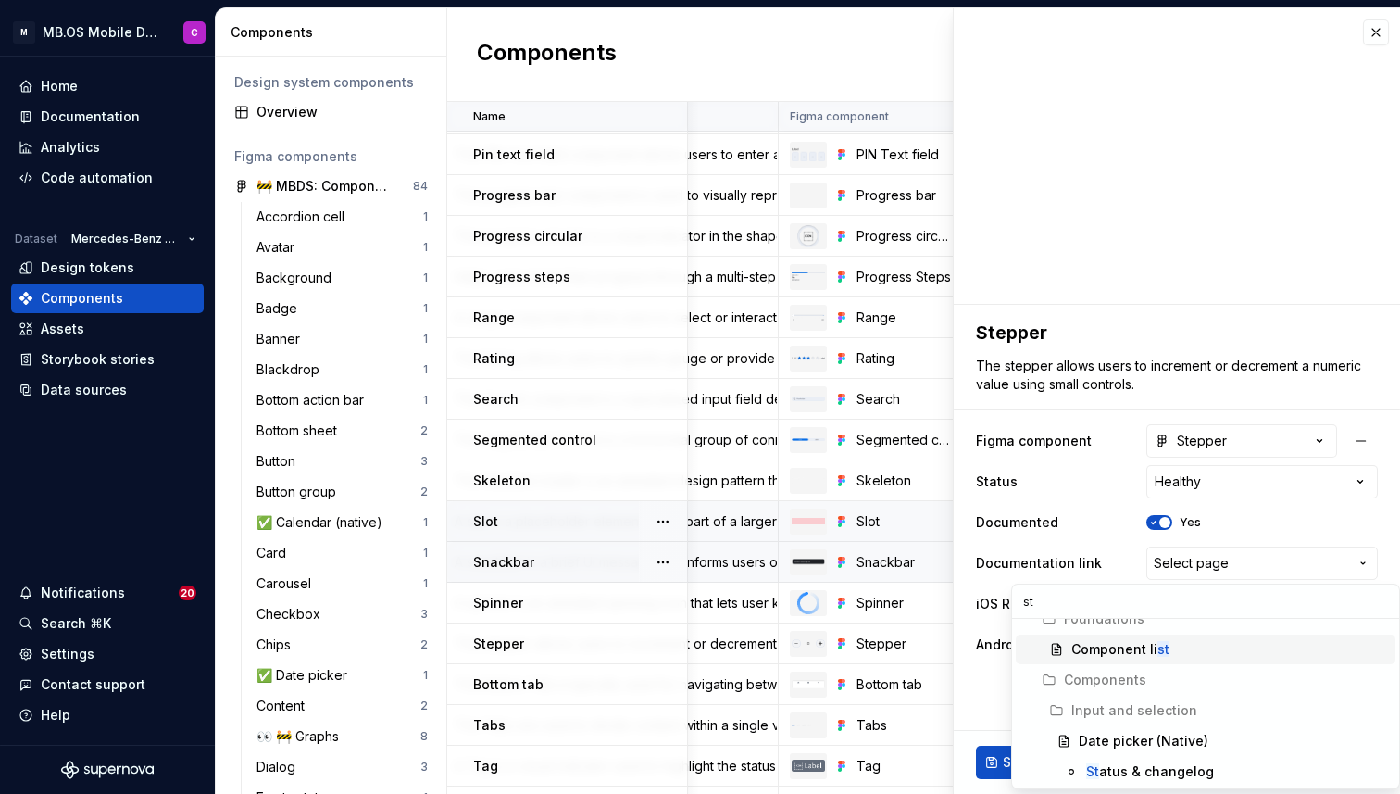
type input "s"
click at [1159, 519] on html "M MB.OS Mobile Design System C Home Documentation Analytics Code automation Dat…" at bounding box center [700, 397] width 1400 height 794
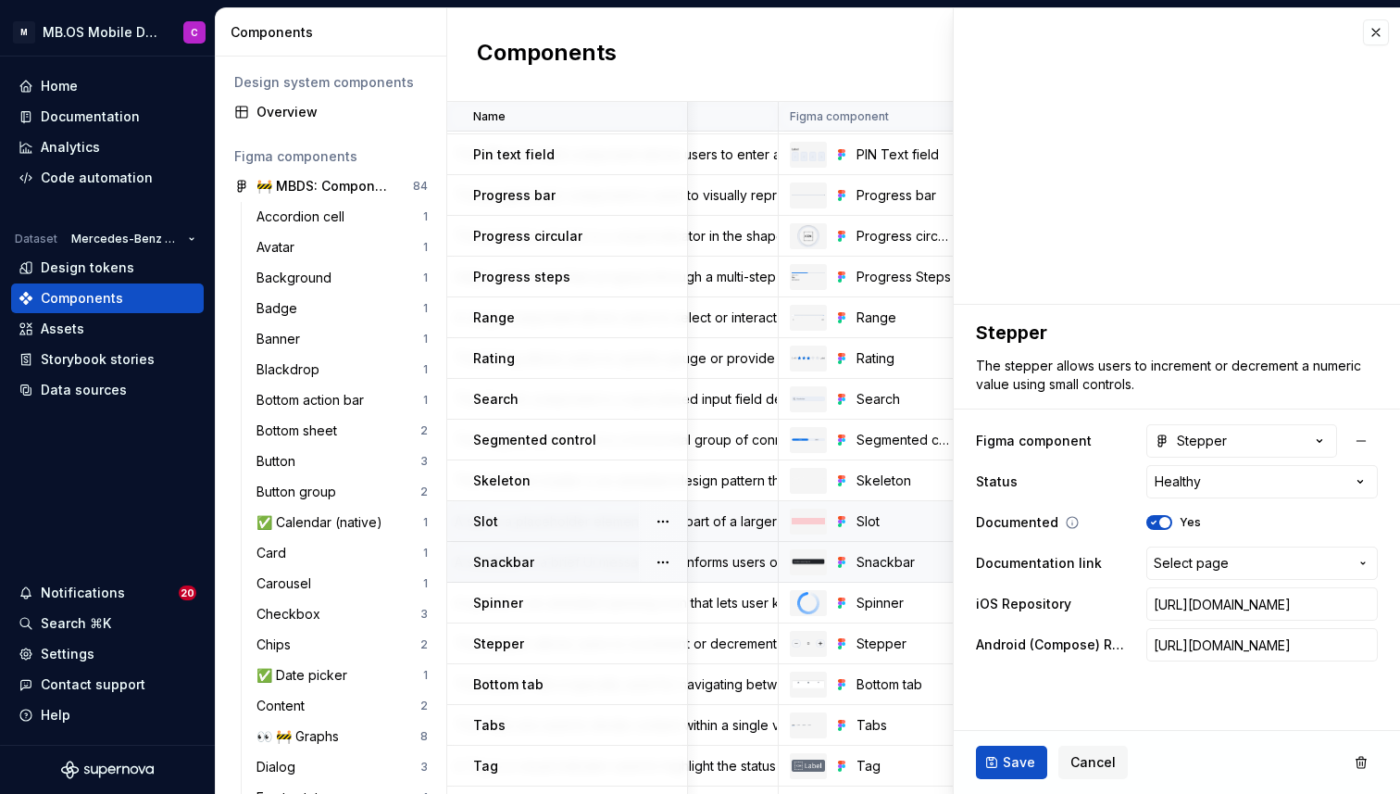
click at [1152, 524] on icon "button" at bounding box center [1153, 522] width 15 height 11
click at [1004, 760] on span "Save" at bounding box center [1019, 762] width 32 height 19
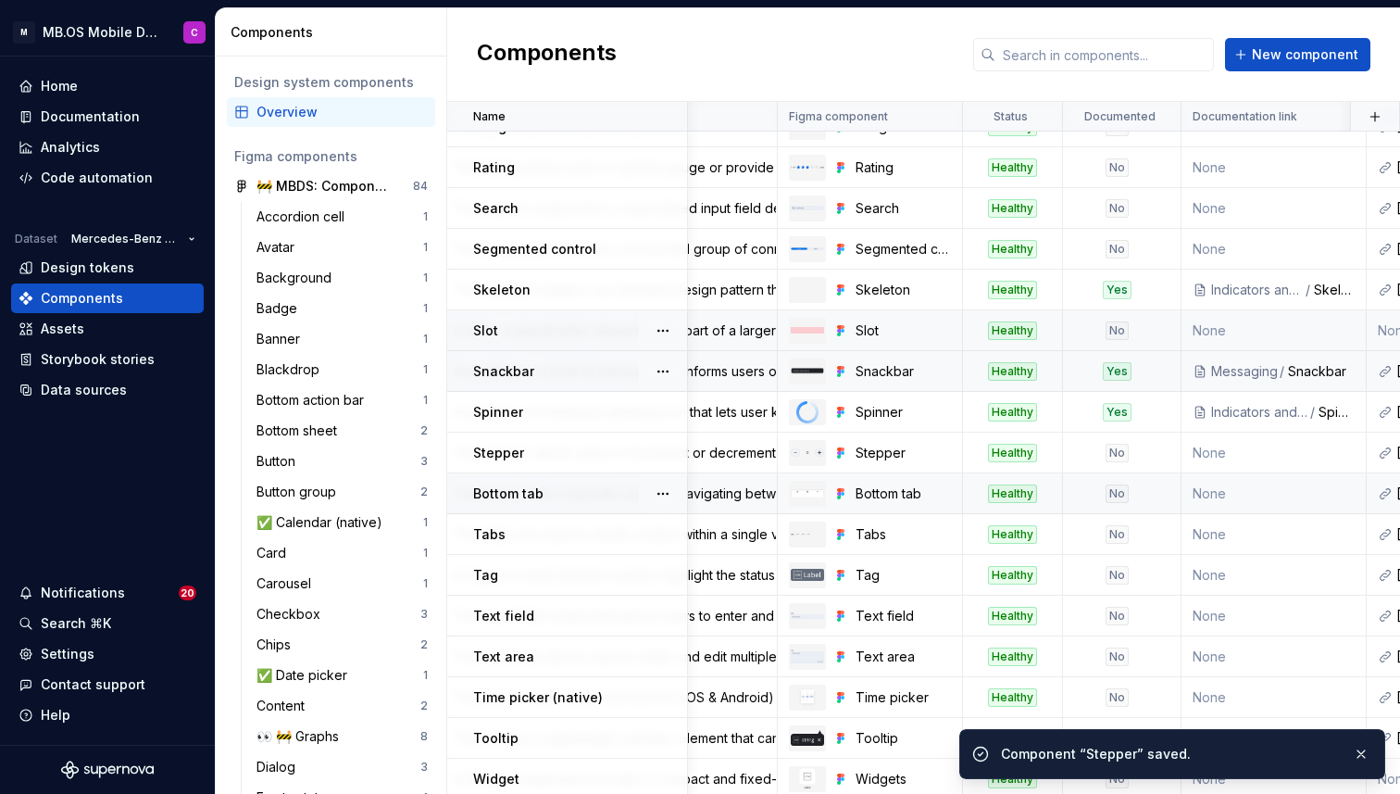
scroll to position [1331, 246]
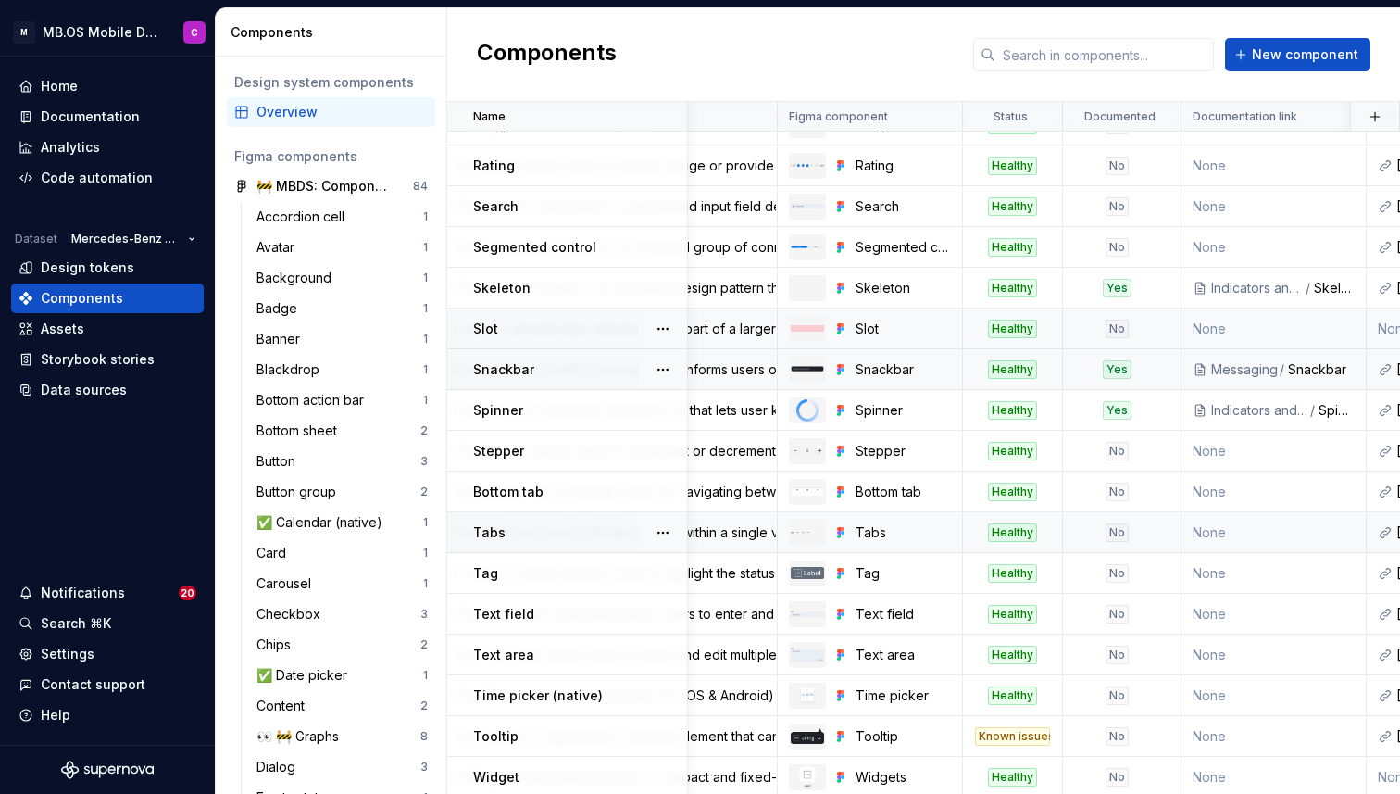
click at [1095, 530] on div "No" at bounding box center [1117, 532] width 106 height 19
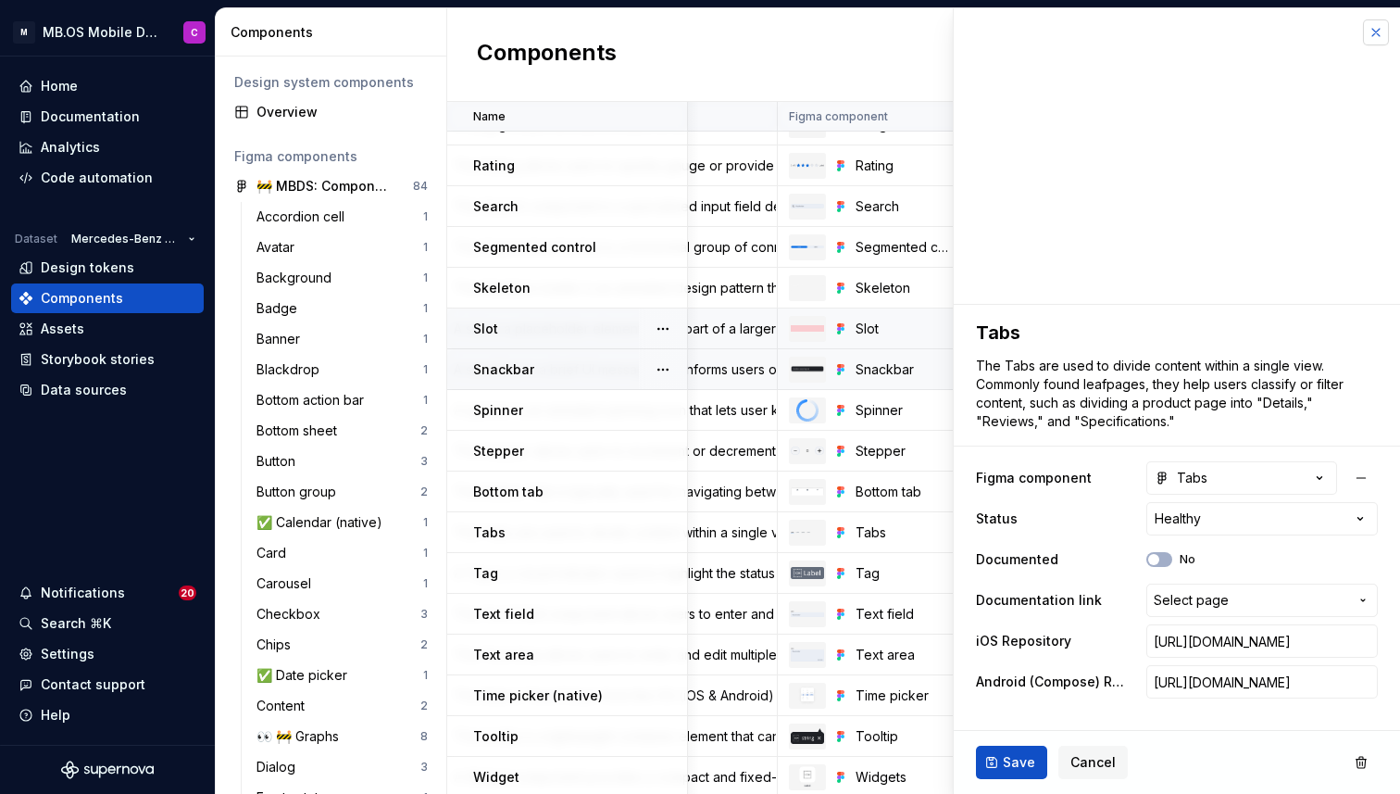
click at [1373, 34] on button "button" at bounding box center [1376, 32] width 26 height 26
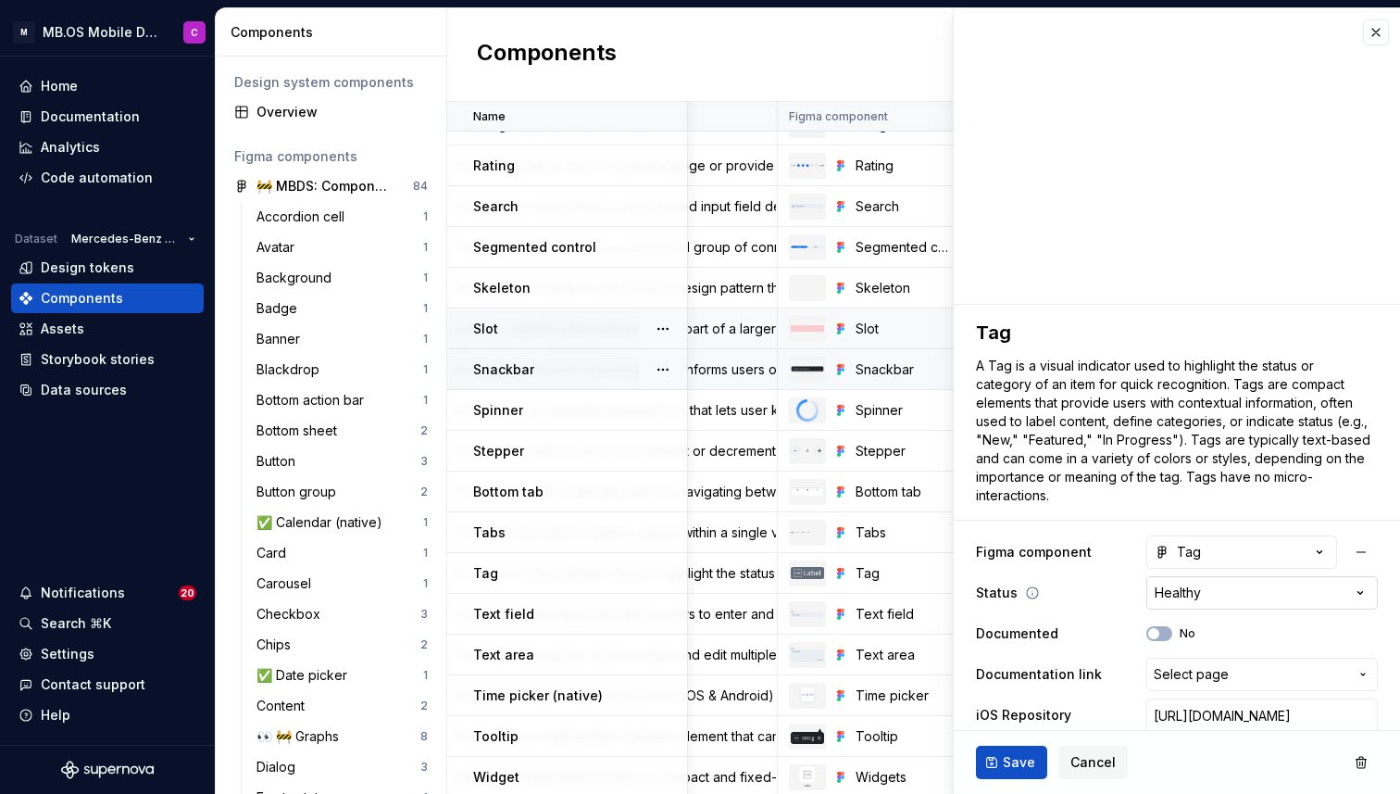
click at [1206, 591] on html "M MB.OS Mobile Design System C Home Documentation Analytics Code automation Dat…" at bounding box center [700, 397] width 1400 height 794
click at [1100, 603] on html "M MB.OS Mobile Design System C Home Documentation Analytics Code automation Dat…" at bounding box center [700, 397] width 1400 height 794
click at [1162, 636] on button "No" at bounding box center [1159, 633] width 26 height 15
type textarea "*"
click at [1171, 671] on span "Select page" at bounding box center [1191, 674] width 75 height 19
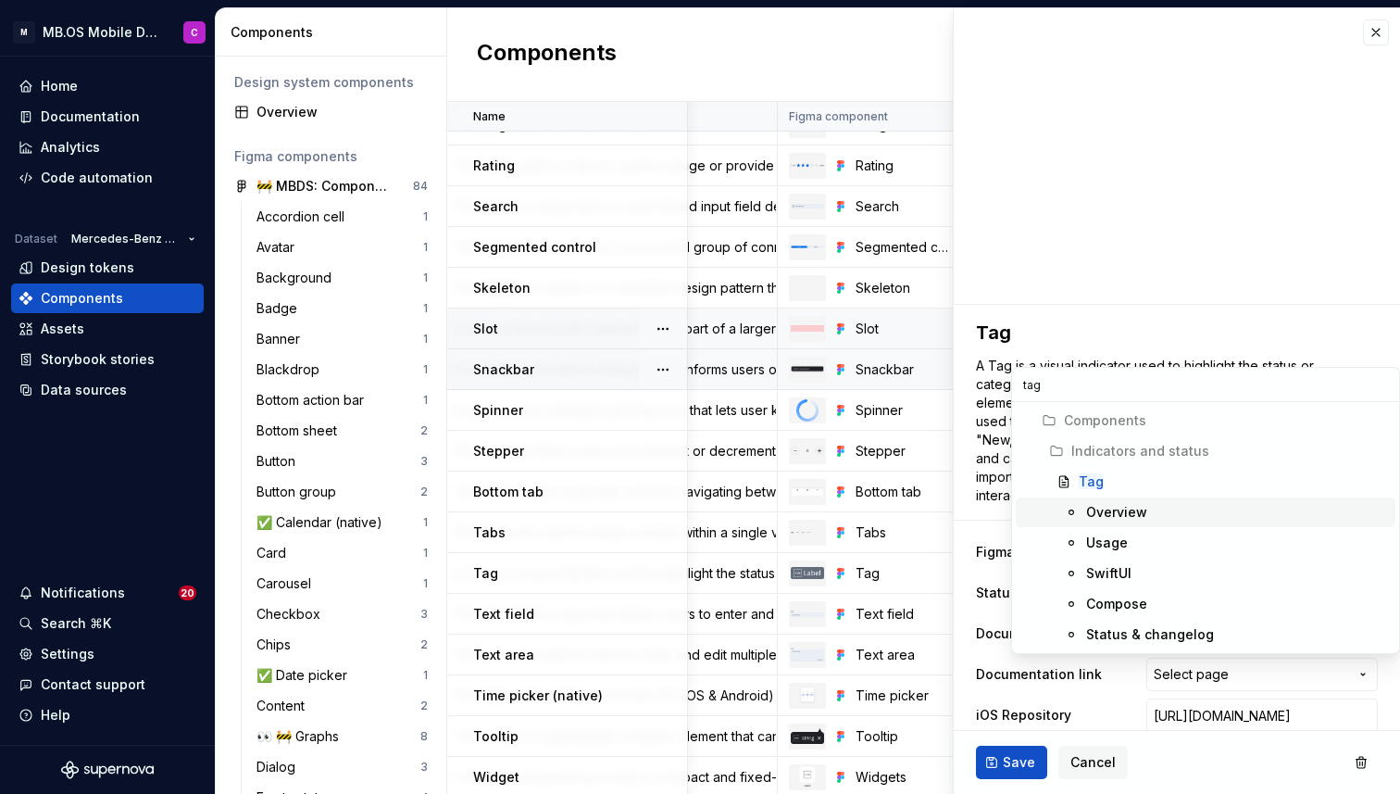
type input "tag"
click at [1147, 482] on div "Tag" at bounding box center [1233, 481] width 309 height 19
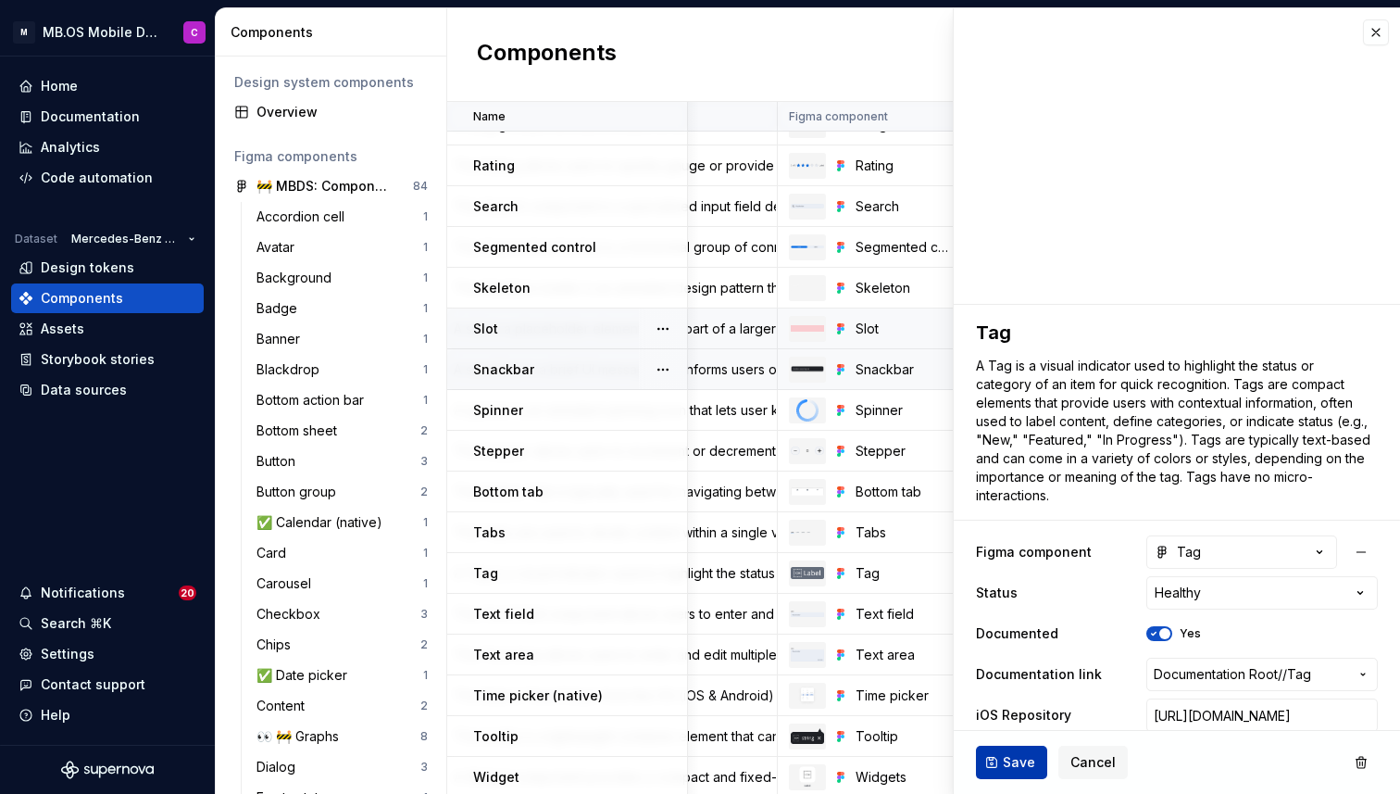
click at [1006, 756] on span "Save" at bounding box center [1019, 762] width 32 height 19
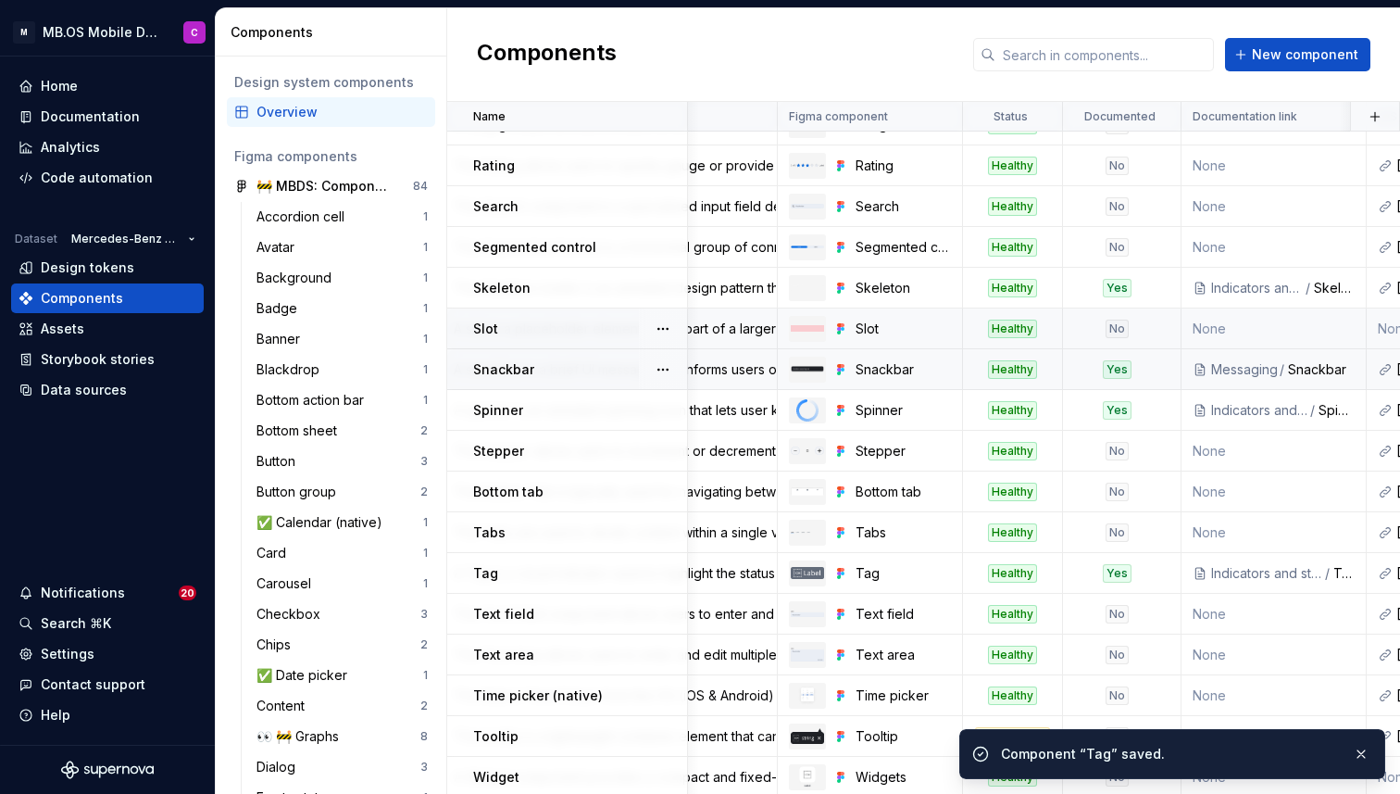
scroll to position [1334, 246]
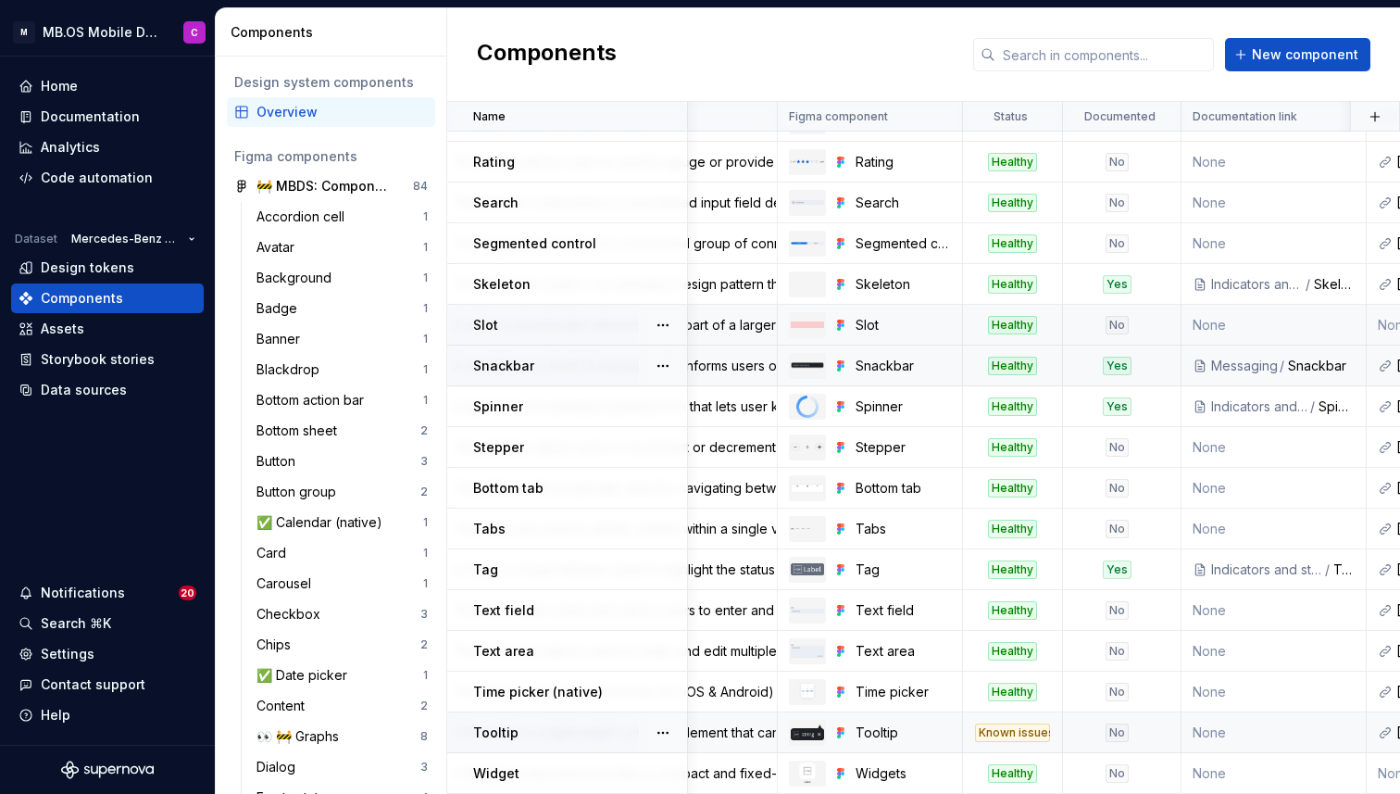
click at [1114, 731] on div "No" at bounding box center [1117, 732] width 23 height 19
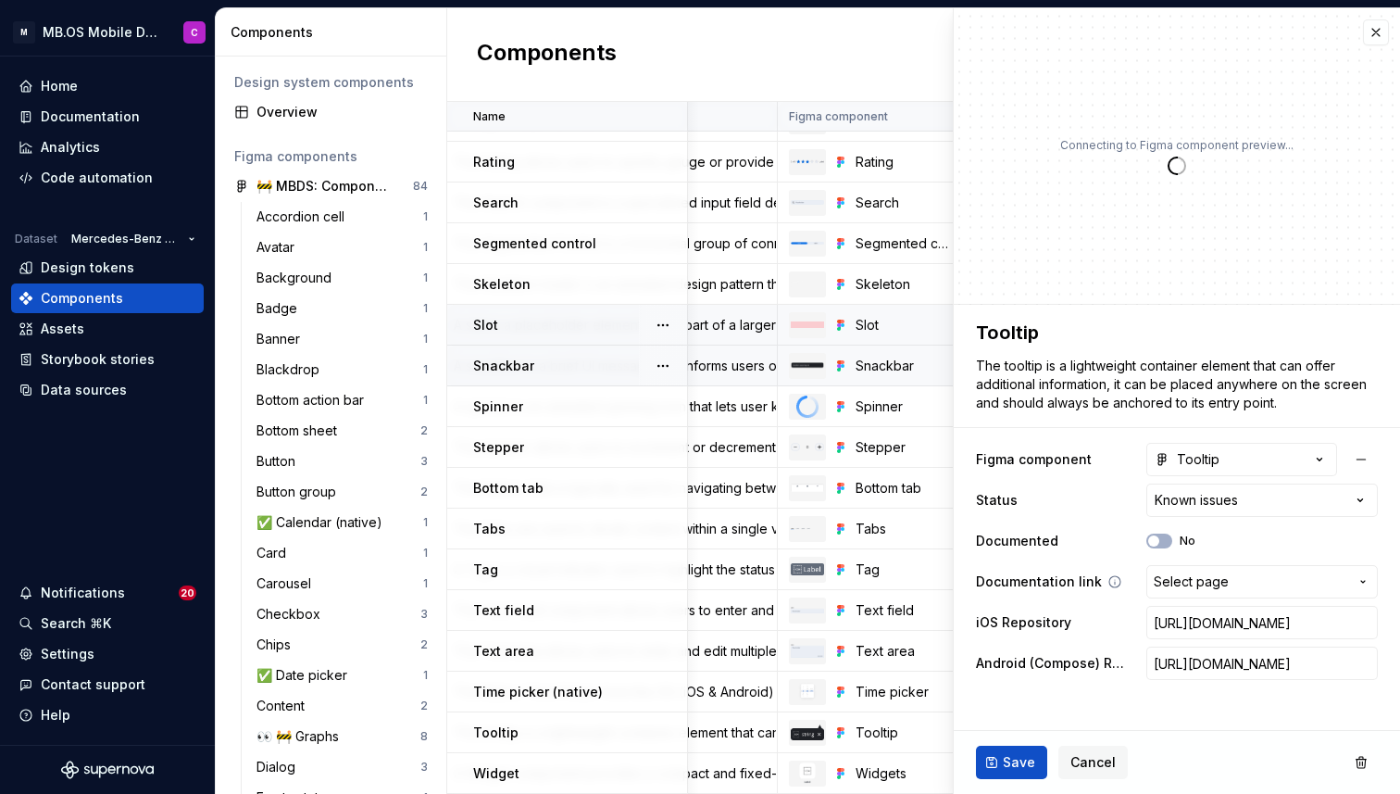
click at [1188, 585] on span "Select page" at bounding box center [1191, 581] width 75 height 19
type textarea "*"
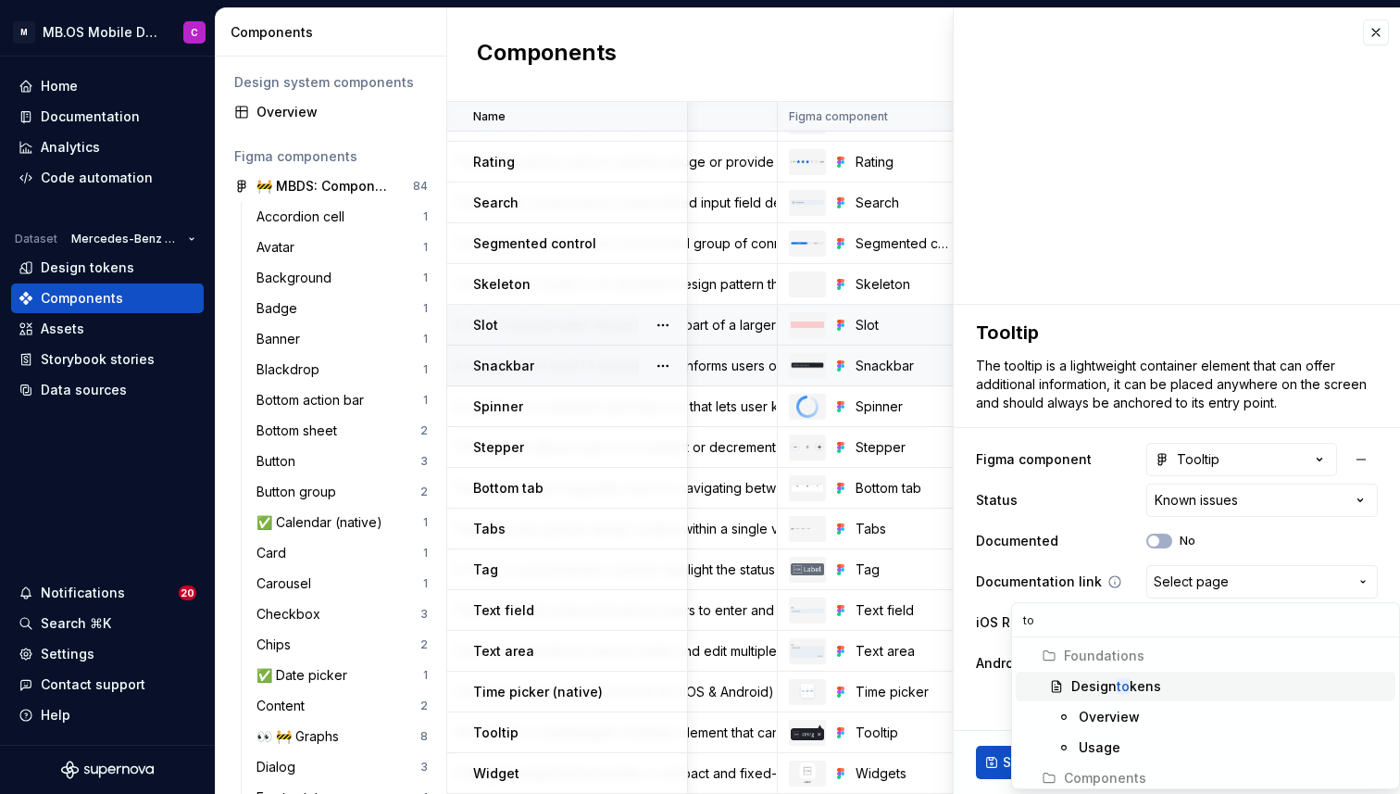
type input "t"
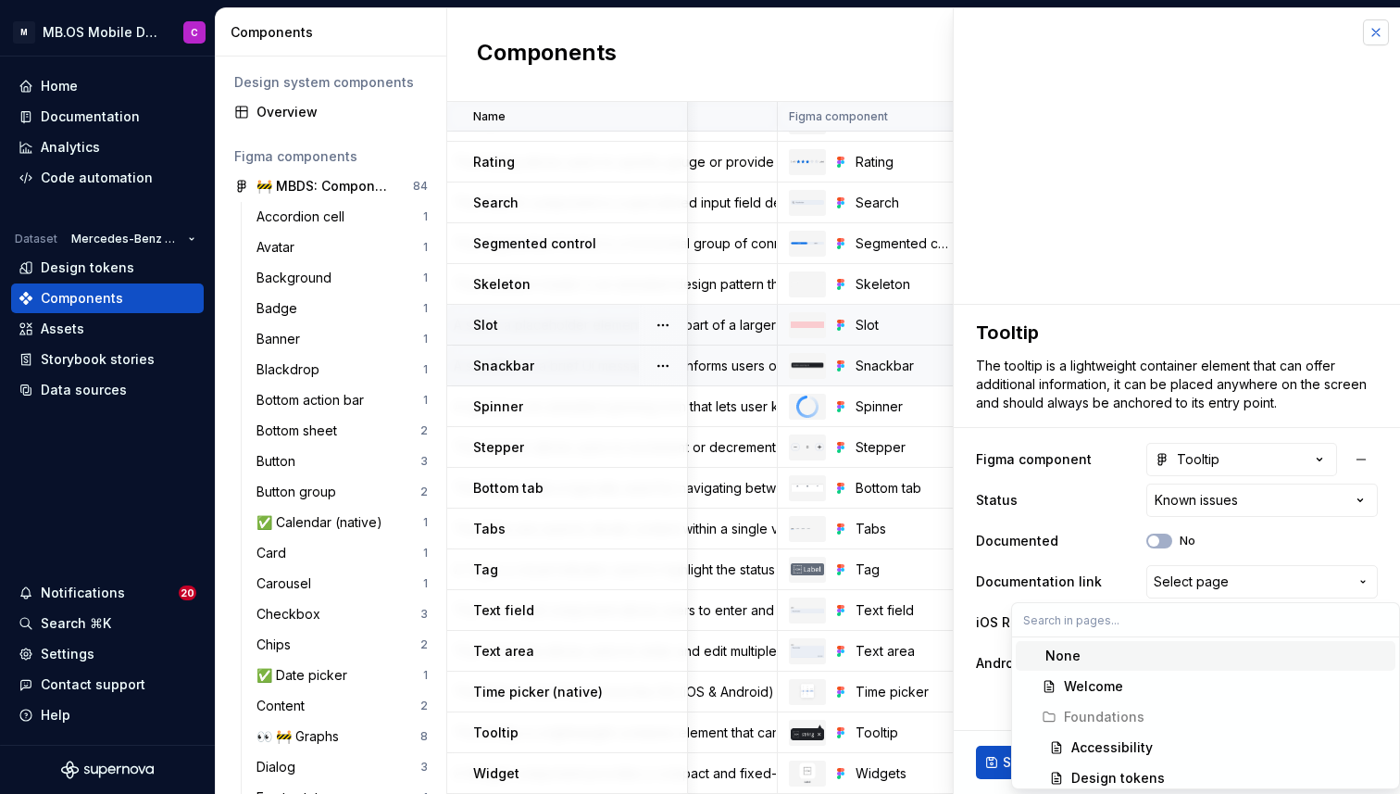
click at [1373, 31] on html "M MB.OS Mobile Design System C Home Documentation Analytics Code automation Dat…" at bounding box center [700, 397] width 1400 height 794
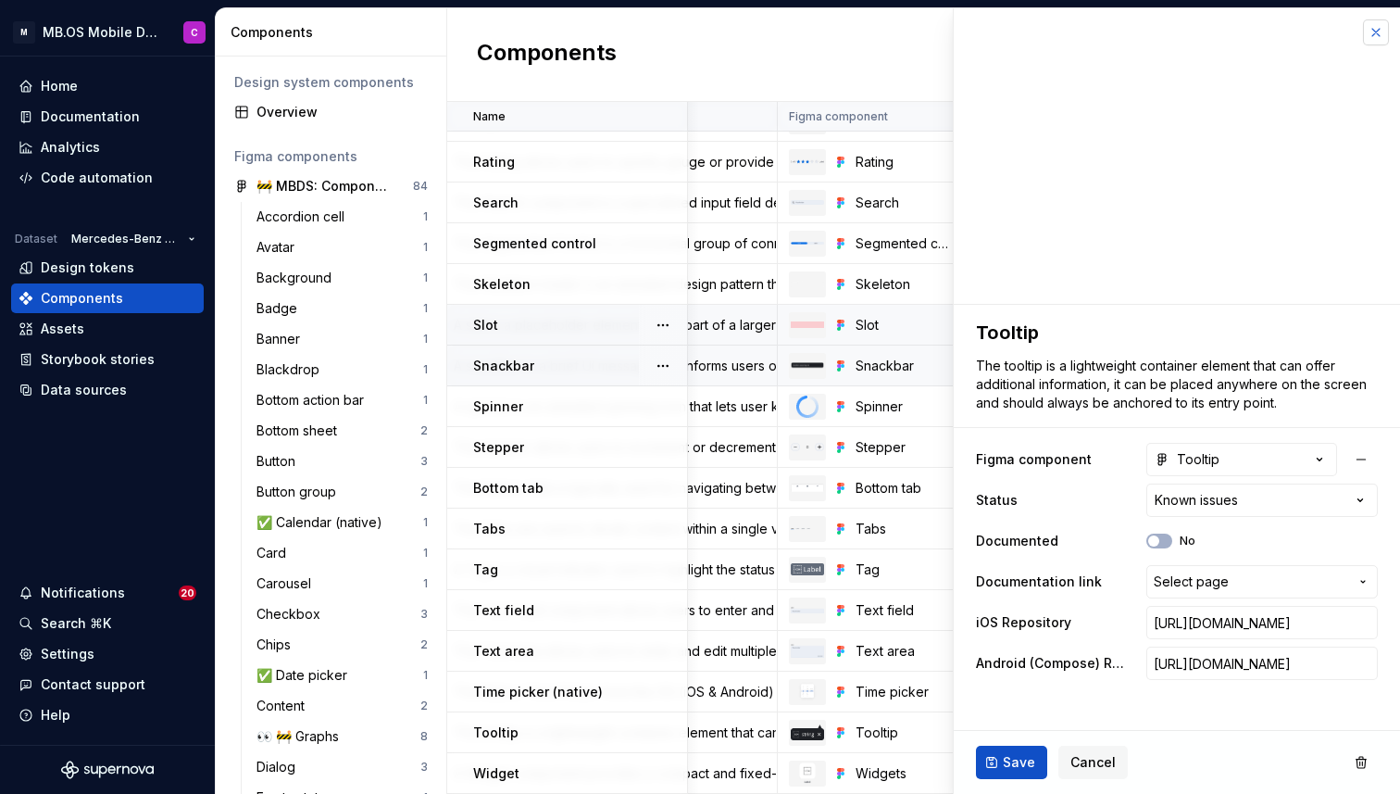
click at [1371, 32] on button "button" at bounding box center [1376, 32] width 26 height 26
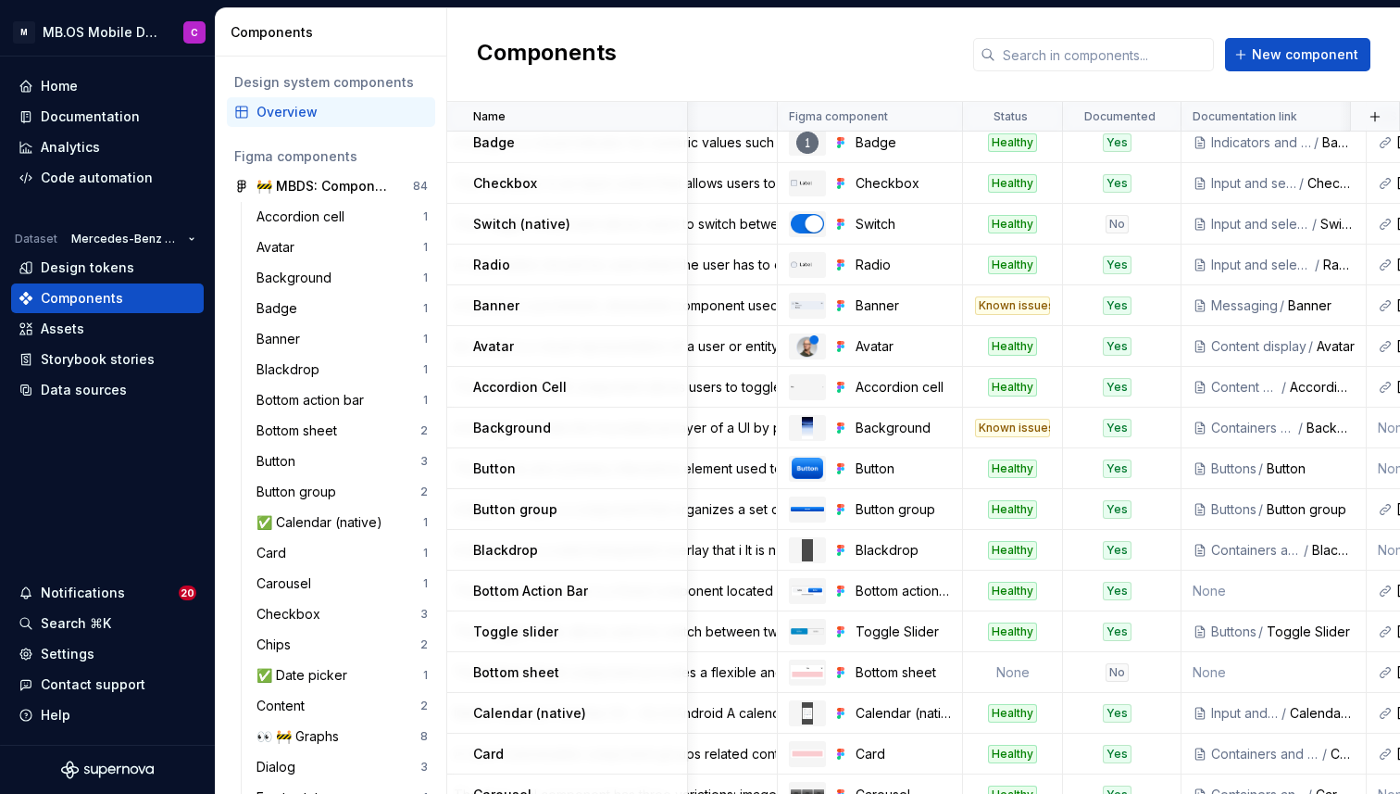
scroll to position [0, 246]
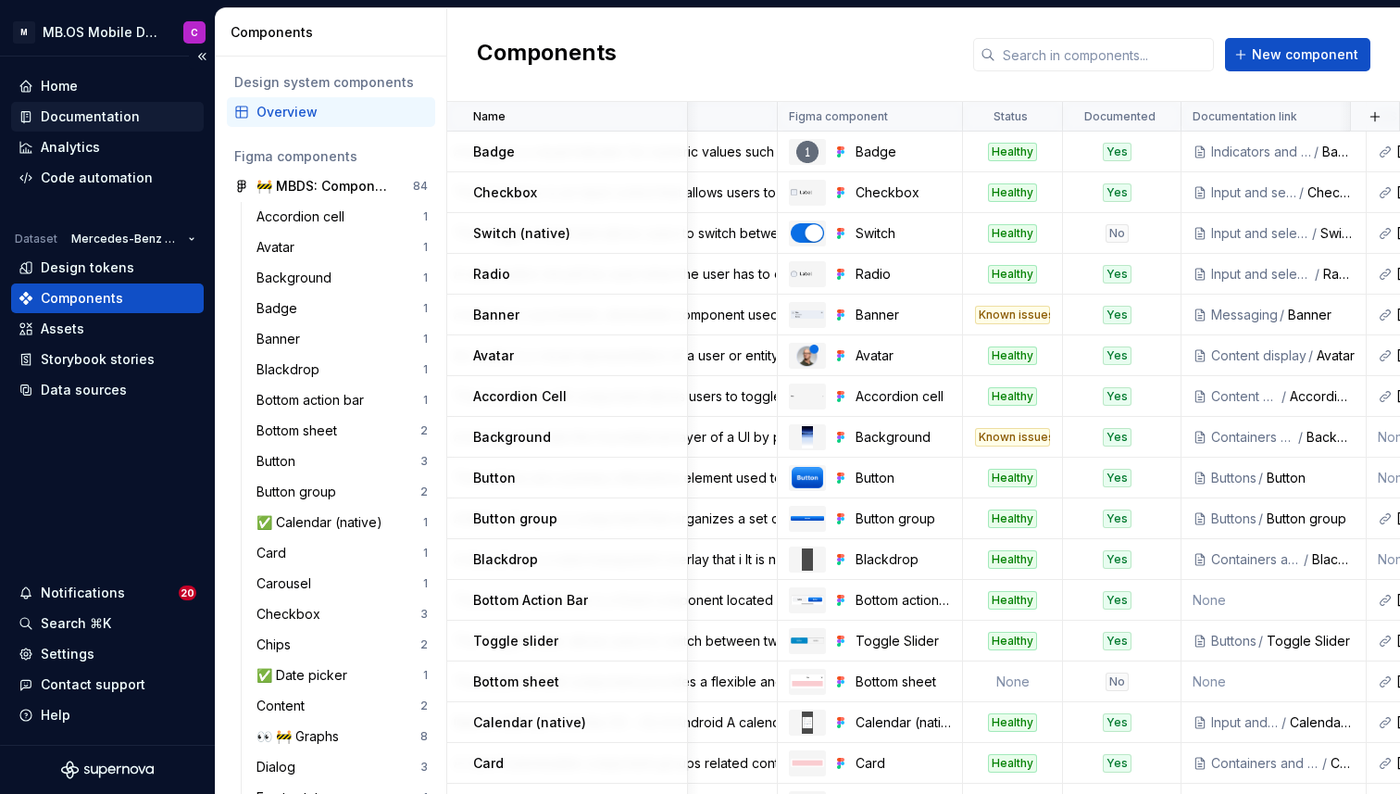
click at [90, 119] on div "Documentation" at bounding box center [90, 116] width 99 height 19
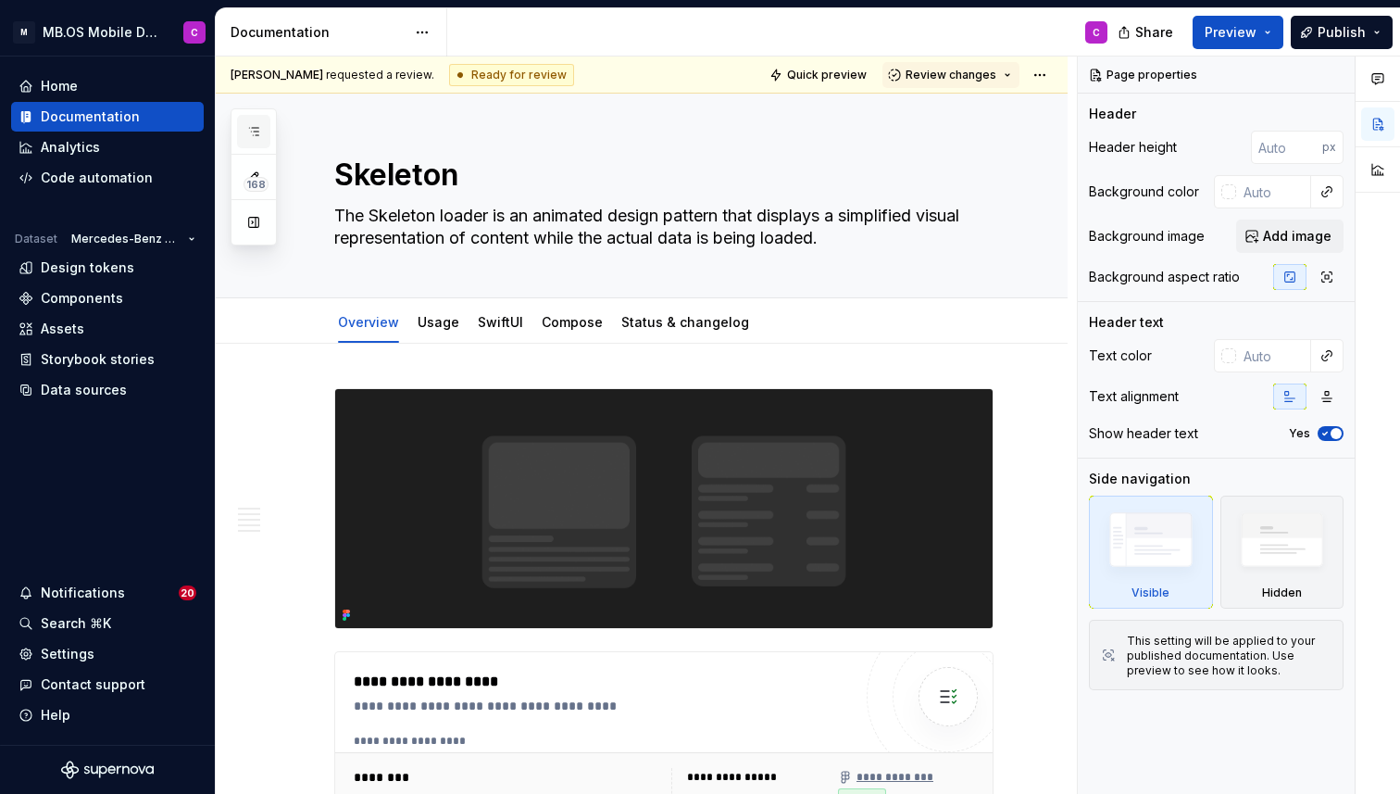
click at [255, 131] on icon "button" at bounding box center [253, 131] width 15 height 15
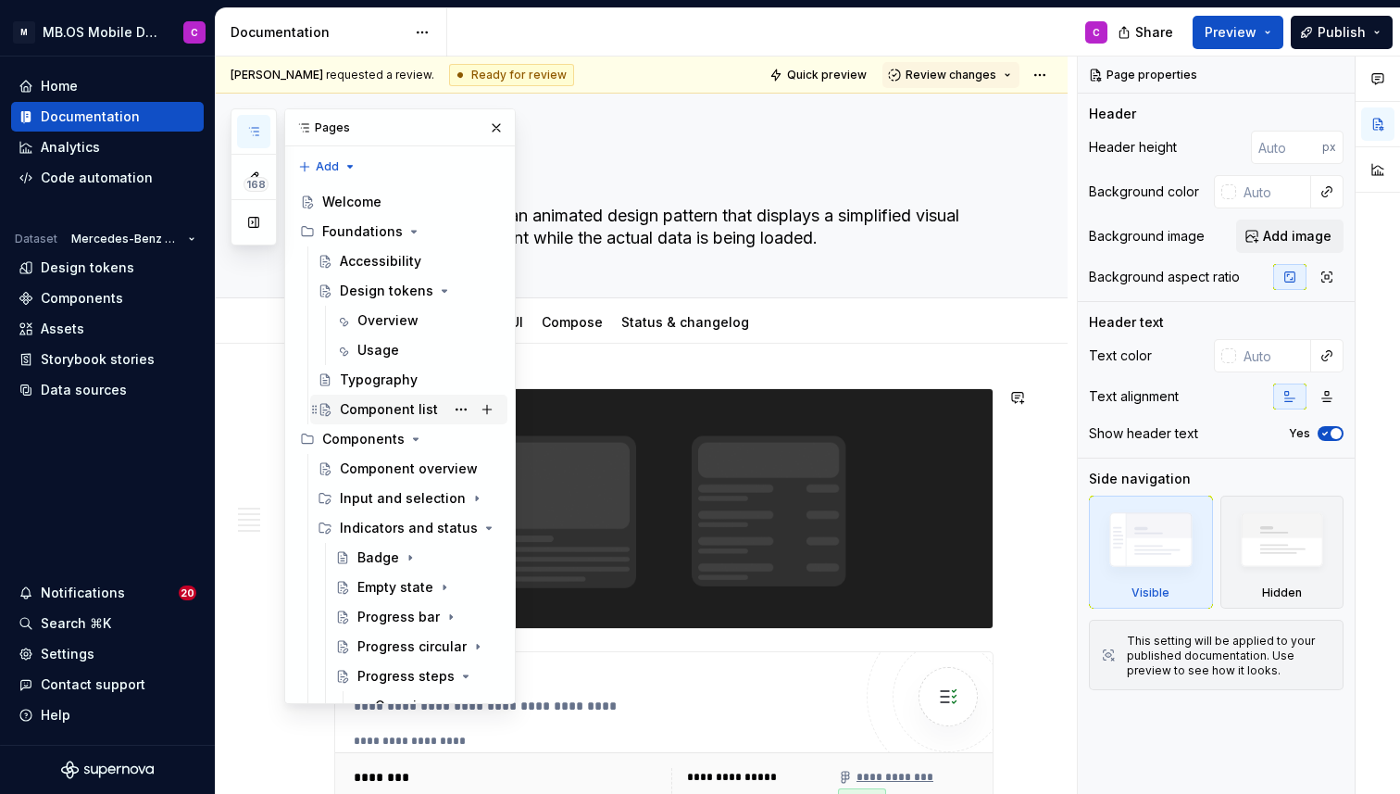
click at [372, 411] on div "Component list" at bounding box center [389, 409] width 98 height 19
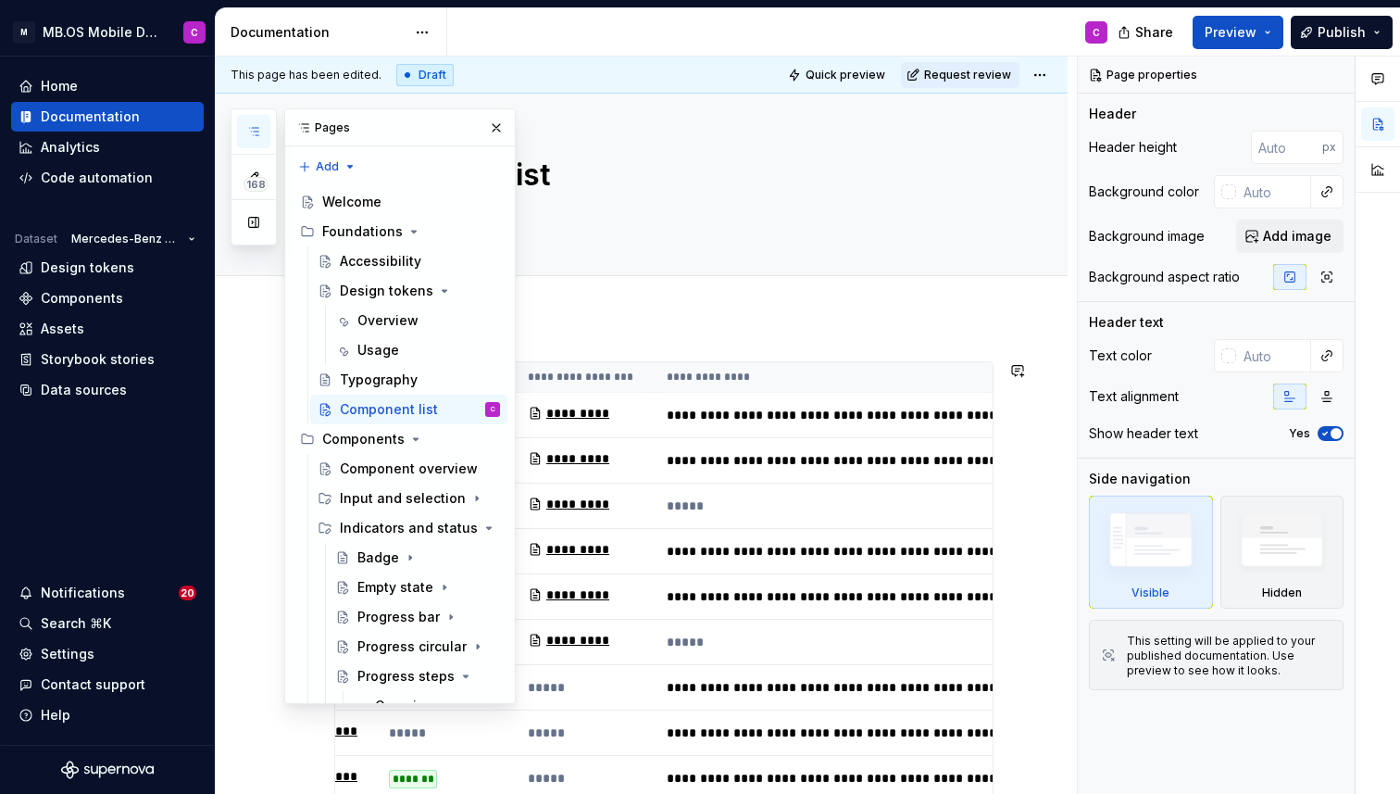
scroll to position [0, 293]
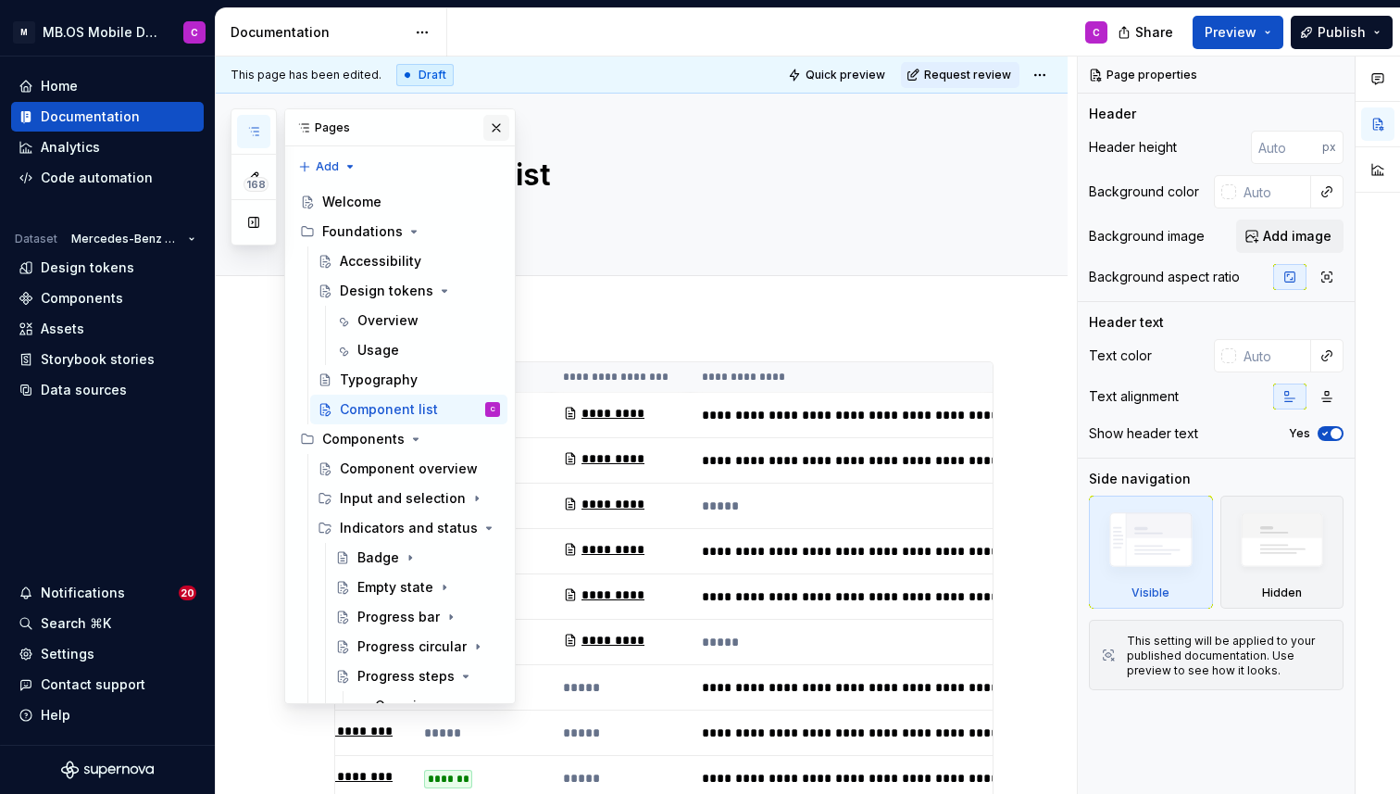
click at [492, 127] on button "button" at bounding box center [496, 128] width 26 height 26
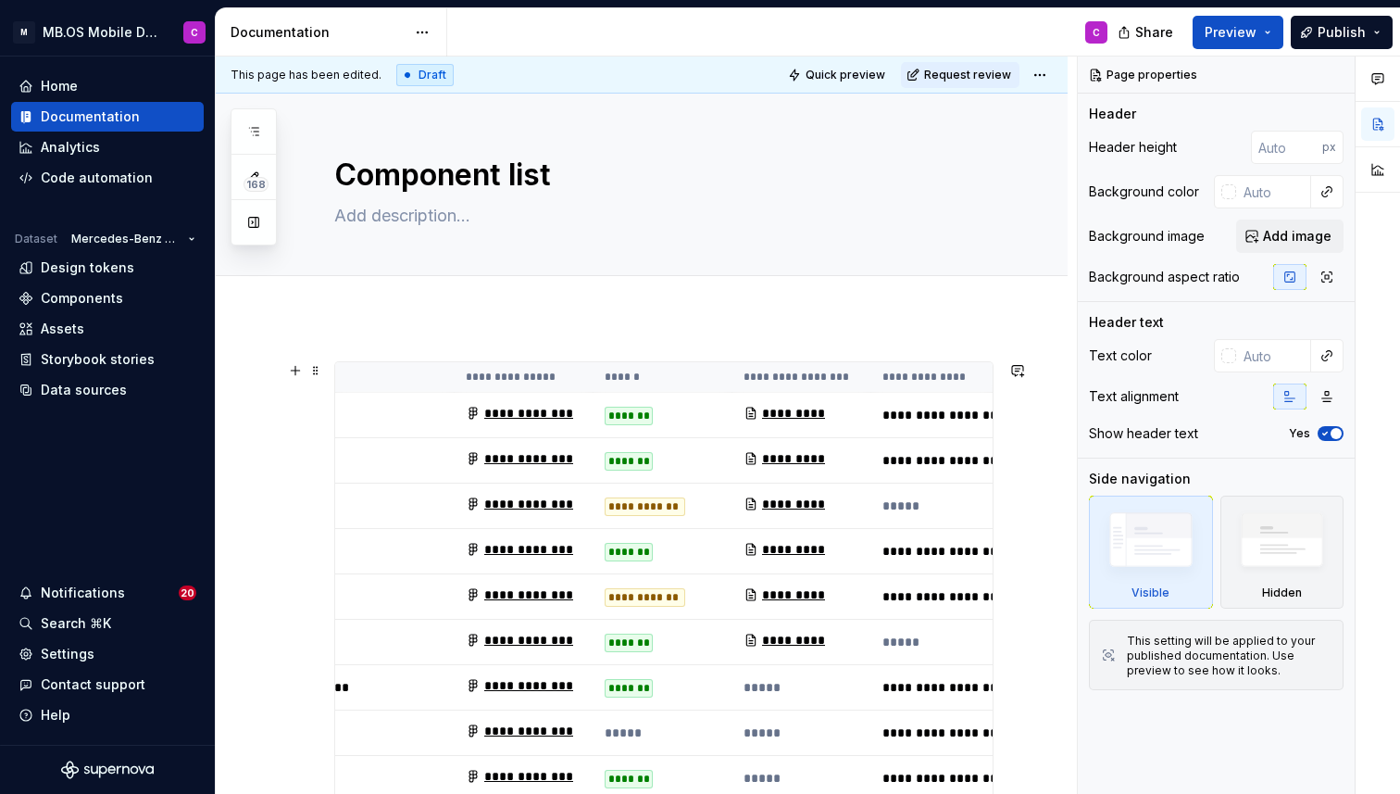
scroll to position [0, 0]
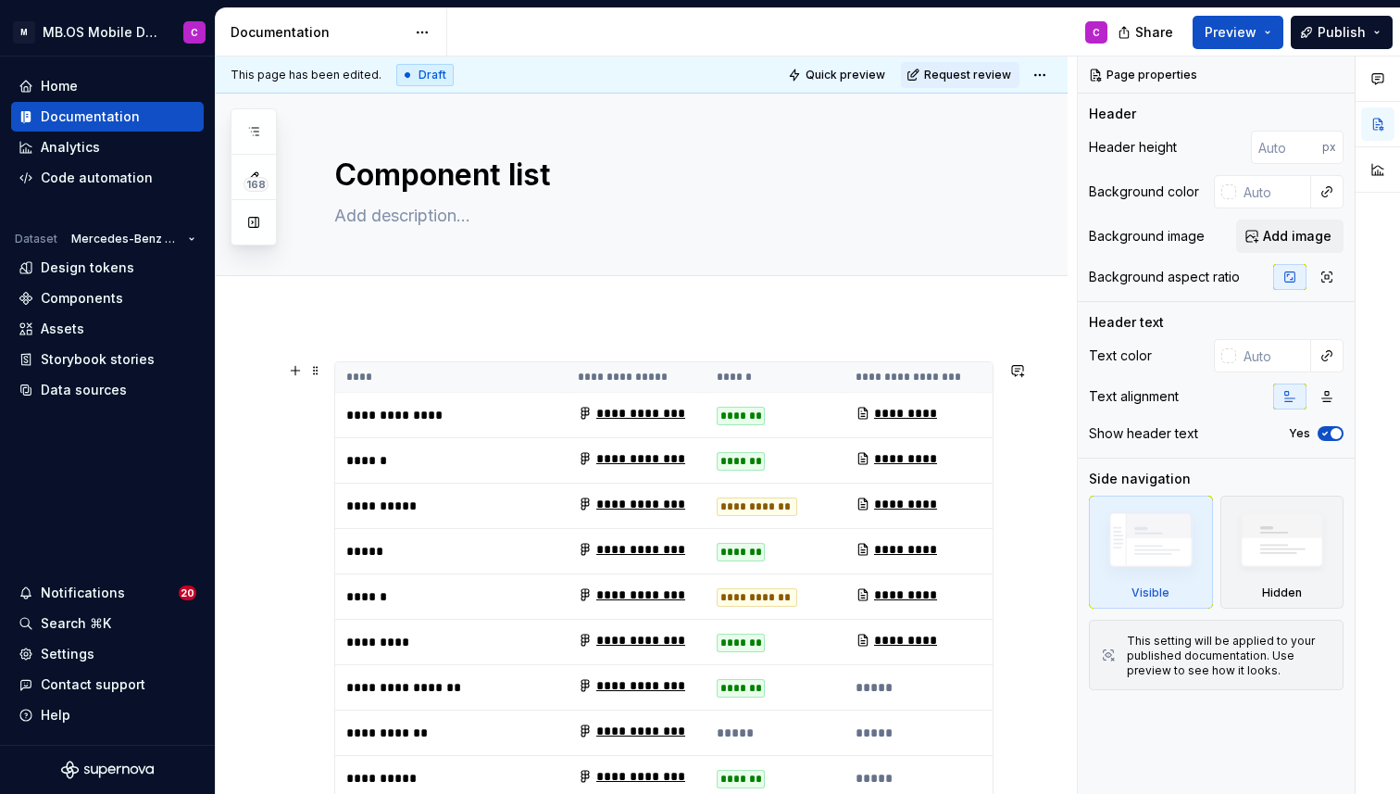
click at [467, 369] on th "****" at bounding box center [450, 377] width 231 height 31
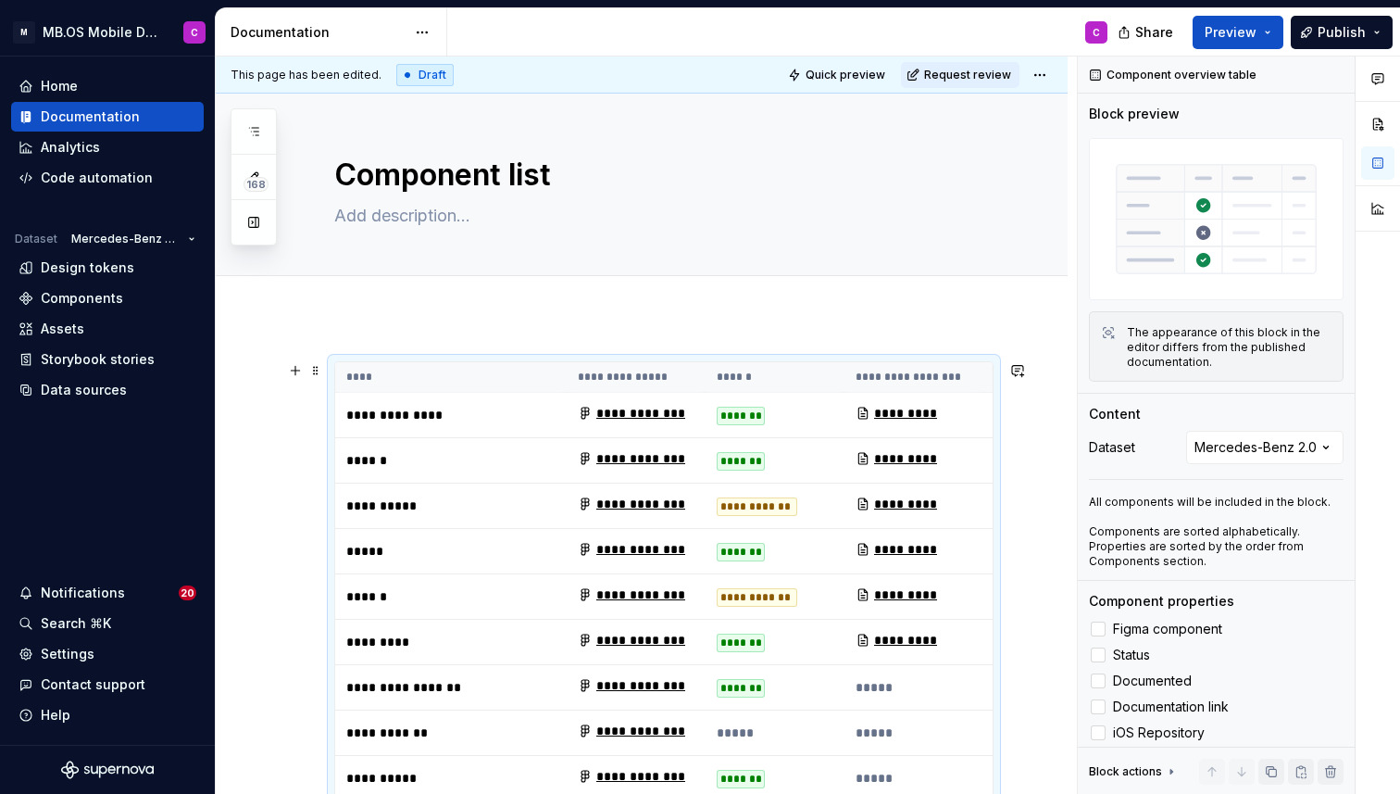
scroll to position [70, 0]
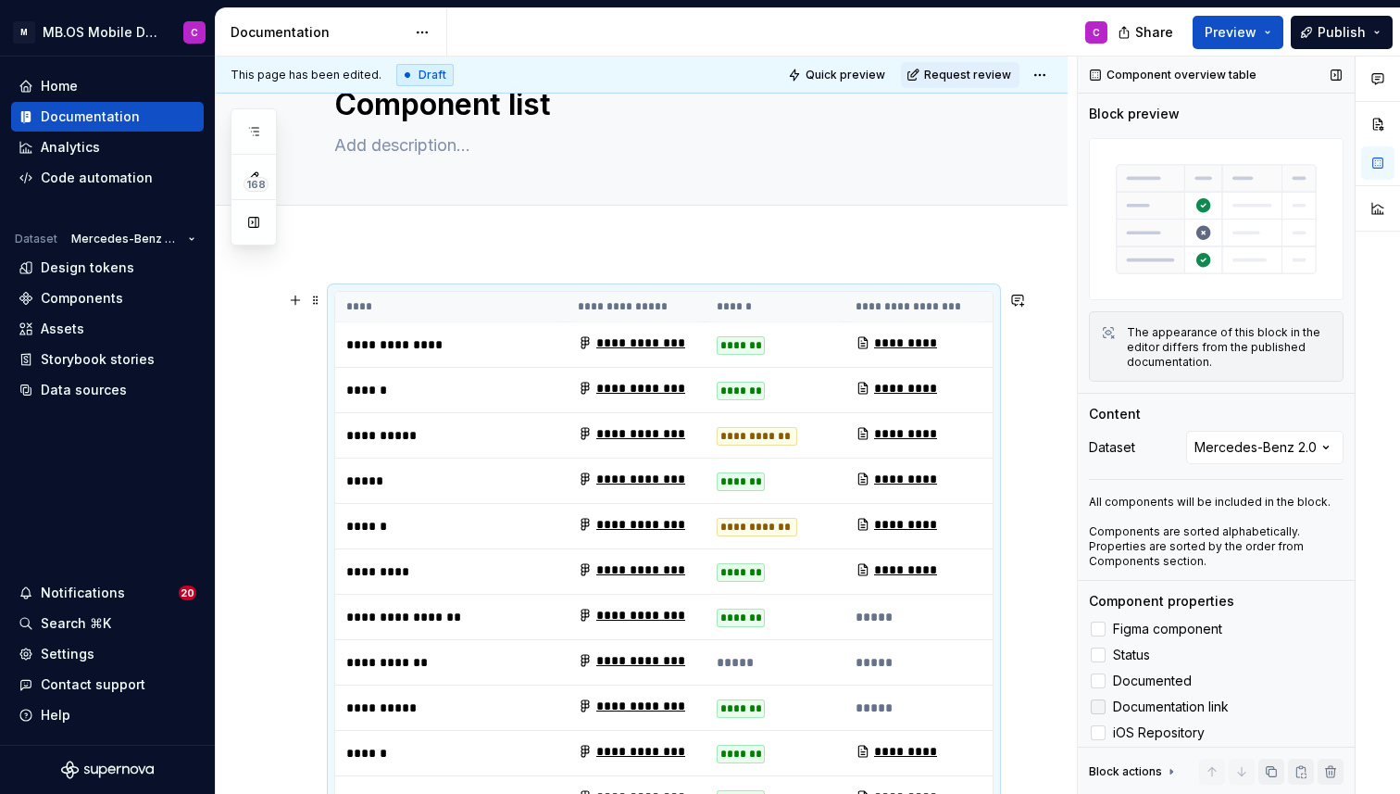
click at [1097, 681] on div at bounding box center [1098, 680] width 15 height 15
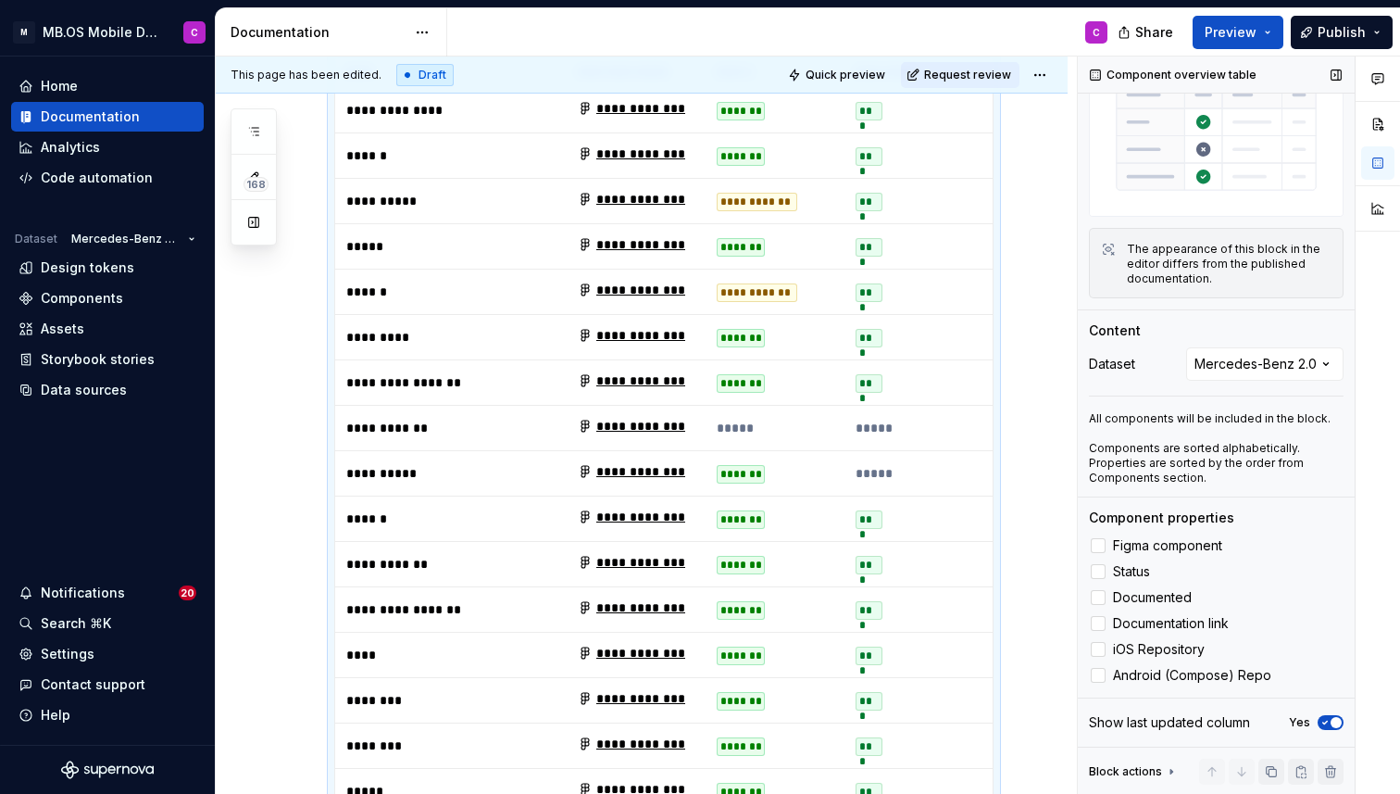
scroll to position [305, 0]
click at [1100, 677] on div at bounding box center [1098, 675] width 15 height 15
click at [1046, 75] on html "M MB.OS Mobile Design System C Home Documentation Analytics Code automation Dat…" at bounding box center [700, 397] width 1400 height 794
click at [1047, 69] on html "M MB.OS Mobile Design System C Home Documentation Analytics Code automation Dat…" at bounding box center [700, 397] width 1400 height 794
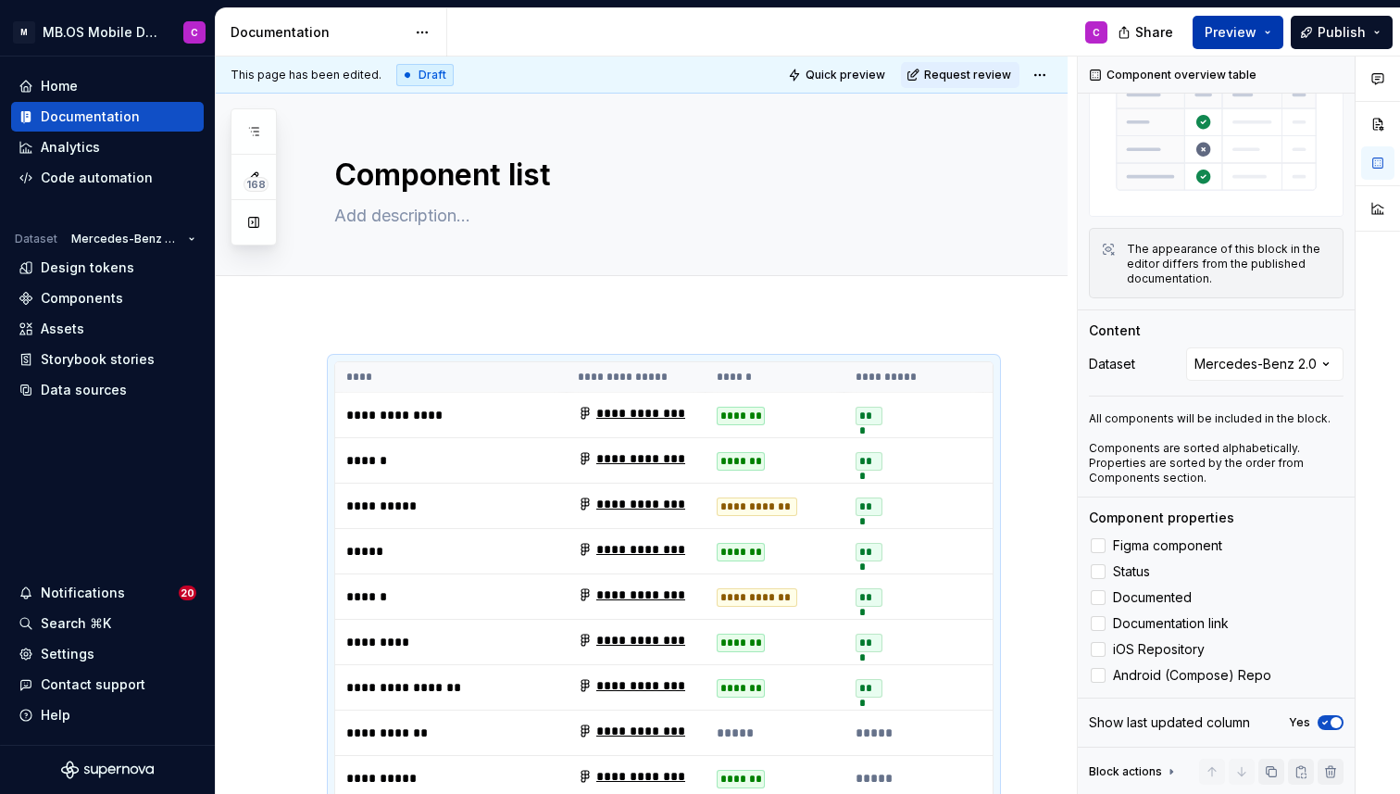
click at [1246, 31] on span "Preview" at bounding box center [1231, 32] width 52 height 19
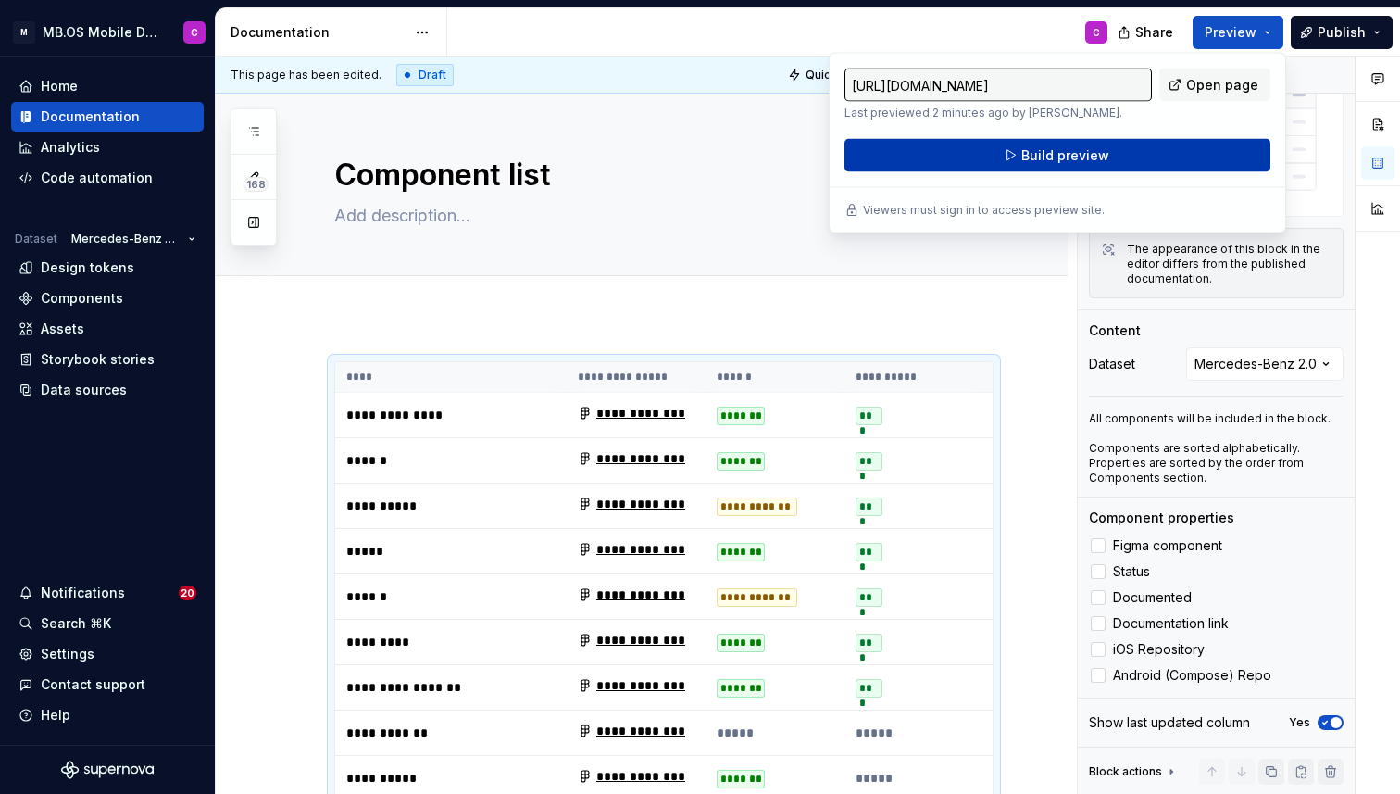
click at [1149, 148] on button "Build preview" at bounding box center [1057, 155] width 426 height 33
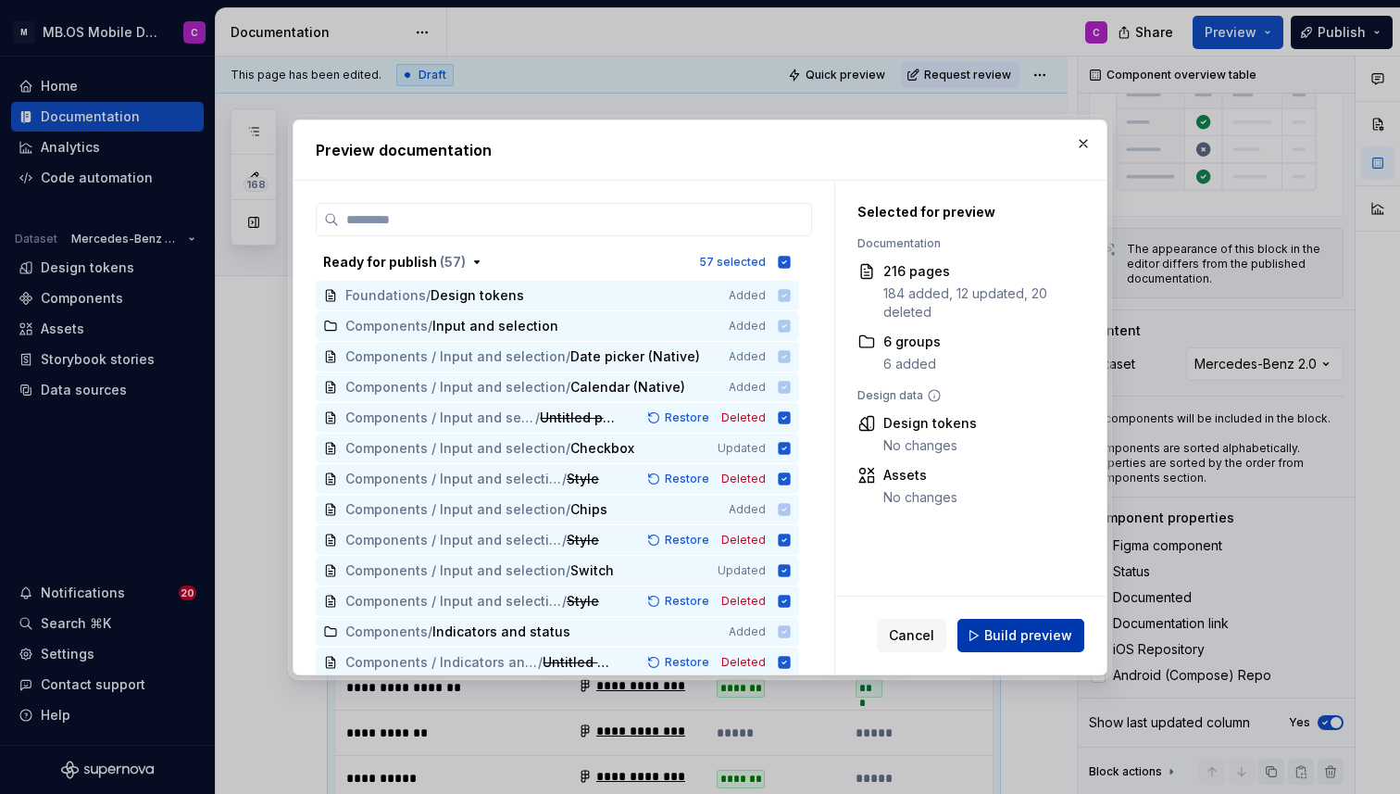
click at [1003, 629] on span "Build preview" at bounding box center [1028, 635] width 88 height 19
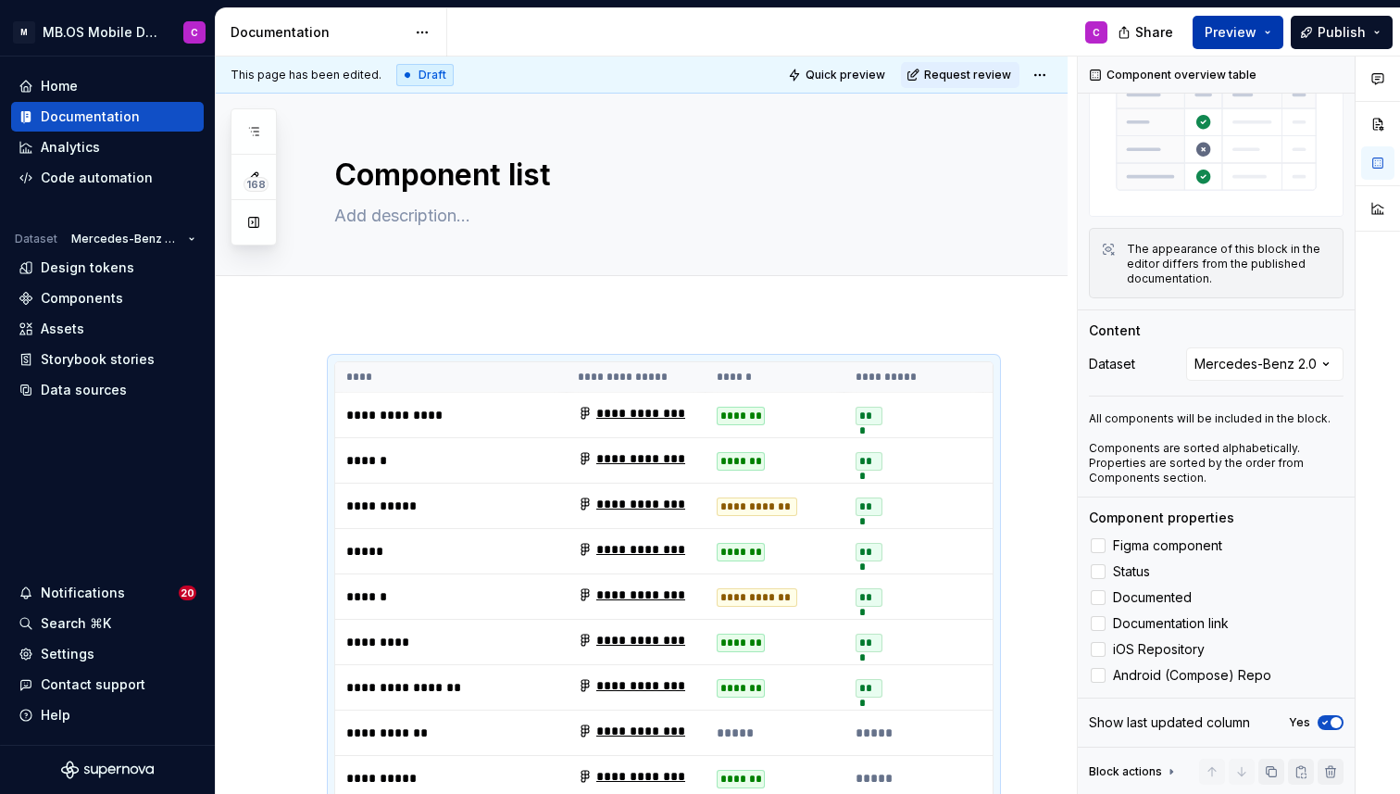
click at [1255, 33] on span "Preview" at bounding box center [1231, 32] width 52 height 19
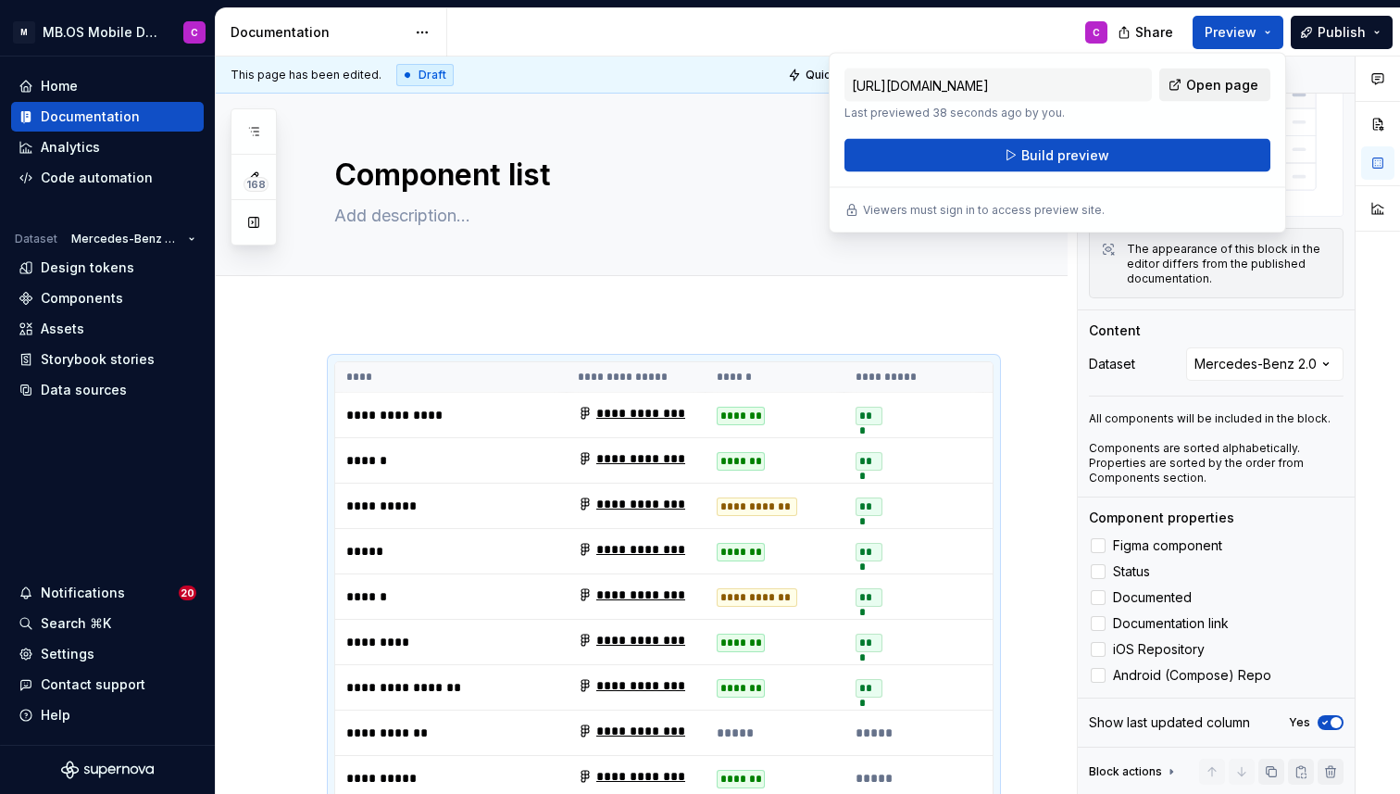
click at [1200, 83] on span "Open page" at bounding box center [1222, 85] width 72 height 19
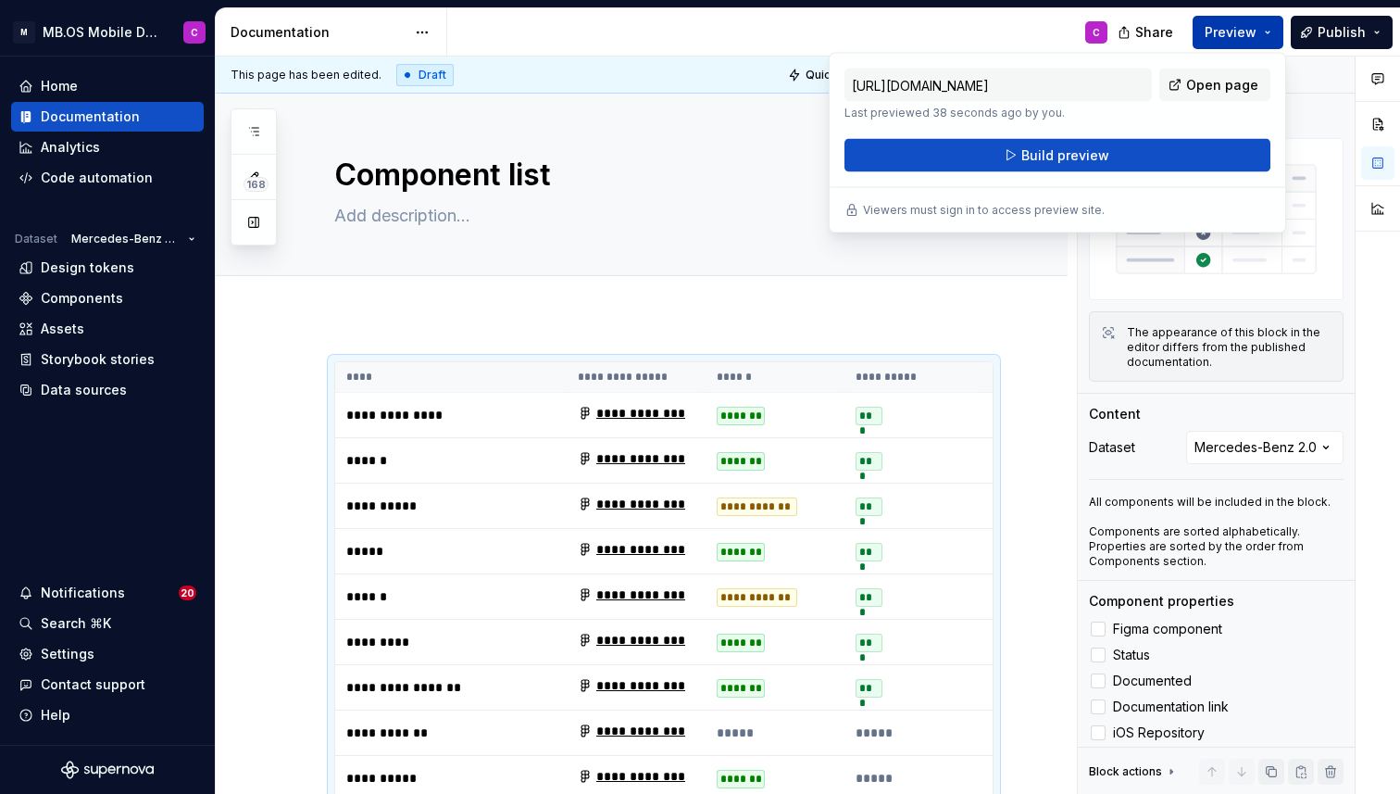
click at [1283, 29] on button "Preview" at bounding box center [1238, 32] width 91 height 33
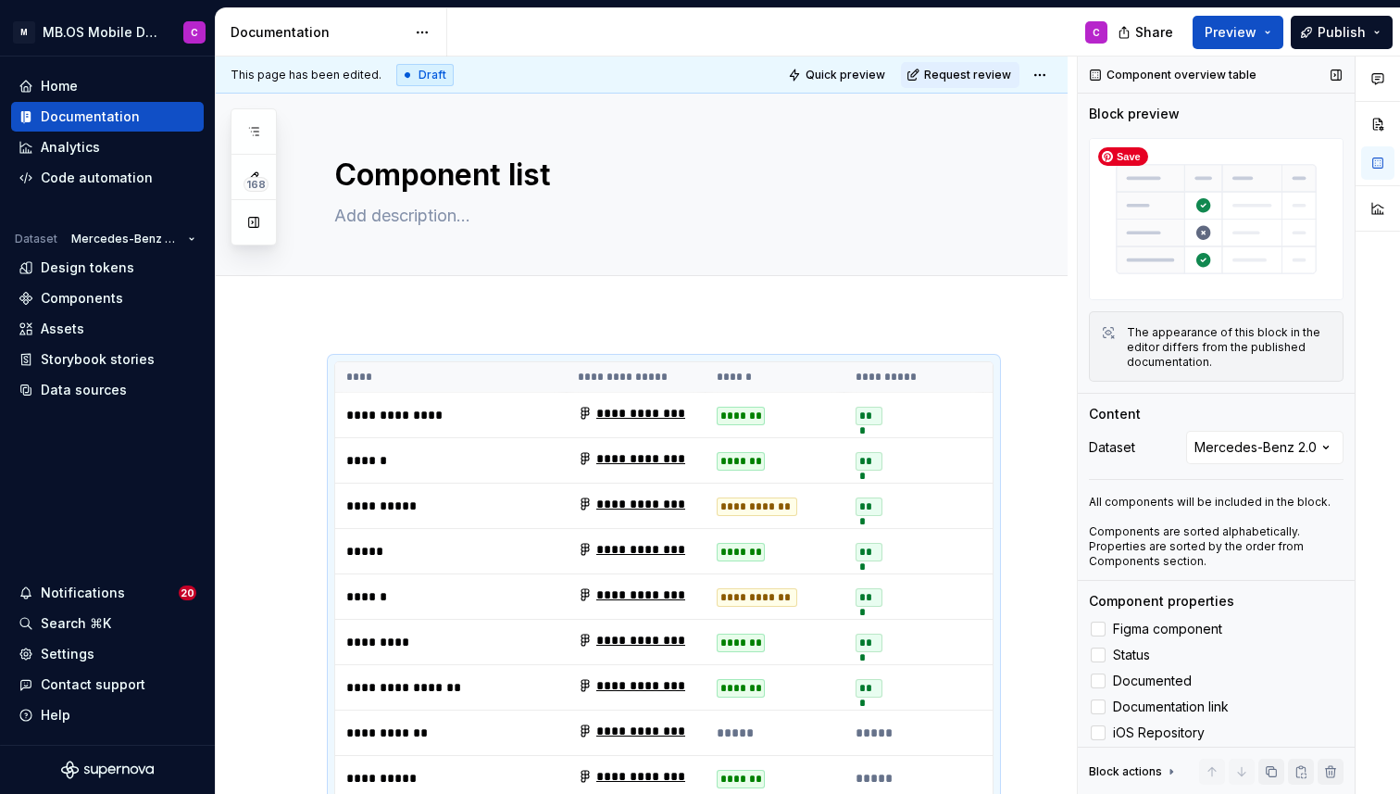
scroll to position [83, 0]
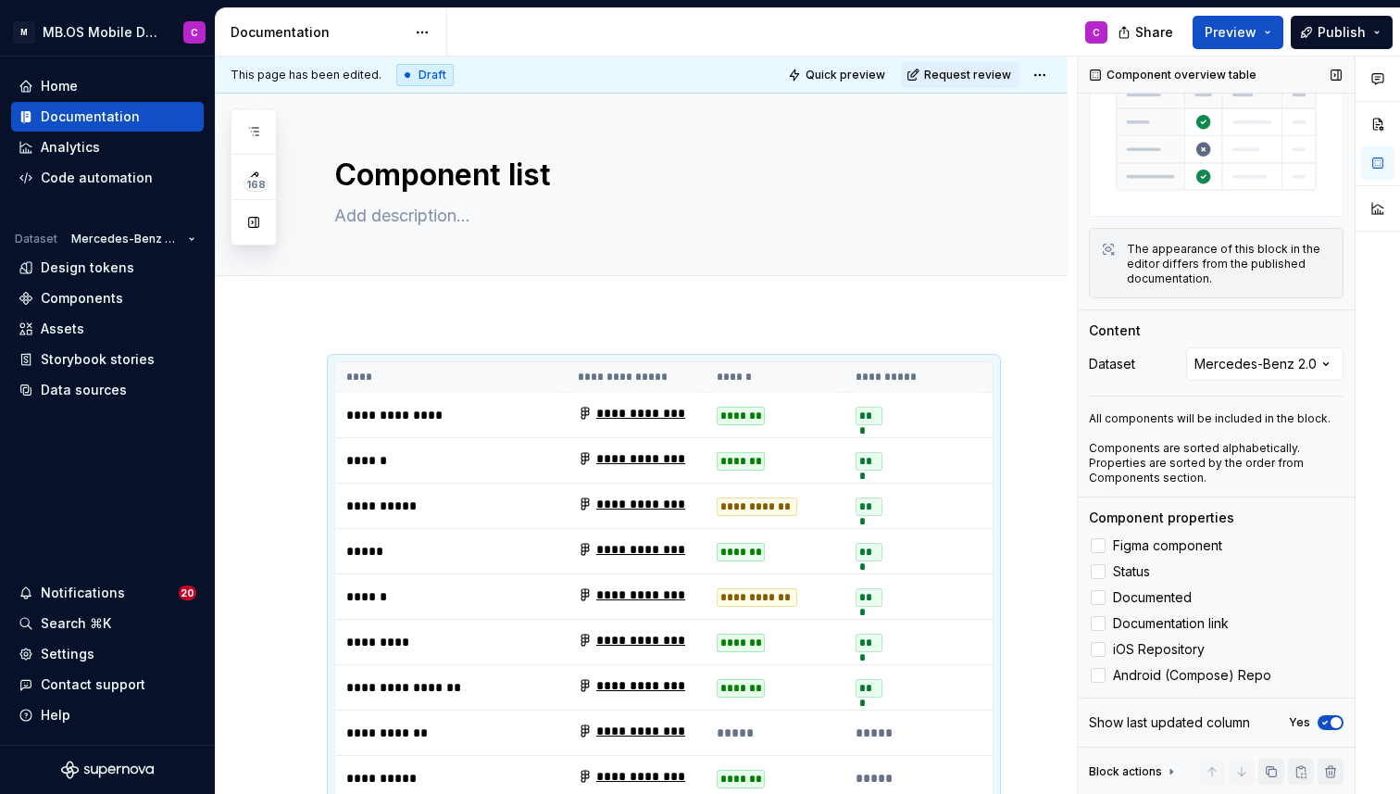
click at [1244, 278] on div "The appearance of this block in the editor differs from the published documenta…" at bounding box center [1229, 264] width 205 height 44
click at [1167, 771] on icon at bounding box center [1171, 771] width 15 height 15
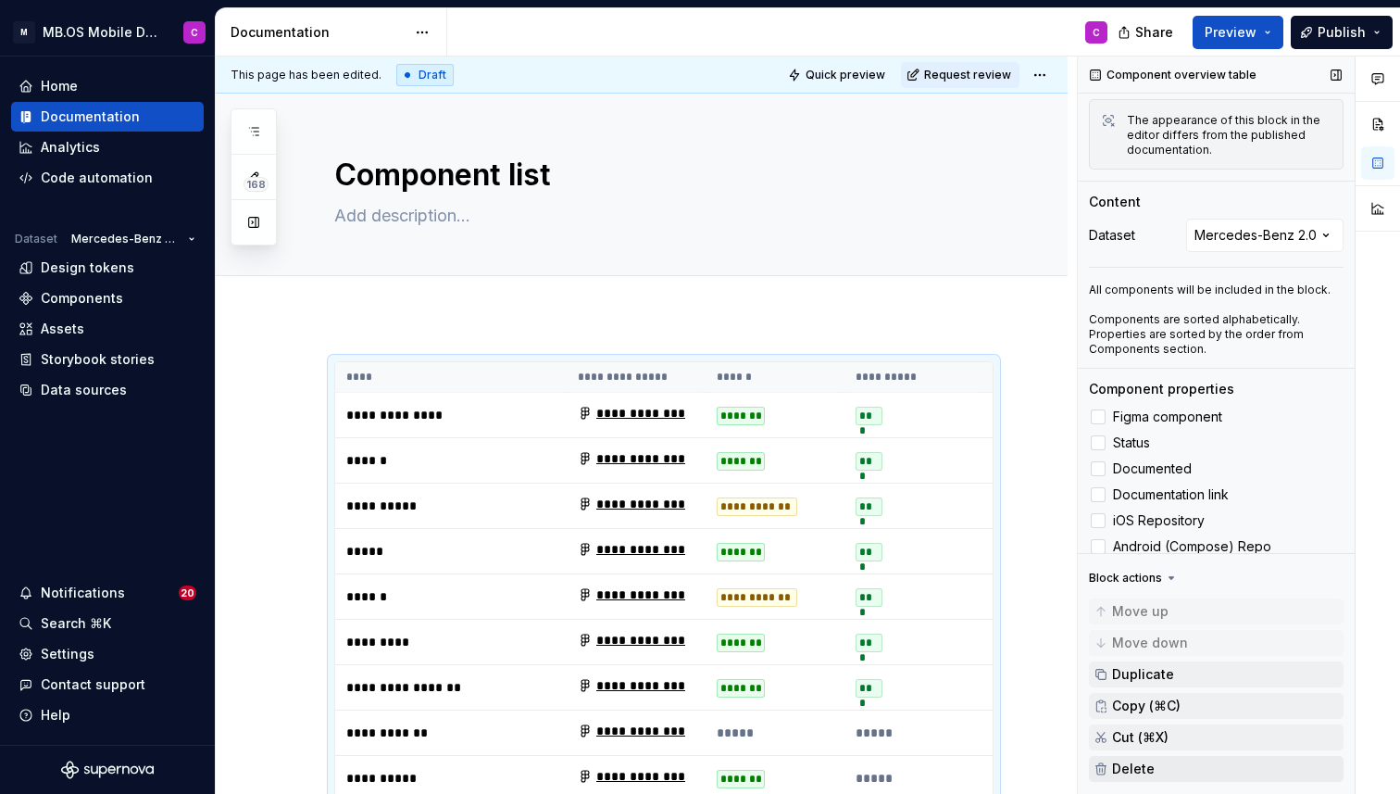
scroll to position [277, 0]
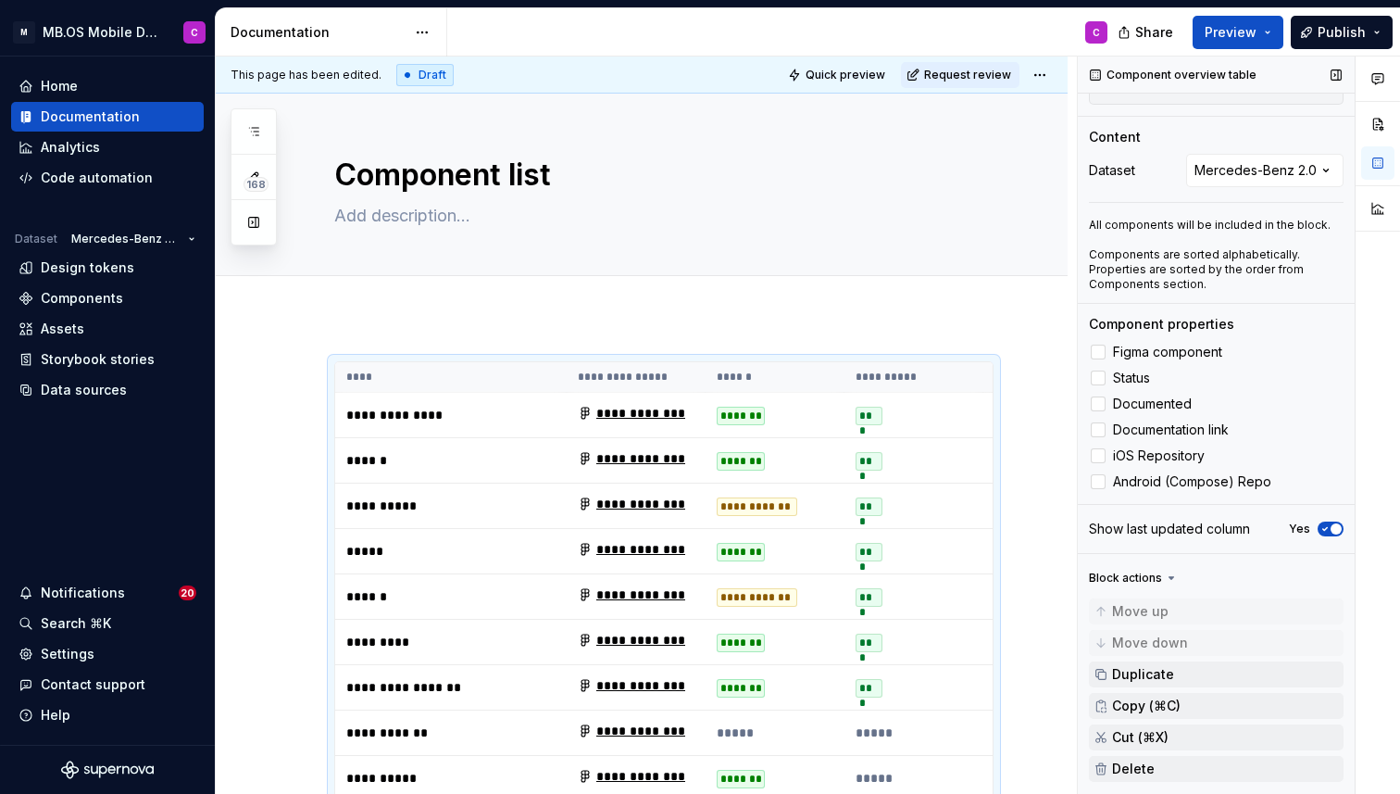
click at [1180, 528] on div "Show last updated column" at bounding box center [1169, 528] width 161 height 19
click at [85, 295] on div "Components" at bounding box center [82, 298] width 82 height 19
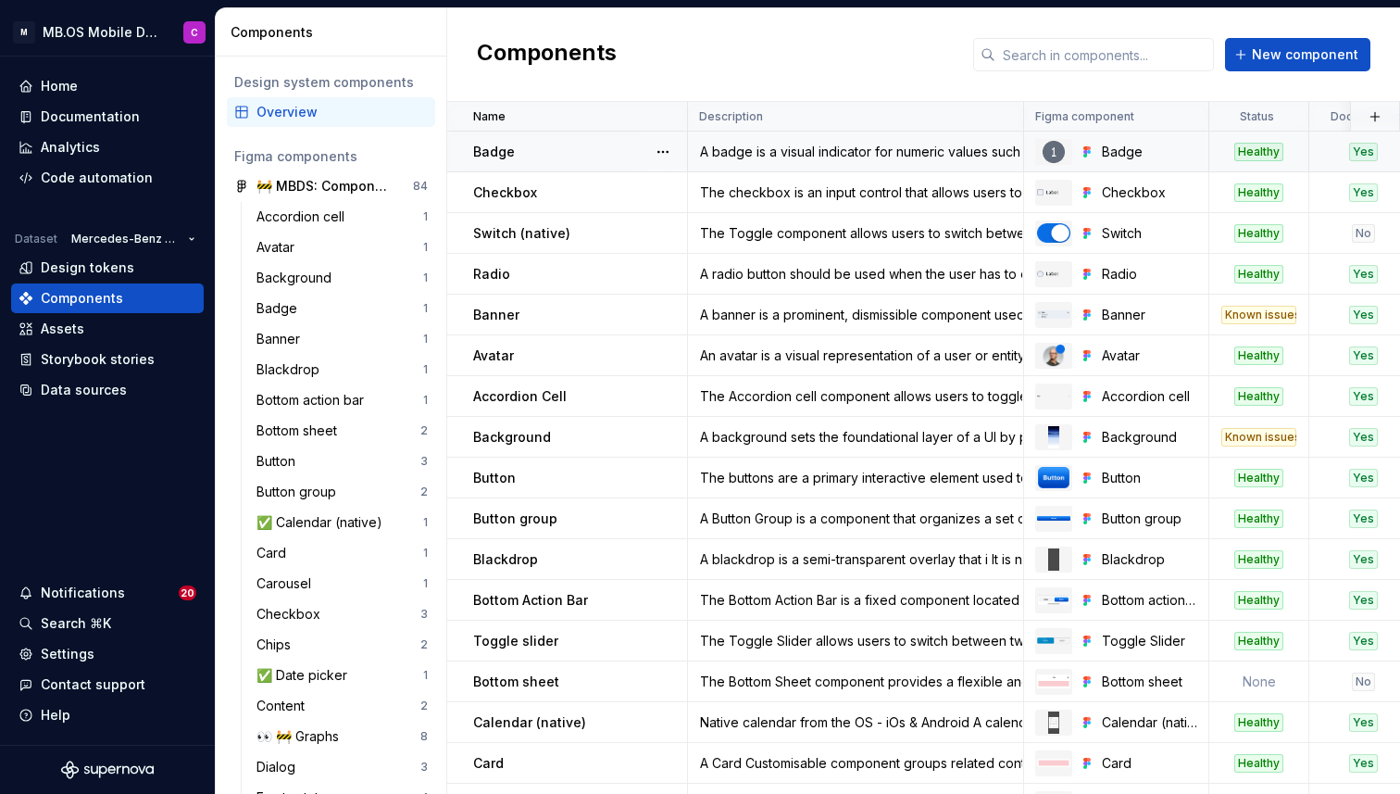
click at [1242, 149] on div "Healthy" at bounding box center [1258, 152] width 49 height 19
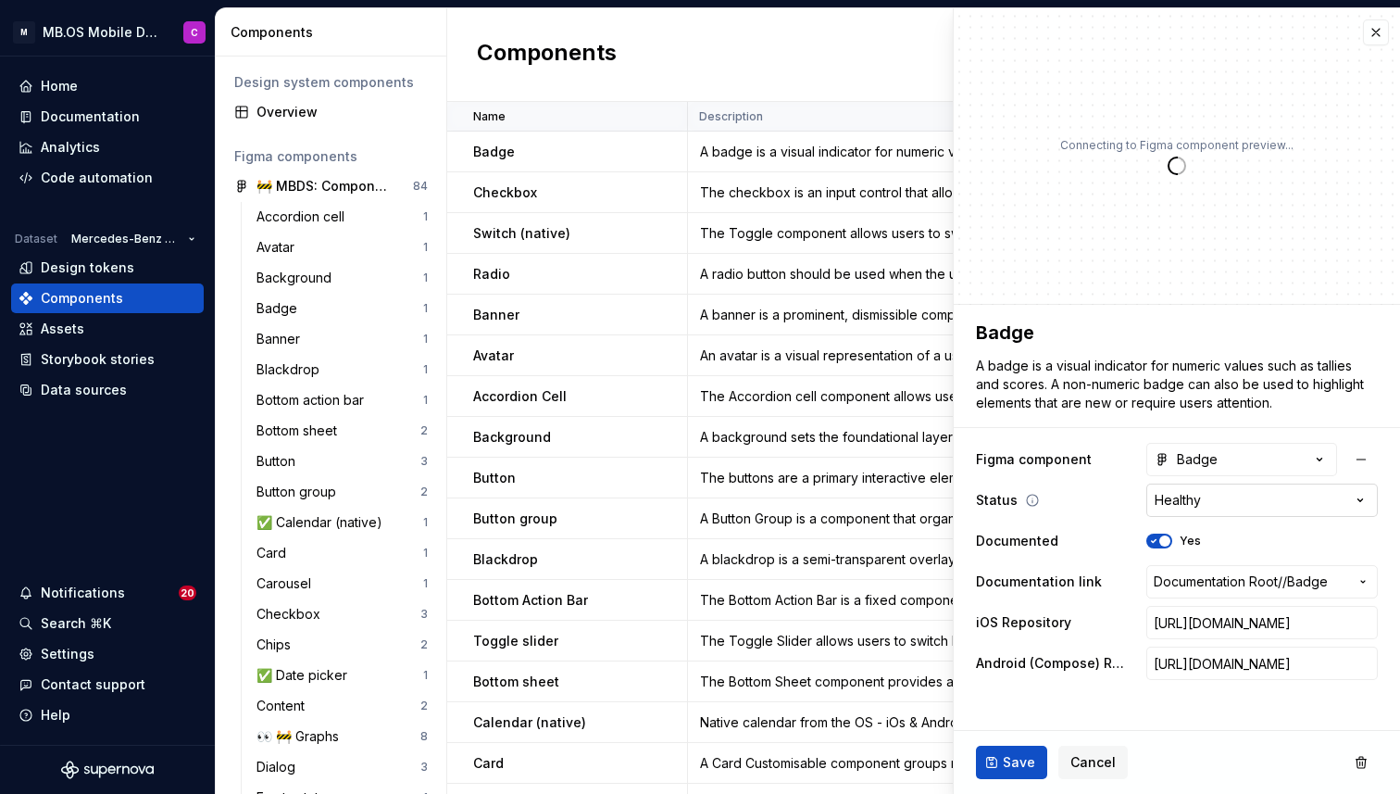
click at [1177, 499] on html "M MB.OS Mobile Design System C Home Documentation Analytics Code automation Dat…" at bounding box center [700, 397] width 1400 height 794
type textarea "*"
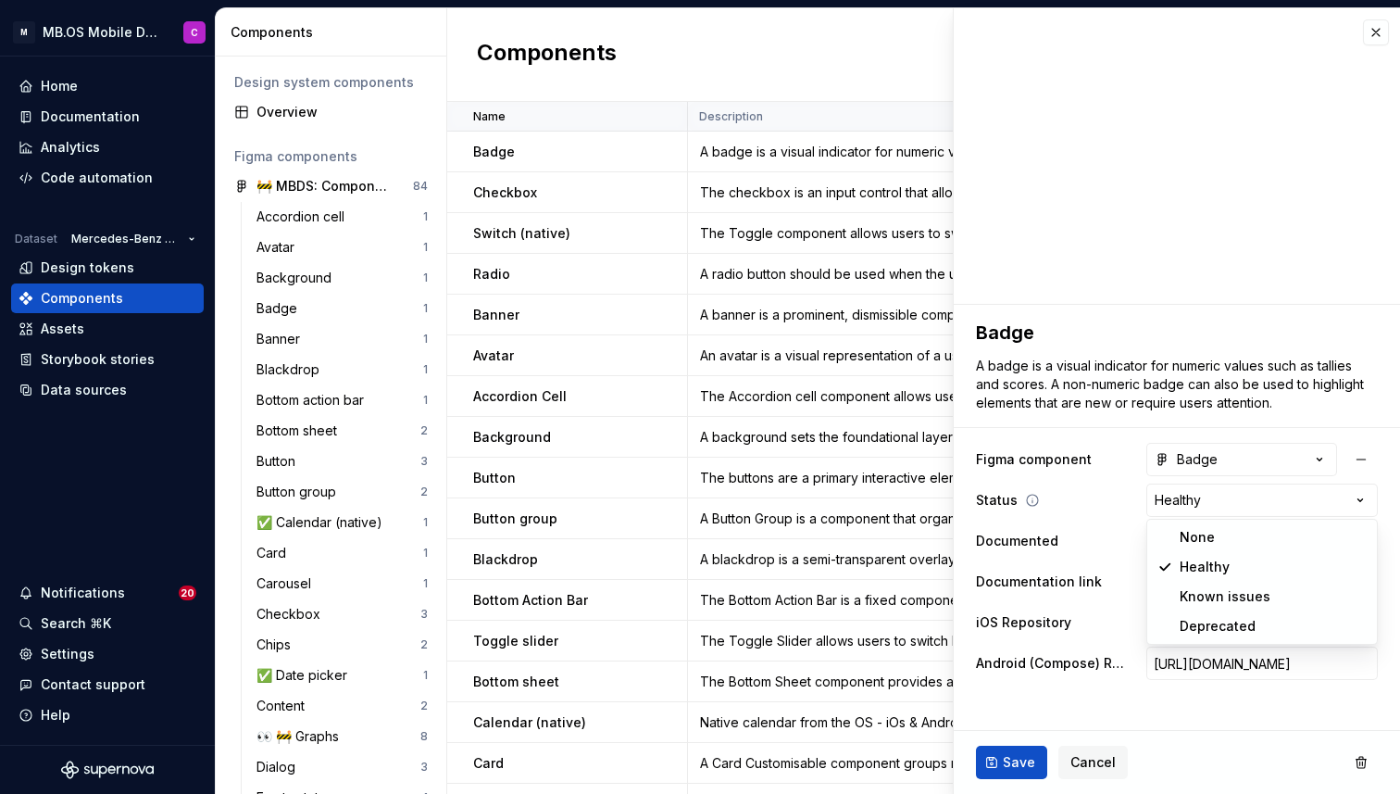
click at [1055, 501] on html "M MB.OS Mobile Design System C Home Documentation Analytics Code automation Dat…" at bounding box center [700, 397] width 1400 height 794
click at [1082, 761] on span "Cancel" at bounding box center [1092, 762] width 45 height 19
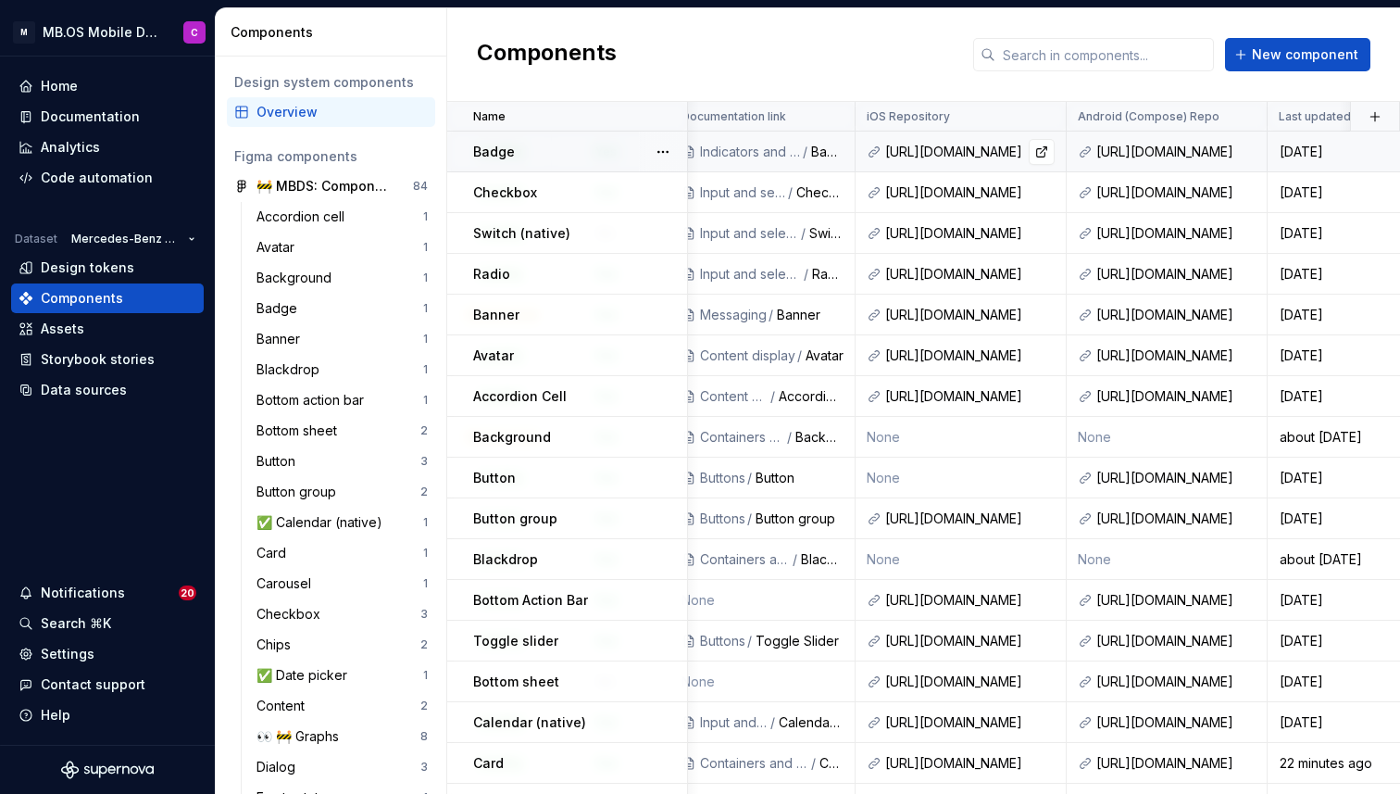
scroll to position [0, 769]
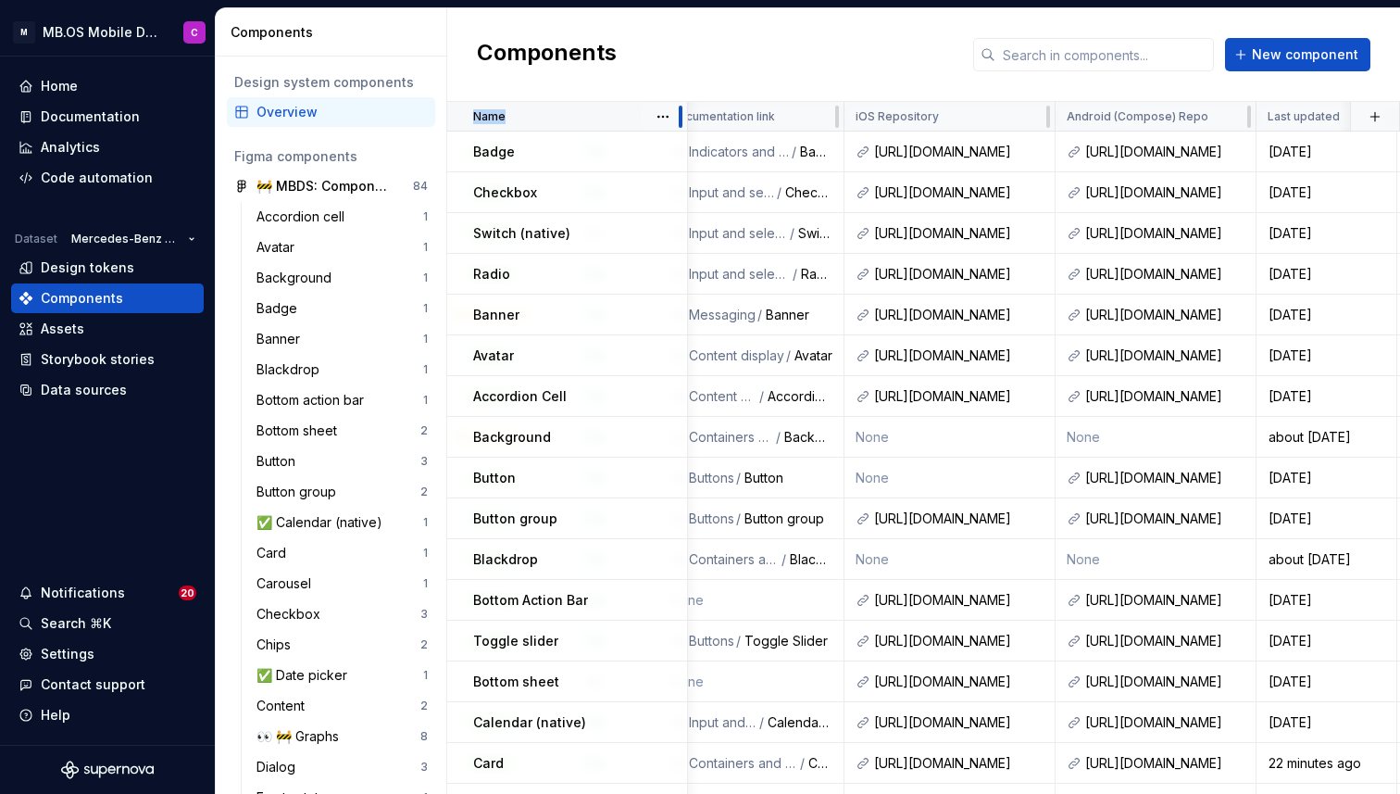
drag, startPoint x: 685, startPoint y: 110, endPoint x: 503, endPoint y: 108, distance: 182.4
click at [503, 108] on div "Name" at bounding box center [567, 117] width 241 height 30
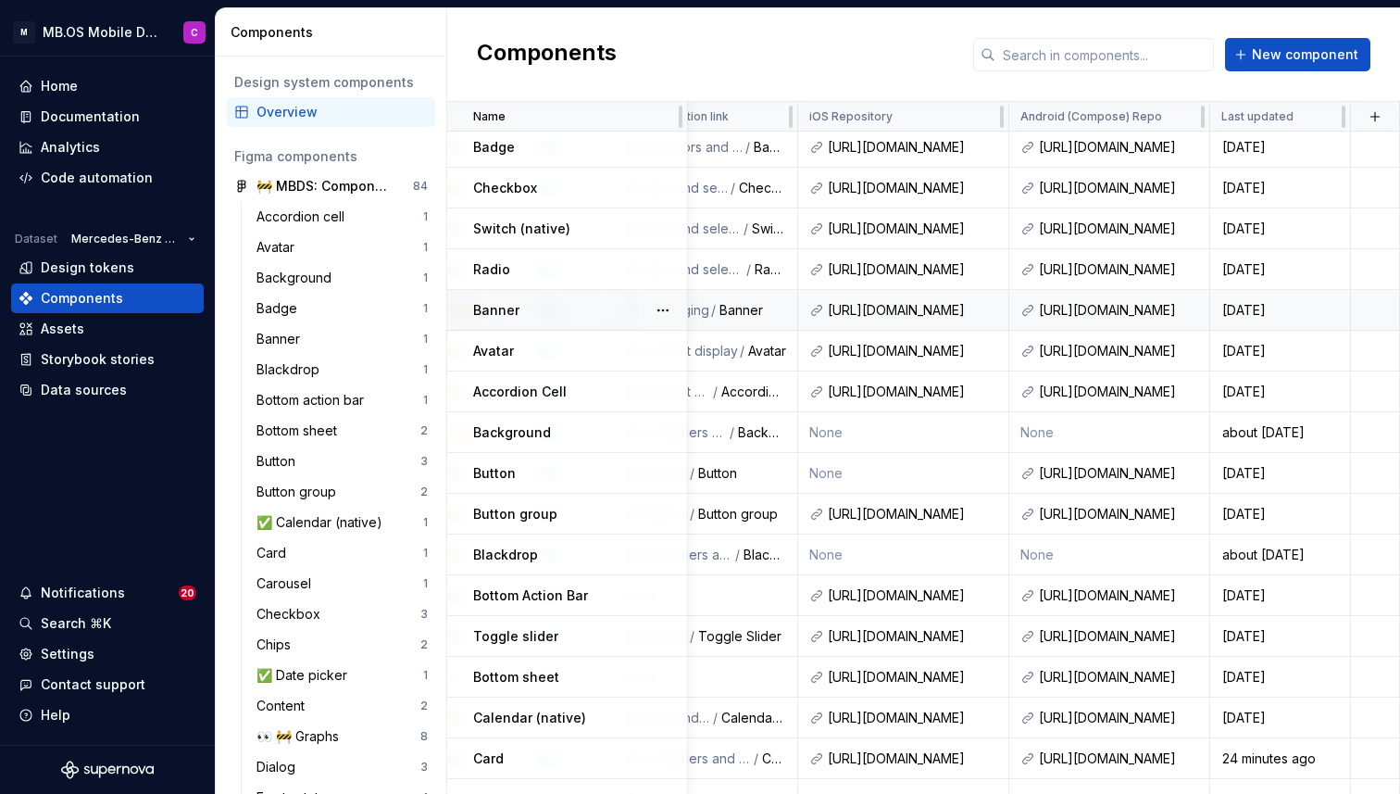
scroll to position [5, 815]
